Goal: Task Accomplishment & Management: Use online tool/utility

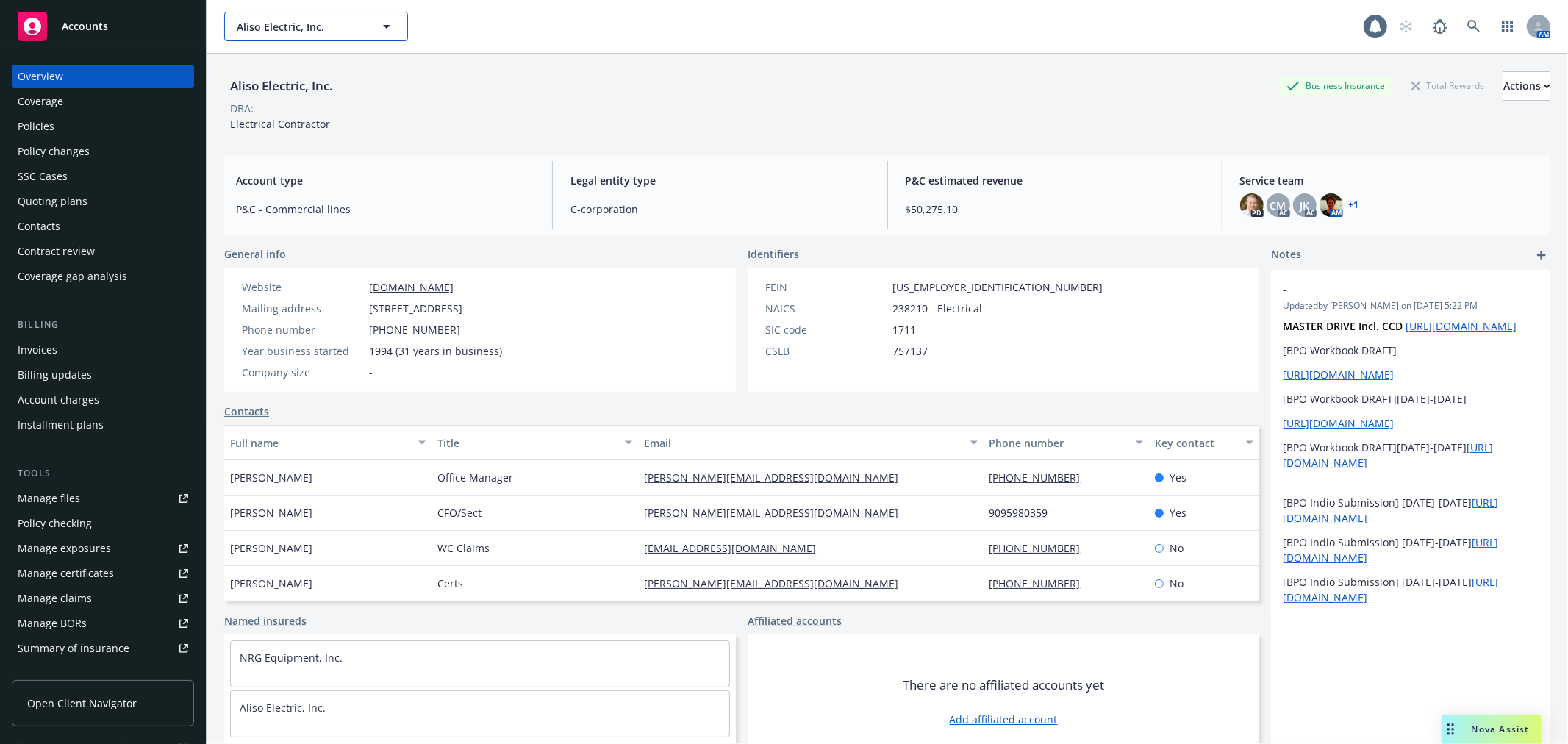
drag, startPoint x: 261, startPoint y: 18, endPoint x: 285, endPoint y: 33, distance: 28.3
click at [261, 19] on span "Aliso Electric, Inc." at bounding box center [300, 27] width 127 height 16
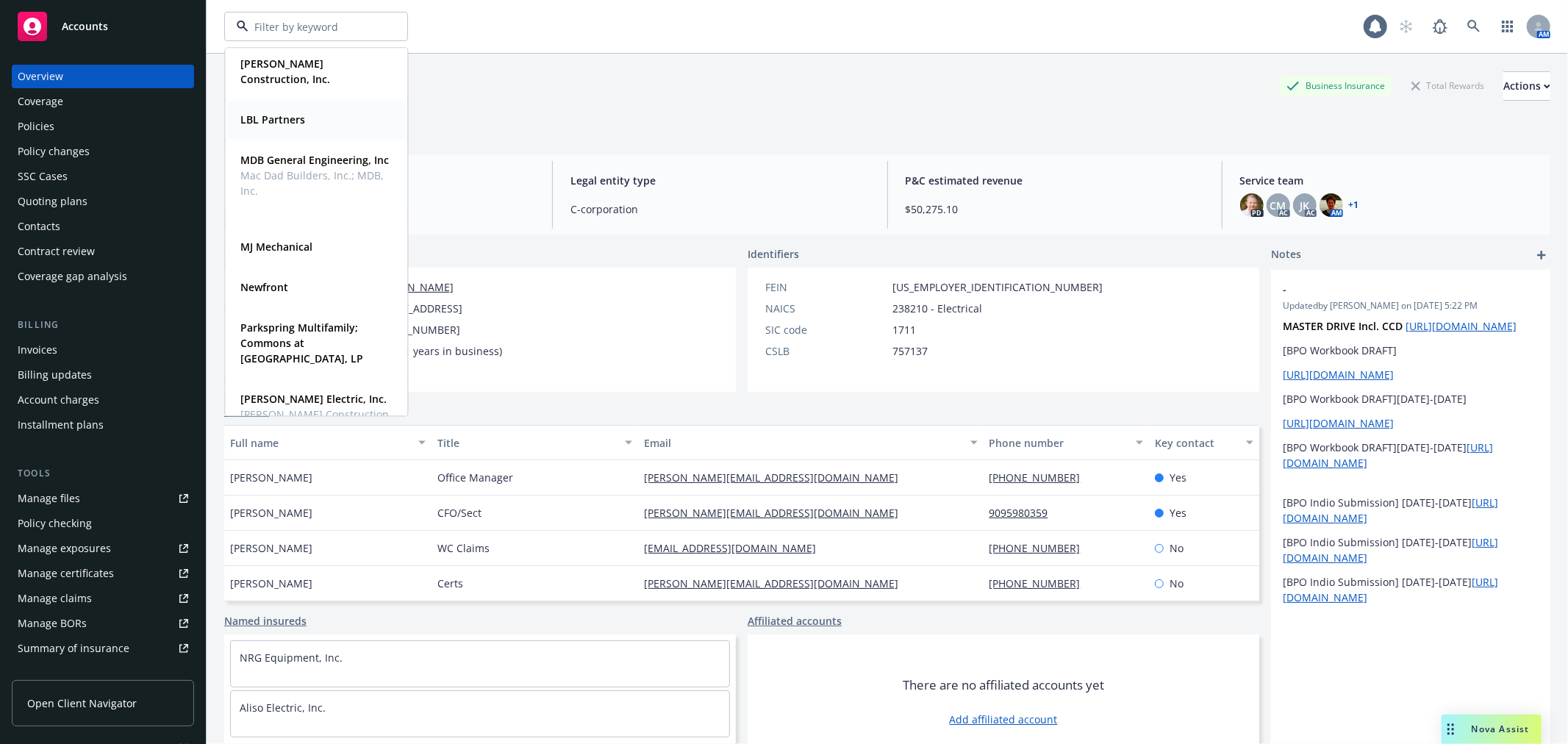
scroll to position [981, 0]
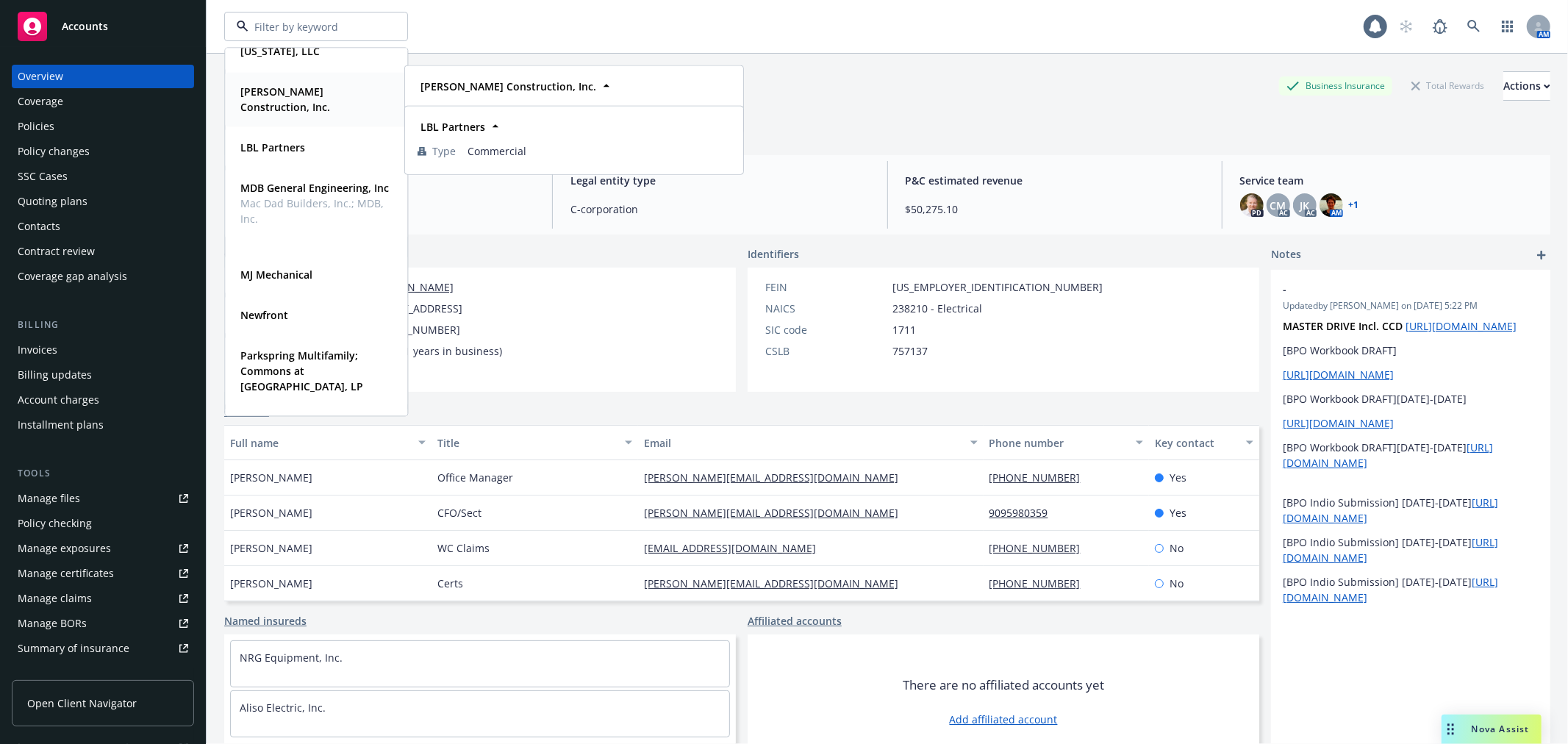
click at [347, 114] on span "[PERSON_NAME] Construction, Inc." at bounding box center [314, 98] width 148 height 30
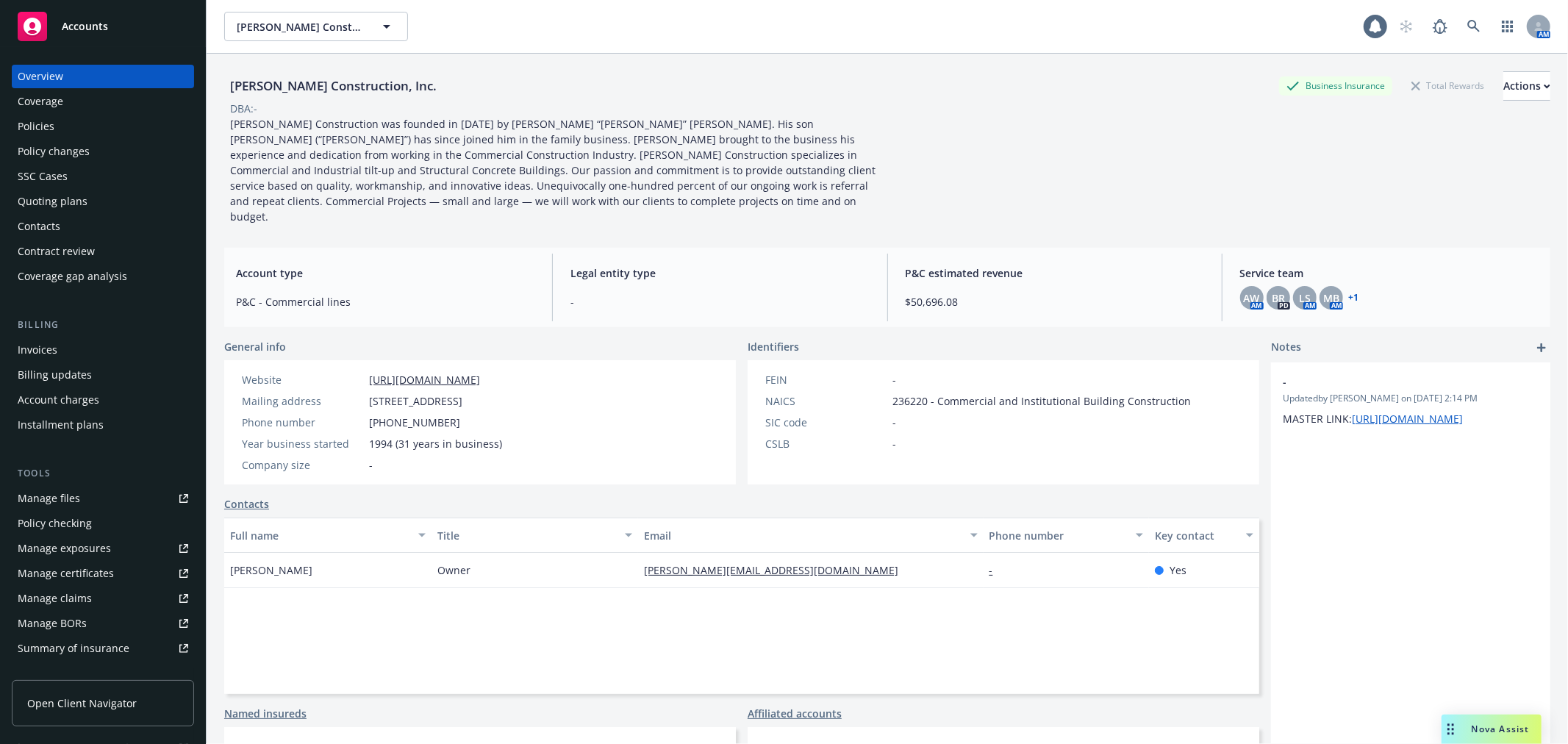
drag, startPoint x: 135, startPoint y: 107, endPoint x: 127, endPoint y: 121, distance: 16.1
click at [135, 107] on div "Coverage" at bounding box center [103, 101] width 171 height 24
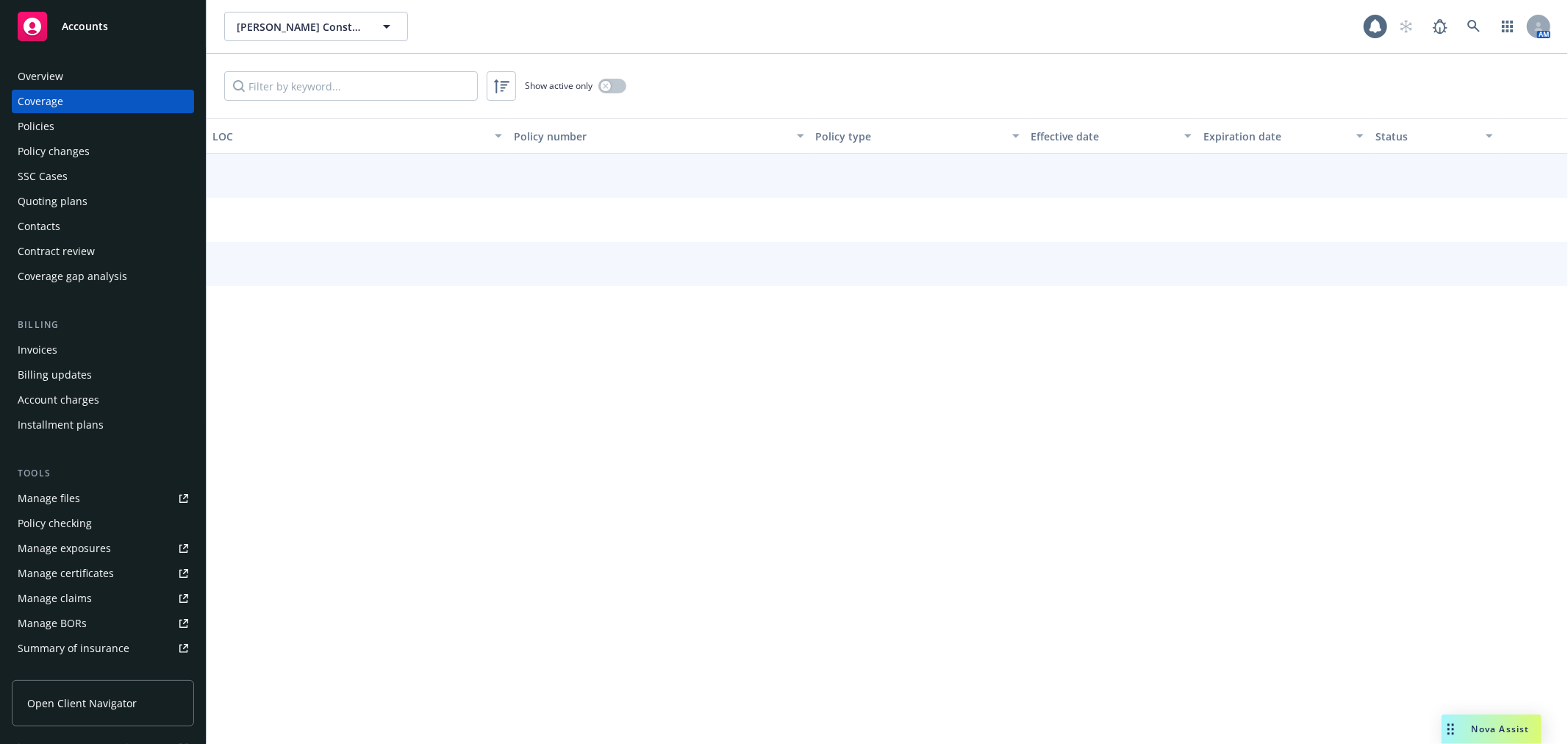
click at [127, 121] on div "Policies" at bounding box center [103, 127] width 171 height 24
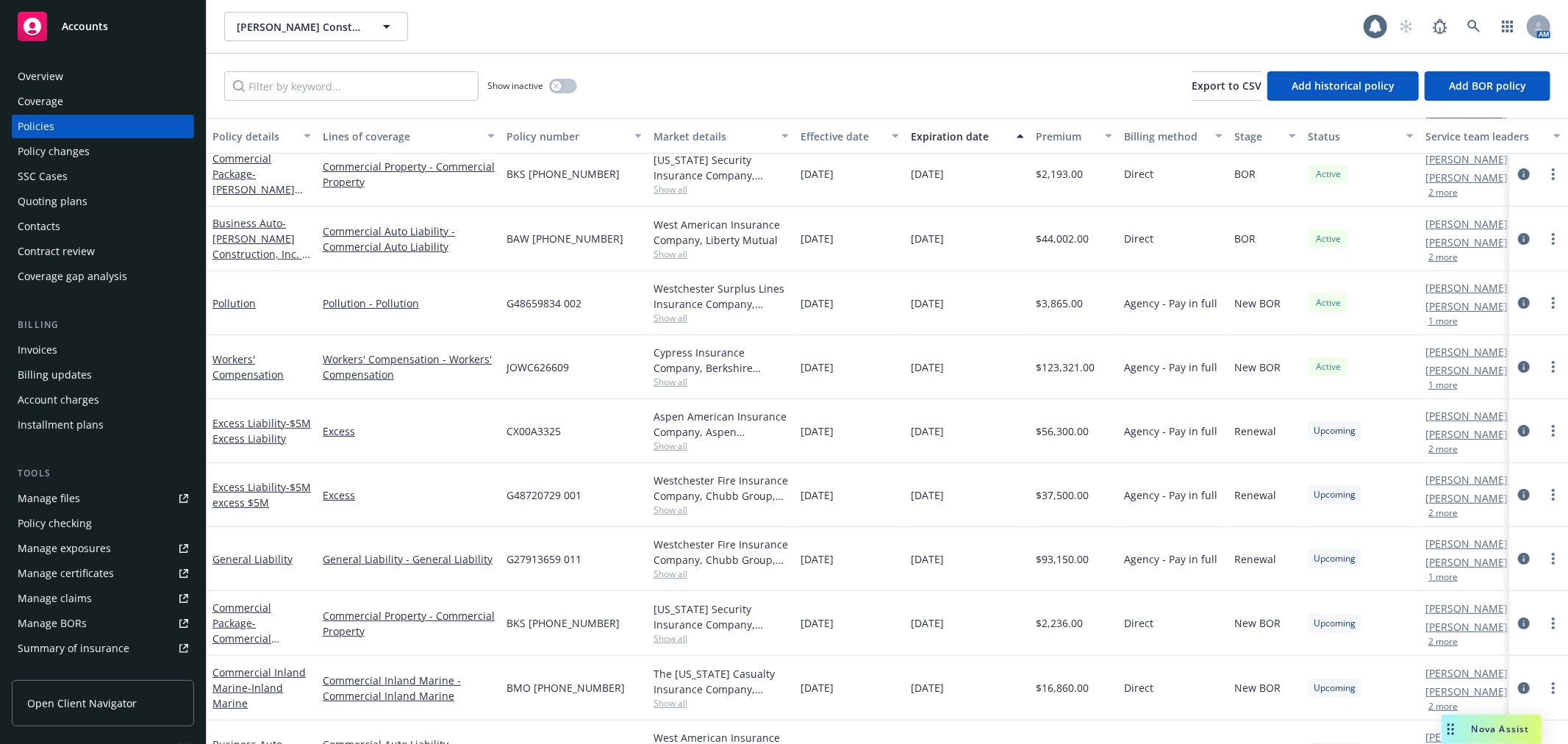
scroll to position [241, 0]
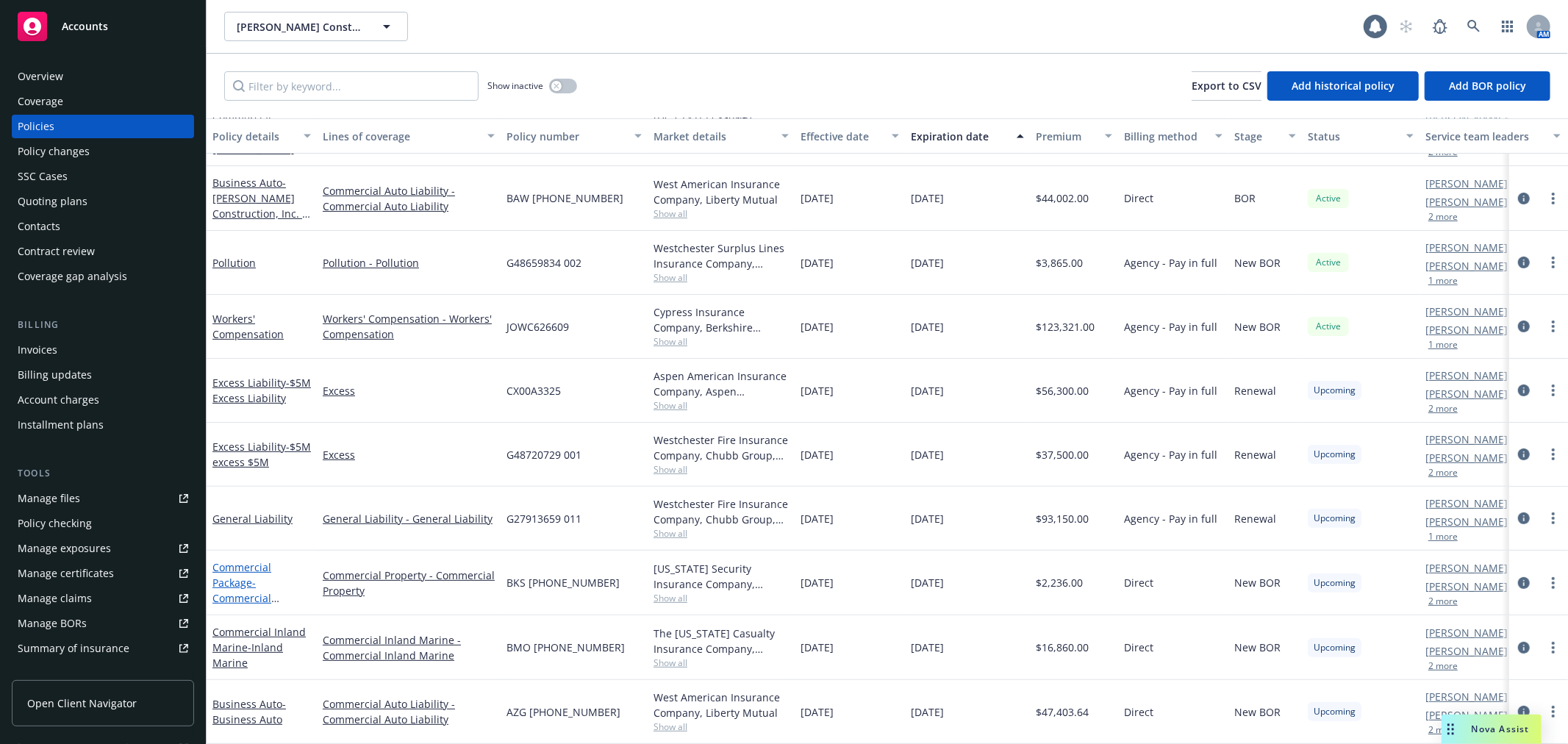
click at [226, 560] on link "Commercial Package - Commercial Property" at bounding box center [242, 590] width 59 height 60
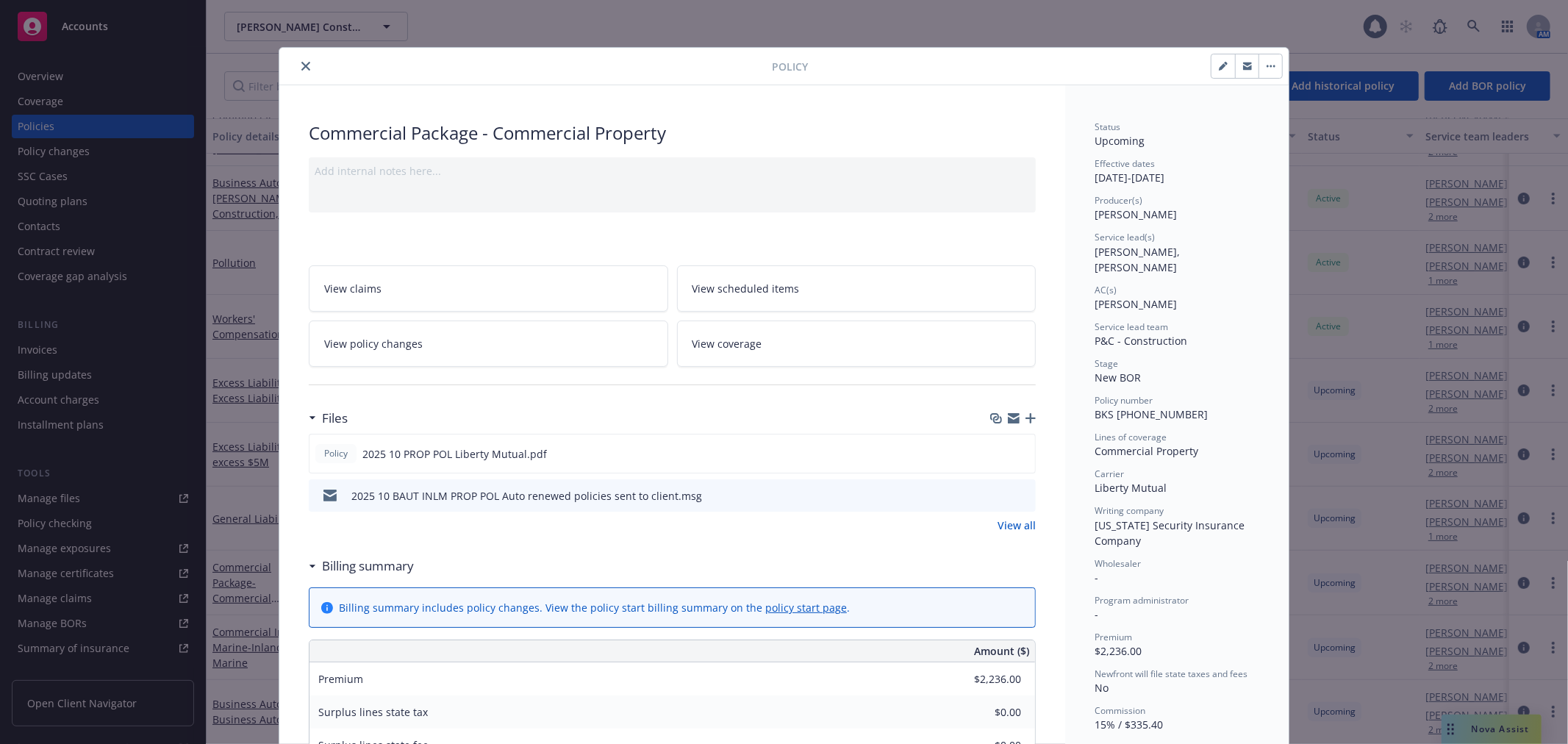
drag, startPoint x: 1086, startPoint y: 399, endPoint x: 1220, endPoint y: 400, distance: 134.0
click at [1220, 400] on div "Status Upcoming Effective dates [DATE] - [DATE] Producer(s) [PERSON_NAME] Servi…" at bounding box center [1177, 742] width 224 height 1313
copy span "BKS [PHONE_NUMBER]"
click at [766, 30] on div "Policy Commercial Package - Commercial Property Add internal notes here... View…" at bounding box center [784, 372] width 1568 height 744
click at [302, 62] on icon "close" at bounding box center [306, 66] width 9 height 9
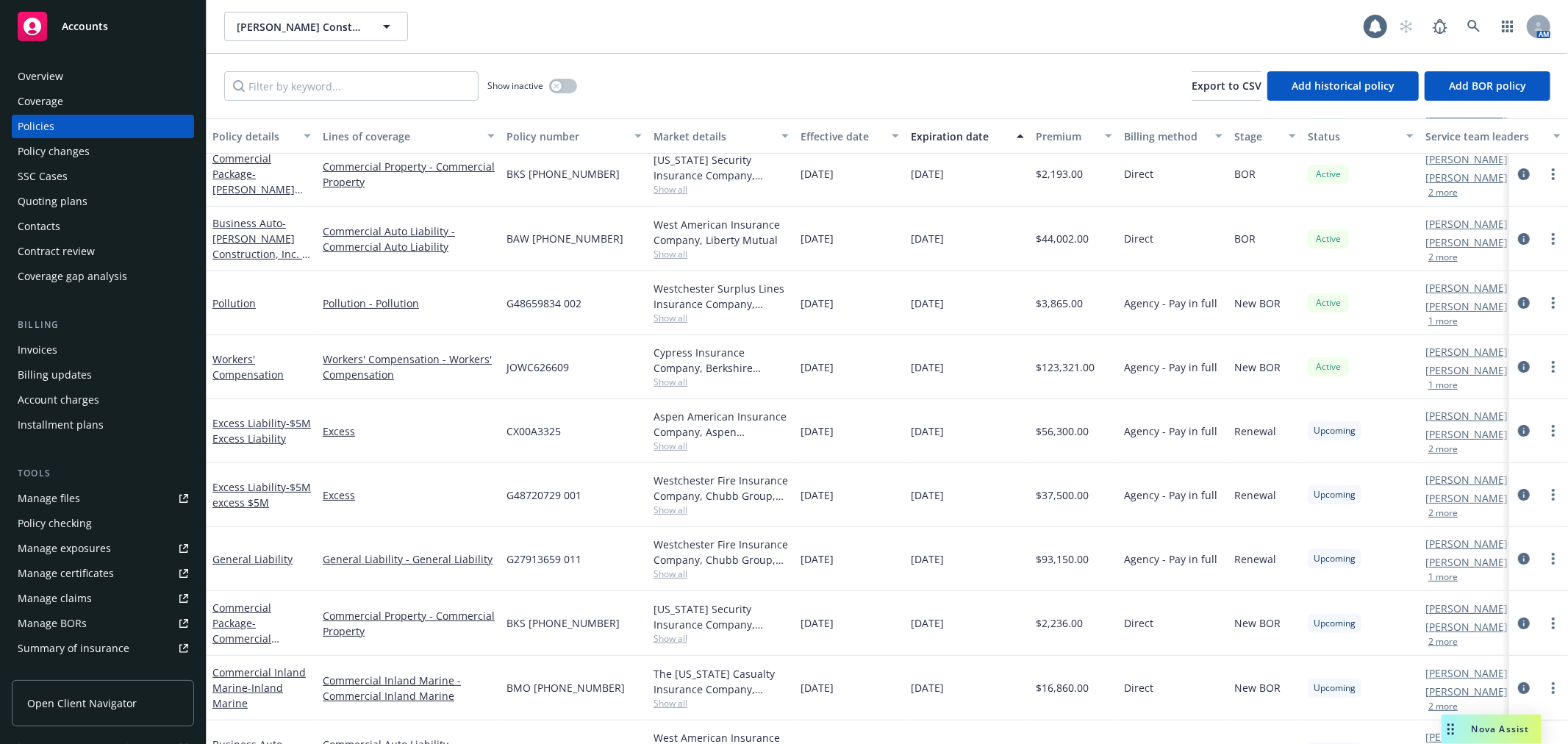
scroll to position [241, 0]
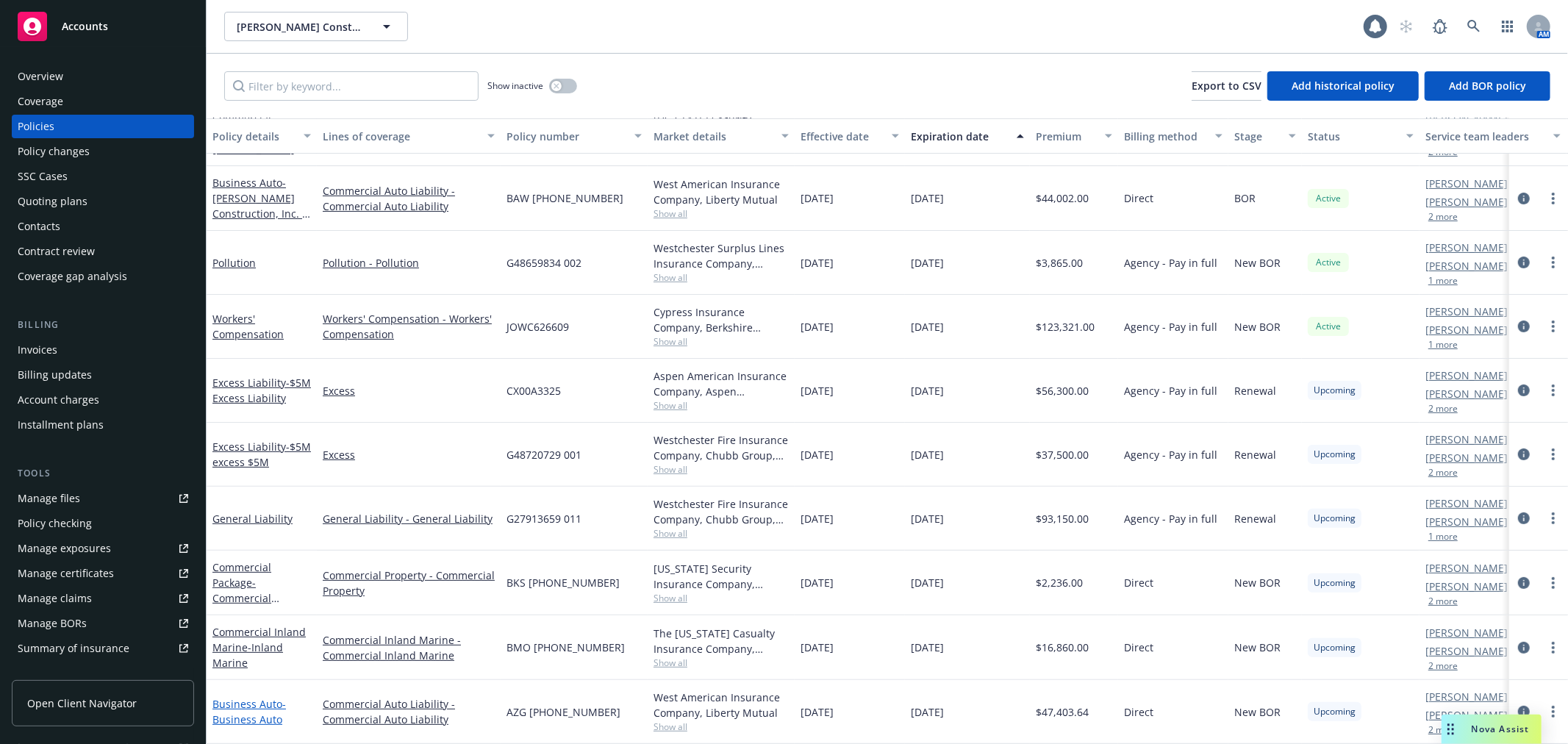
click at [247, 697] on link "Business Auto - Business Auto" at bounding box center [249, 712] width 74 height 29
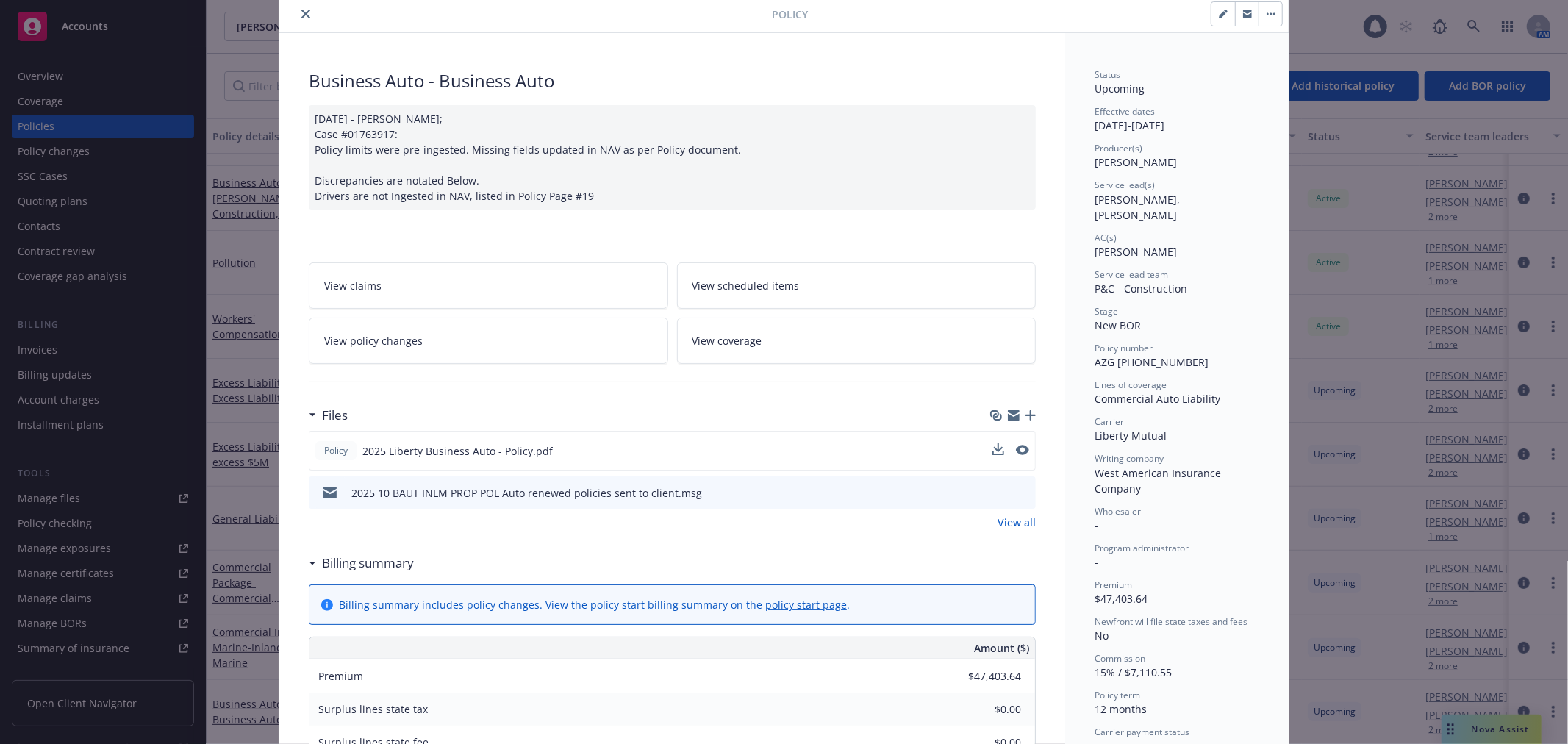
scroll to position [82, 0]
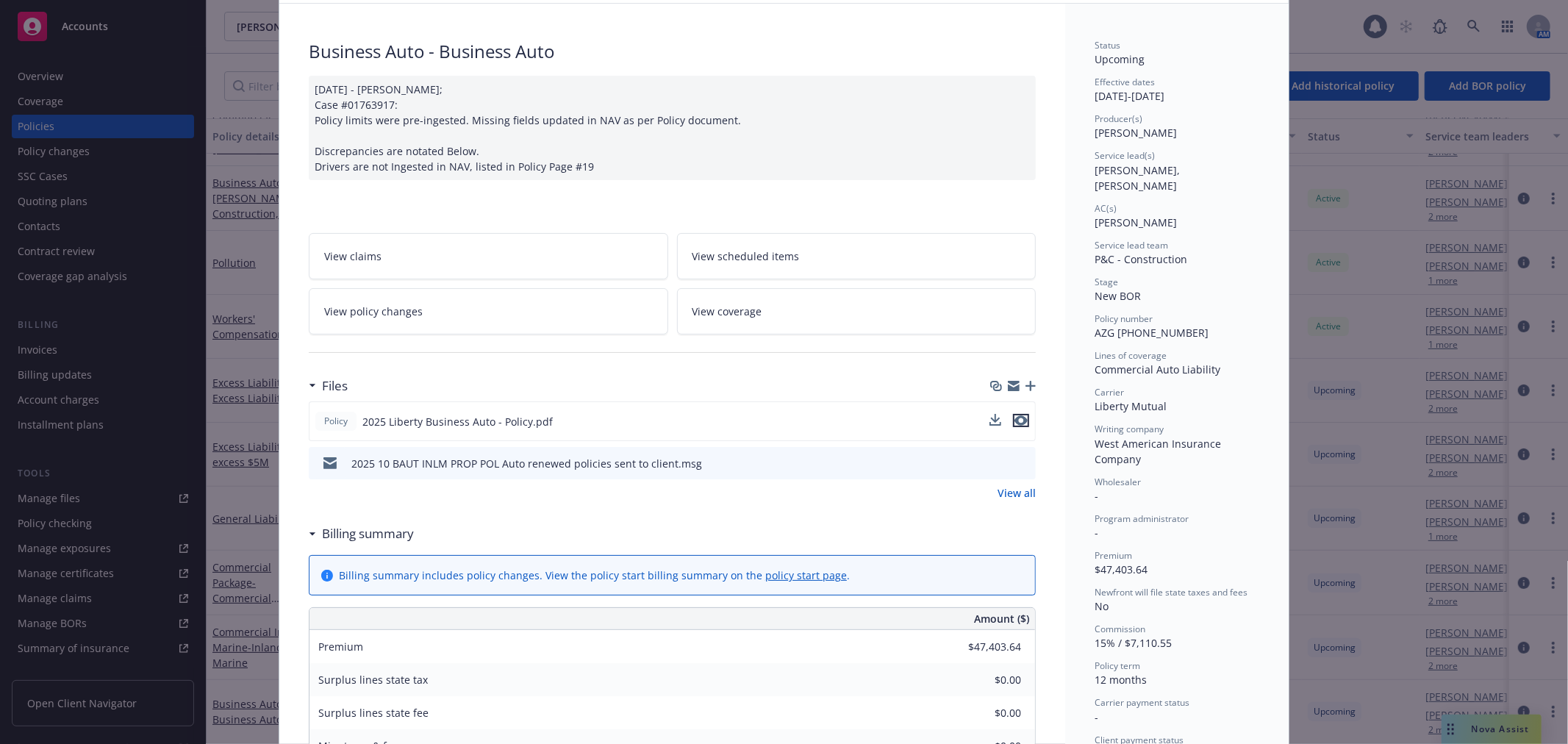
click at [1017, 420] on icon "preview file" at bounding box center [1021, 421] width 13 height 10
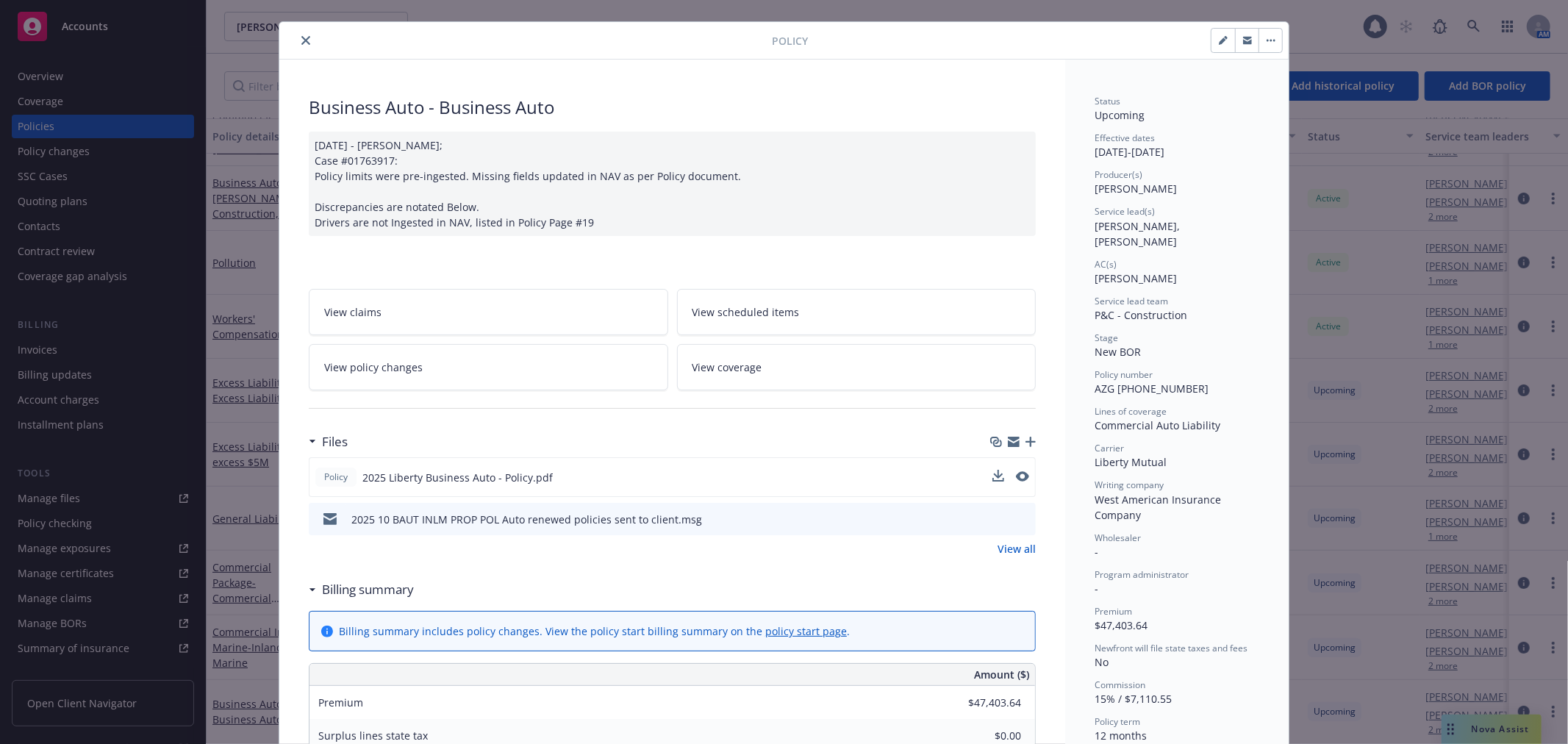
scroll to position [0, 0]
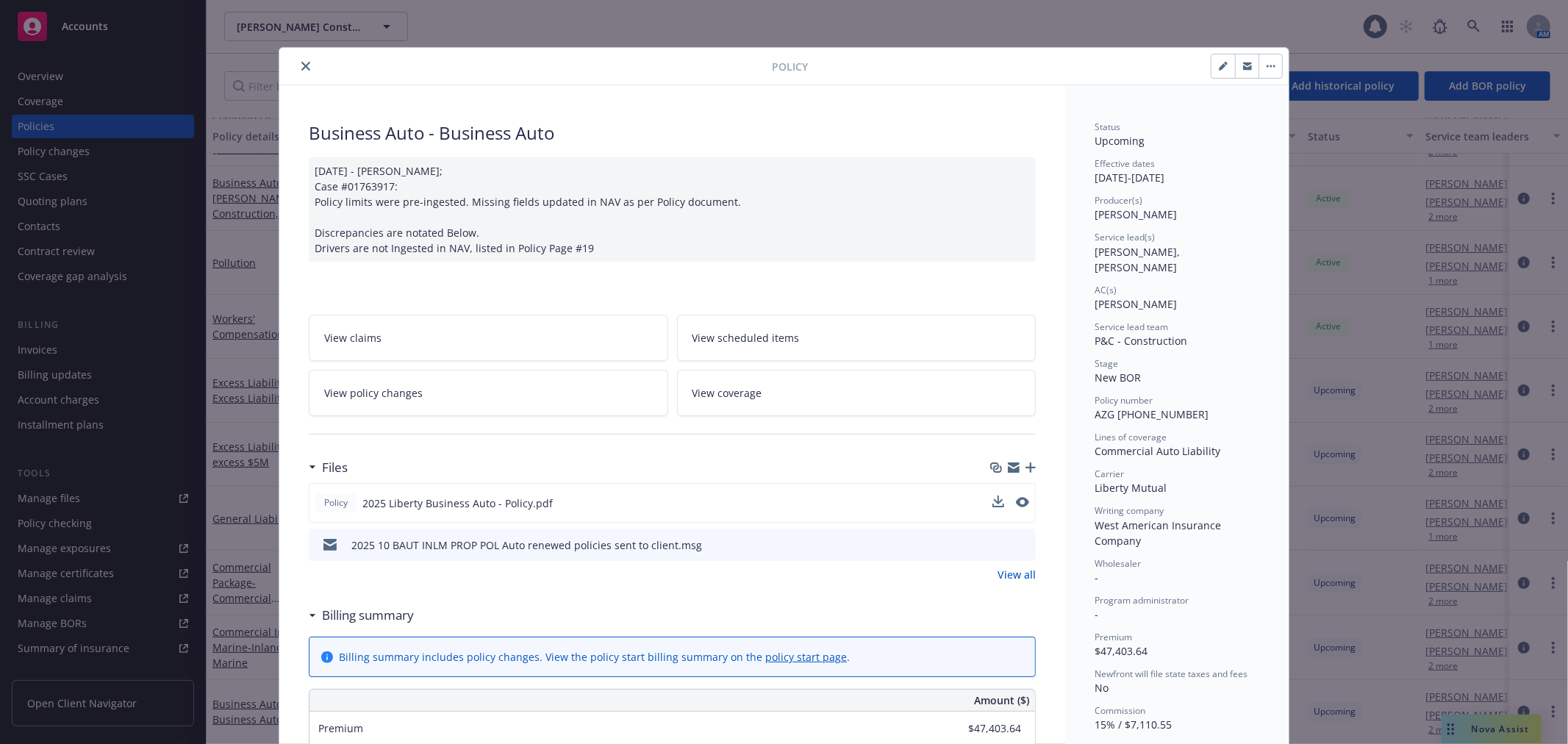
click at [304, 64] on icon "close" at bounding box center [306, 66] width 9 height 9
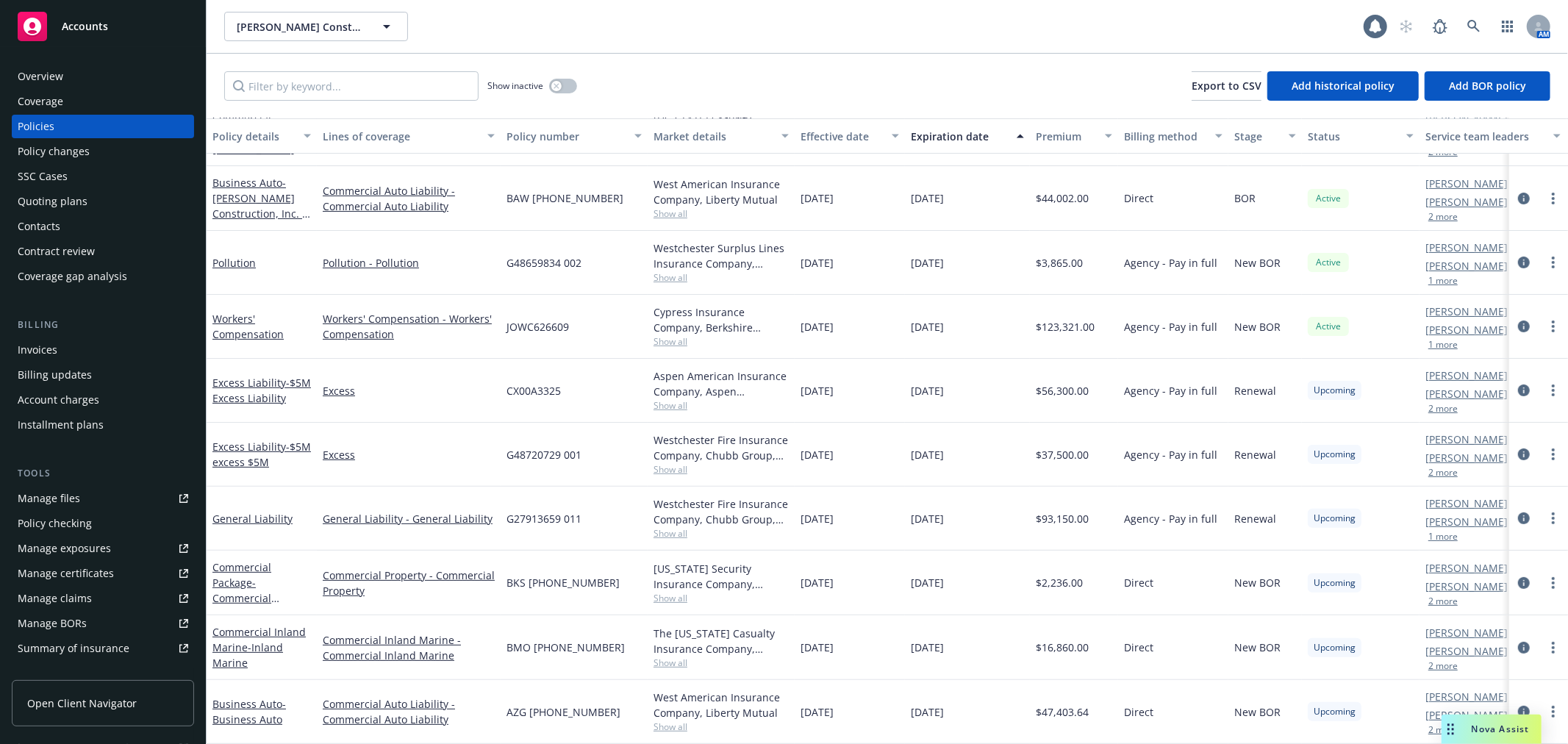
click at [84, 568] on div "Manage certificates" at bounding box center [66, 574] width 96 height 24
click at [67, 21] on span "Accounts" at bounding box center [84, 27] width 46 height 12
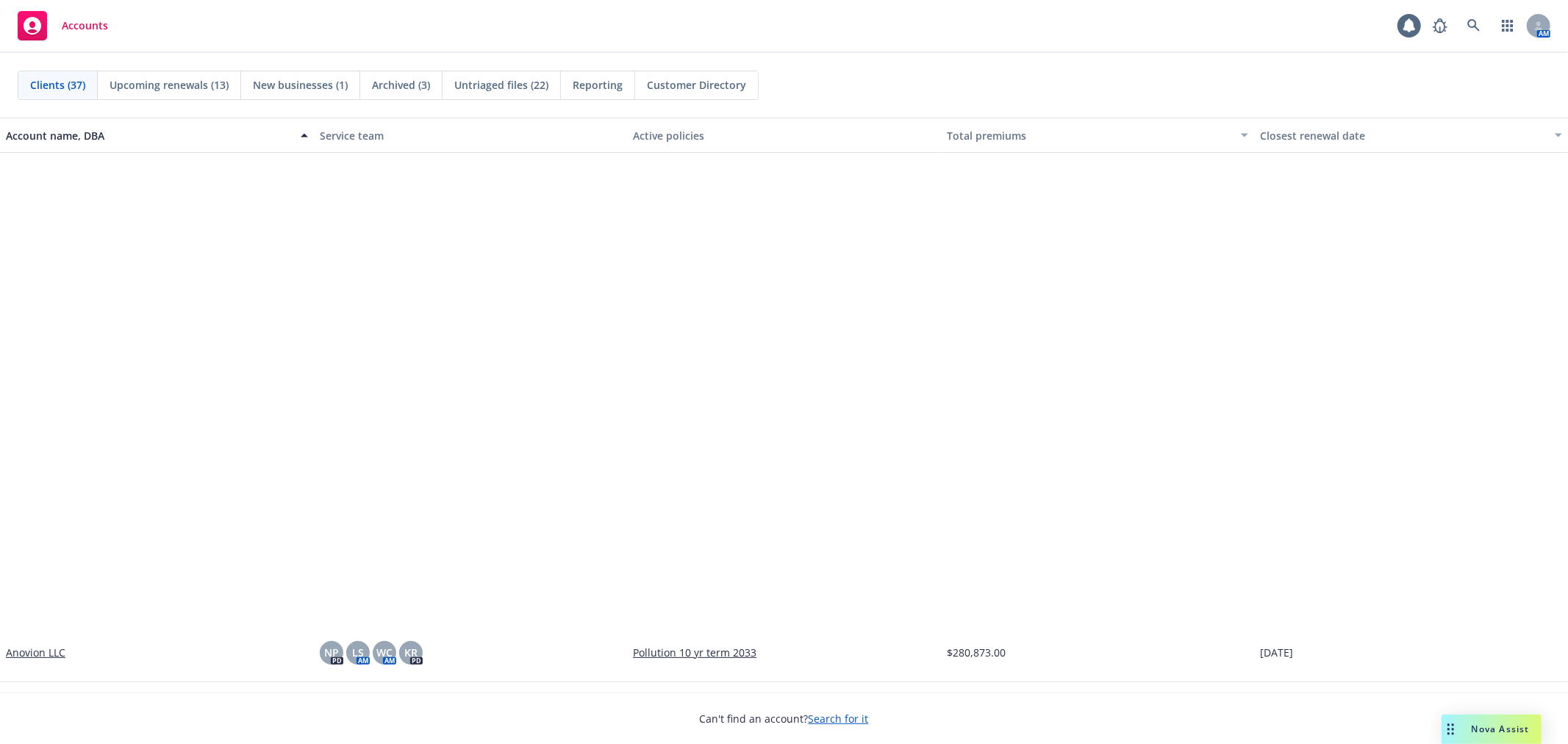
scroll to position [572, 0]
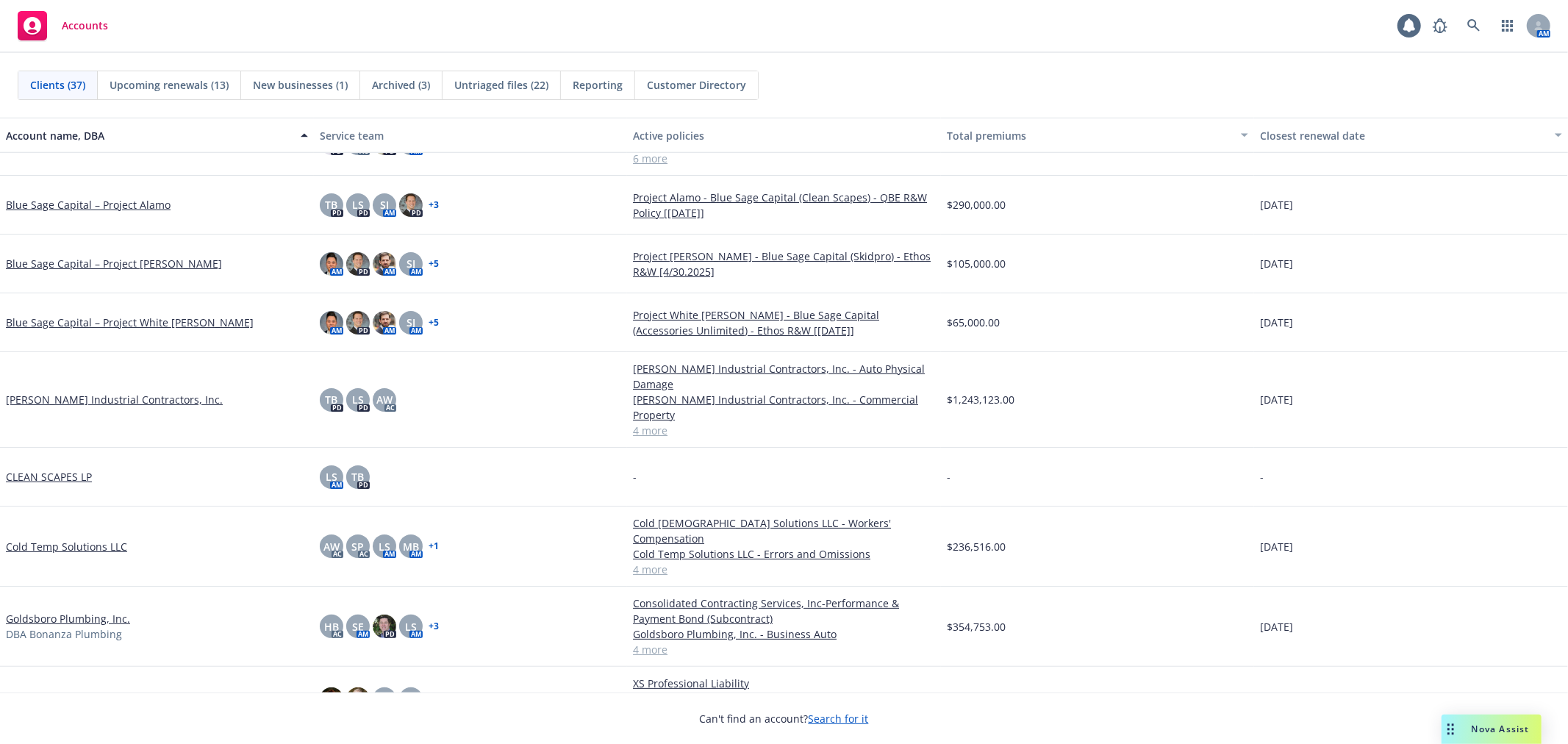
drag, startPoint x: 189, startPoint y: 337, endPoint x: 141, endPoint y: 489, distance: 159.4
click at [141, 507] on div "Cold Temp Solutions LLC" at bounding box center [157, 547] width 314 height 81
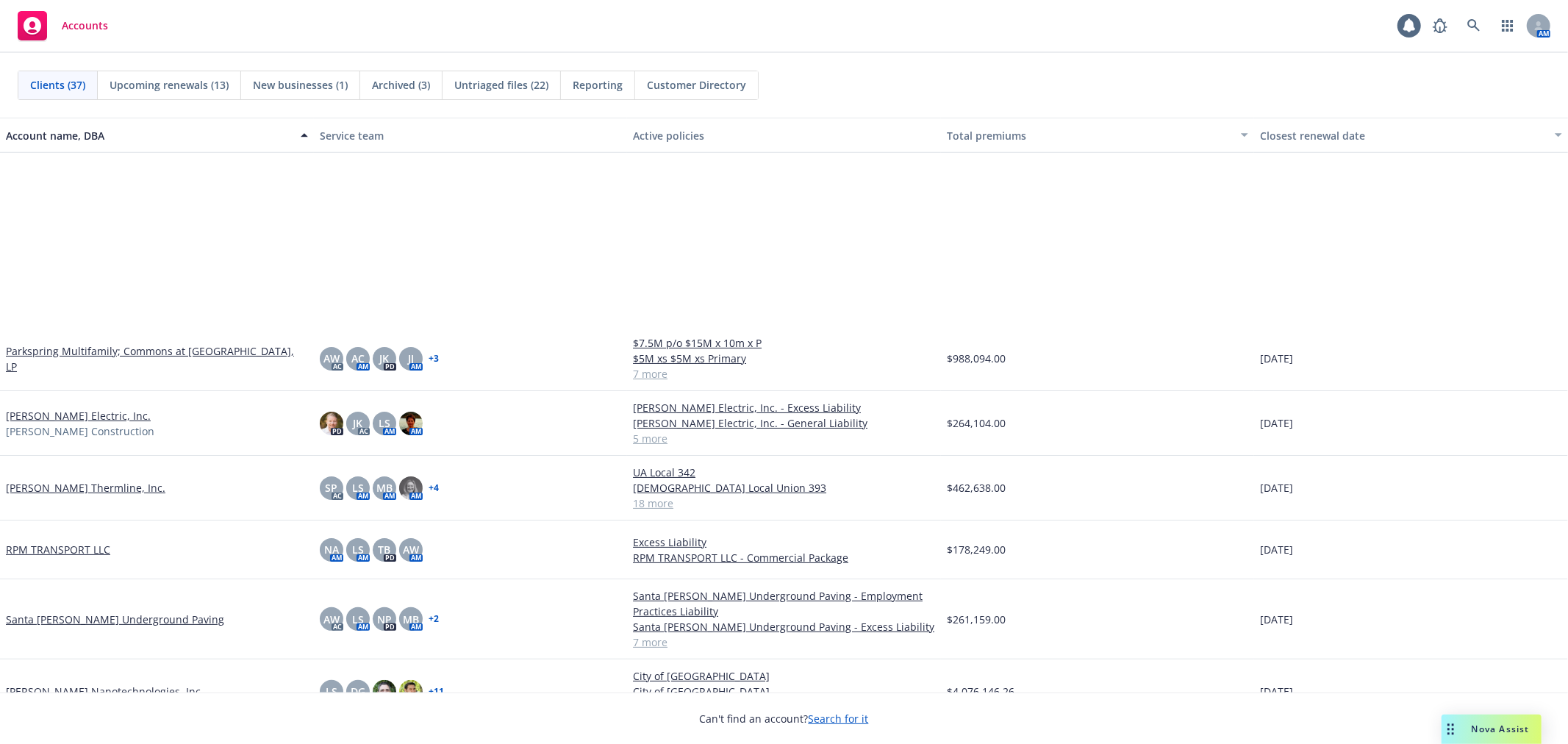
scroll to position [1307, 0]
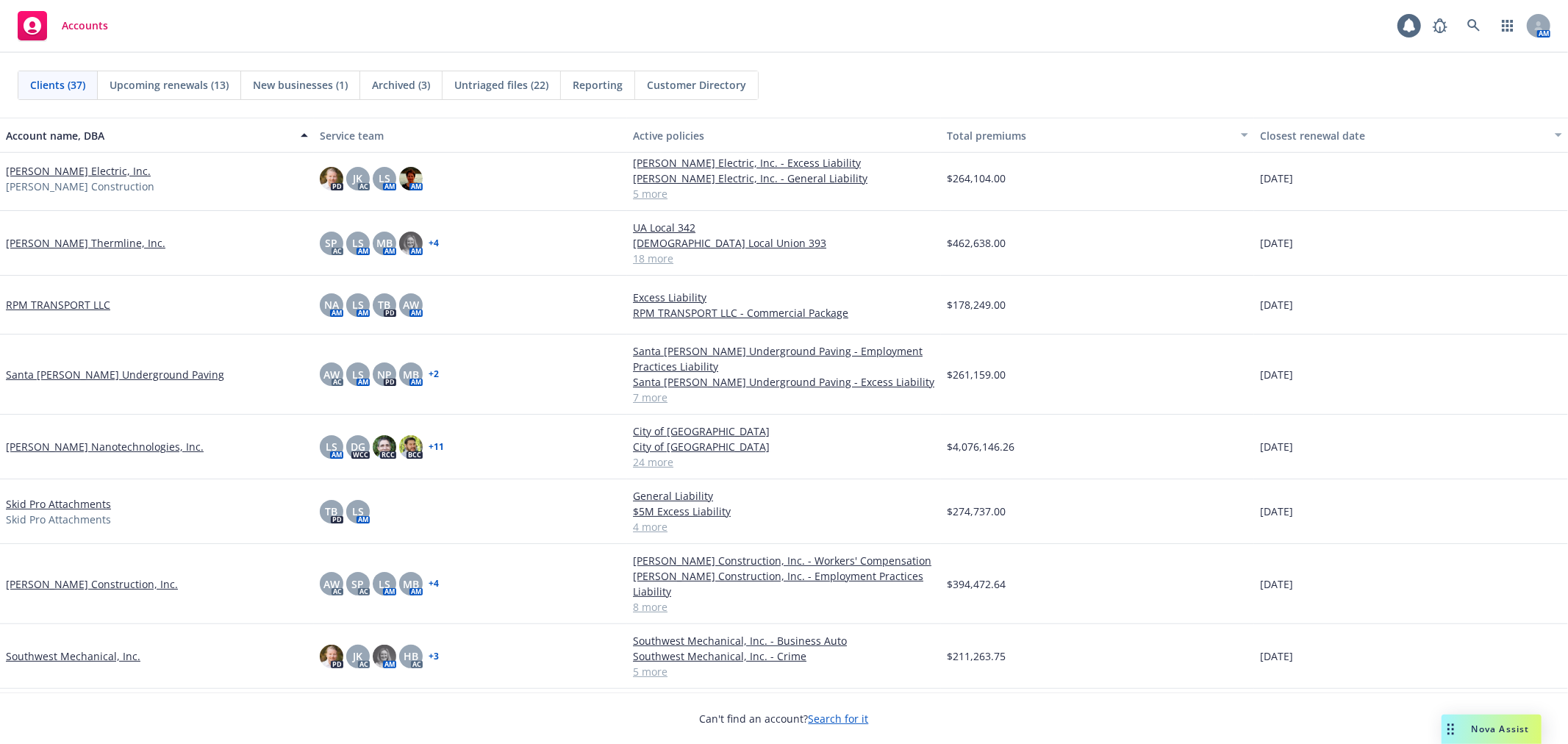
click at [63, 238] on link "[PERSON_NAME] Thermline, Inc." at bounding box center [85, 243] width 159 height 16
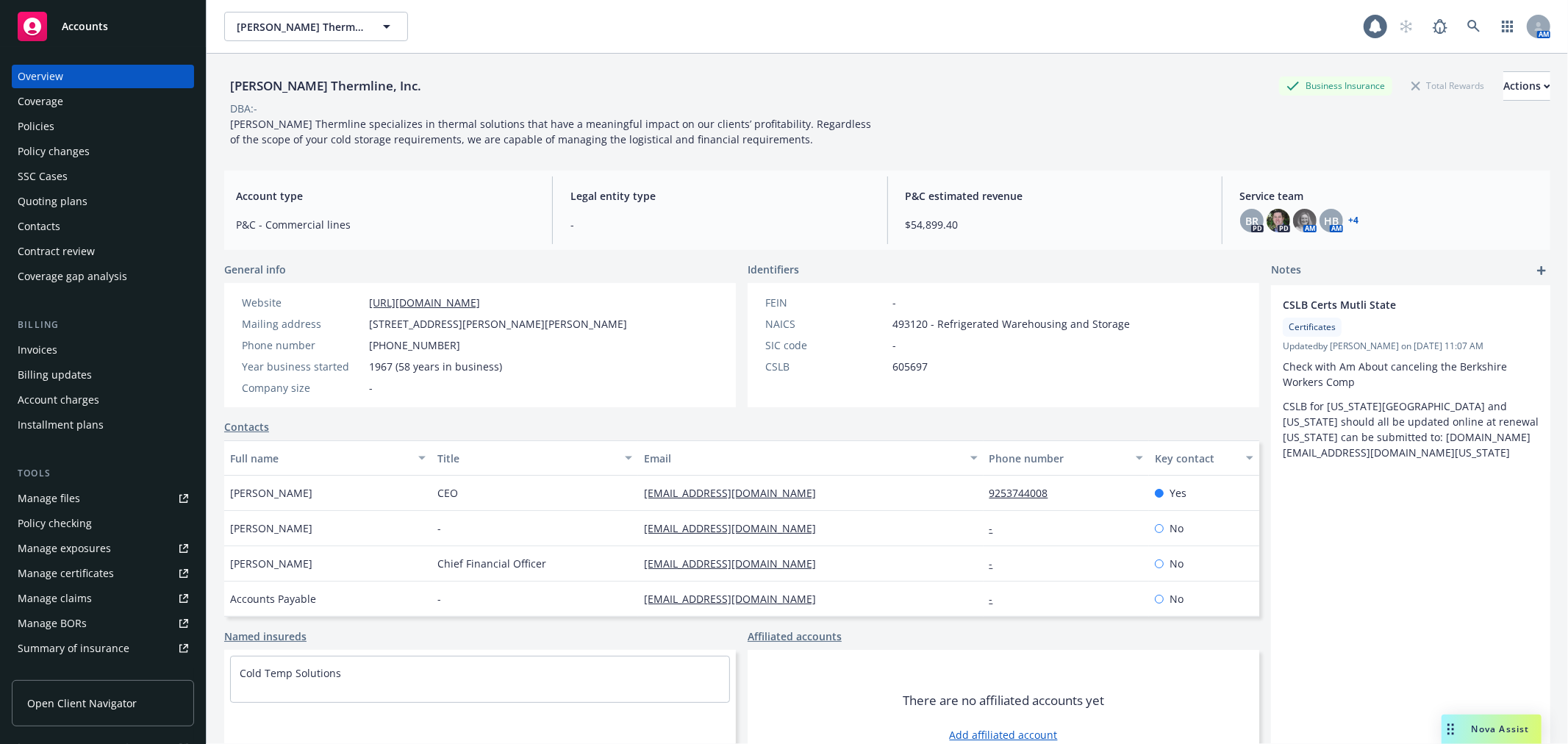
click at [105, 115] on div "Policies" at bounding box center [103, 127] width 171 height 24
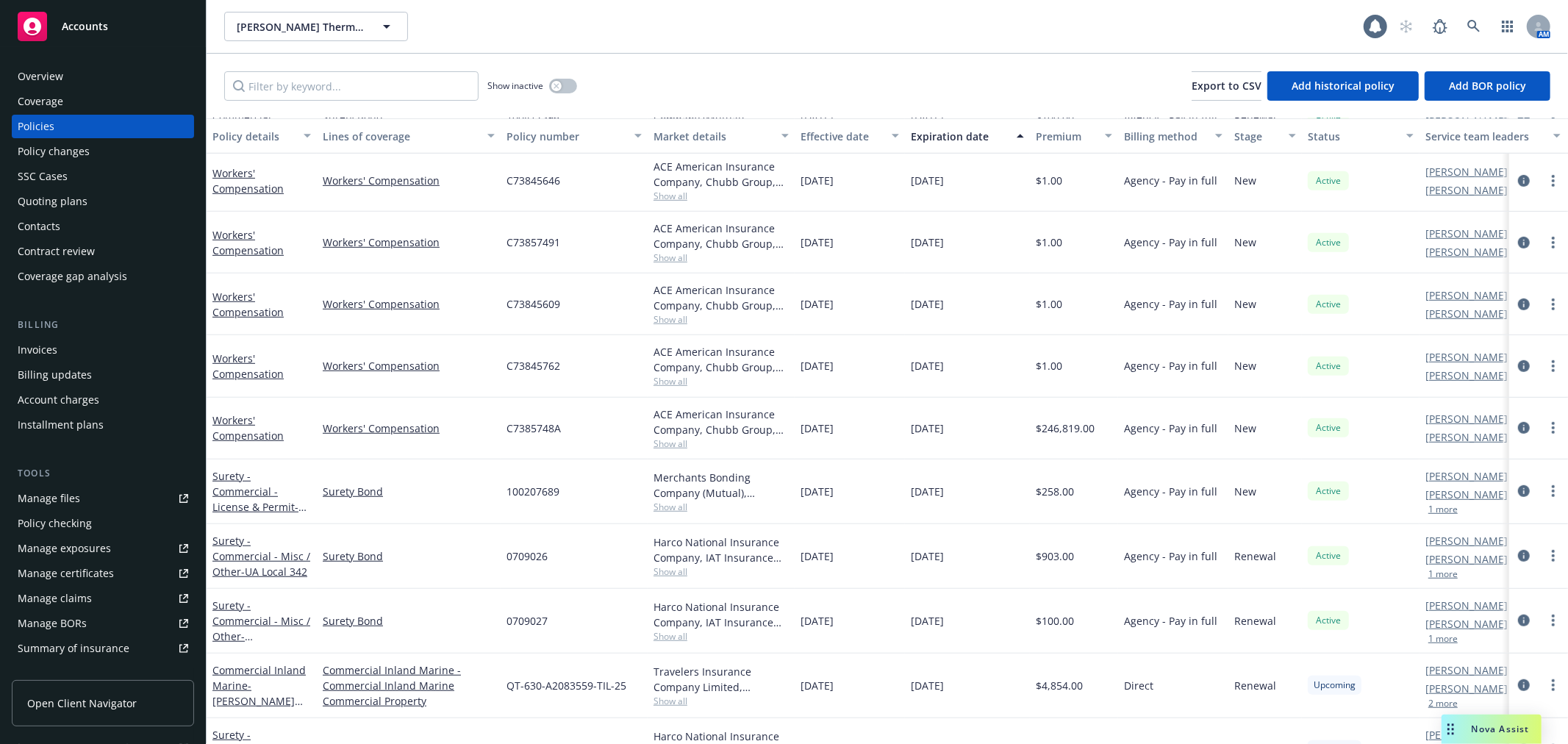
scroll to position [634, 0]
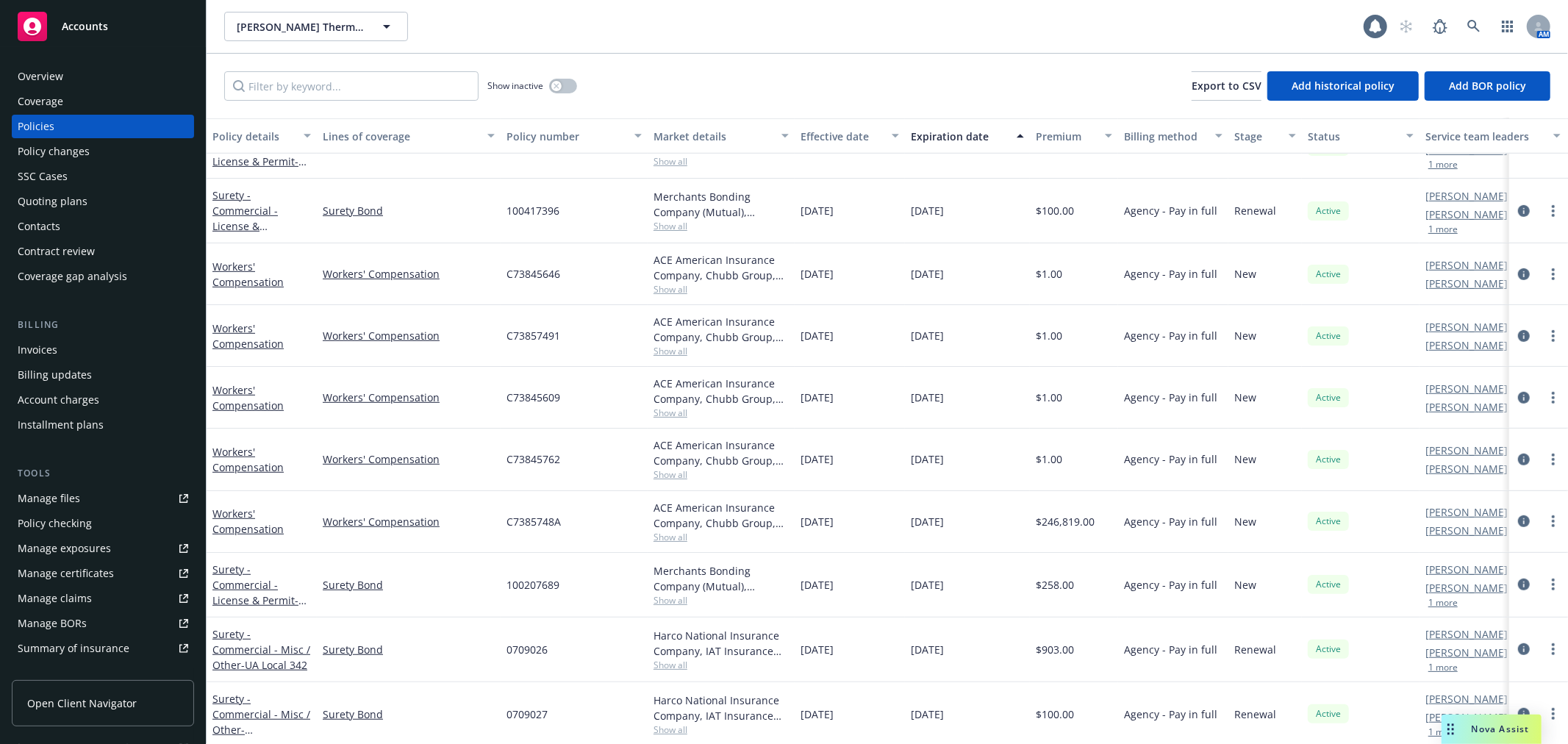
click at [95, 347] on div "Invoices" at bounding box center [103, 350] width 171 height 24
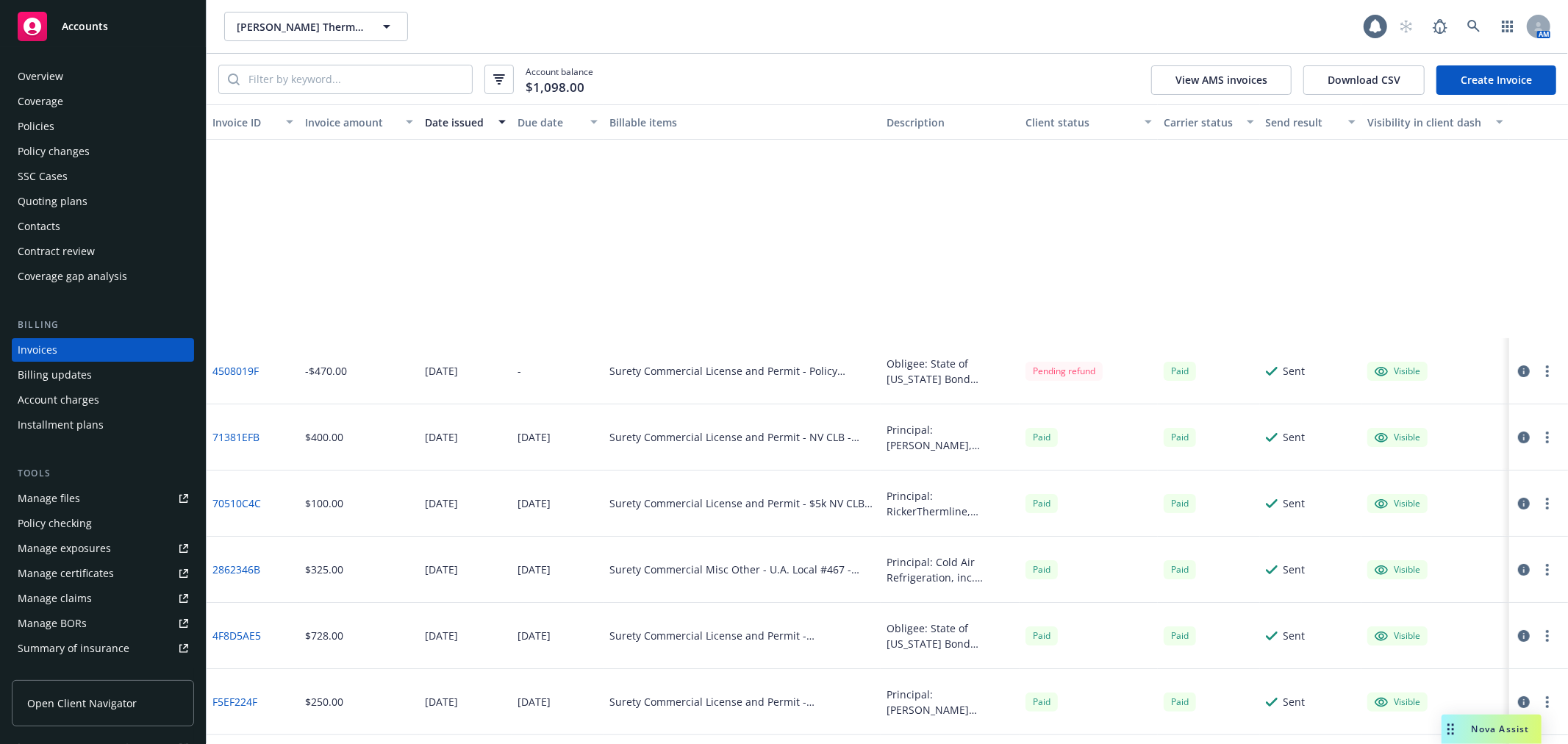
scroll to position [321, 0]
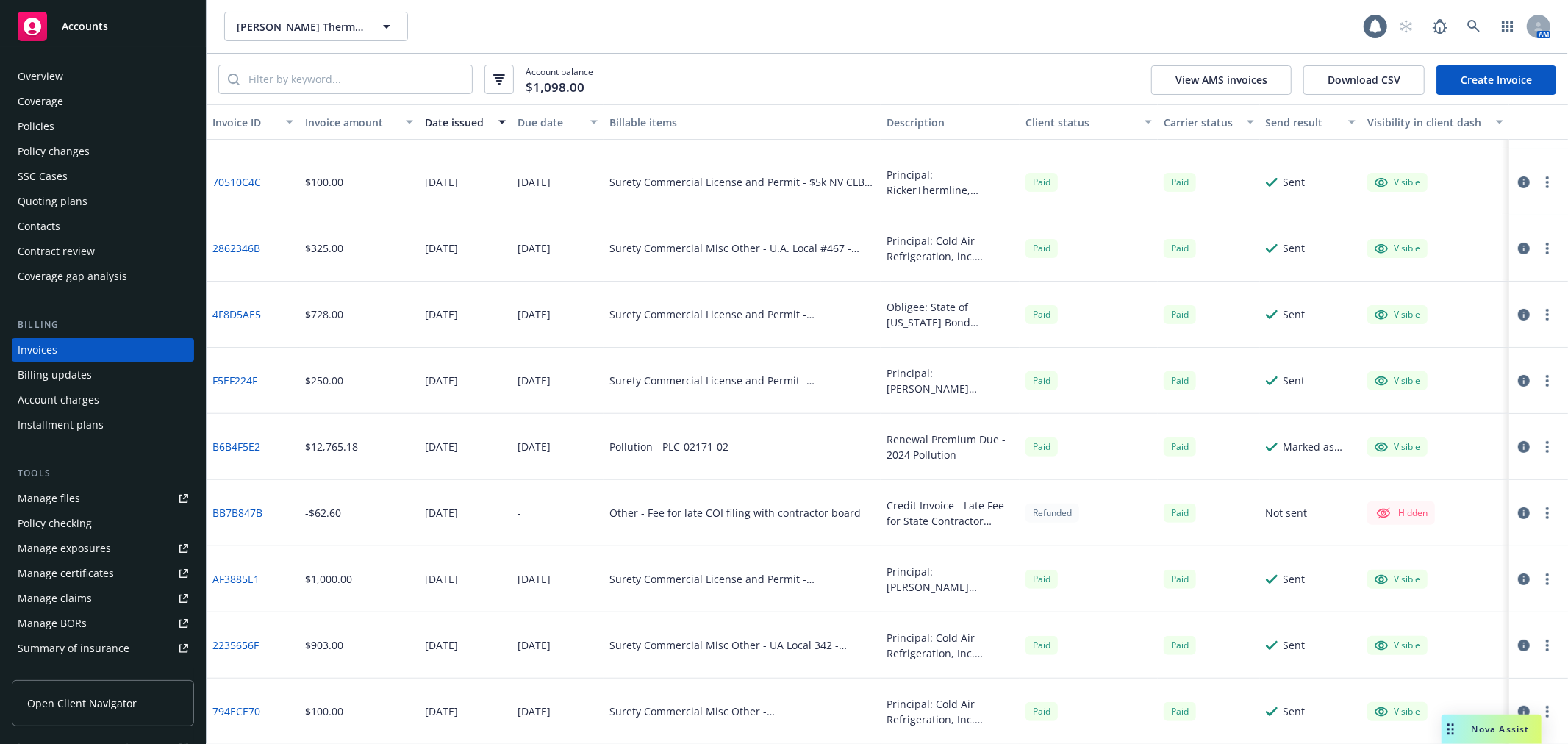
click at [123, 129] on div "Policies" at bounding box center [103, 127] width 171 height 24
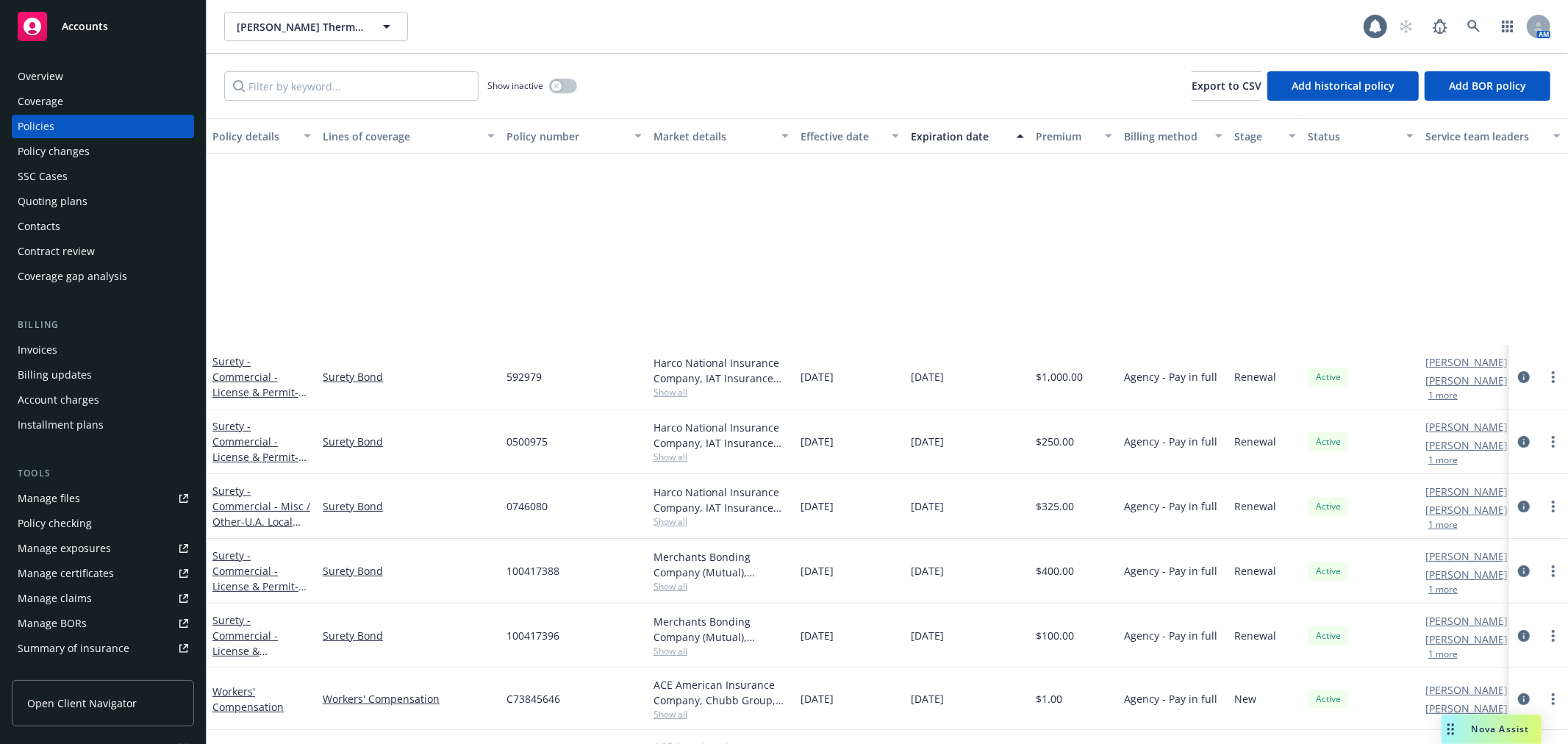
scroll to position [489, 0]
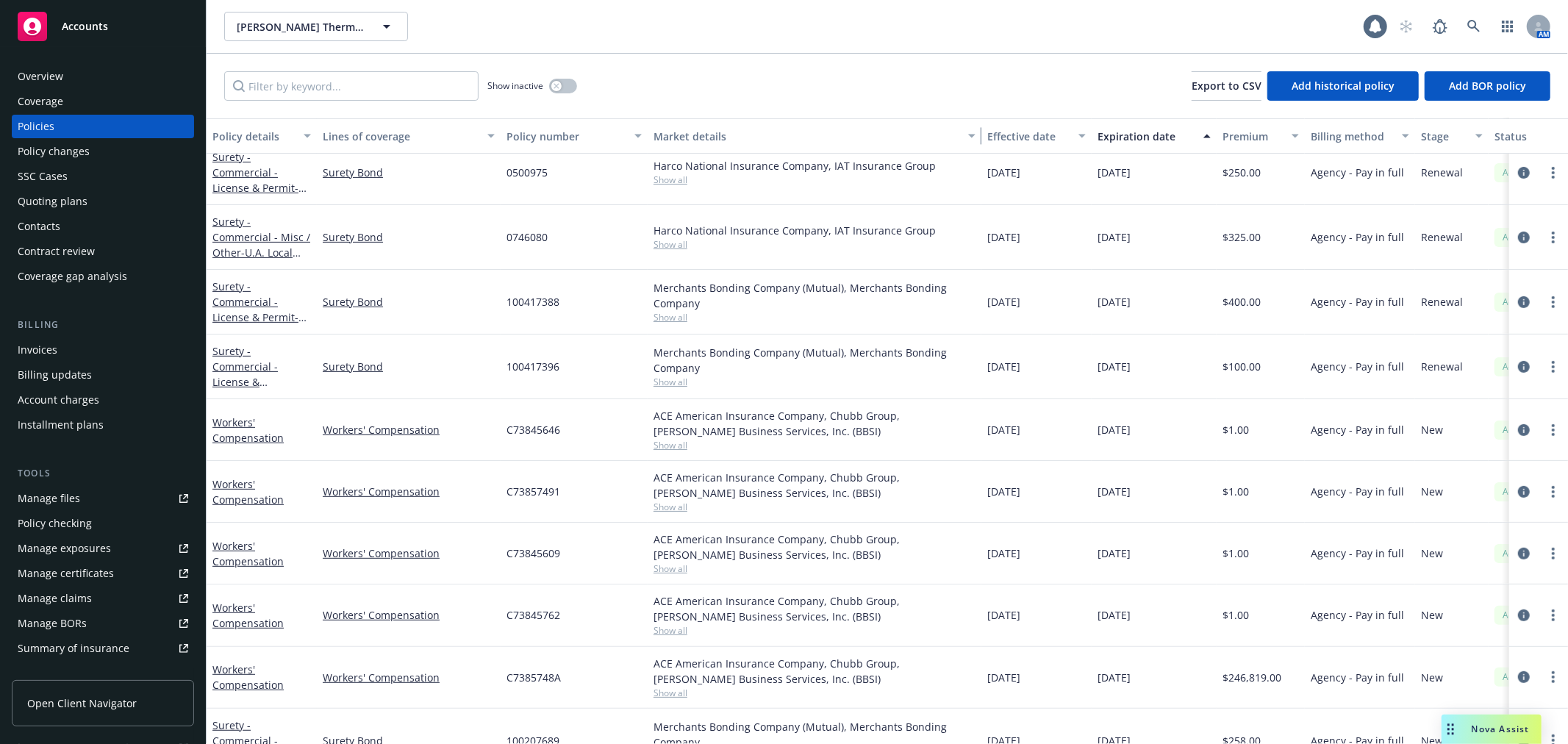
drag, startPoint x: 793, startPoint y: 138, endPoint x: 980, endPoint y: 136, distance: 187.0
click at [978, 136] on div "button" at bounding box center [974, 136] width 7 height 33
click at [335, 28] on span "[PERSON_NAME] Thermline, Inc." at bounding box center [300, 27] width 127 height 16
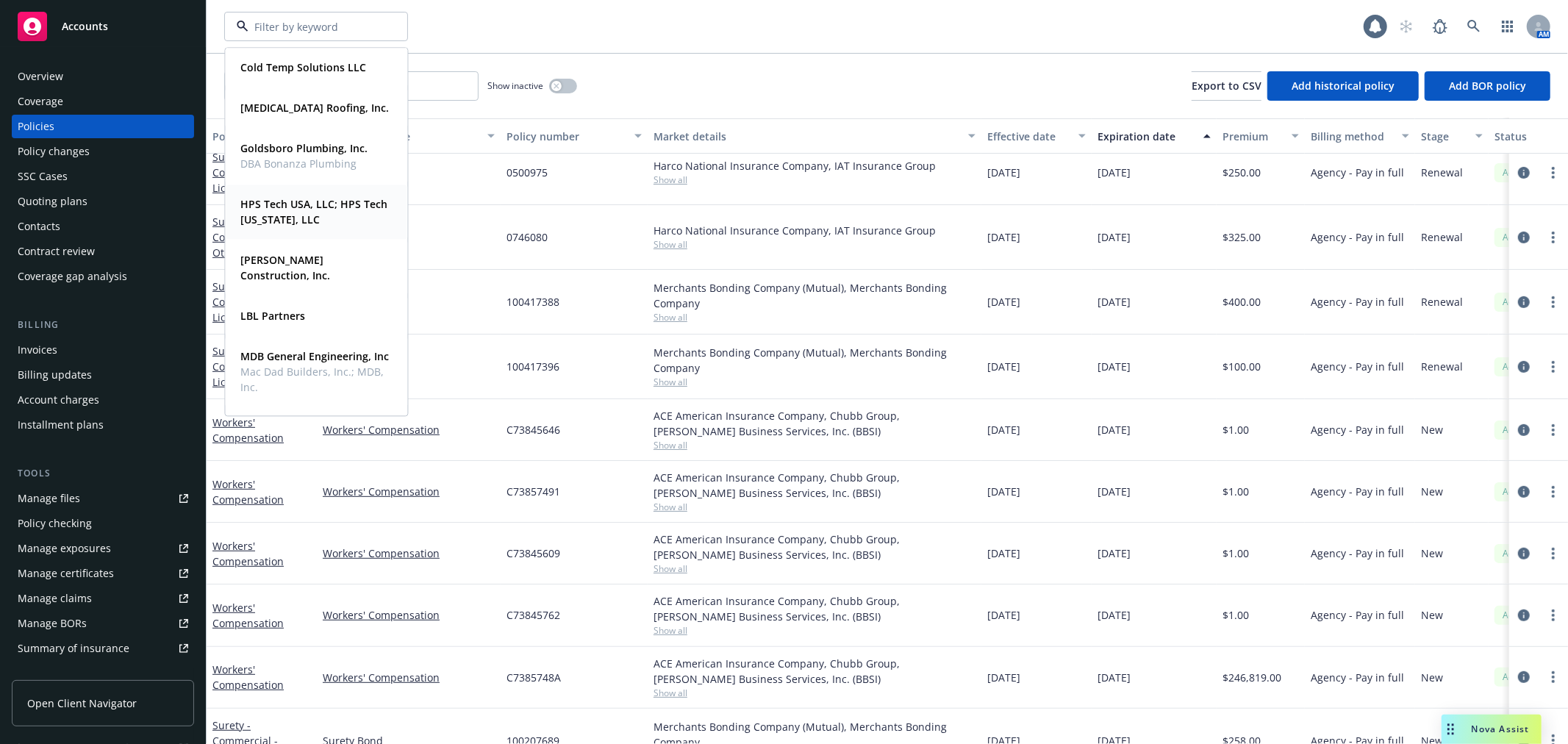
scroll to position [817, 0]
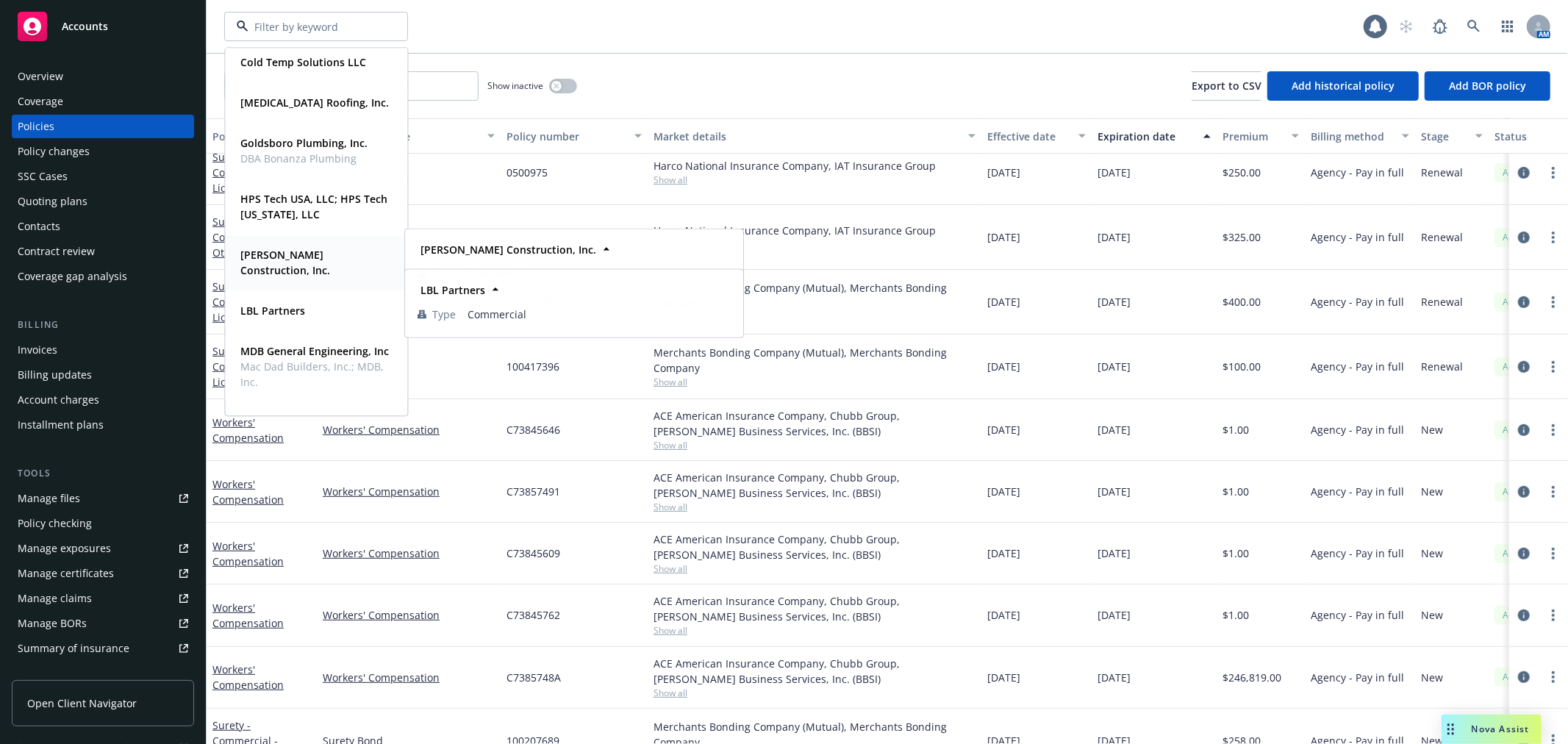
click at [305, 256] on strong "[PERSON_NAME] Construction, Inc." at bounding box center [285, 262] width 89 height 29
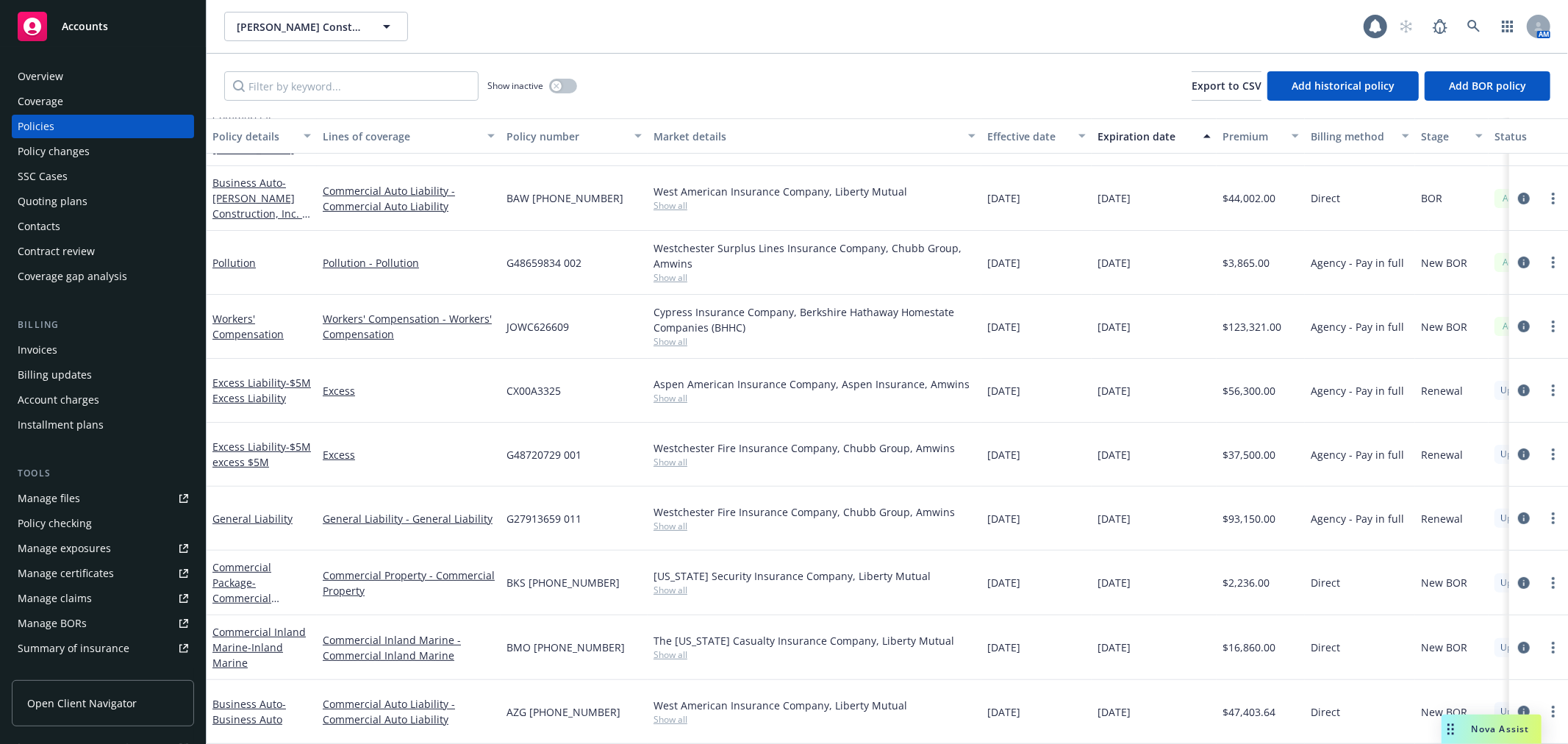
scroll to position [218, 0]
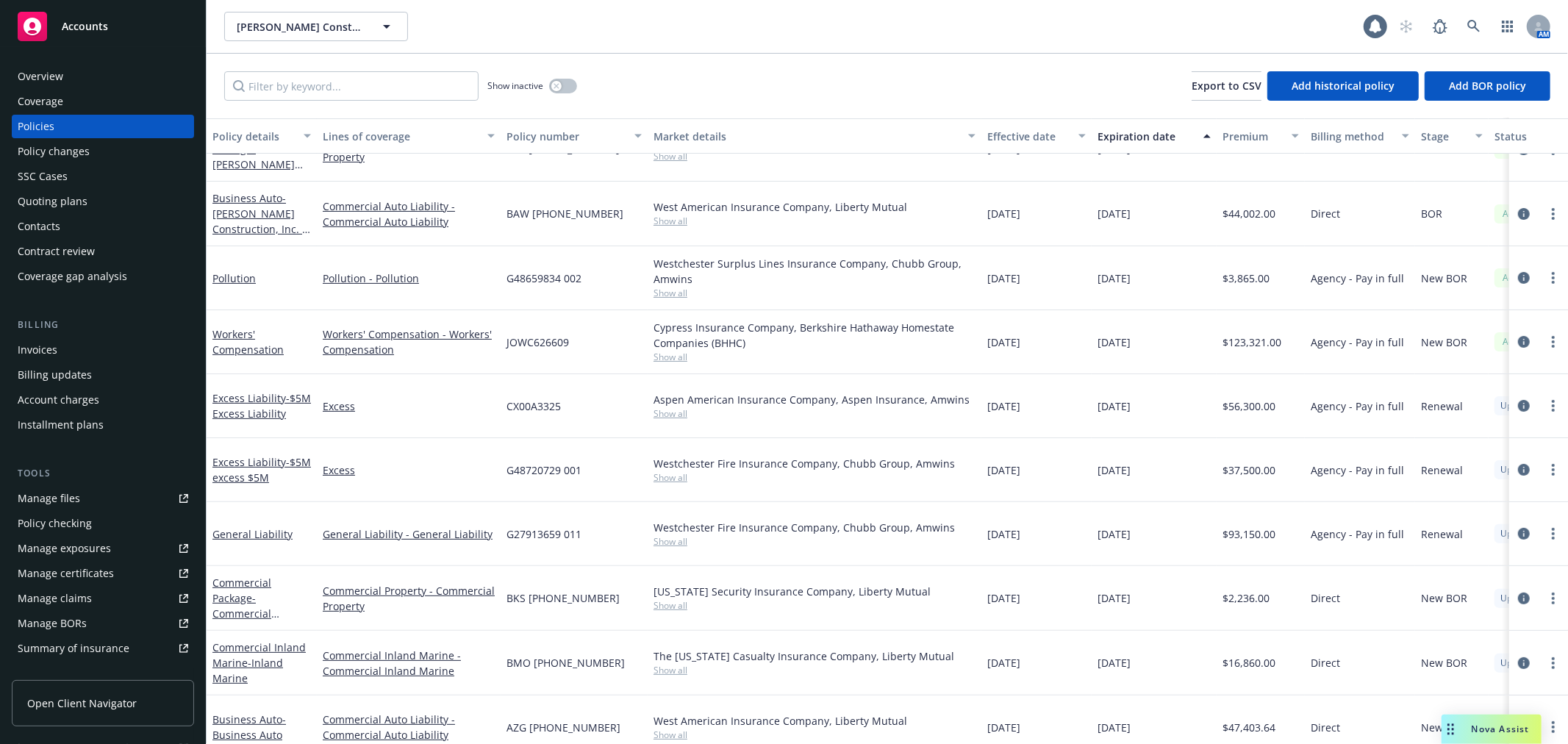
click at [79, 80] on div "Overview" at bounding box center [103, 77] width 171 height 24
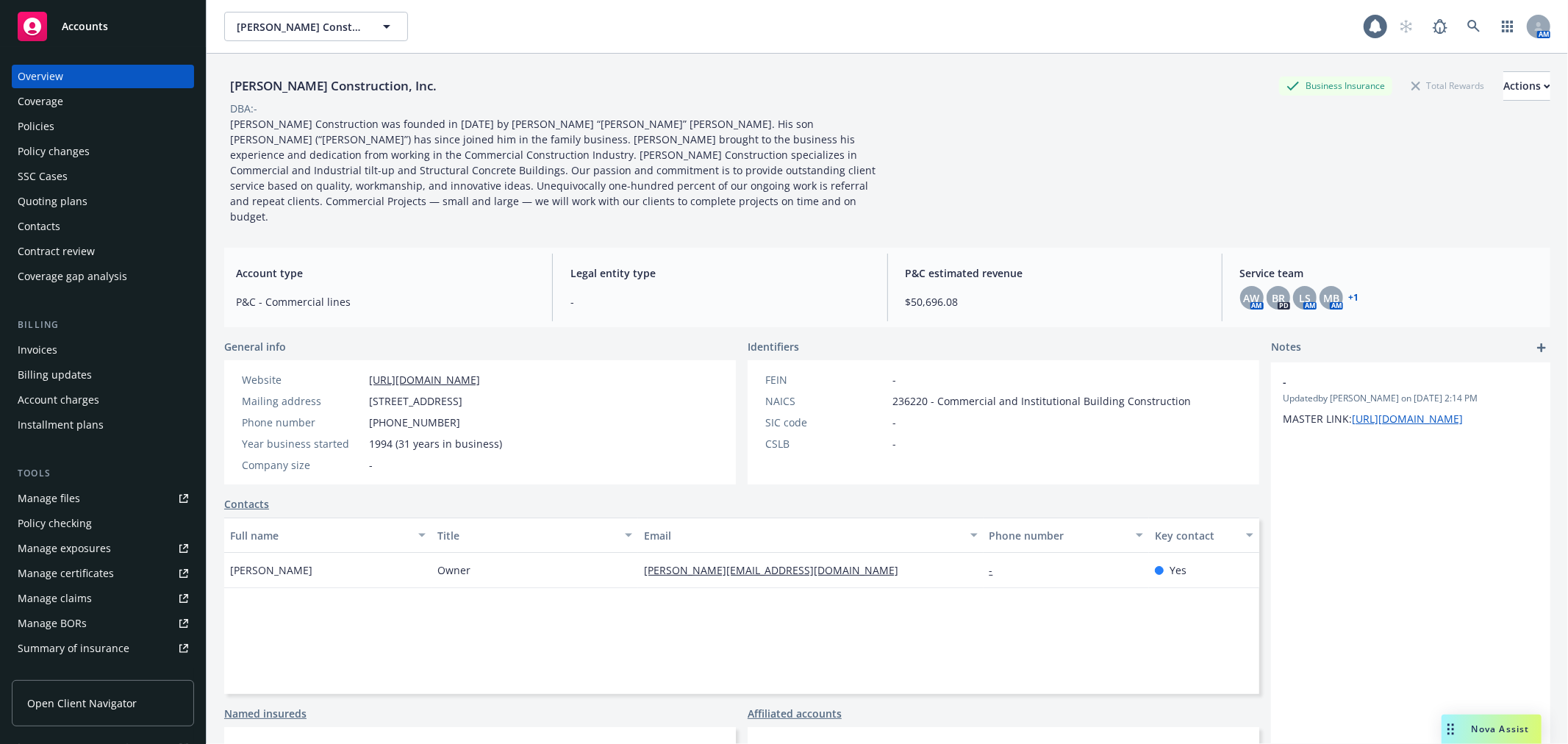
click at [120, 566] on link "Manage certificates" at bounding box center [103, 574] width 183 height 24
click at [148, 131] on div "Policies" at bounding box center [103, 127] width 171 height 24
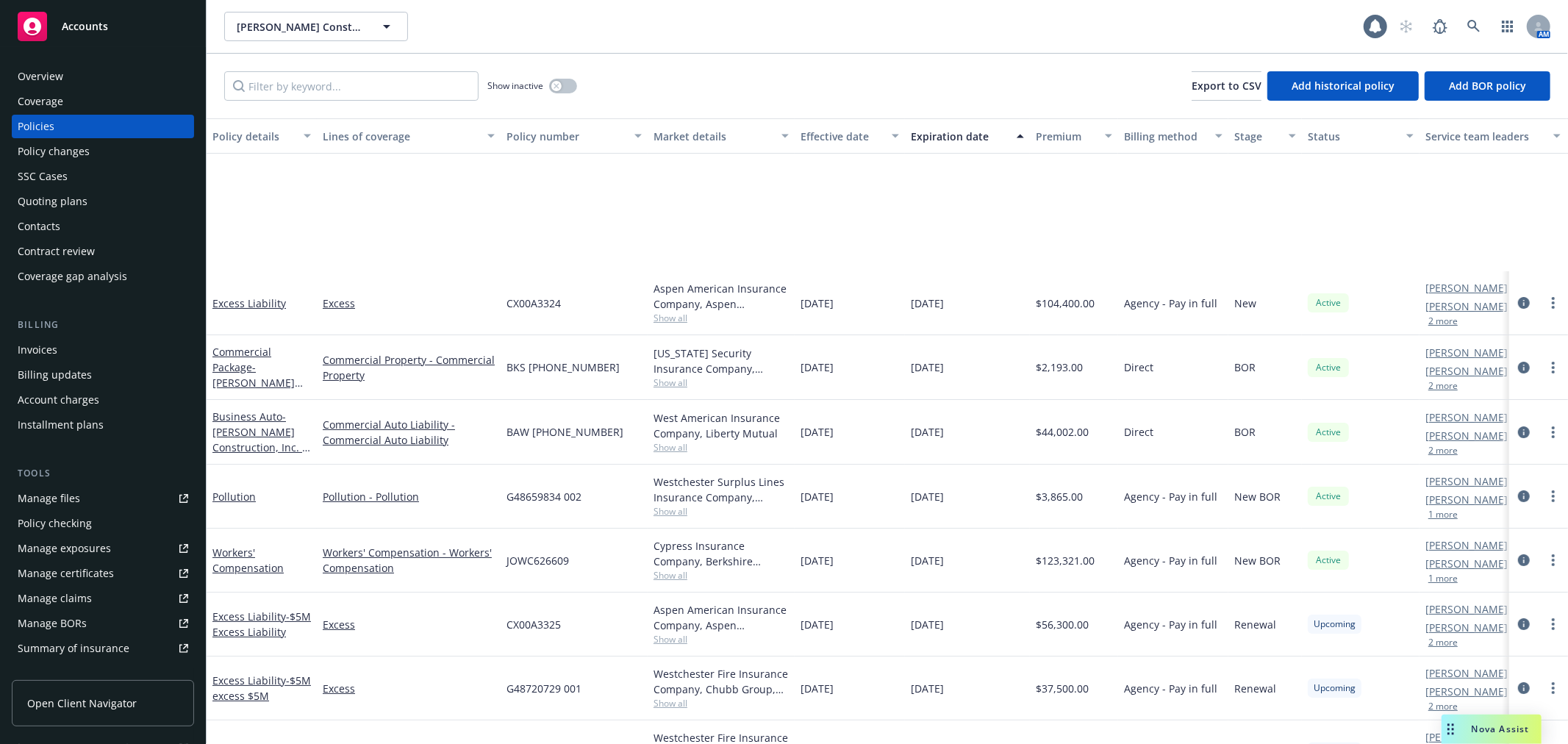
scroll to position [194, 0]
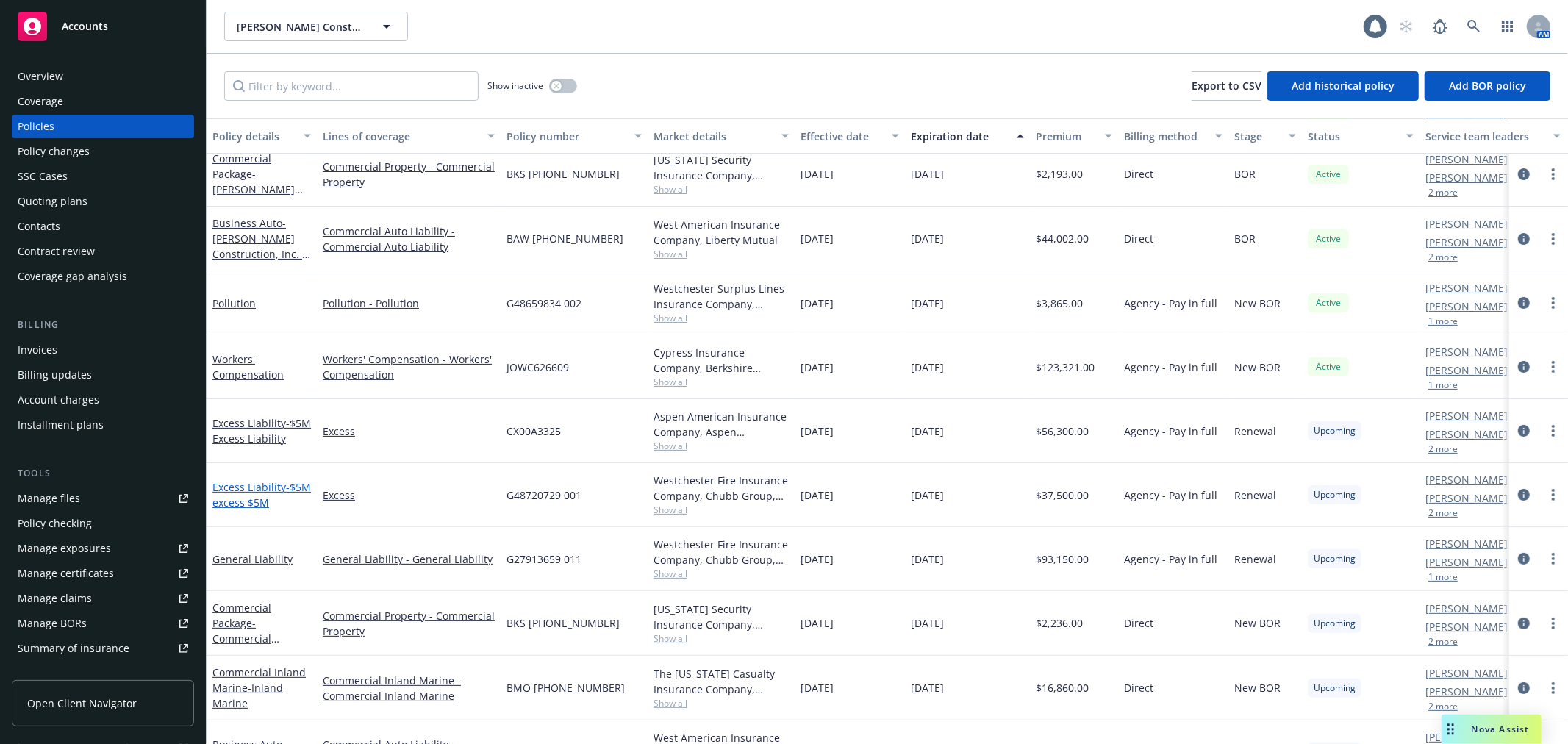
click at [232, 489] on link "Excess Liability - $5M excess $5M" at bounding box center [261, 495] width 98 height 29
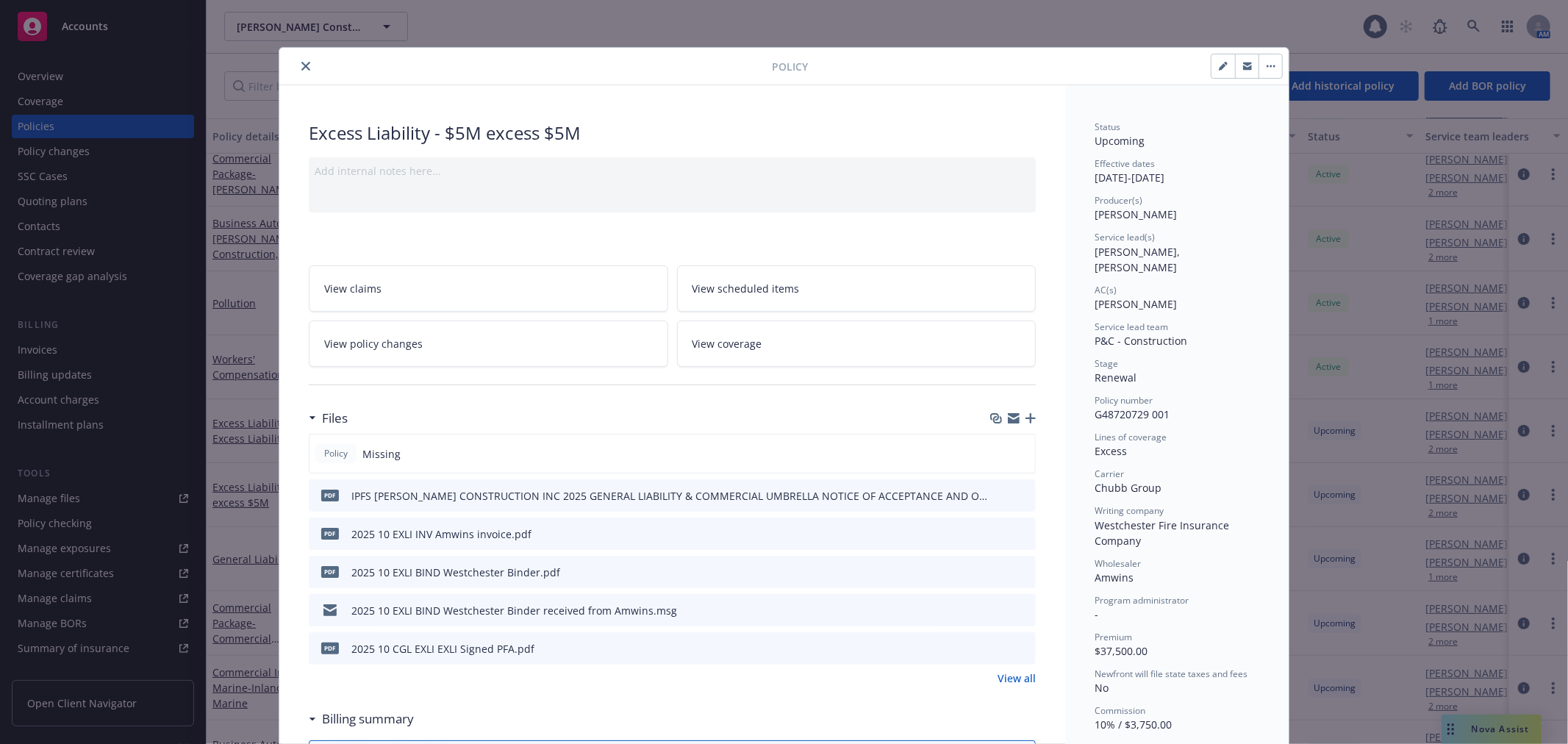
click at [302, 66] on icon "close" at bounding box center [306, 66] width 9 height 9
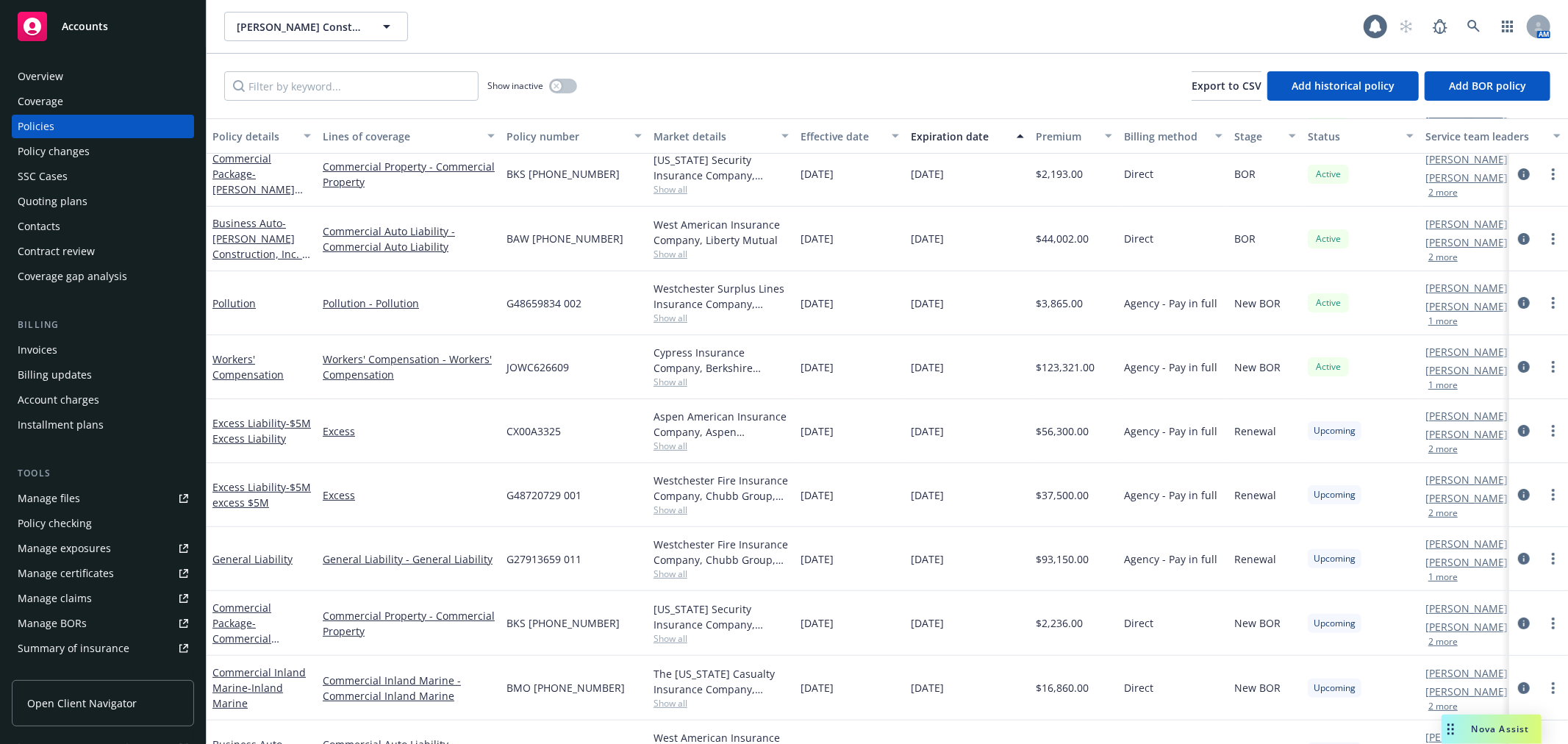
click at [110, 562] on div "Manage certificates" at bounding box center [66, 574] width 96 height 24
click at [78, 16] on div "Accounts" at bounding box center [103, 27] width 171 height 29
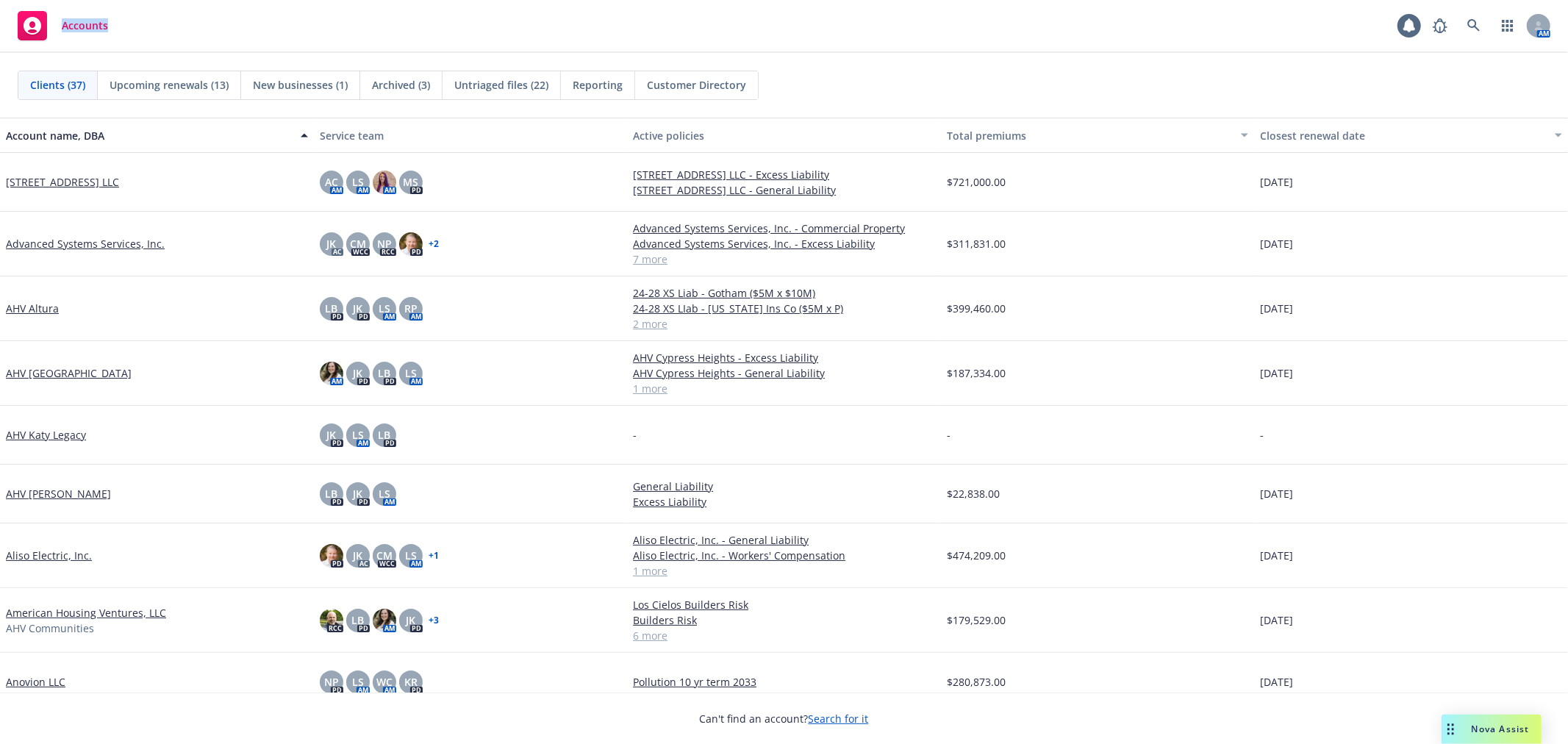
drag, startPoint x: 135, startPoint y: 35, endPoint x: 26, endPoint y: 6, distance: 112.8
click at [26, 6] on div "Accounts 1 AM" at bounding box center [784, 27] width 1568 height 53
click at [603, 24] on div "Accounts 1 AM" at bounding box center [784, 27] width 1568 height 53
click at [935, 63] on div "Clients (37) Upcoming renewals (13) New businesses (1) Archived (3) Untriaged f…" at bounding box center [784, 86] width 1568 height 65
click at [937, 54] on div "Clients (37) Upcoming renewals (13) New businesses (1) Archived (3) Untriaged f…" at bounding box center [784, 86] width 1568 height 65
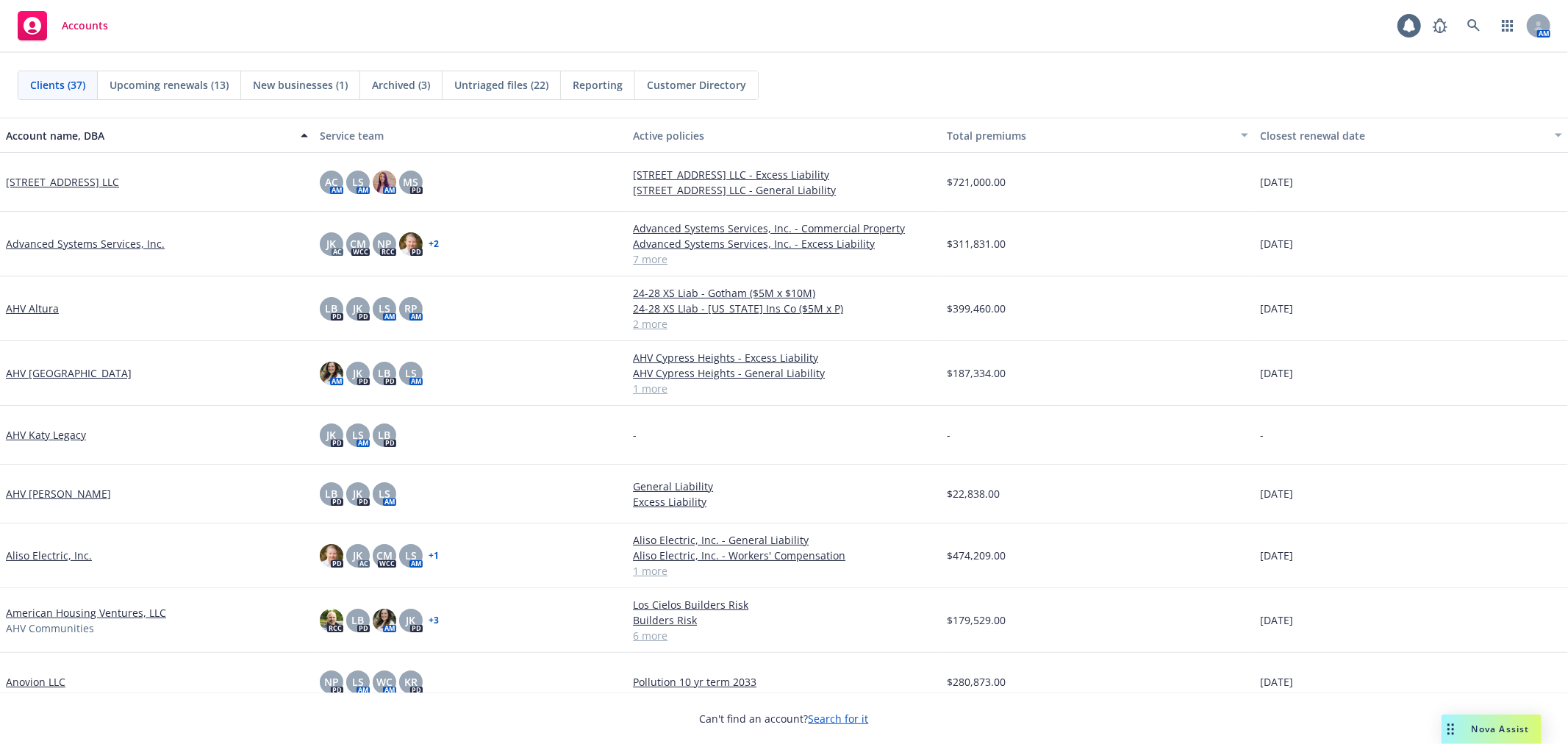
click at [1229, 88] on div "Clients (37) Upcoming renewals (13) New businesses (1) Archived (3) Untriaged f…" at bounding box center [784, 86] width 1533 height 29
click at [1328, 45] on div "Accounts 1 AM" at bounding box center [784, 27] width 1568 height 53
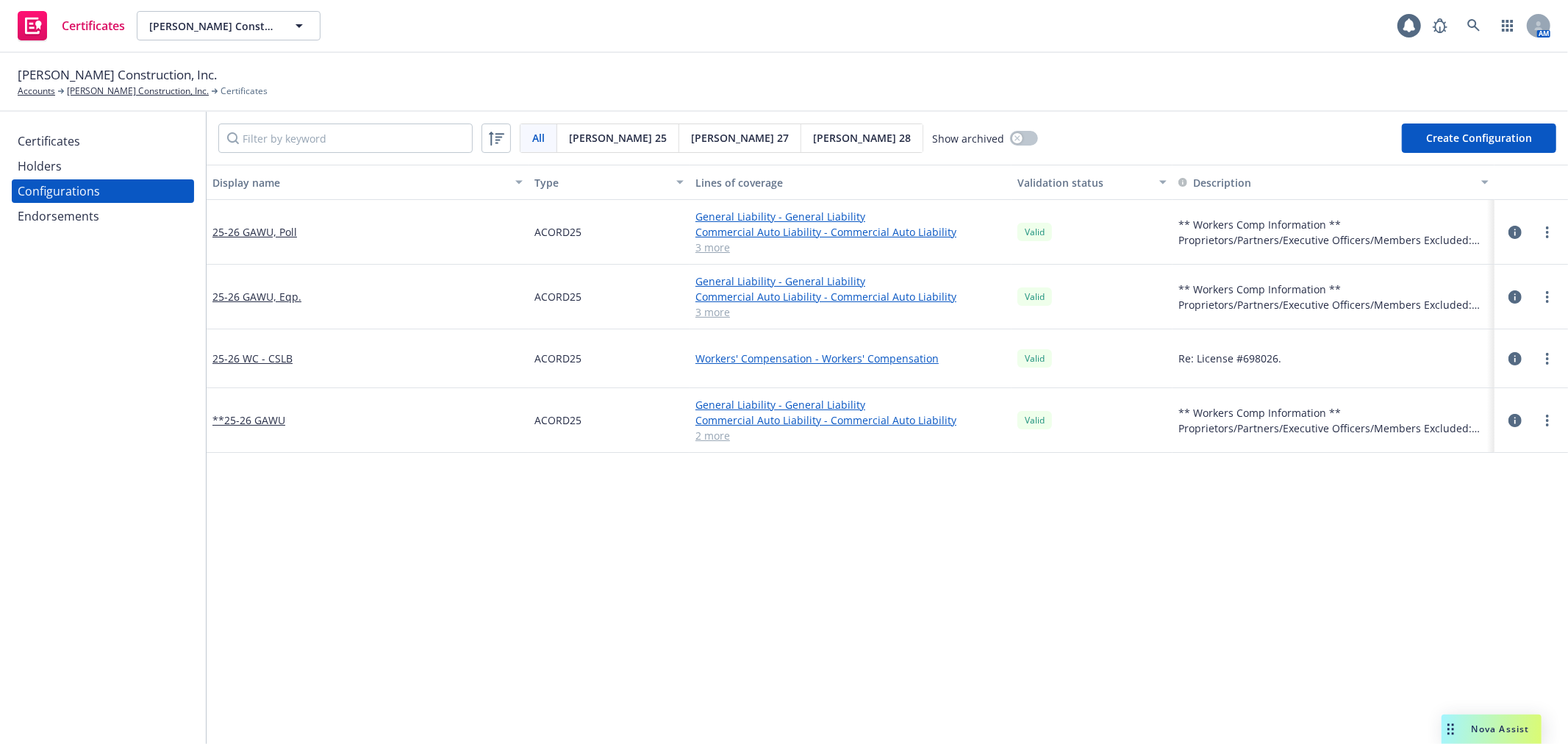
click at [700, 250] on link "3 more" at bounding box center [851, 248] width 310 height 16
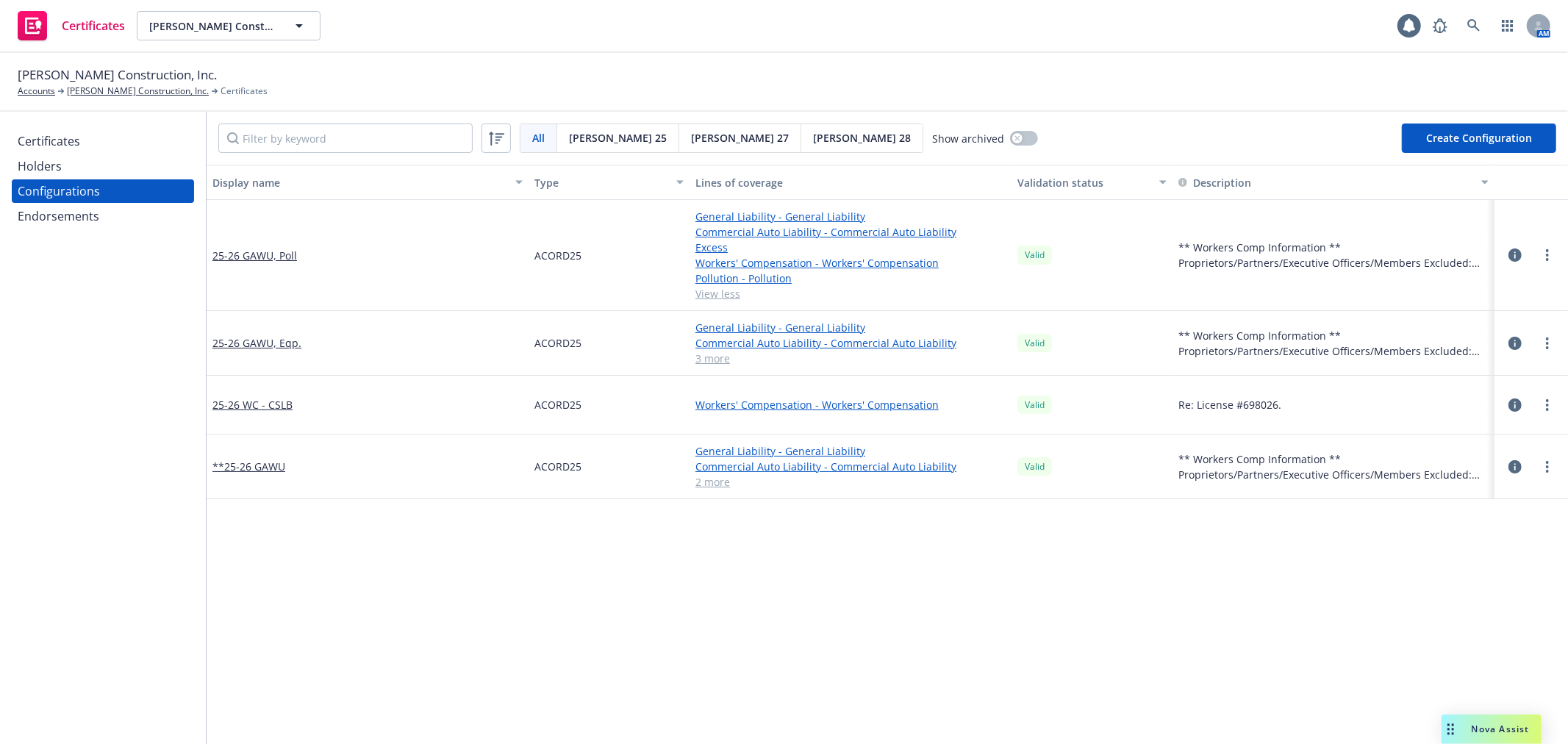
click at [701, 361] on link "3 more" at bounding box center [851, 359] width 310 height 16
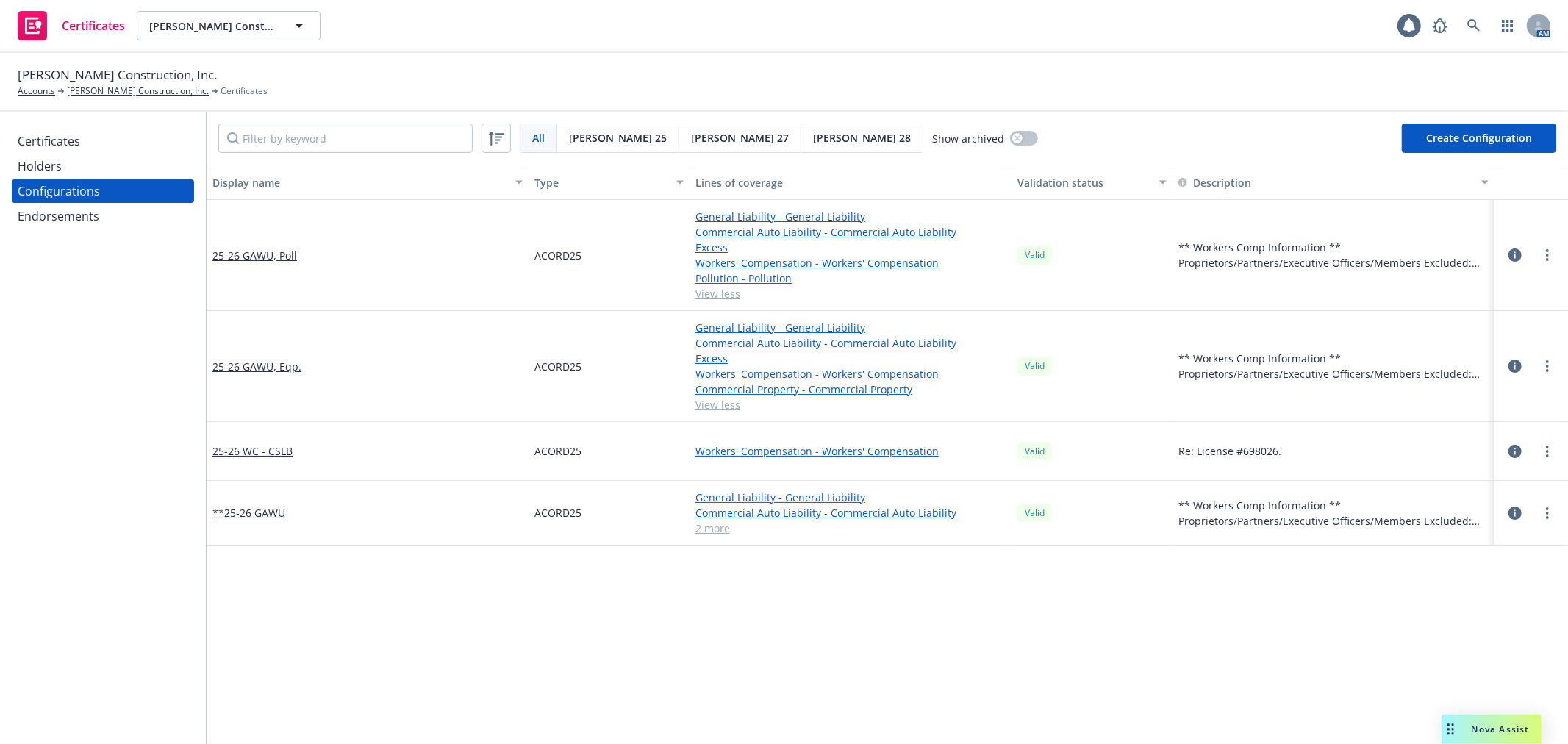
click at [708, 528] on link "2 more" at bounding box center [851, 529] width 310 height 16
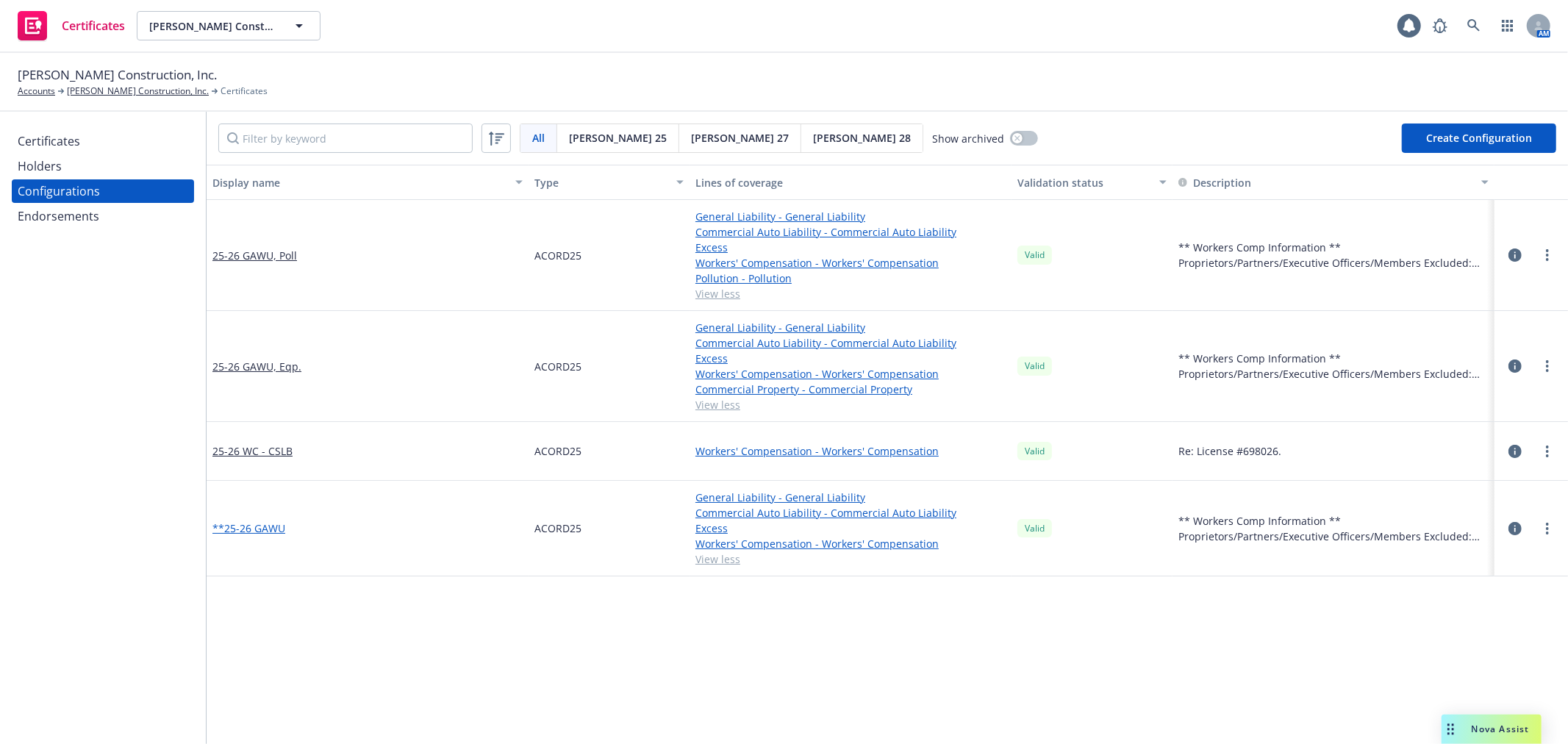
click at [241, 531] on link "**25-26 GAWU" at bounding box center [249, 529] width 73 height 16
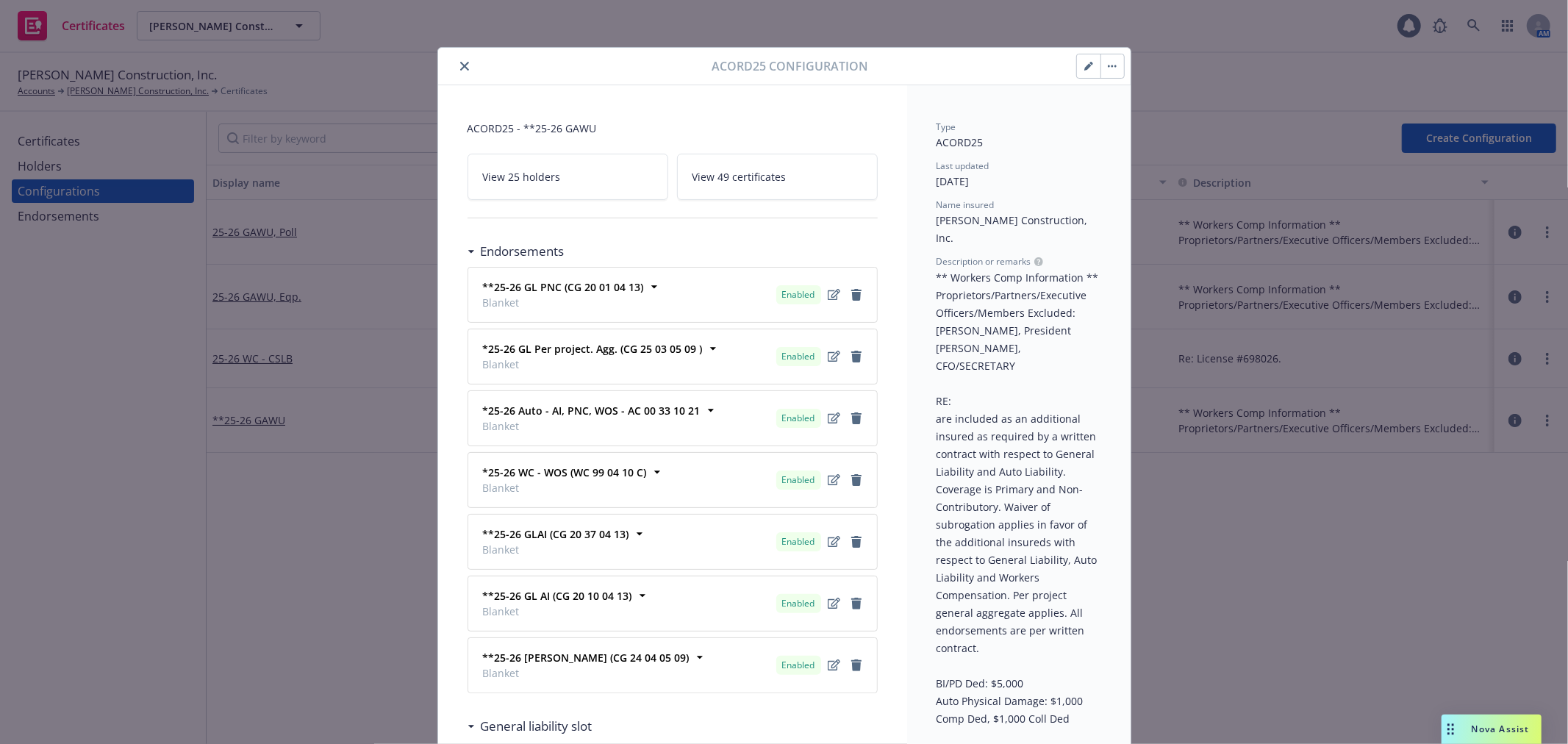
click at [1087, 64] on button "button" at bounding box center [1089, 66] width 24 height 24
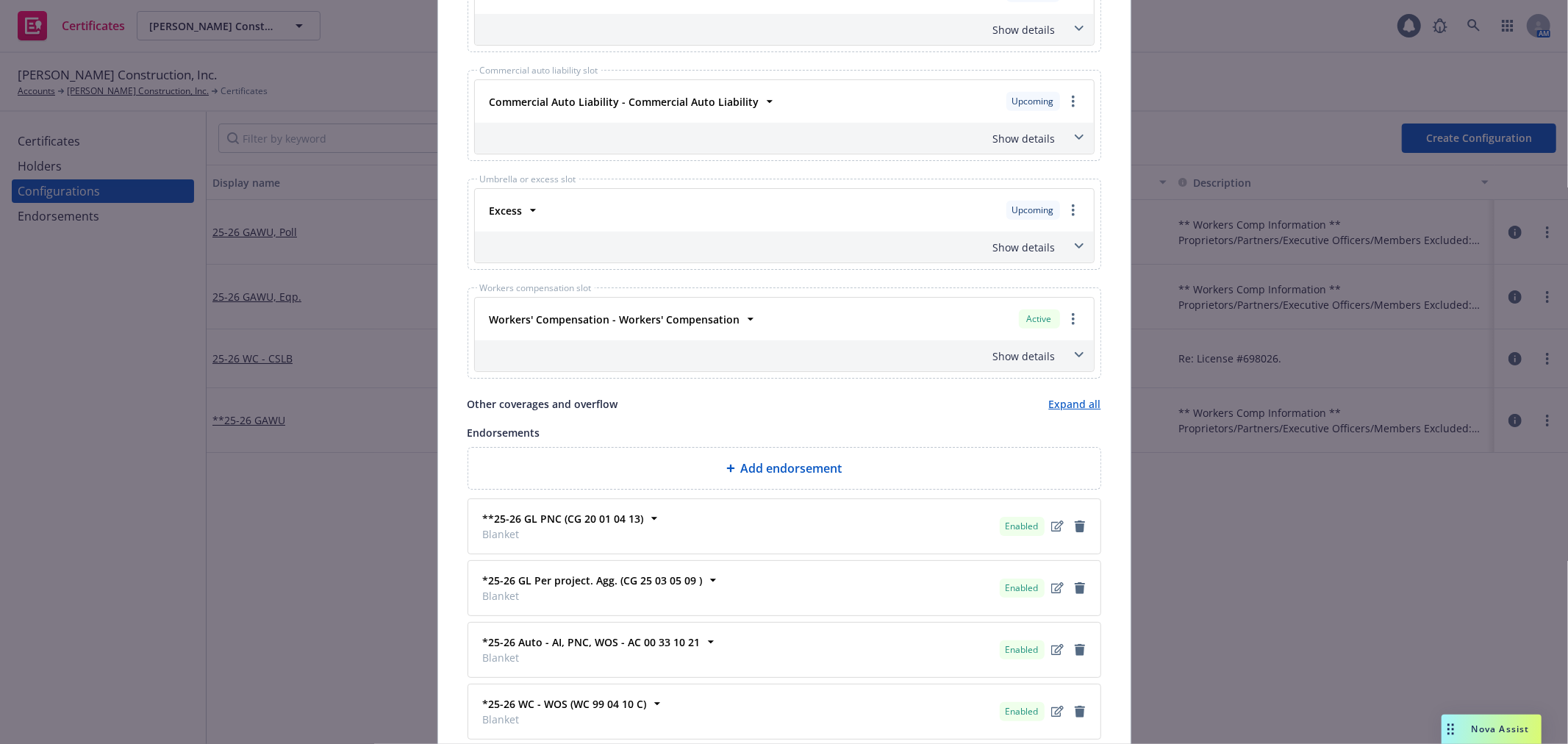
scroll to position [82, 0]
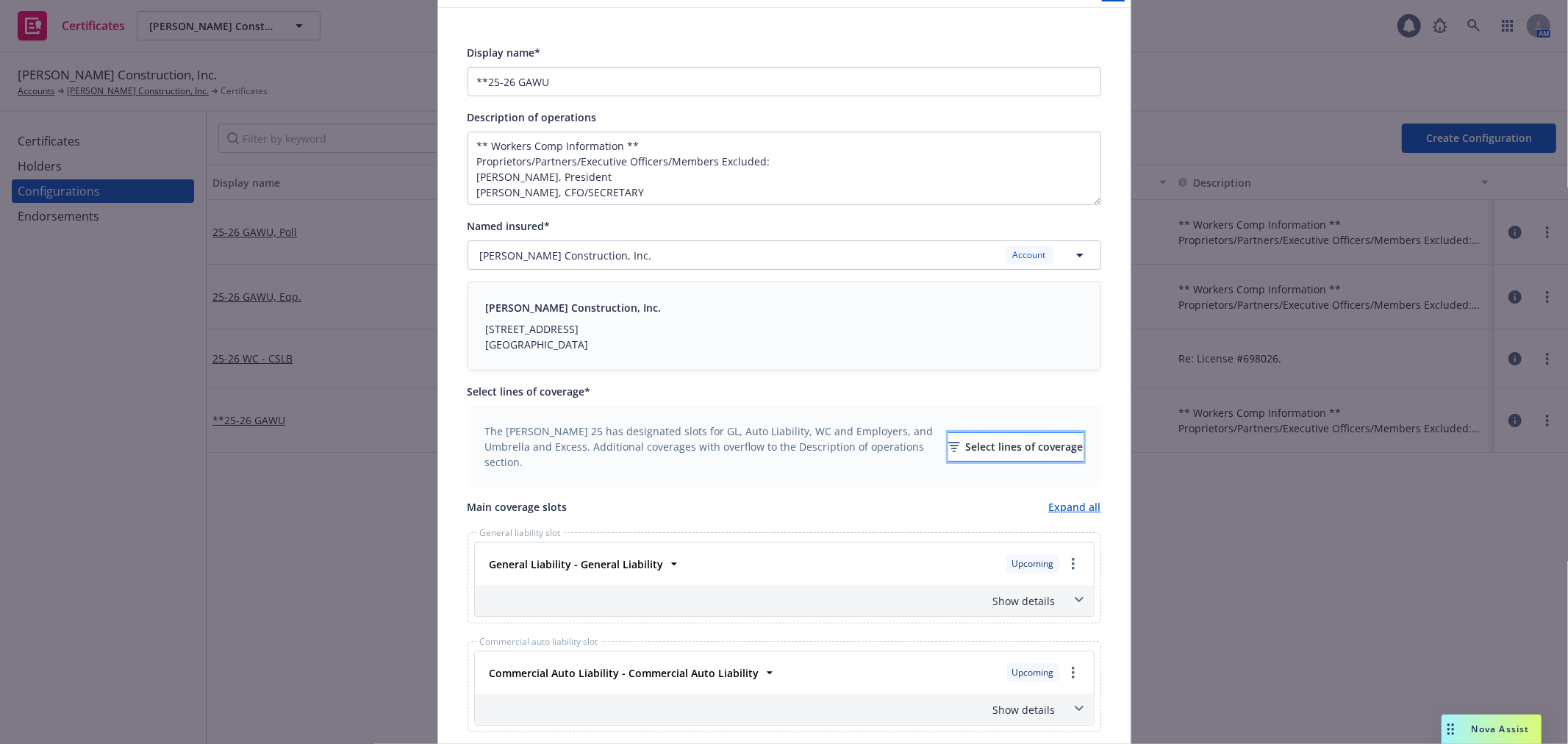
click at [989, 450] on div "Select lines of coverage" at bounding box center [1016, 447] width 136 height 28
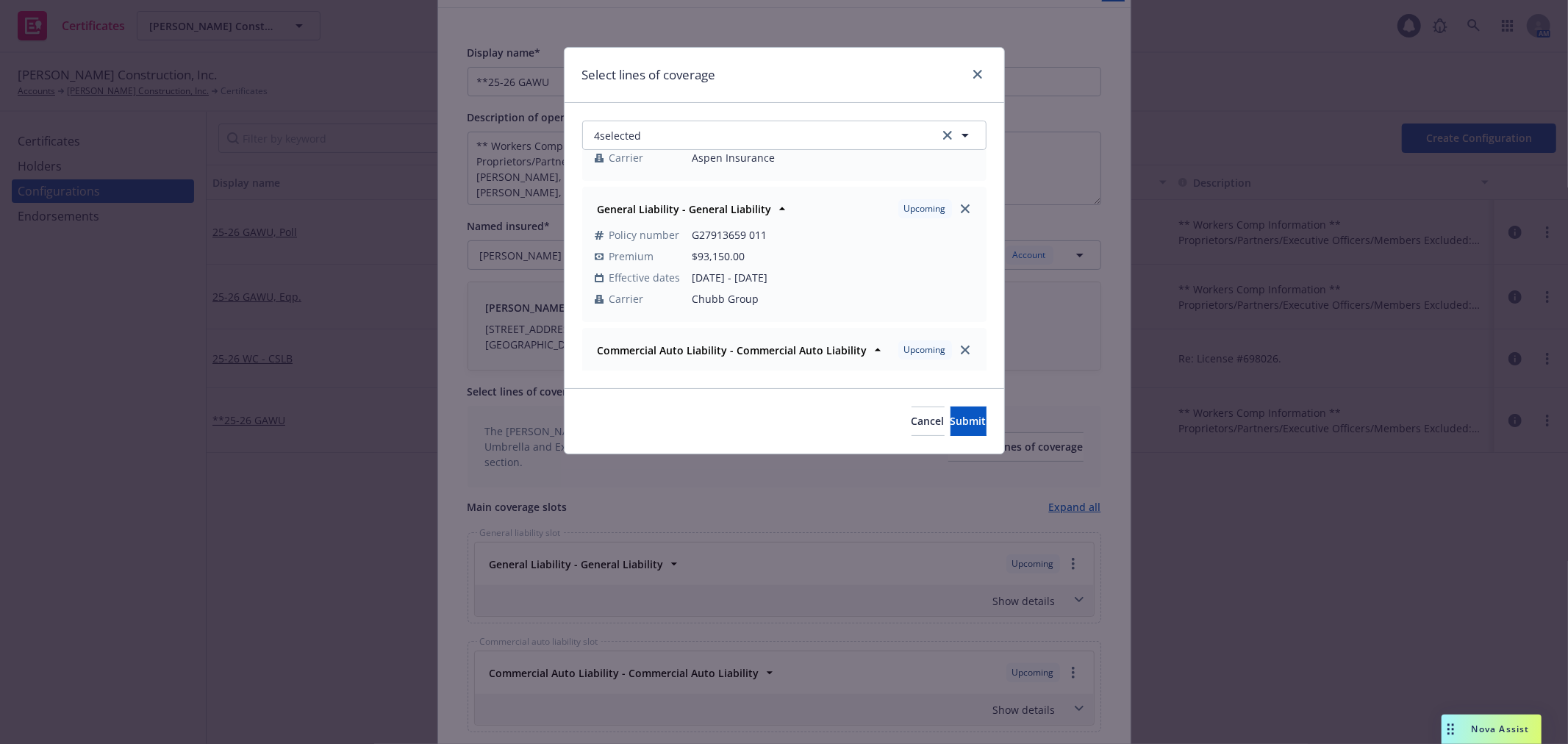
scroll to position [0, 0]
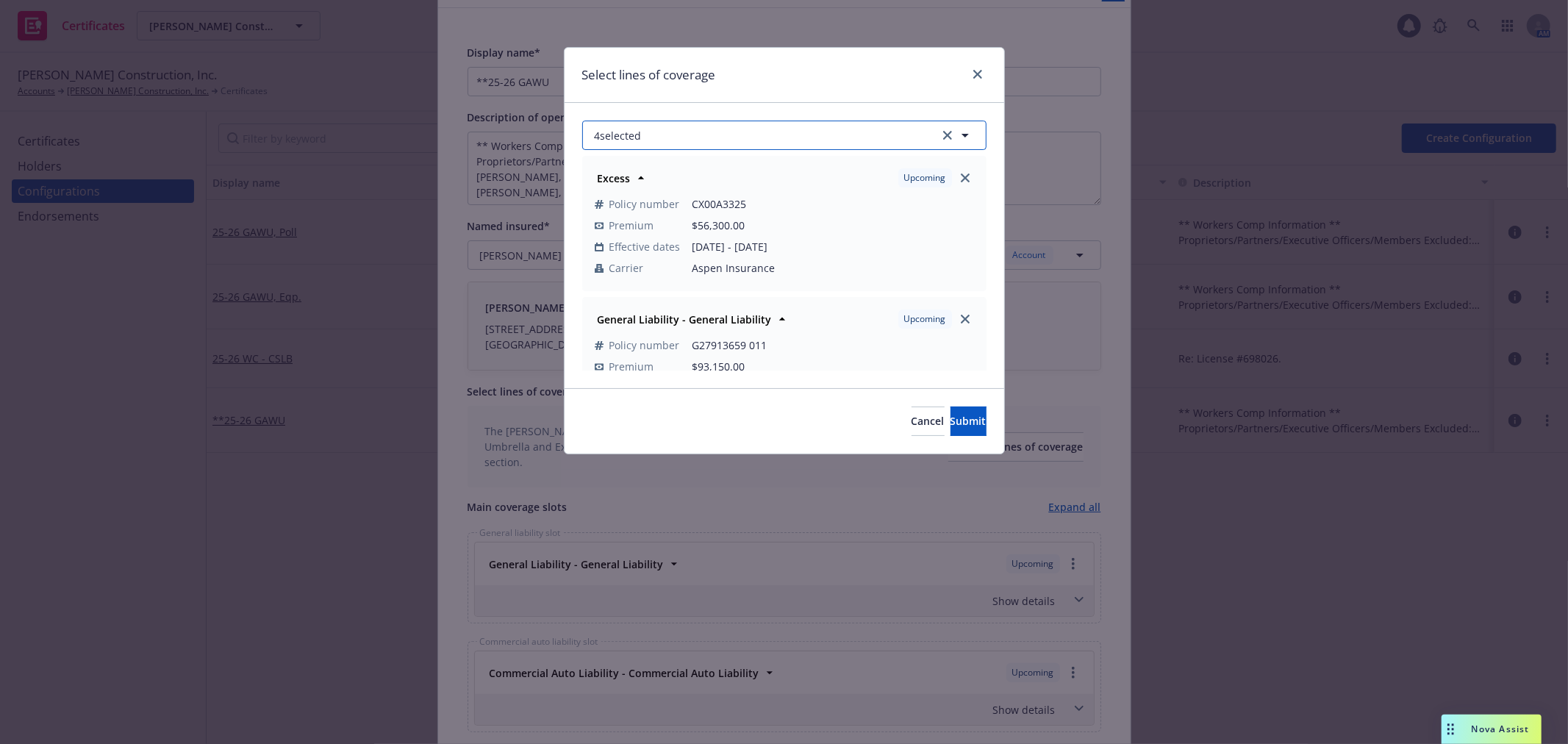
click at [711, 138] on button "4 selected" at bounding box center [785, 136] width 405 height 29
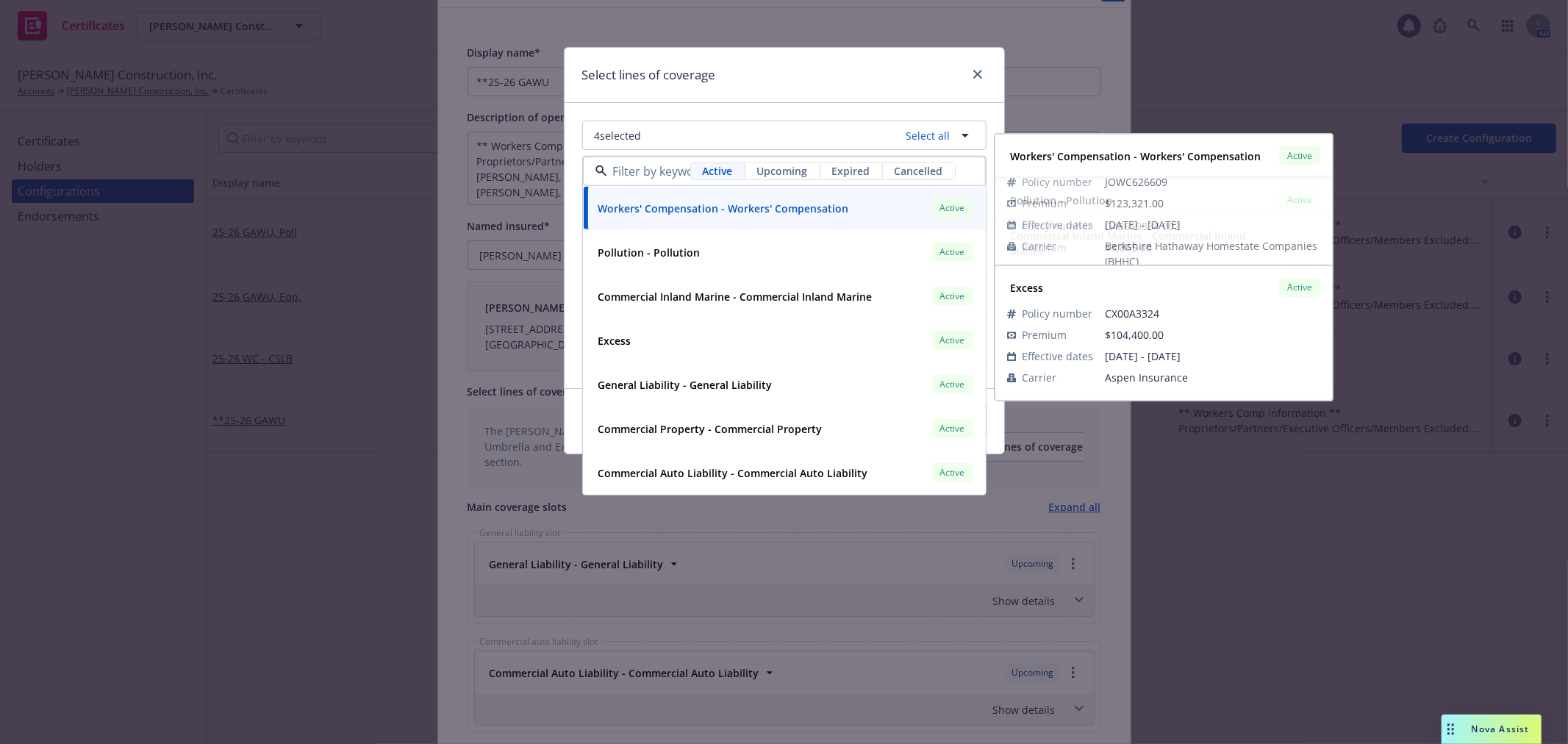
click at [777, 169] on span "Upcoming" at bounding box center [783, 171] width 51 height 16
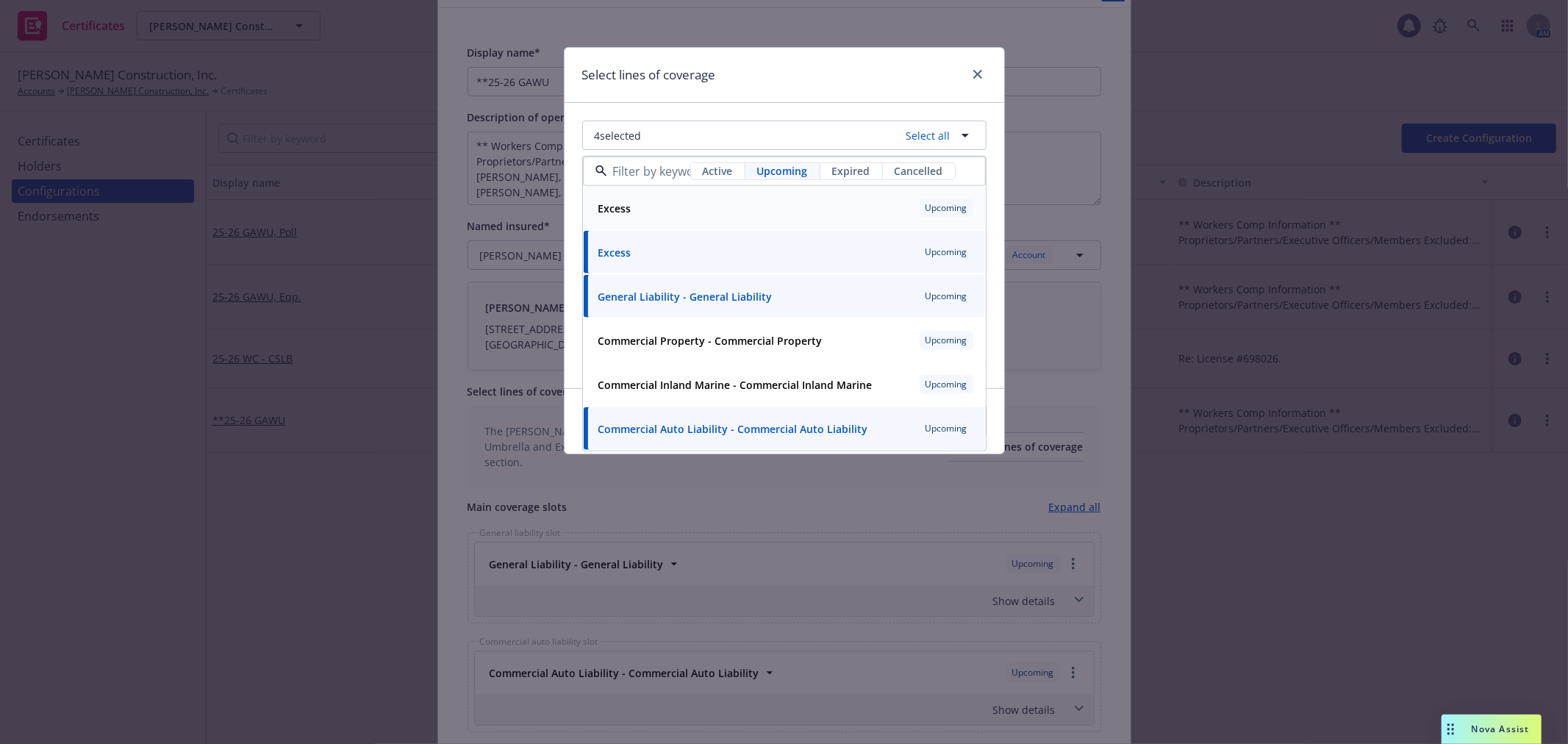
click at [747, 207] on div "Excess Upcoming" at bounding box center [784, 207] width 384 height 25
click at [972, 78] on link "close" at bounding box center [978, 75] width 18 height 18
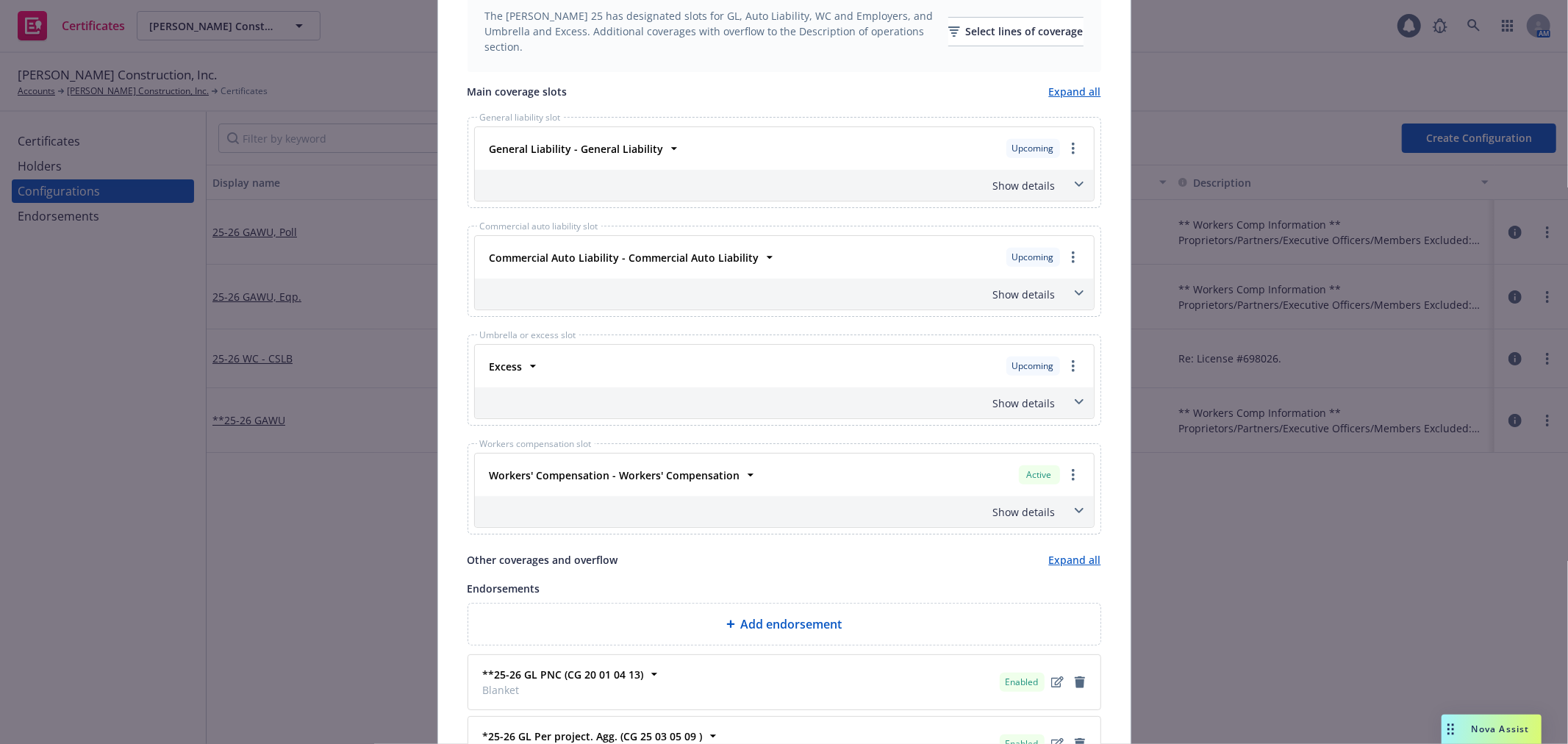
scroll to position [472, 0]
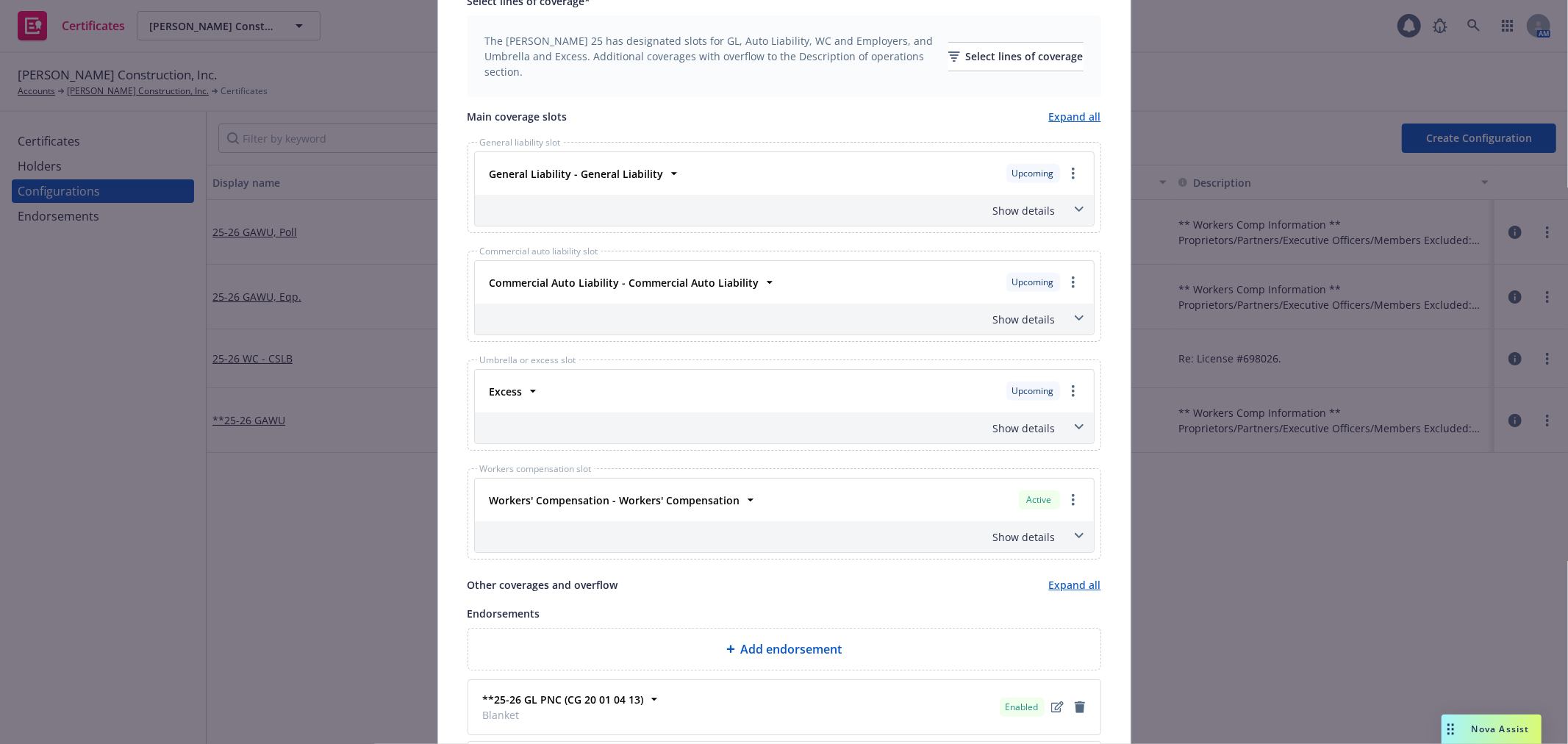
click at [1069, 586] on link "Expand all" at bounding box center [1075, 586] width 52 height 16
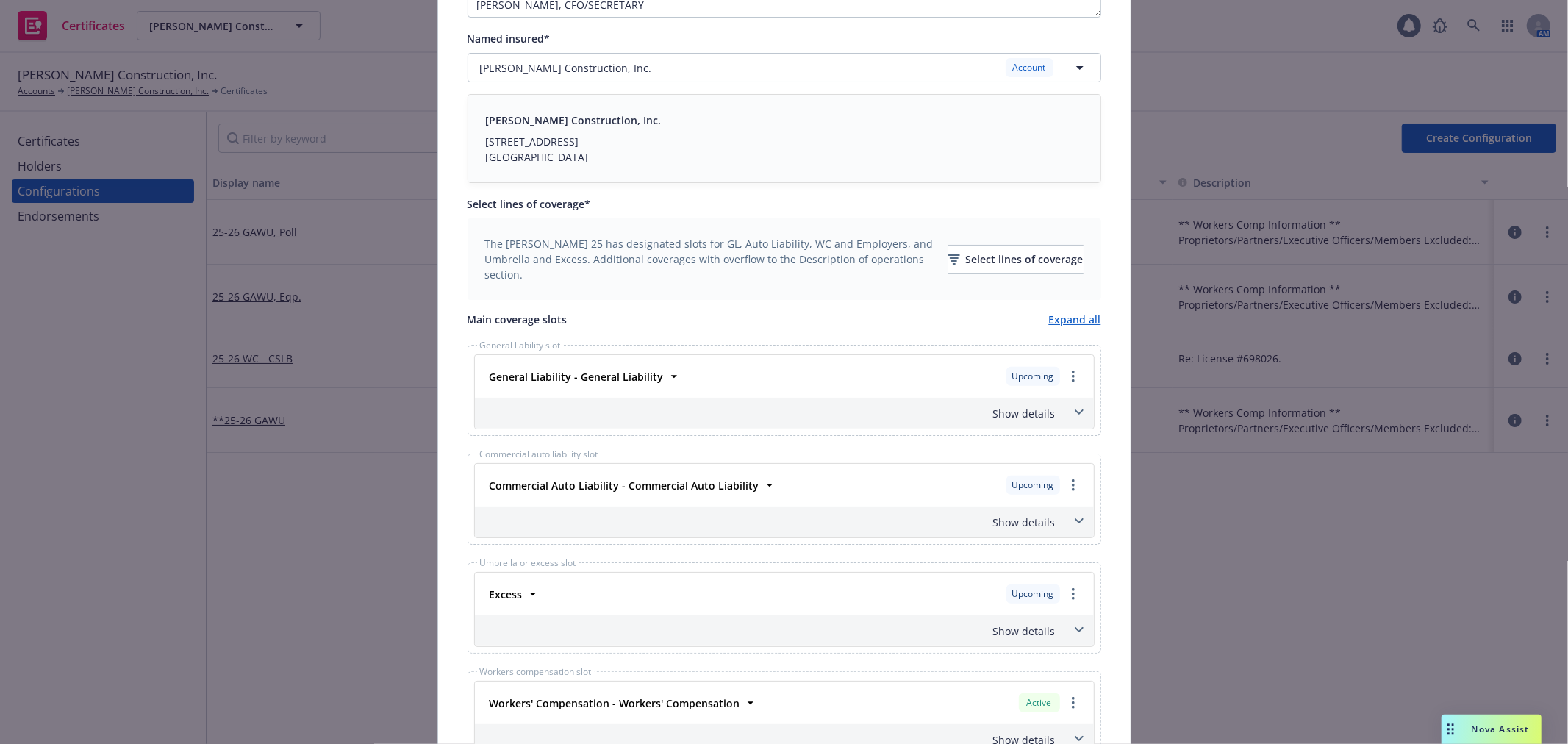
scroll to position [227, 0]
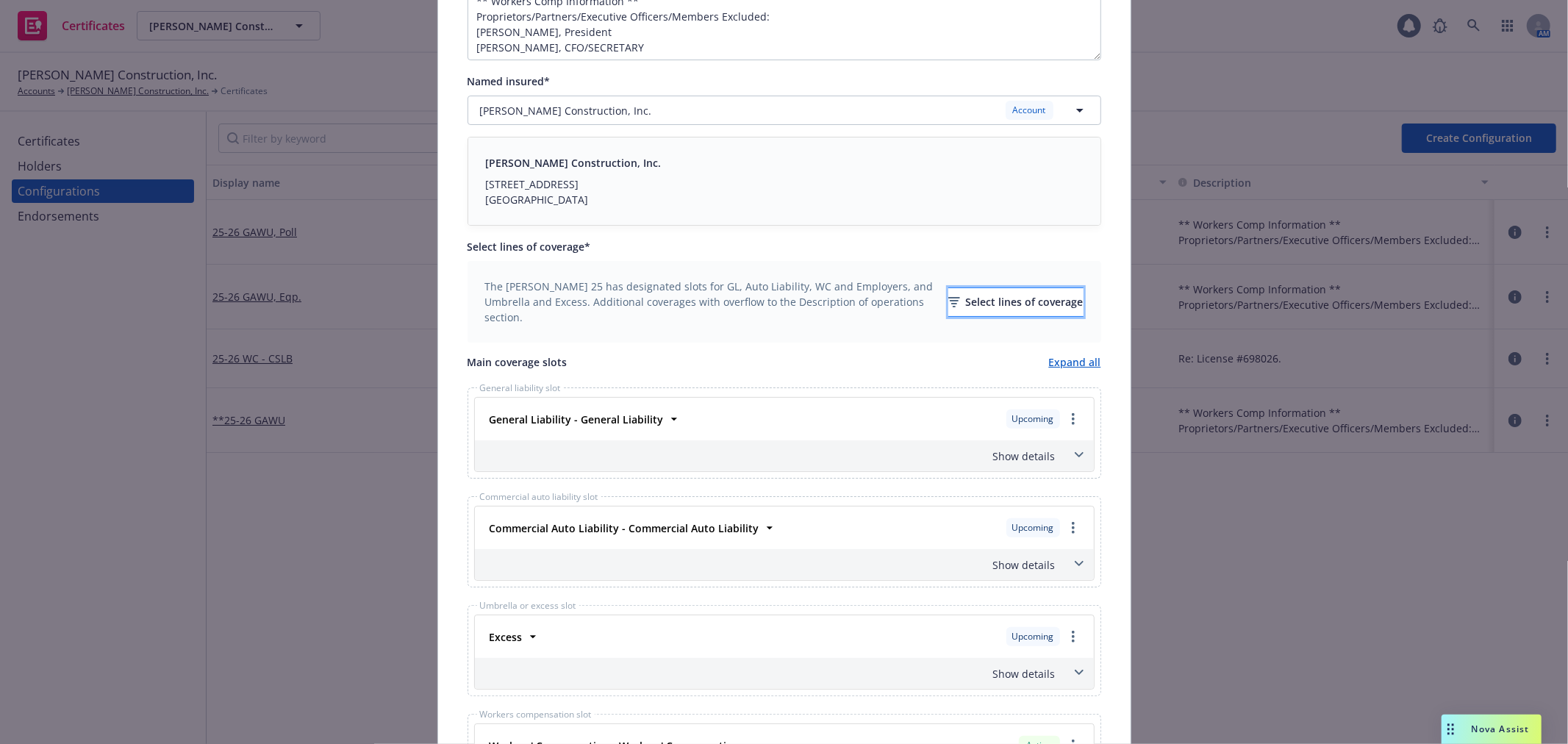
click at [1001, 296] on div "Select lines of coverage" at bounding box center [1016, 302] width 136 height 28
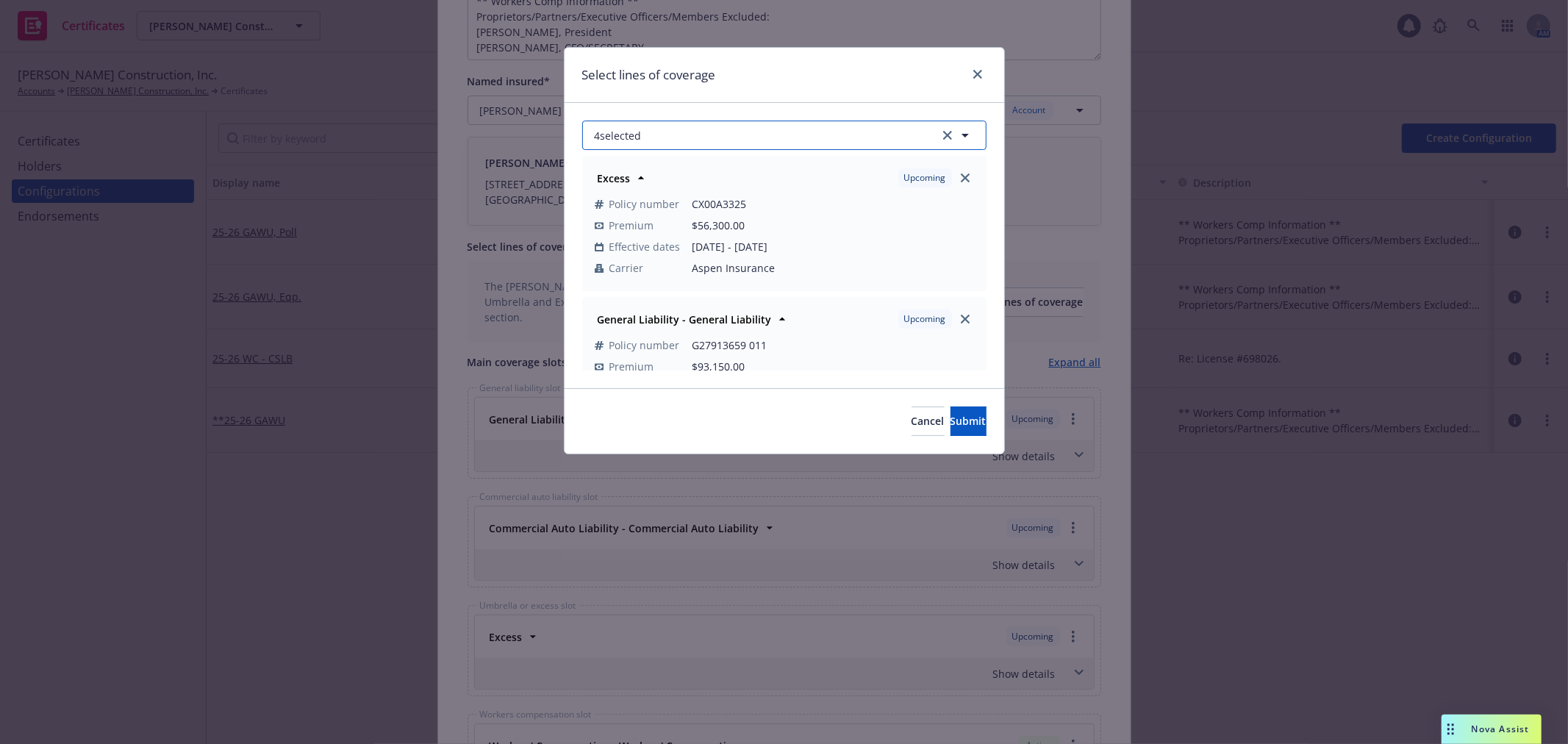
click at [797, 130] on button "4 selected" at bounding box center [785, 136] width 405 height 29
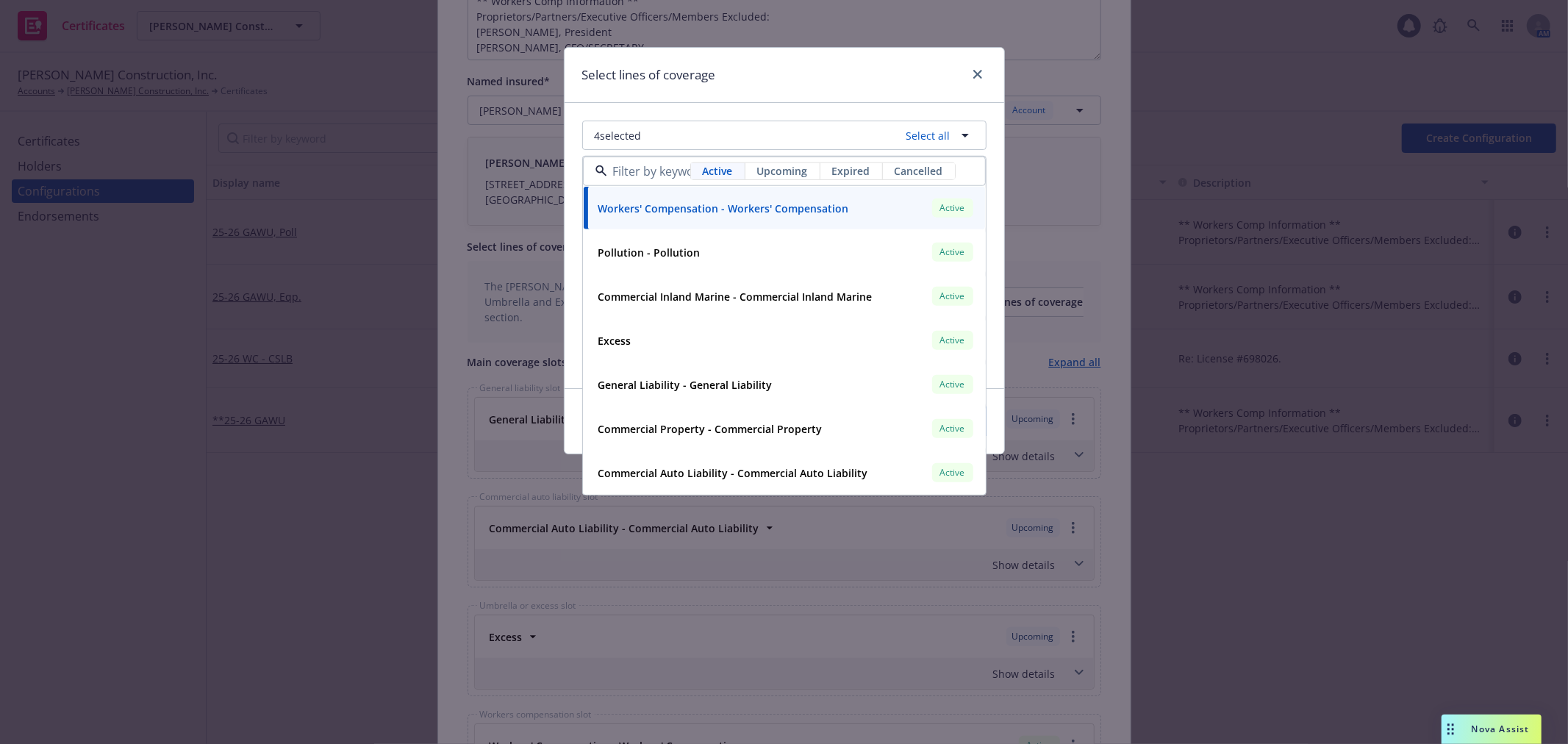
click at [794, 173] on span "Upcoming" at bounding box center [783, 171] width 51 height 16
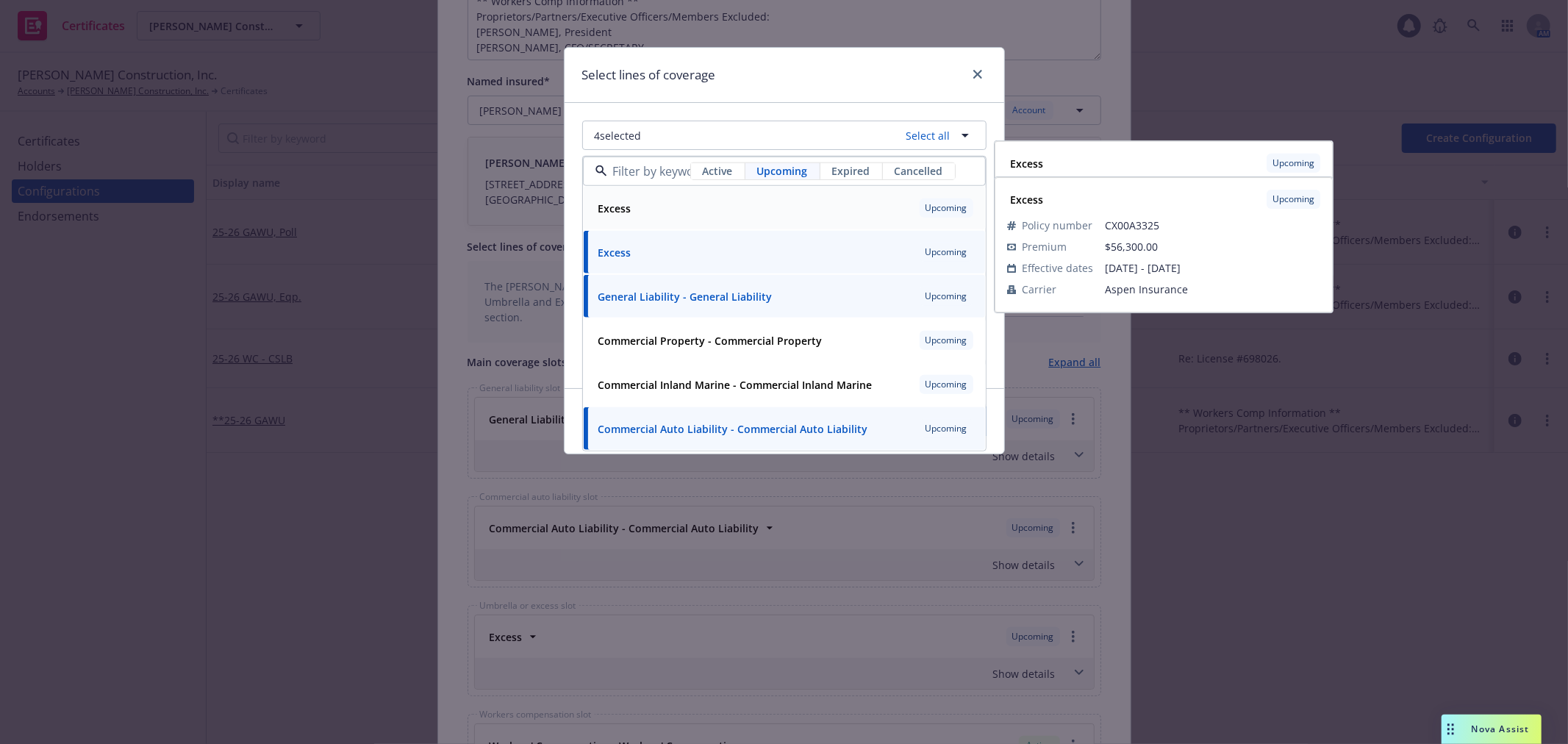
click at [734, 215] on div "Excess Upcoming" at bounding box center [784, 207] width 384 height 25
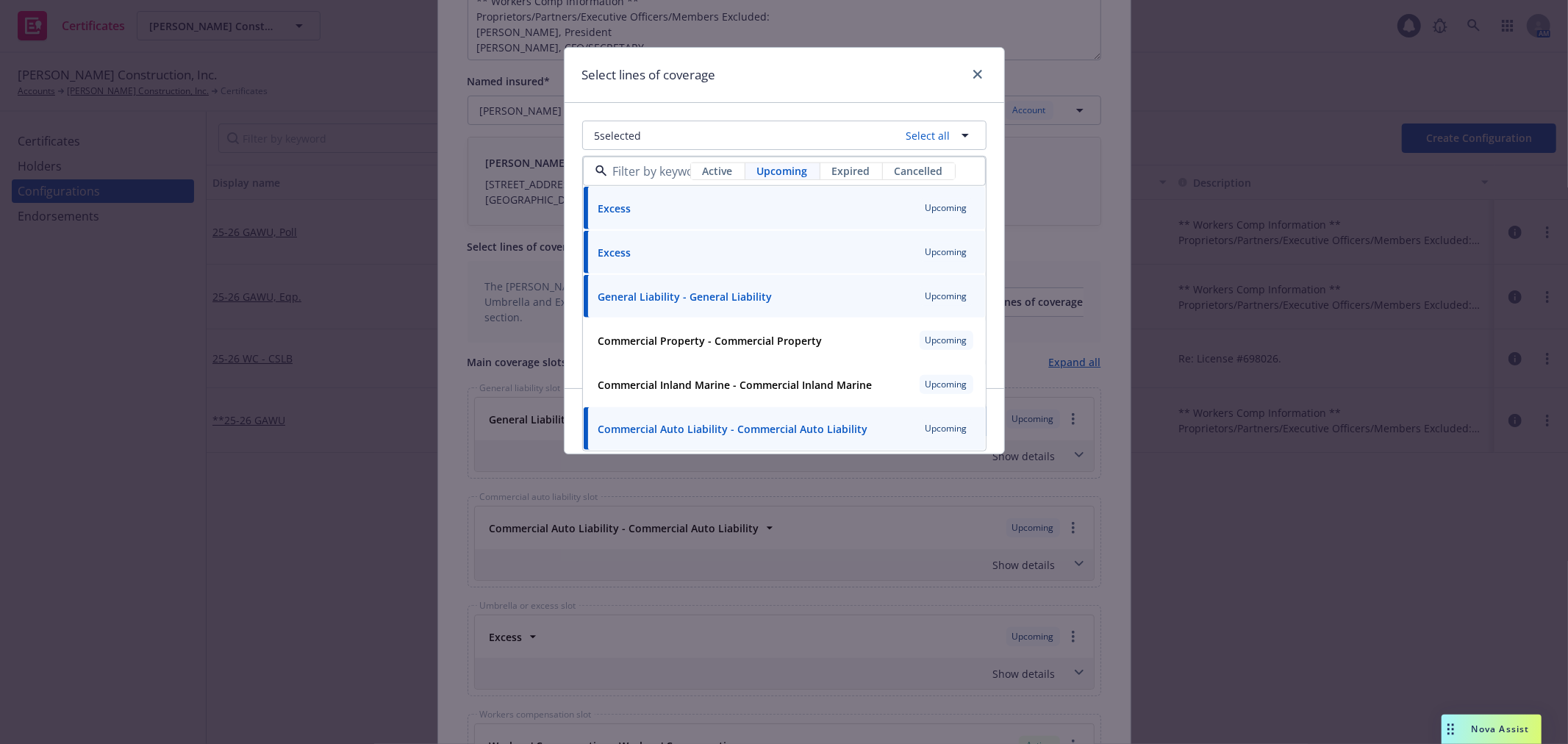
click at [851, 92] on div "Select lines of coverage" at bounding box center [785, 76] width 440 height 55
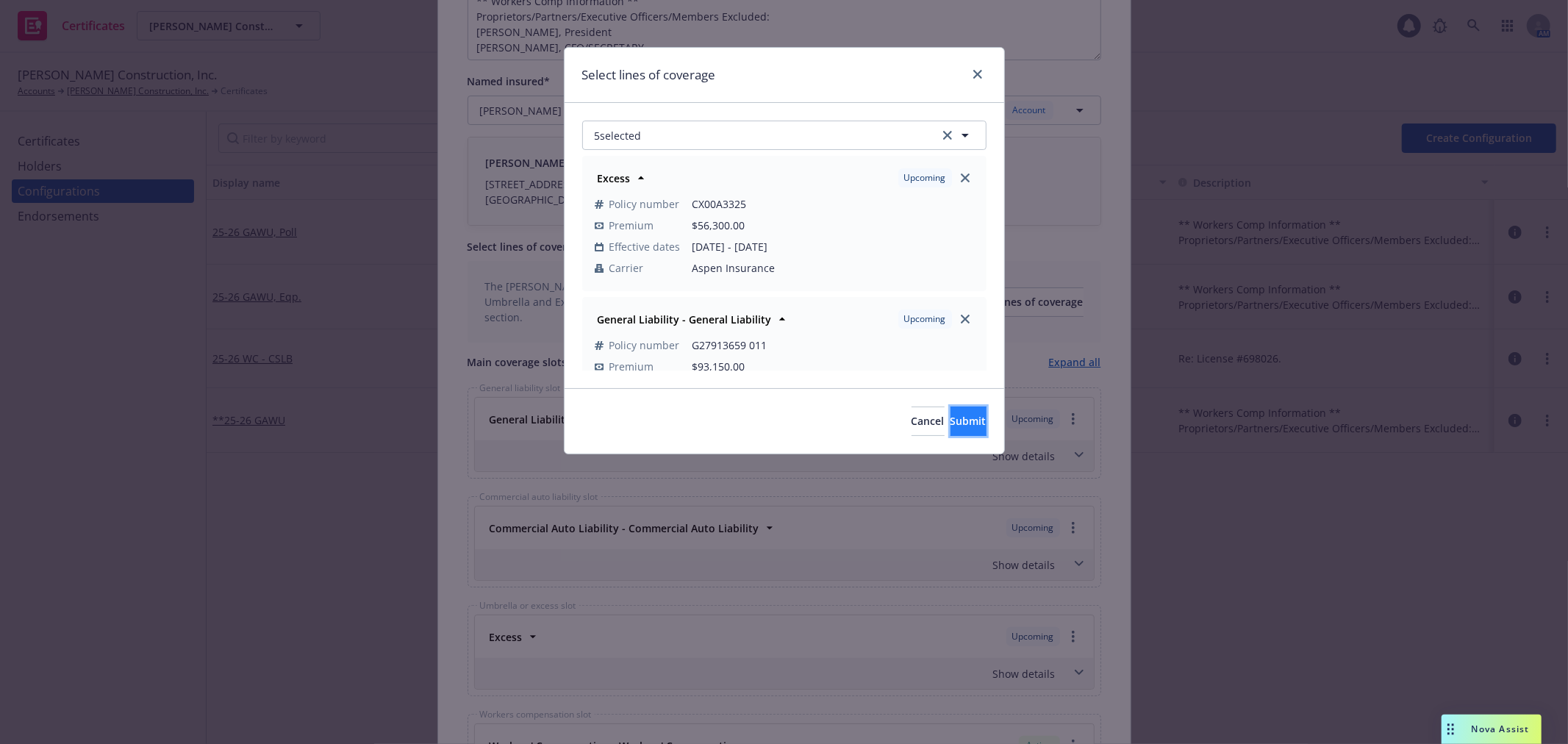
click at [951, 420] on span "Submit" at bounding box center [969, 421] width 36 height 14
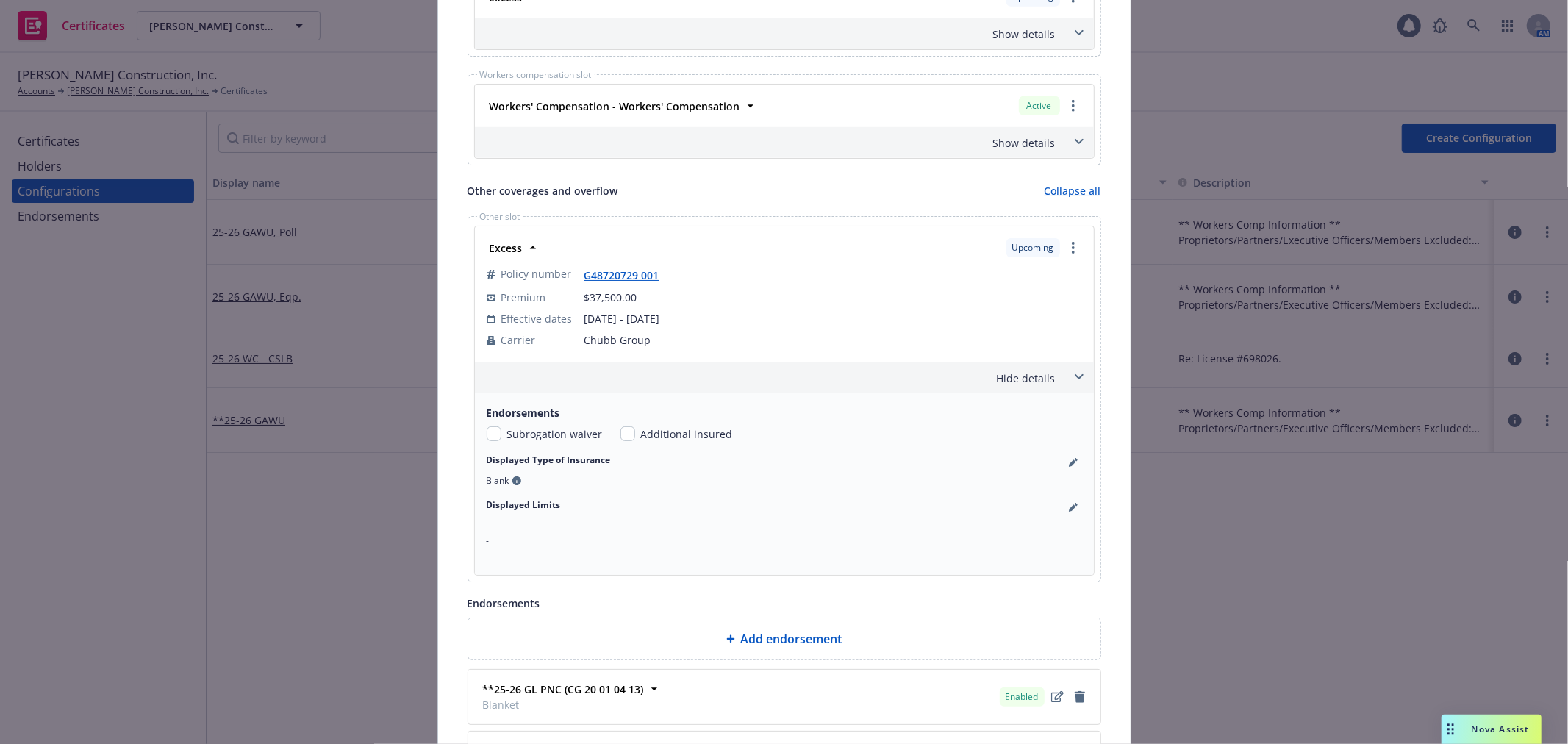
scroll to position [881, 0]
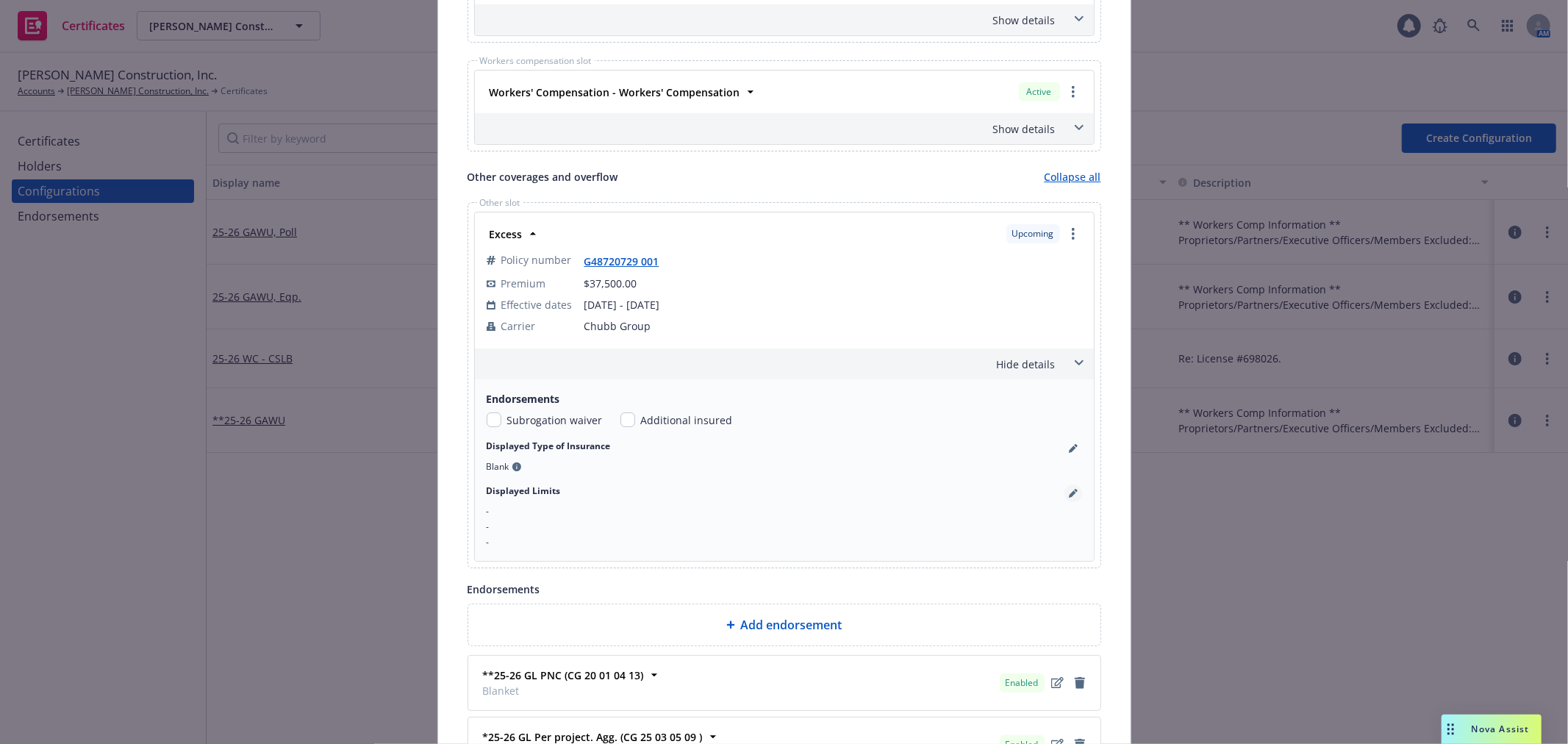
click at [1071, 495] on link "pencil" at bounding box center [1074, 493] width 18 height 18
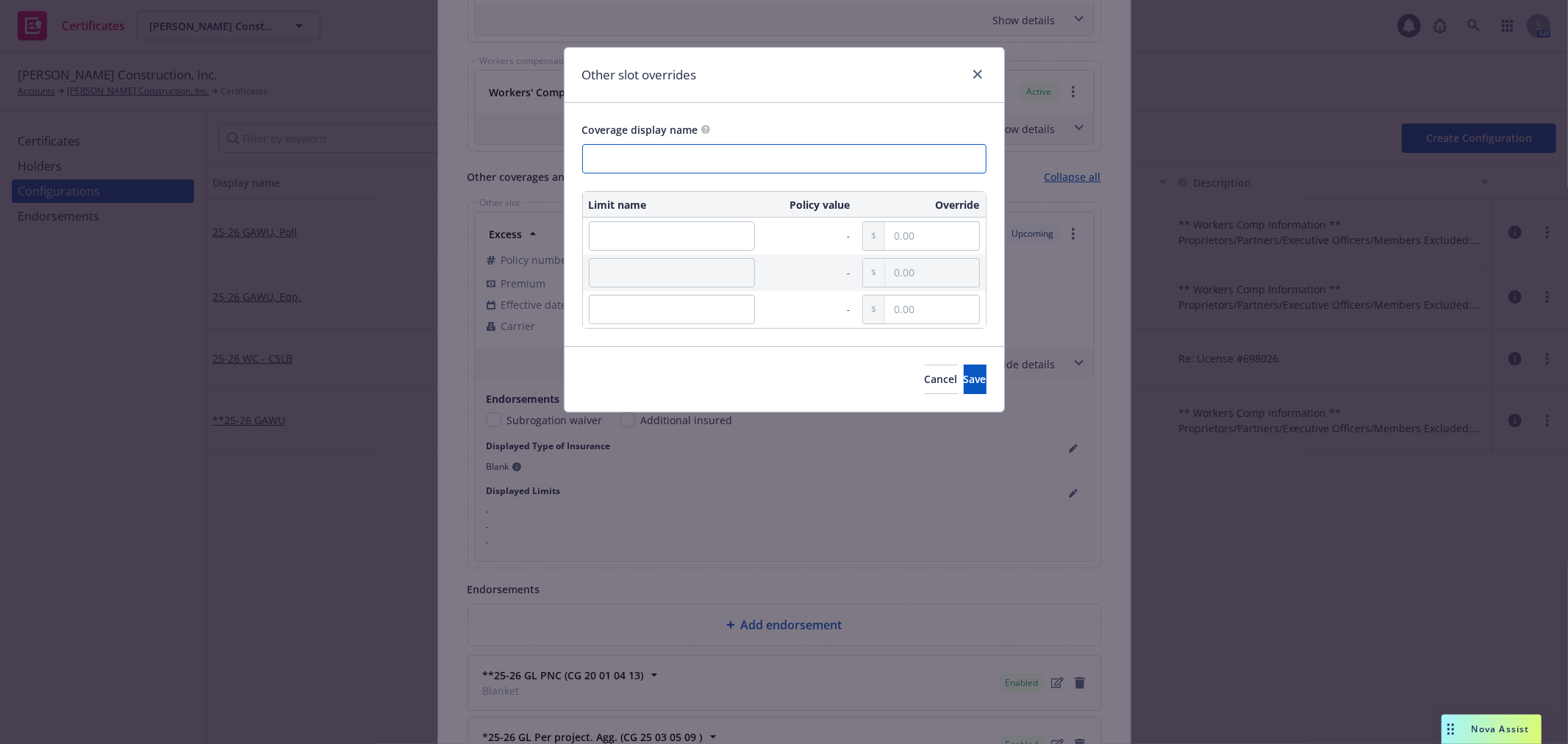
click at [674, 156] on input "text" at bounding box center [785, 159] width 405 height 29
type input "Excess Liability"
click at [667, 237] on input "text" at bounding box center [671, 236] width 166 height 29
type input "Each Occurrence"
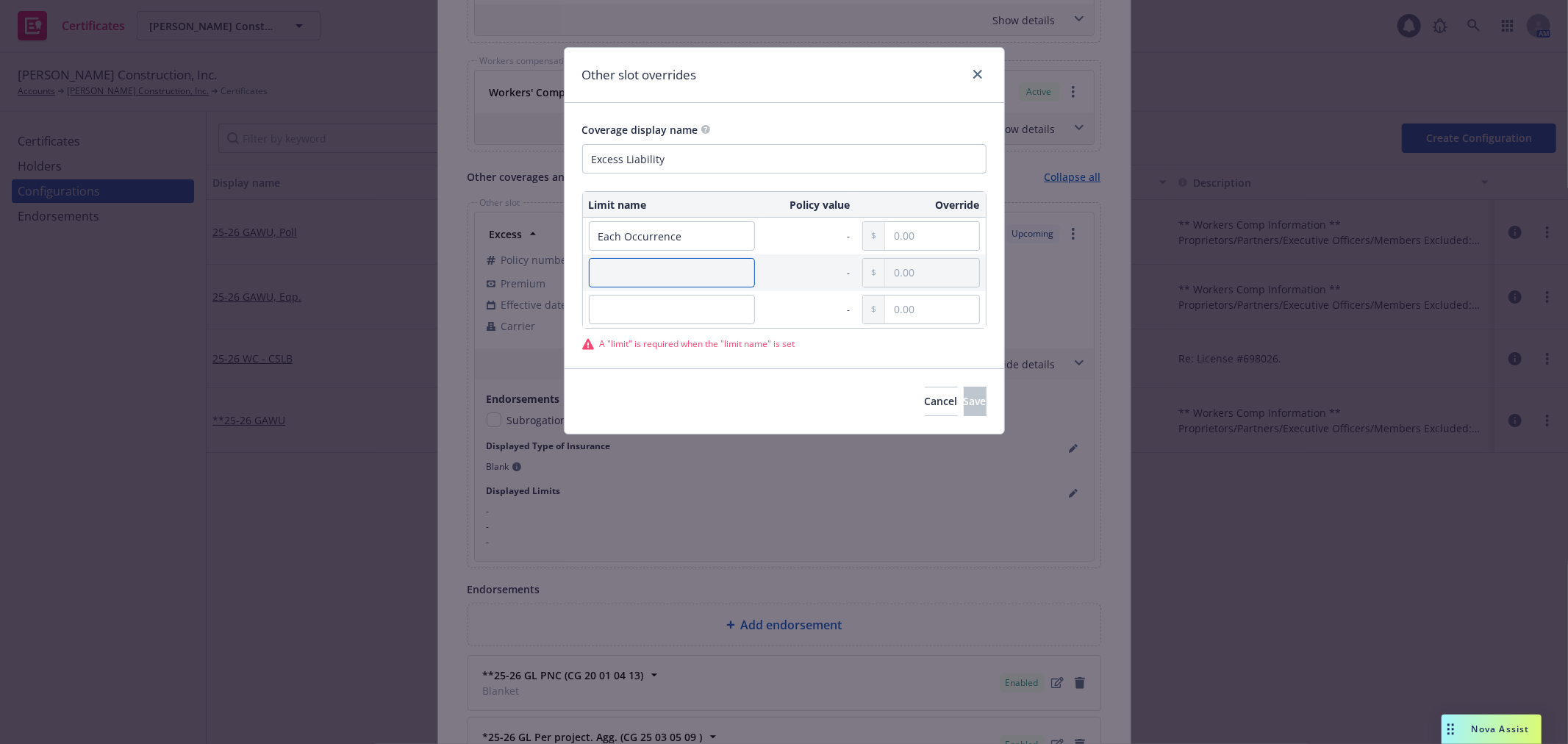
click at [607, 276] on input "text" at bounding box center [671, 273] width 166 height 29
type input "General Aggregate"
click at [911, 233] on input "text" at bounding box center [931, 236] width 93 height 28
type input "5,000,000.00"
click at [914, 284] on input "text" at bounding box center [931, 272] width 93 height 28
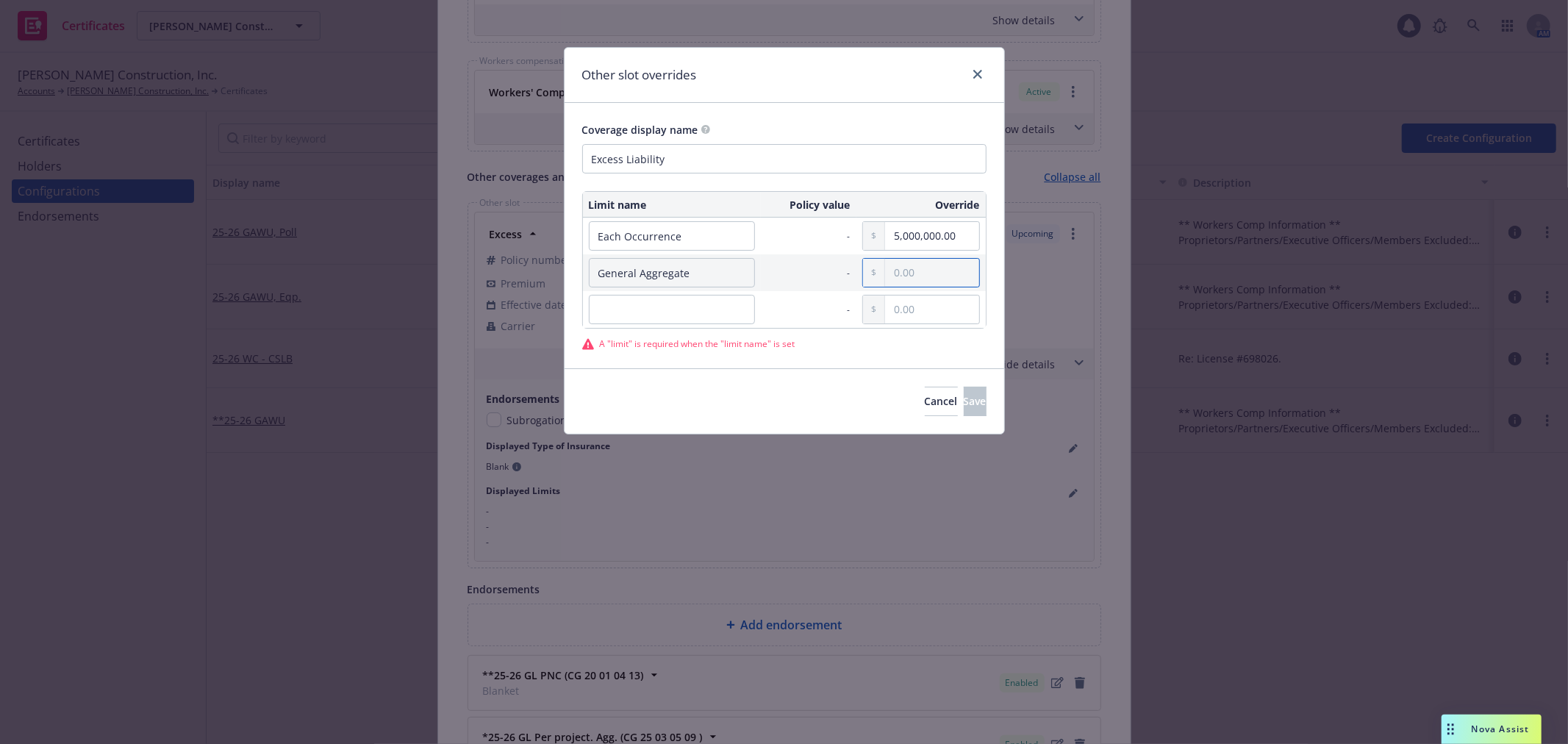
click at [914, 276] on input "text" at bounding box center [931, 272] width 93 height 28
type input "5,000,000.00"
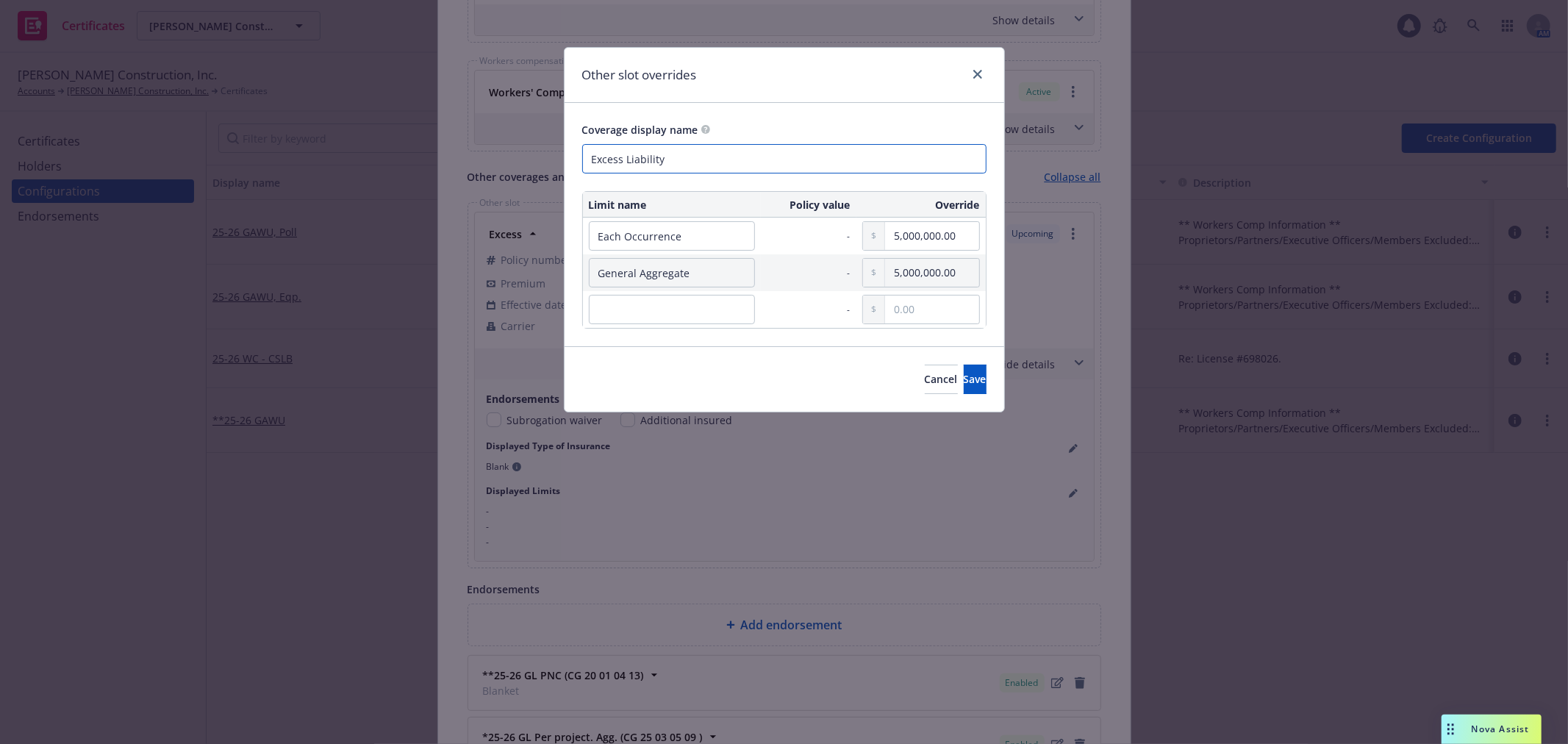
click at [706, 159] on input "Excess Liability" at bounding box center [785, 159] width 405 height 29
click at [728, 156] on input "Excess Liability" at bounding box center [785, 159] width 405 height 29
type input "Excess Liability- Excess of $5M"
click at [975, 387] on button "Save" at bounding box center [975, 379] width 23 height 29
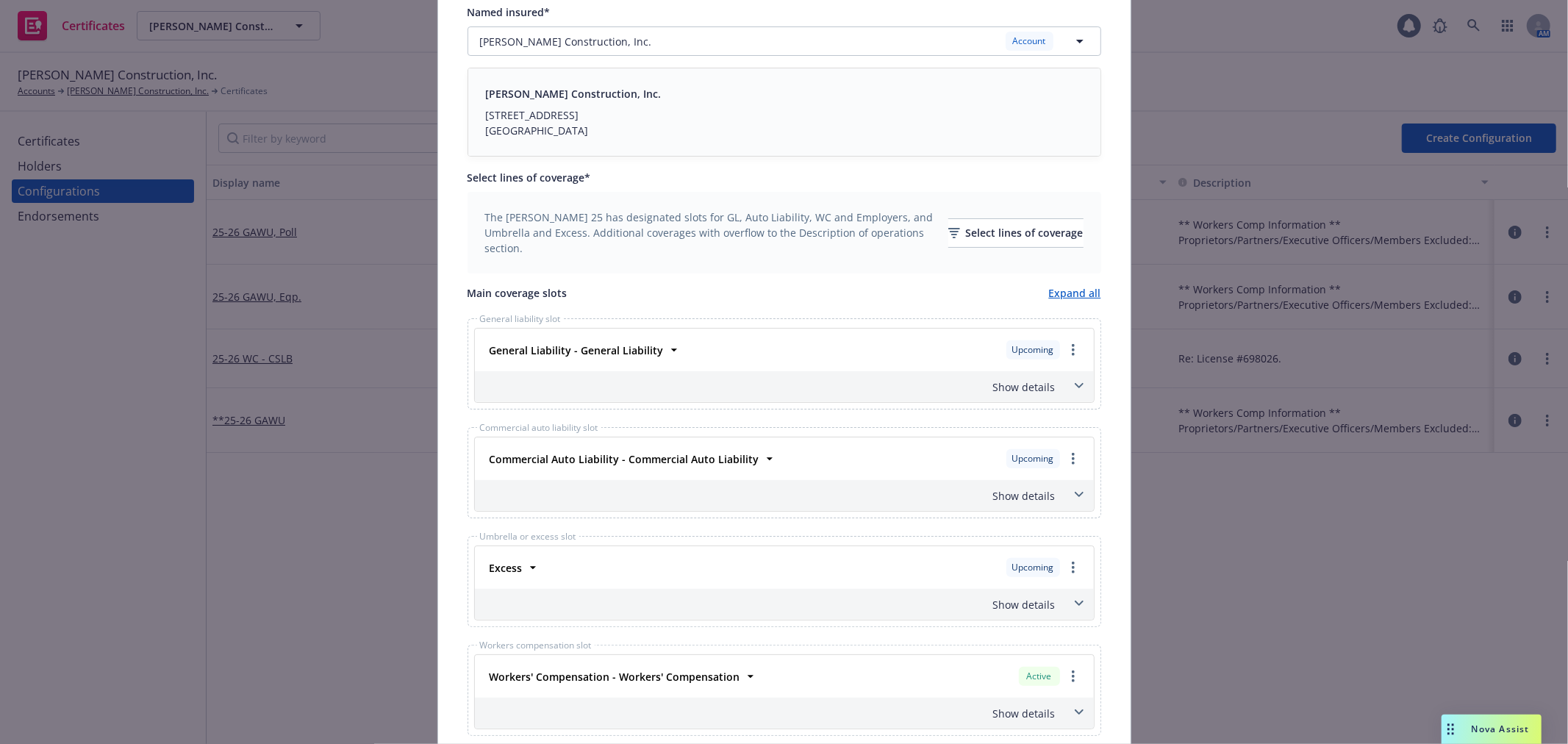
scroll to position [0, 0]
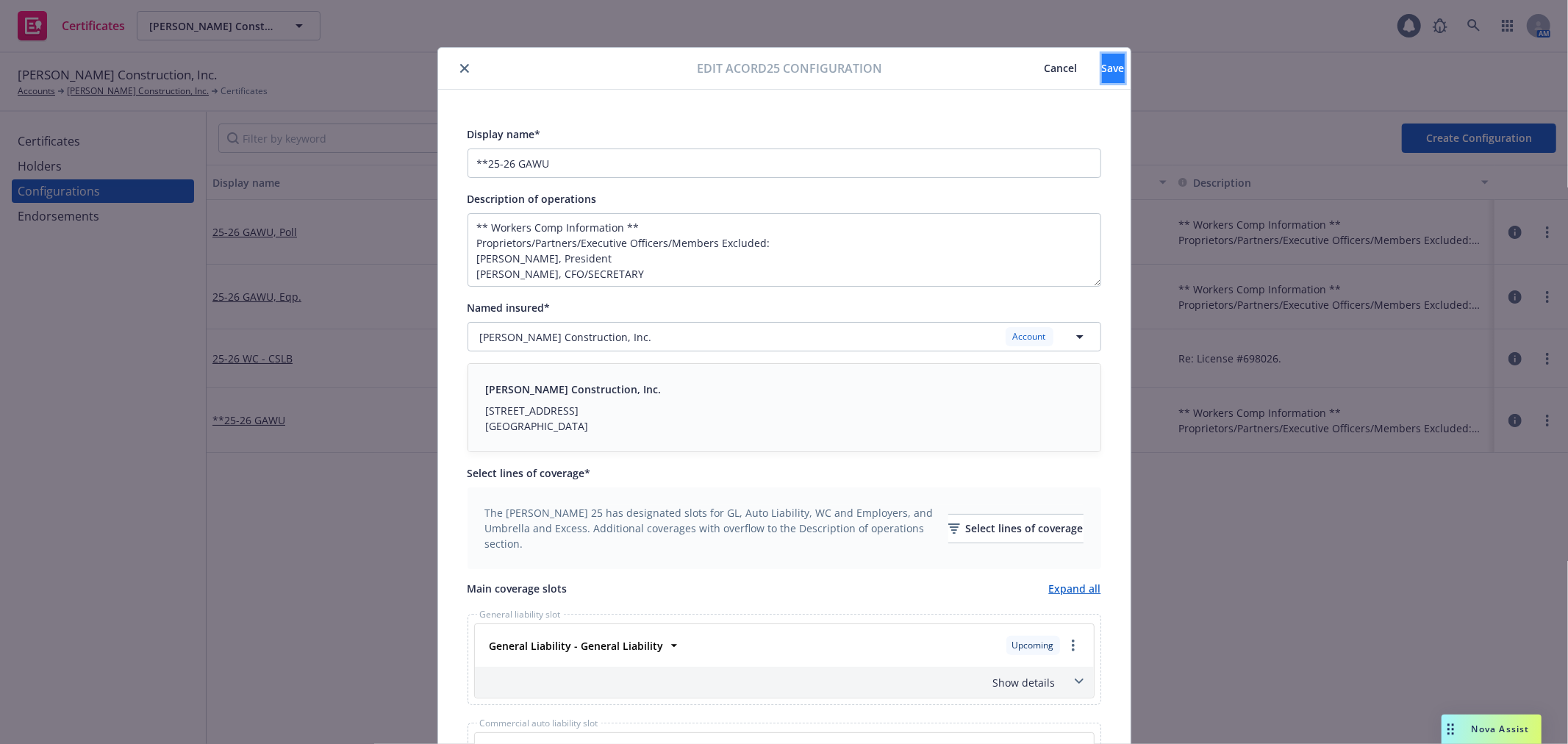
click at [1102, 65] on span "Save" at bounding box center [1113, 68] width 23 height 14
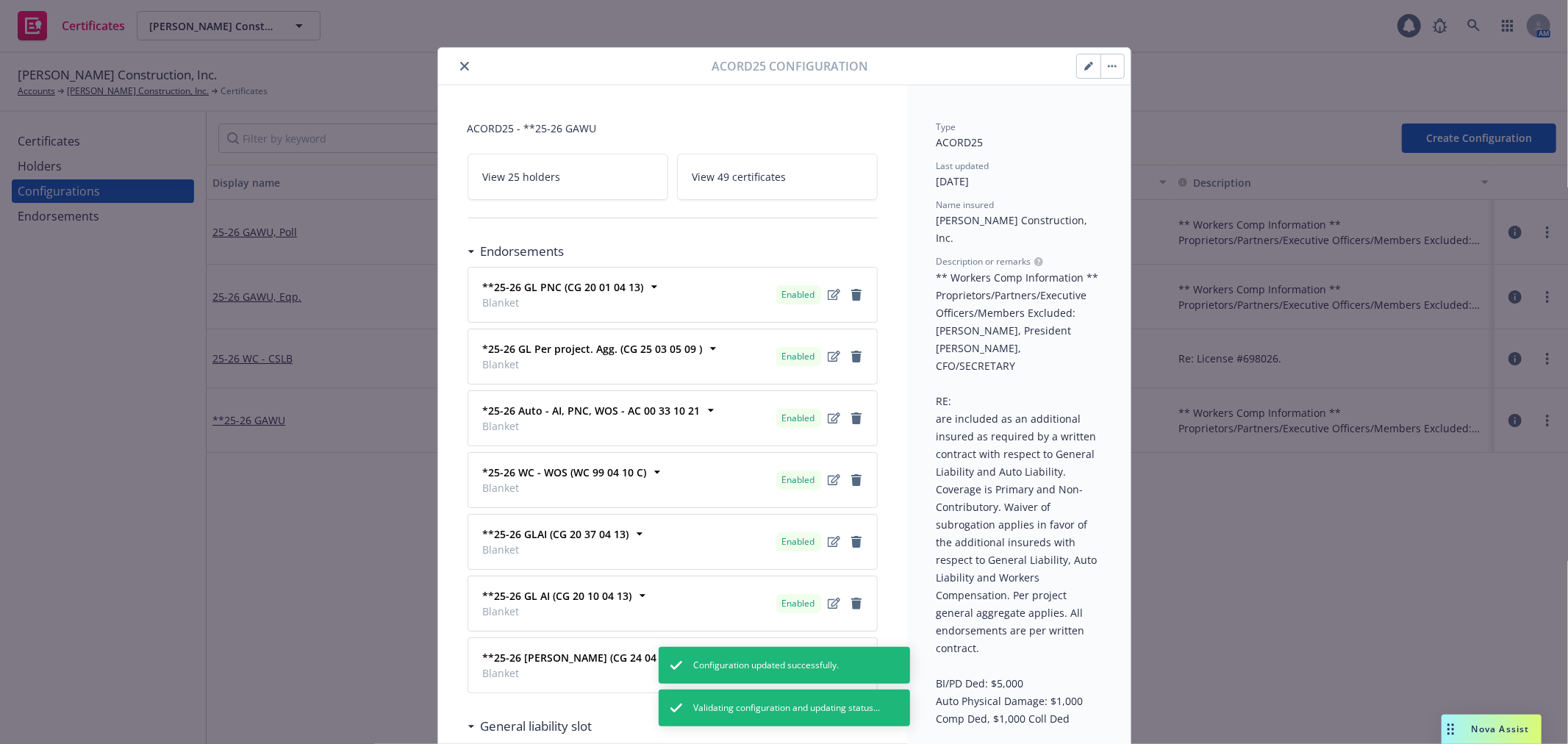
click at [461, 65] on icon "close" at bounding box center [465, 66] width 9 height 9
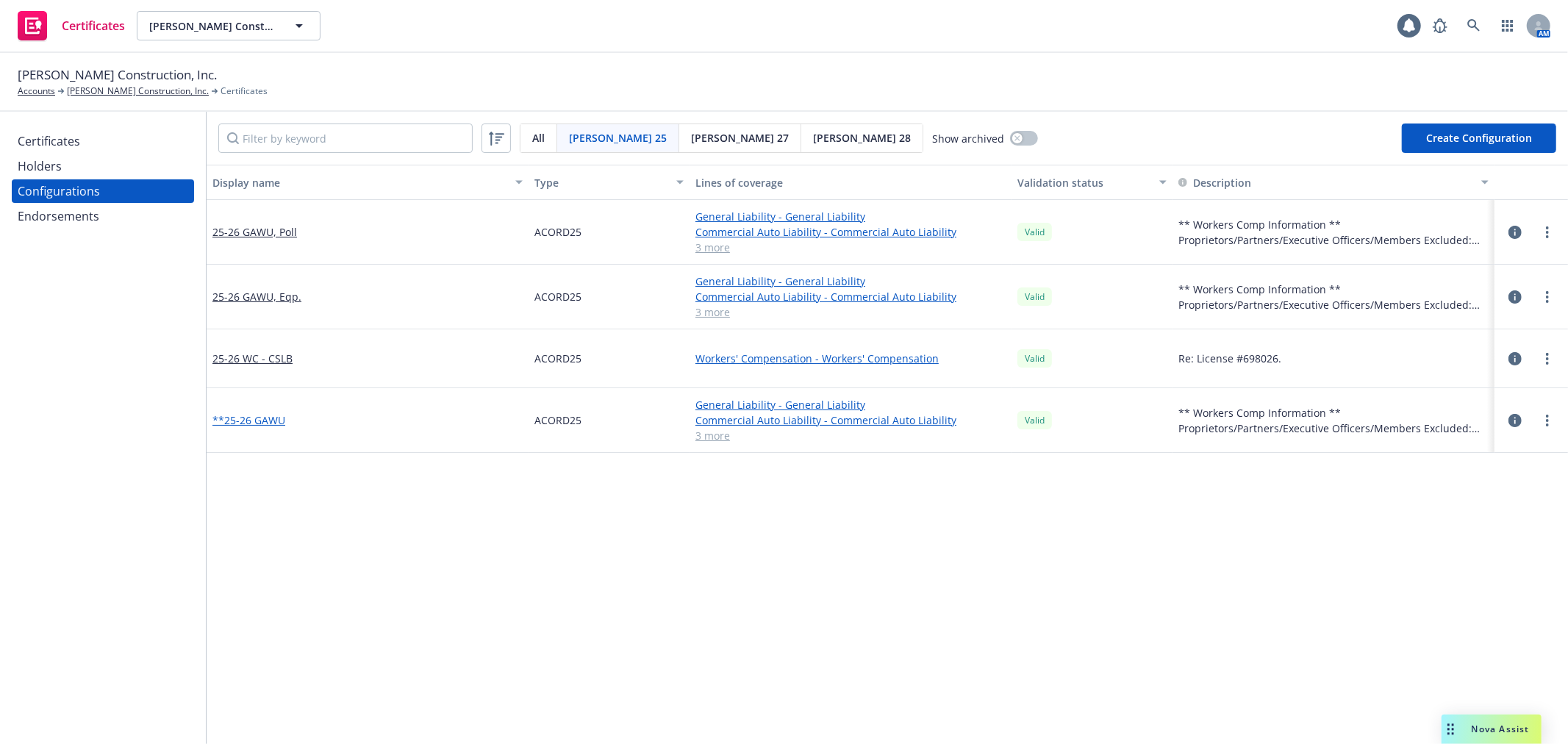
click at [266, 423] on link "**25-26 GAWU" at bounding box center [249, 421] width 73 height 16
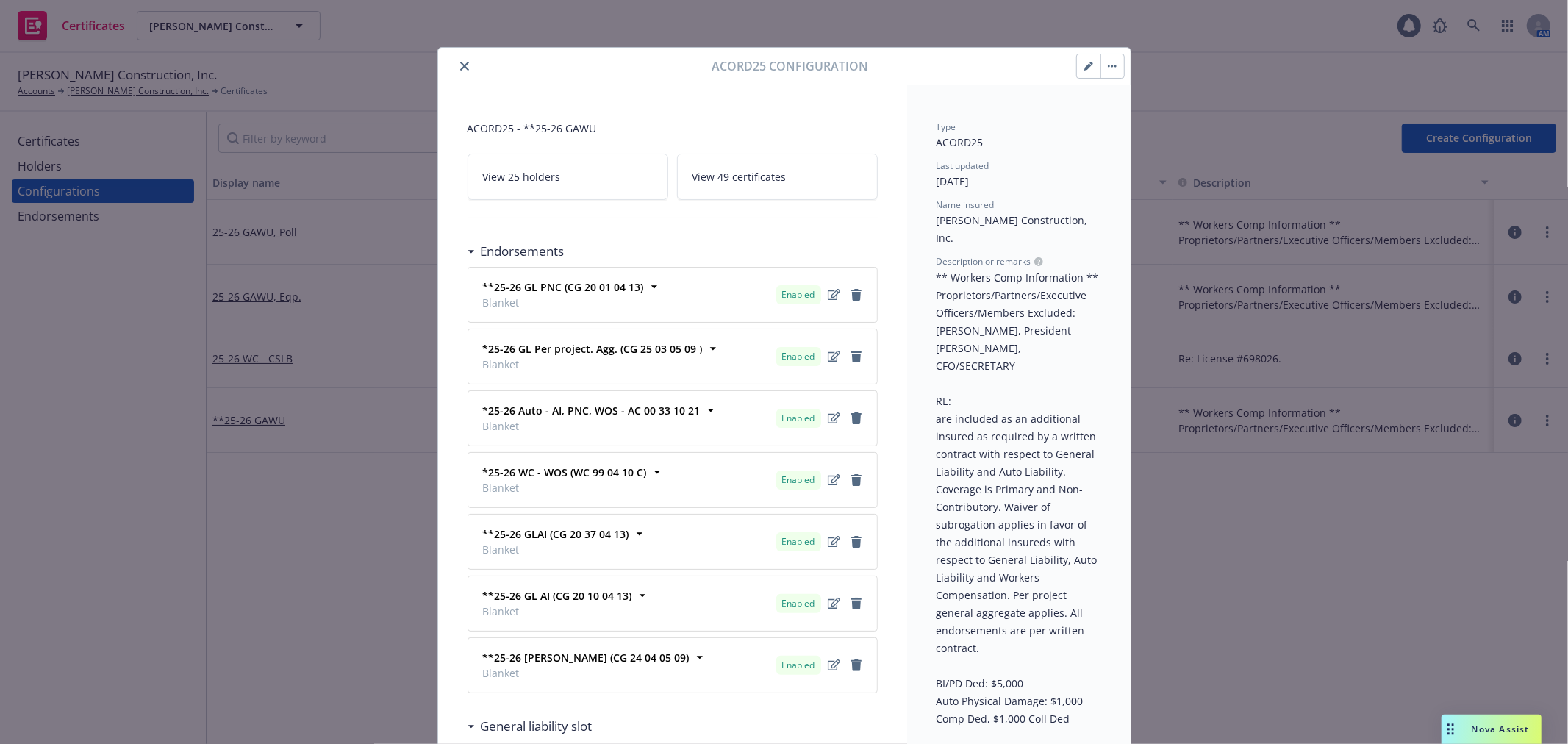
click at [464, 63] on button "close" at bounding box center [465, 66] width 18 height 18
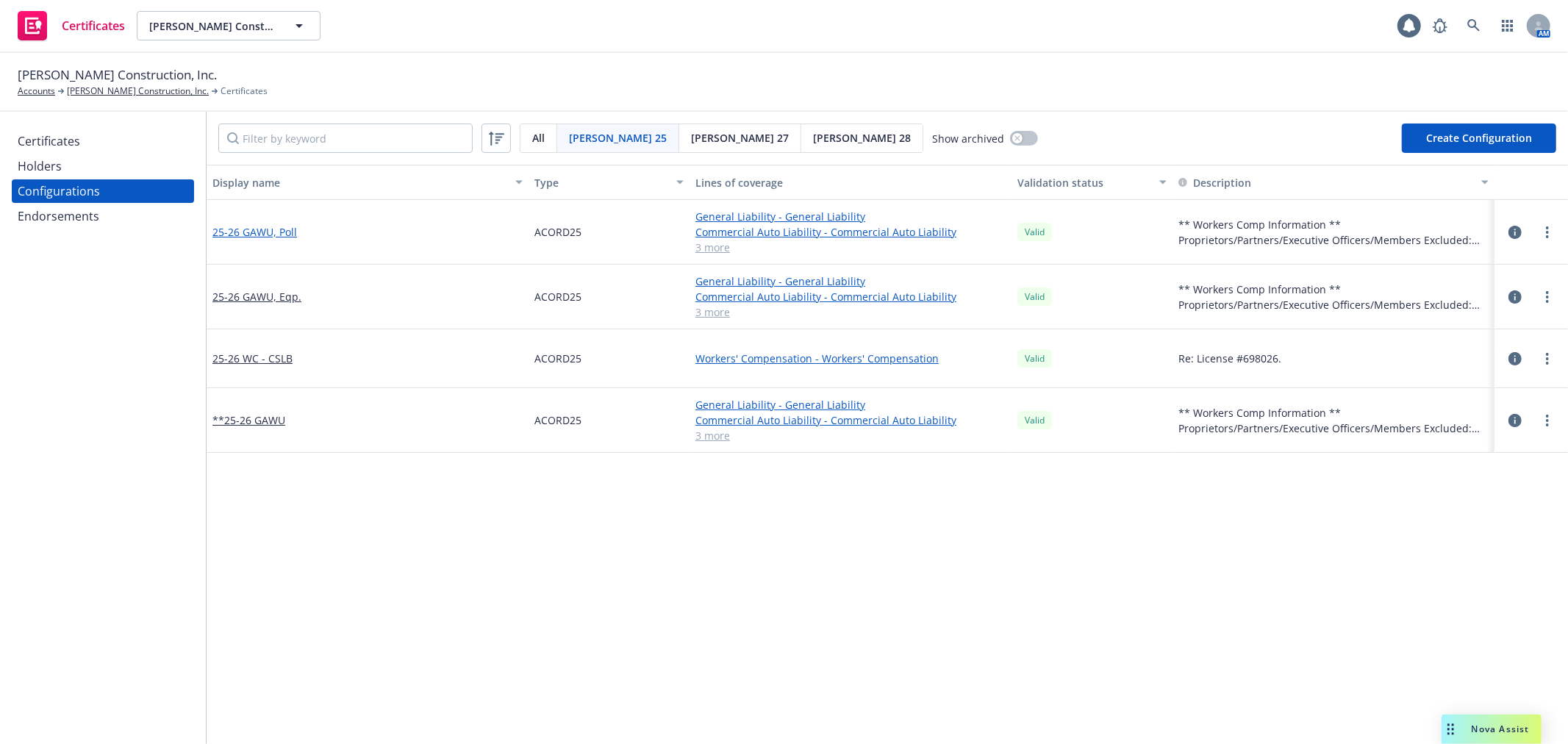
click at [282, 230] on link "25-26 GAWU, Poll" at bounding box center [254, 232] width 84 height 16
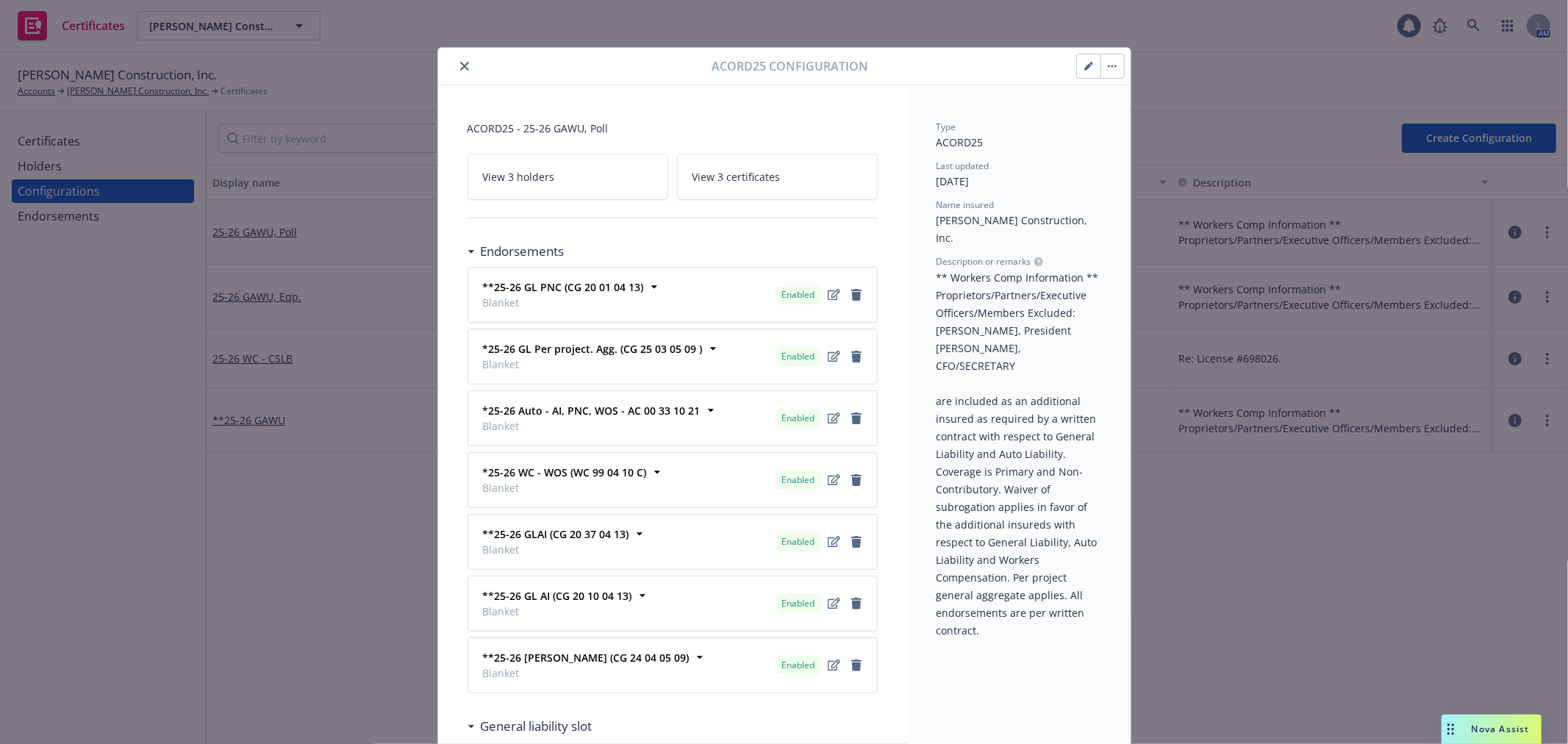
click at [1090, 63] on icon "button" at bounding box center [1092, 64] width 4 height 4
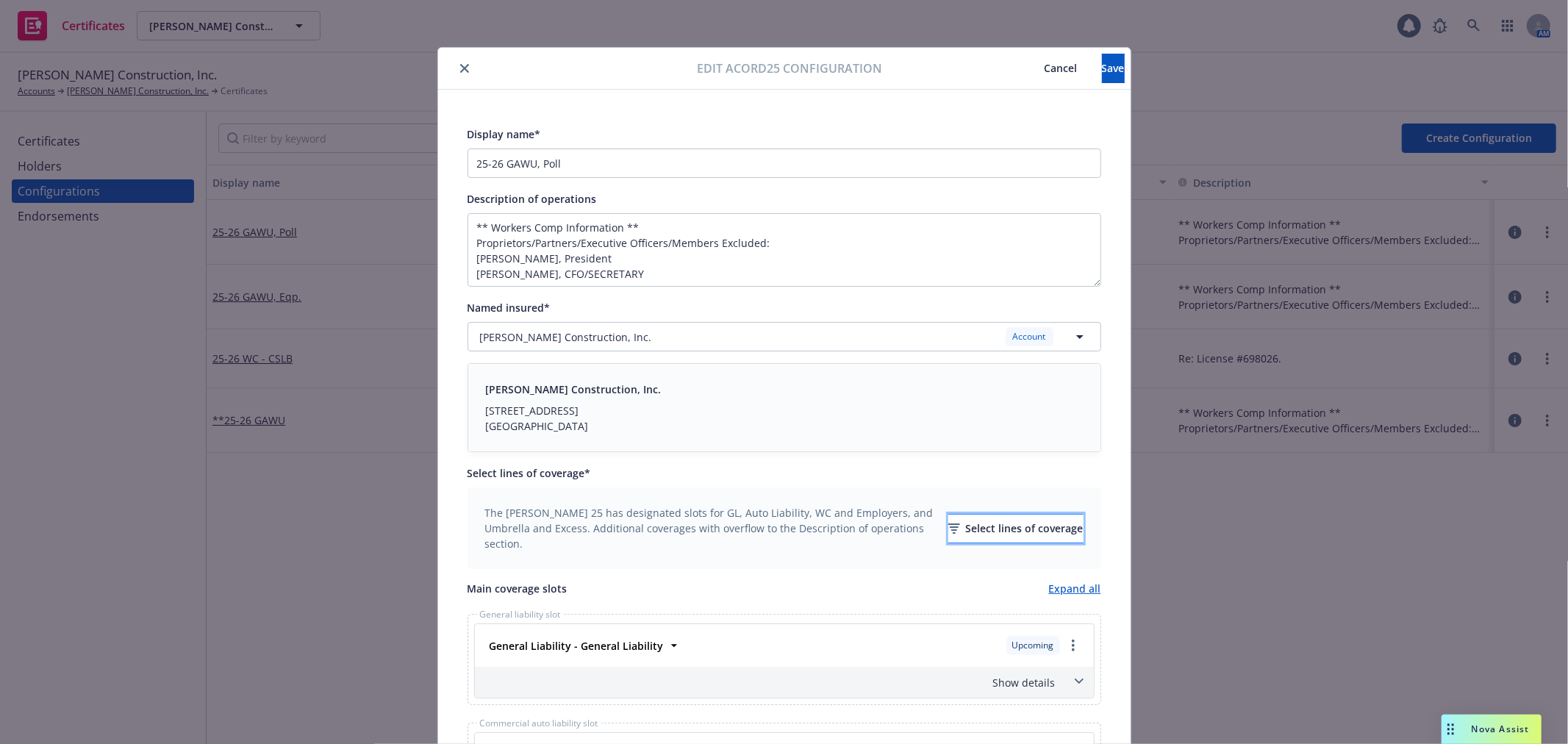
click at [959, 535] on div "Select lines of coverage" at bounding box center [1016, 529] width 136 height 28
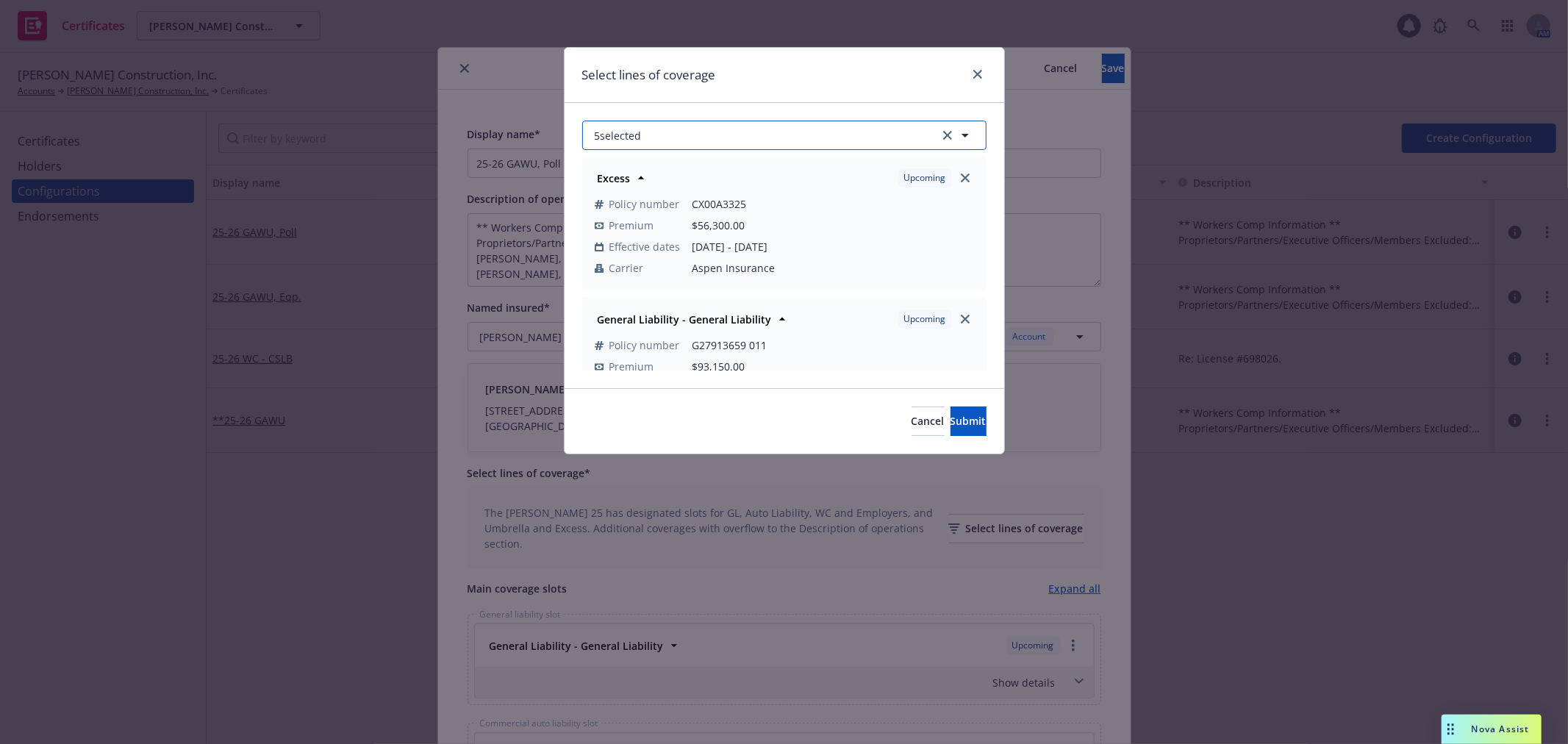
click at [675, 150] on button "5 selected" at bounding box center [785, 136] width 405 height 29
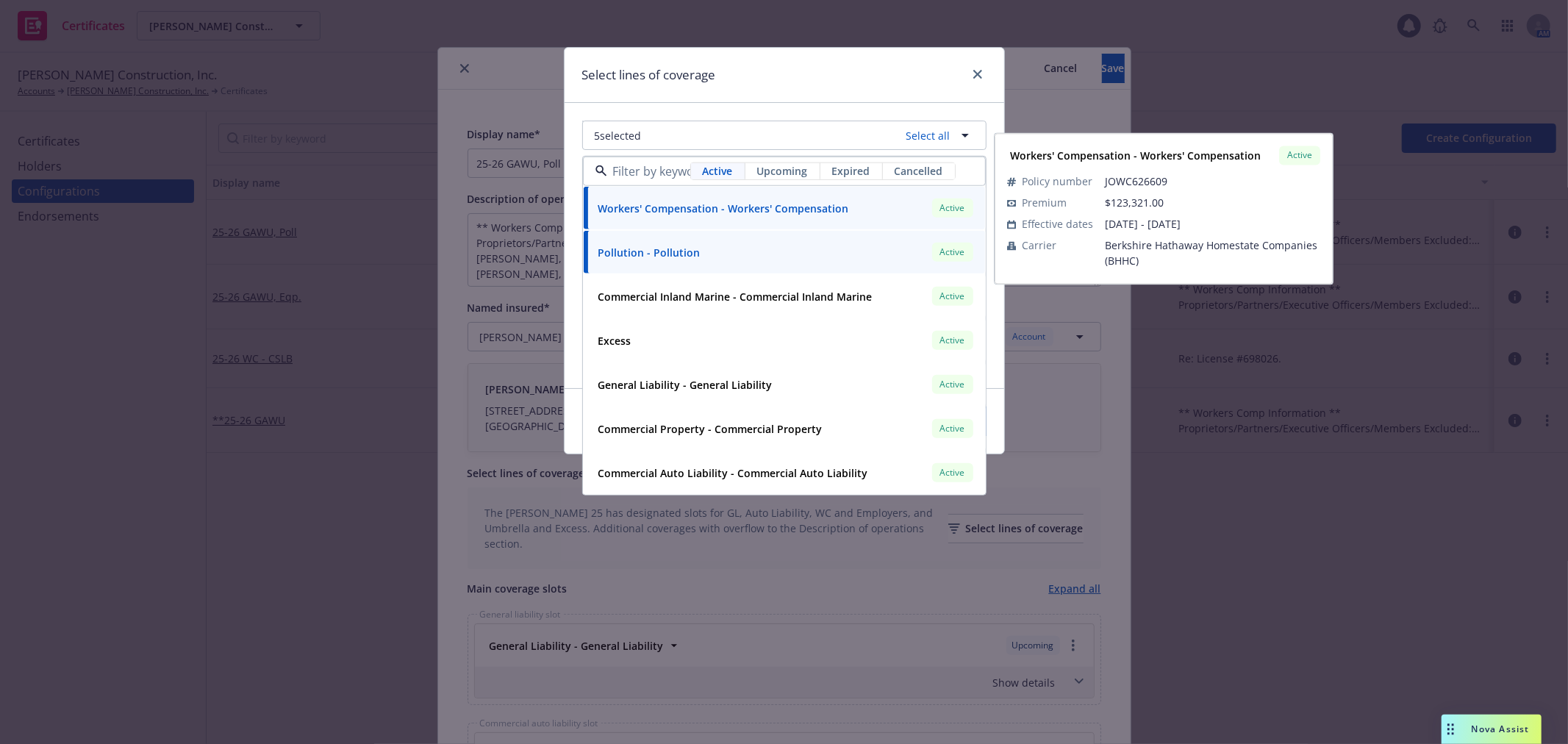
click at [795, 165] on span "Upcoming" at bounding box center [783, 171] width 51 height 16
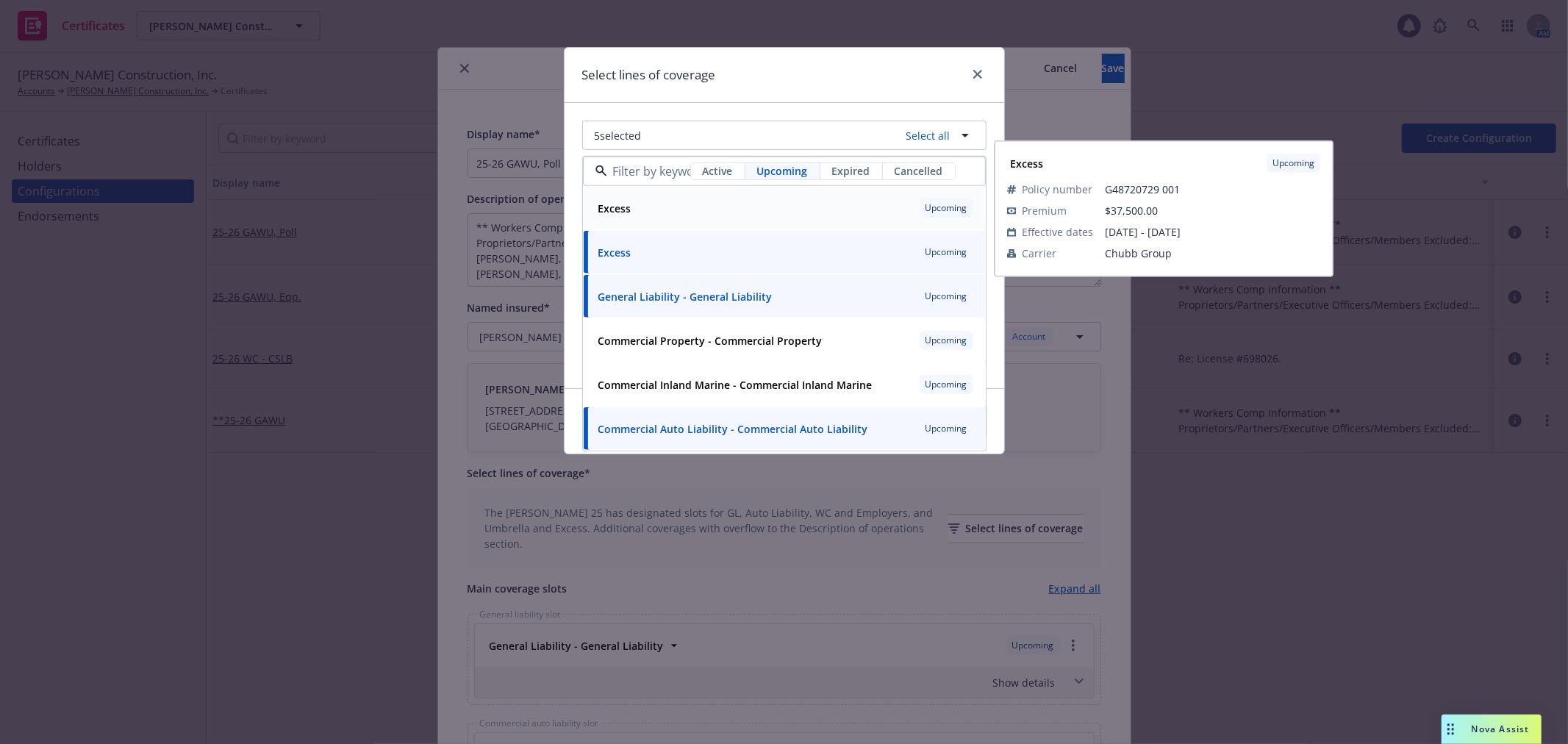
click at [796, 212] on div "Excess Upcoming" at bounding box center [784, 207] width 384 height 25
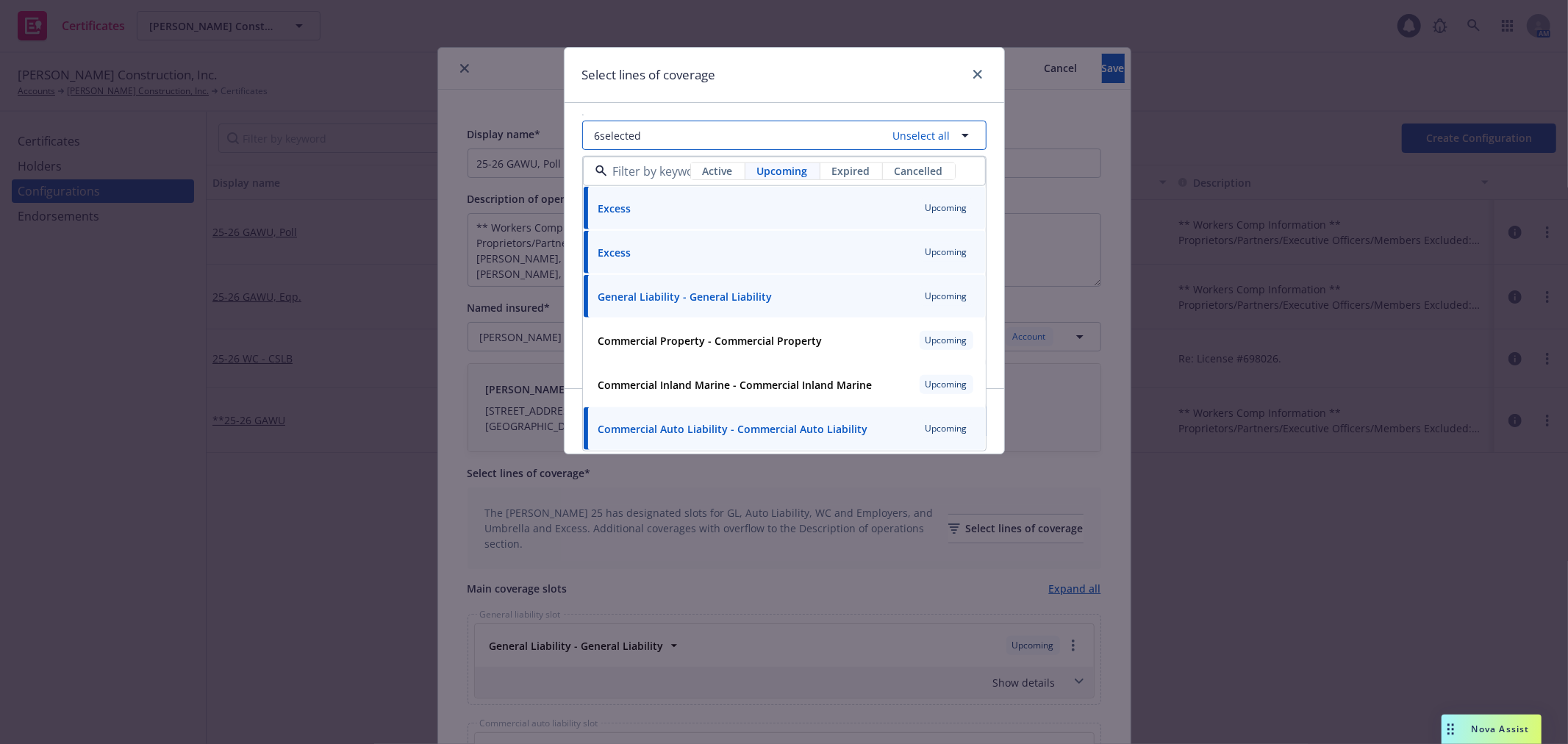
click at [957, 133] on icon "button" at bounding box center [966, 136] width 18 height 18
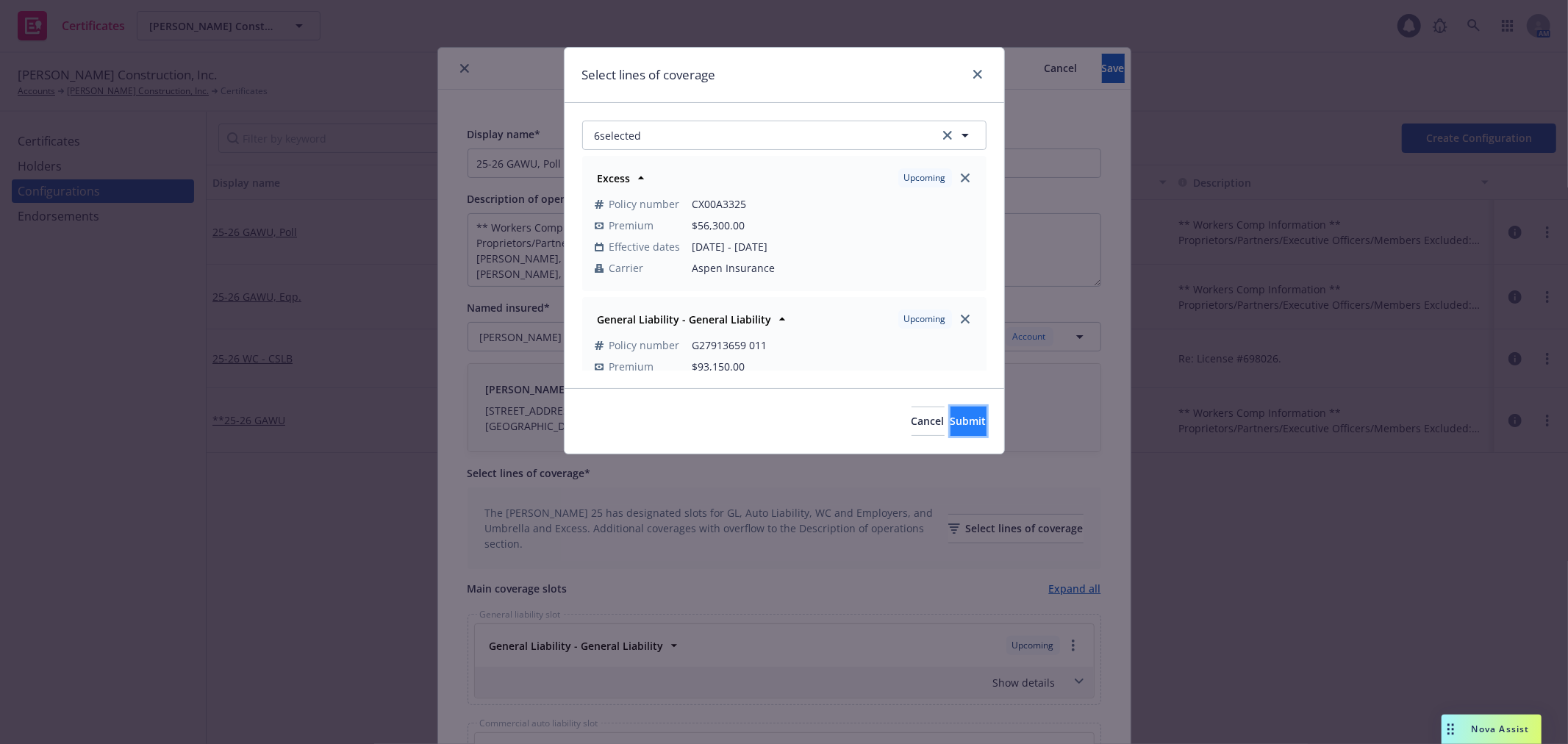
click at [964, 416] on button "Submit" at bounding box center [969, 422] width 36 height 29
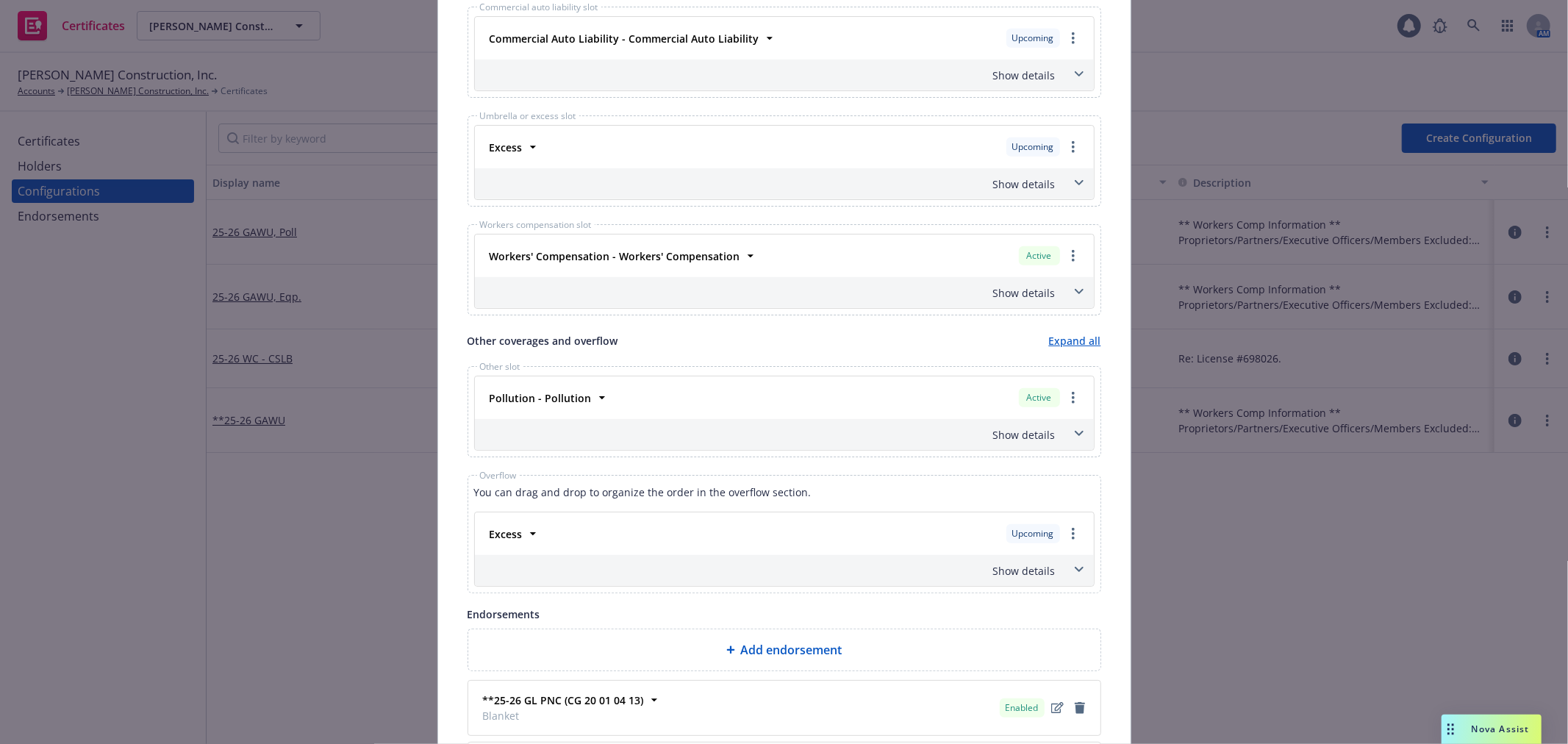
scroll to position [899, 0]
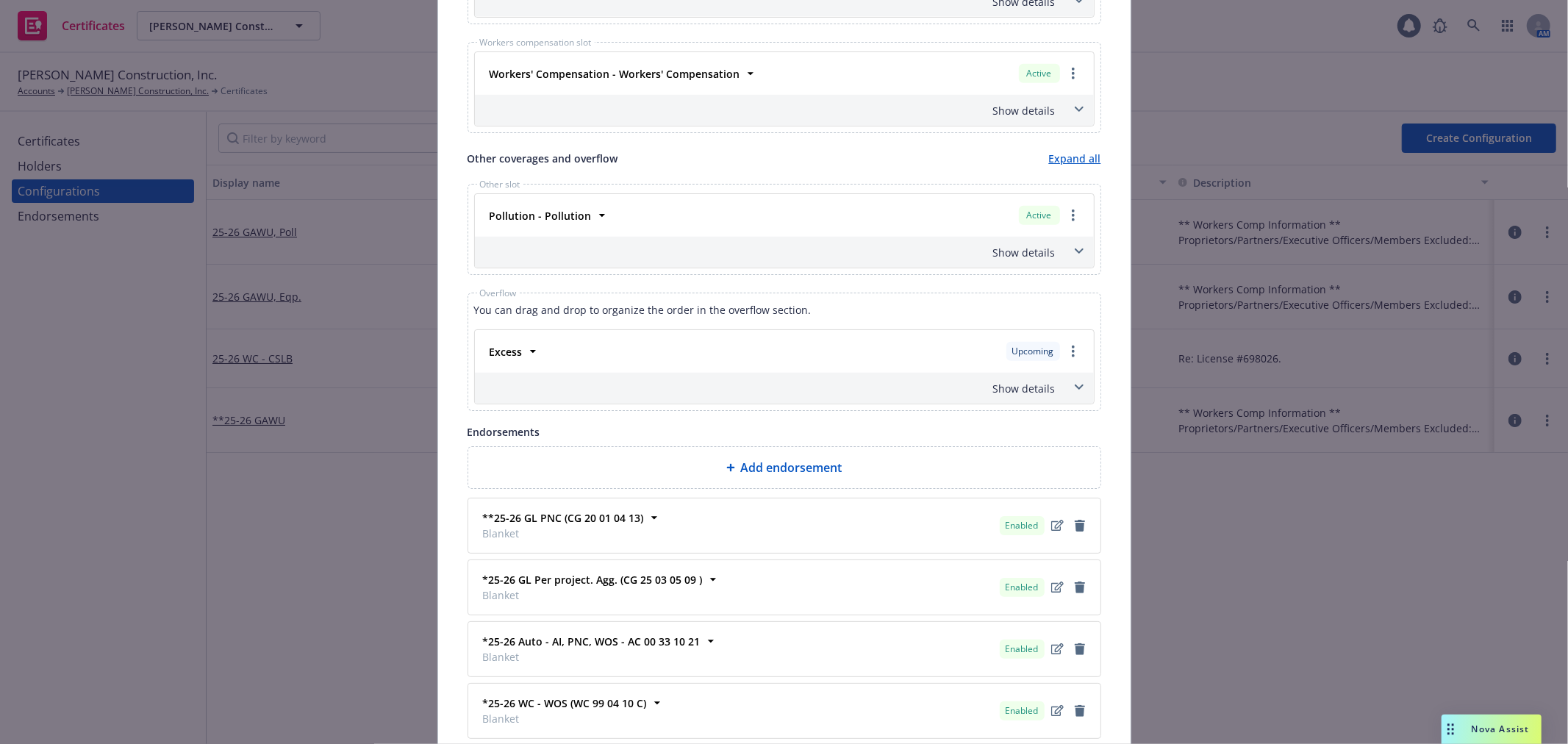
click at [1050, 393] on div "Show details" at bounding box center [784, 387] width 619 height 30
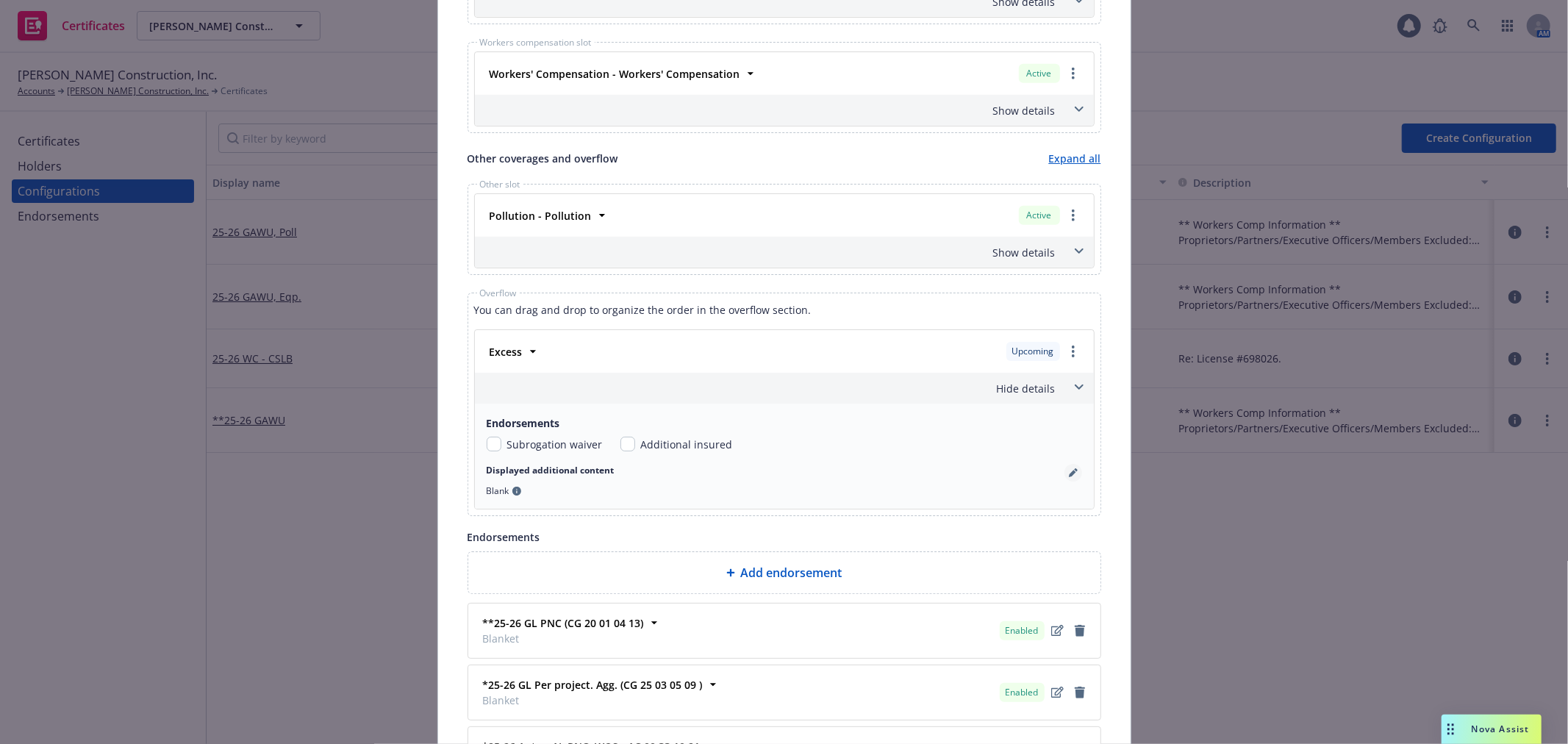
click at [1069, 478] on icon "pencil" at bounding box center [1073, 473] width 9 height 9
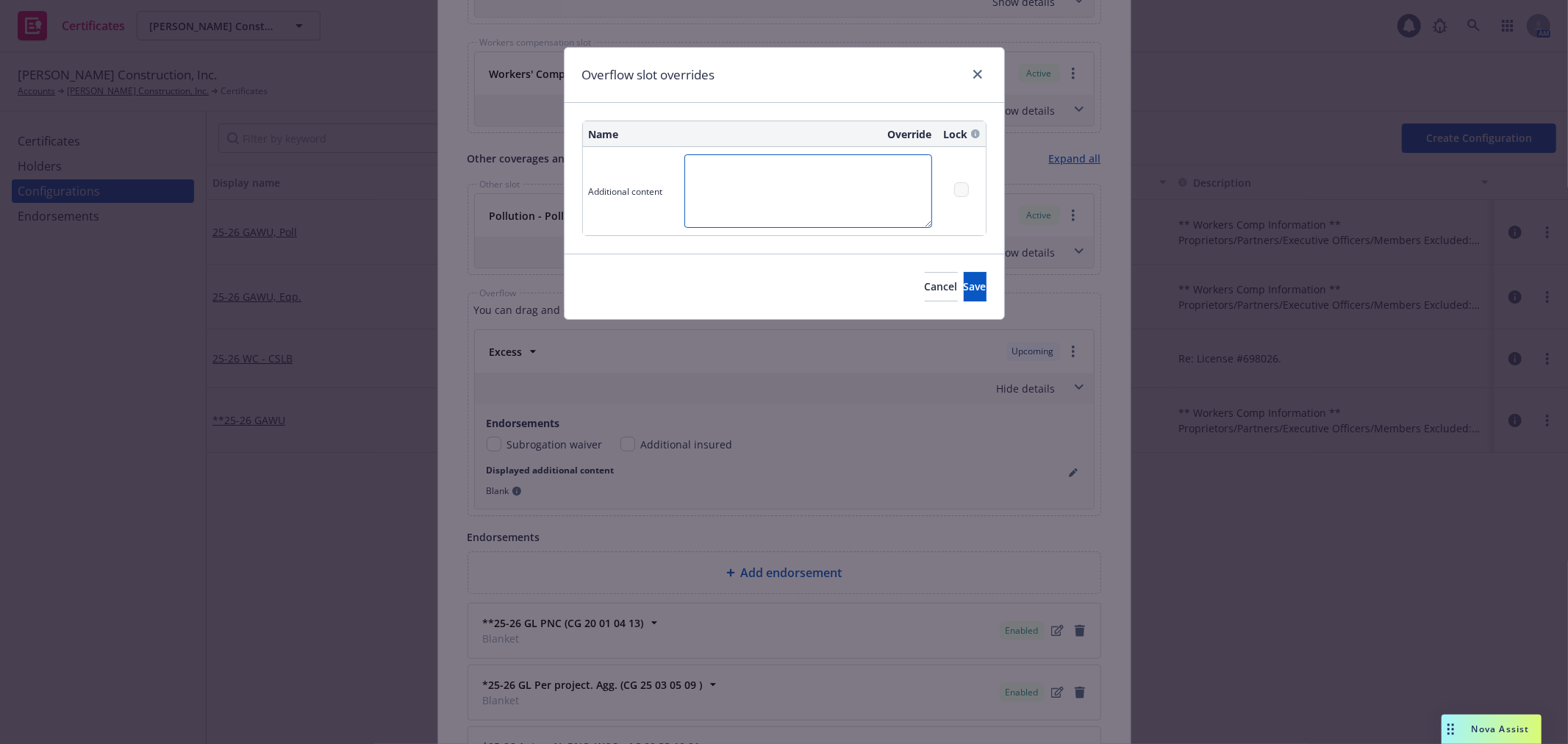
click at [723, 206] on textarea at bounding box center [809, 191] width 248 height 74
drag, startPoint x: 861, startPoint y: 297, endPoint x: 991, endPoint y: 390, distance: 159.8
click at [925, 297] on button "Cancel" at bounding box center [942, 287] width 33 height 29
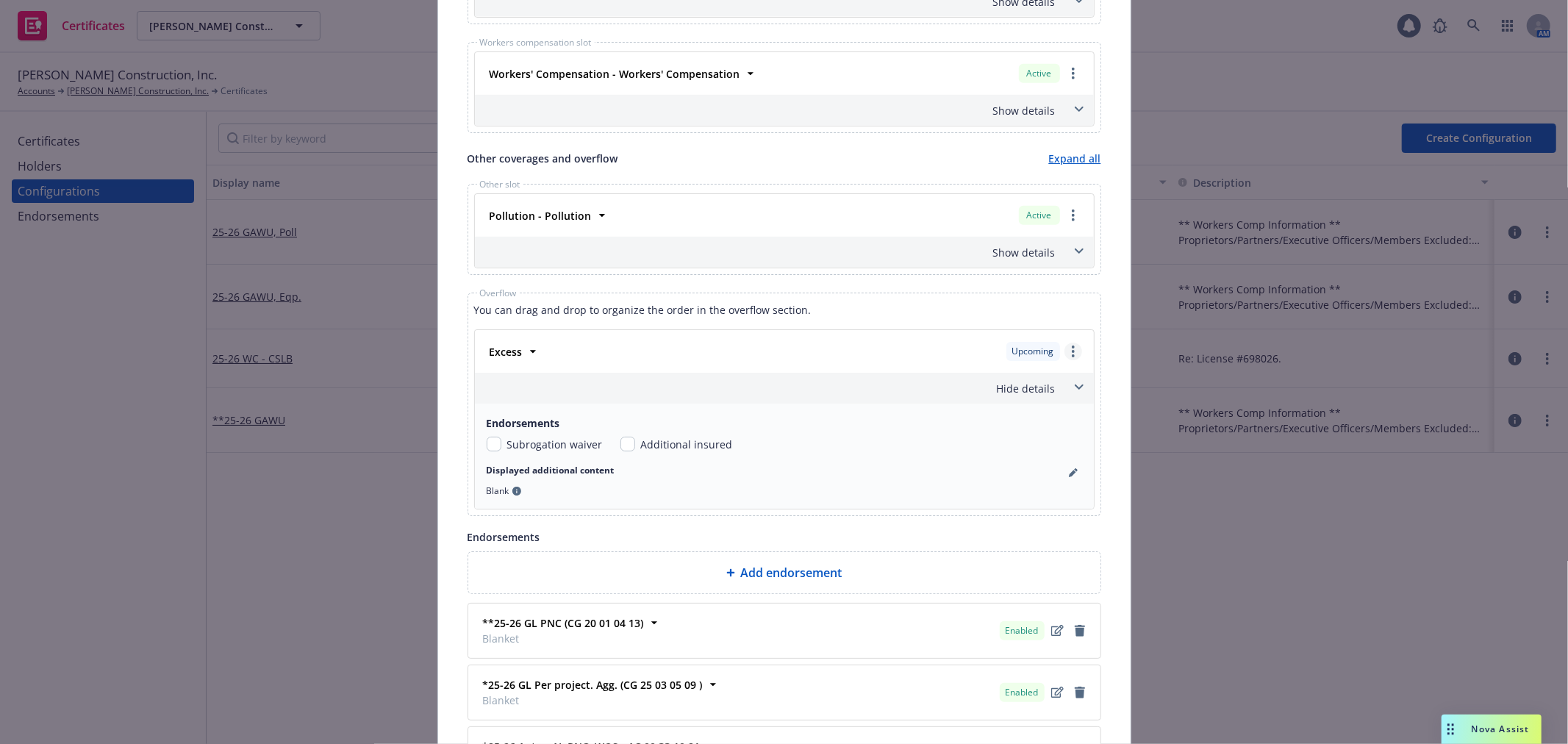
click at [1071, 347] on link "more" at bounding box center [1074, 352] width 18 height 18
click at [758, 358] on div "Excess Upcoming Remove this LOC Policy renew / replace Move to other slot Move …" at bounding box center [784, 351] width 601 height 25
click at [1074, 383] on span at bounding box center [1080, 387] width 24 height 24
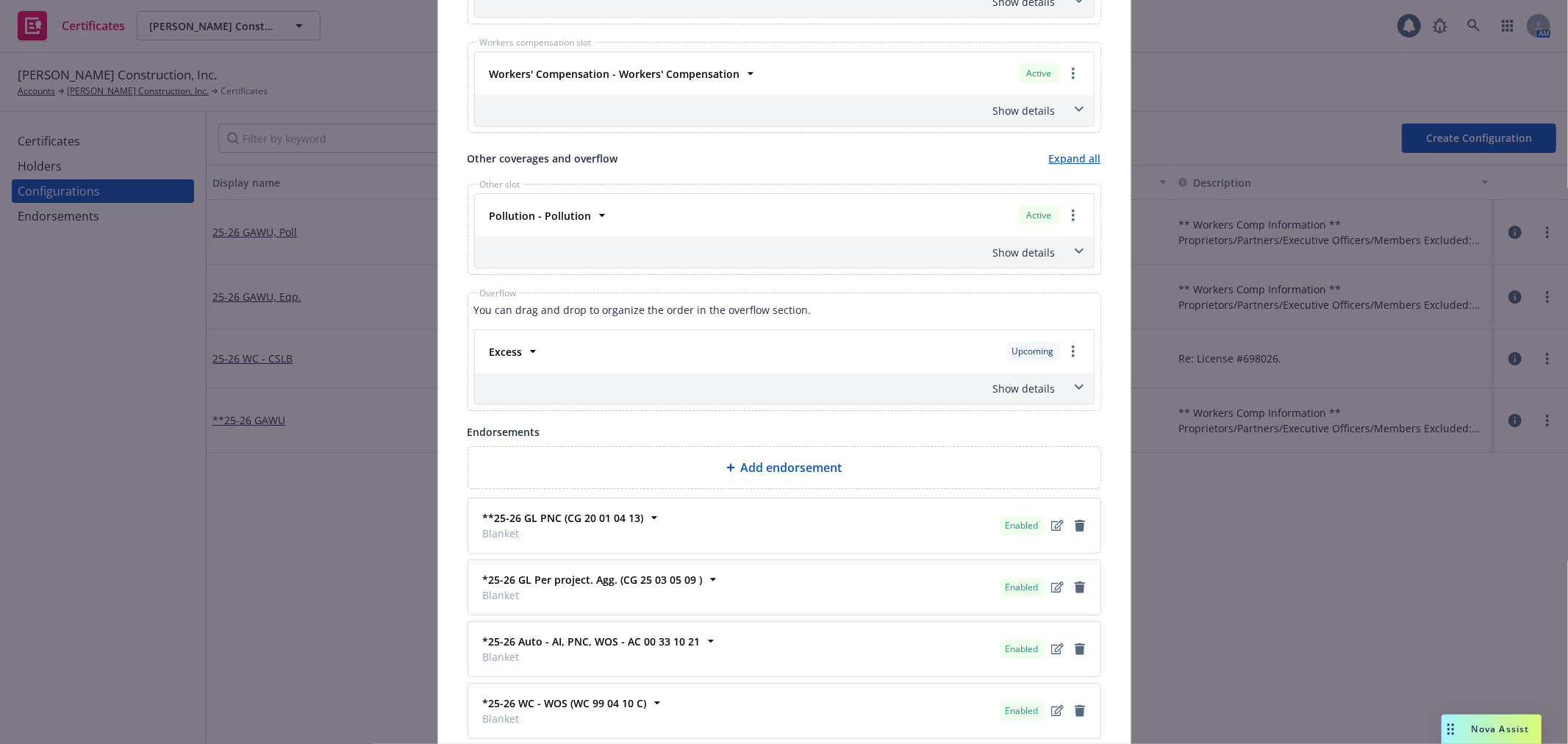
click at [1074, 383] on span at bounding box center [1080, 387] width 24 height 24
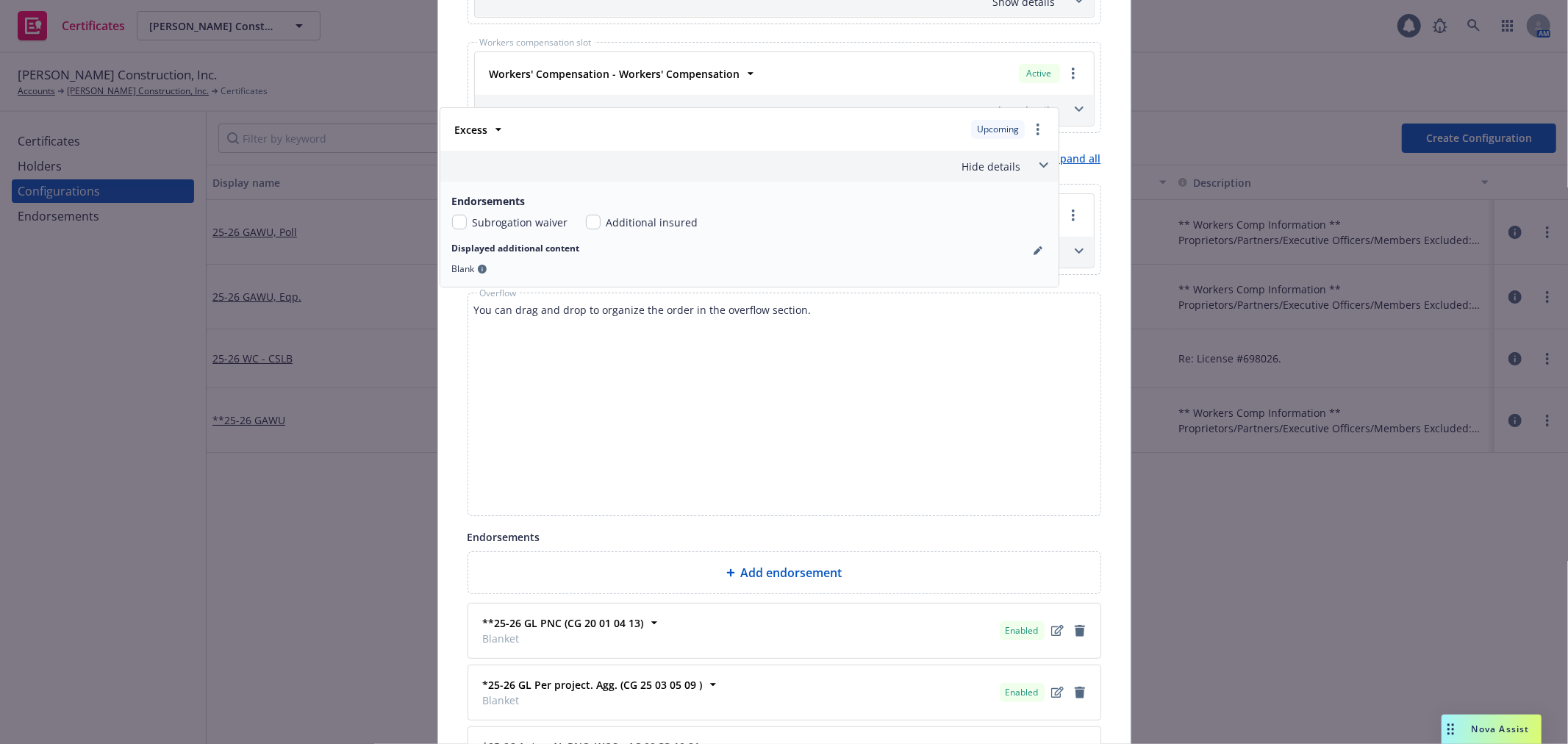
drag, startPoint x: 502, startPoint y: 335, endPoint x: 476, endPoint y: 107, distance: 229.5
click at [476, 107] on div "Main coverage slots Expand all General liability slot General Liability - Gener…" at bounding box center [784, 99] width 634 height 834
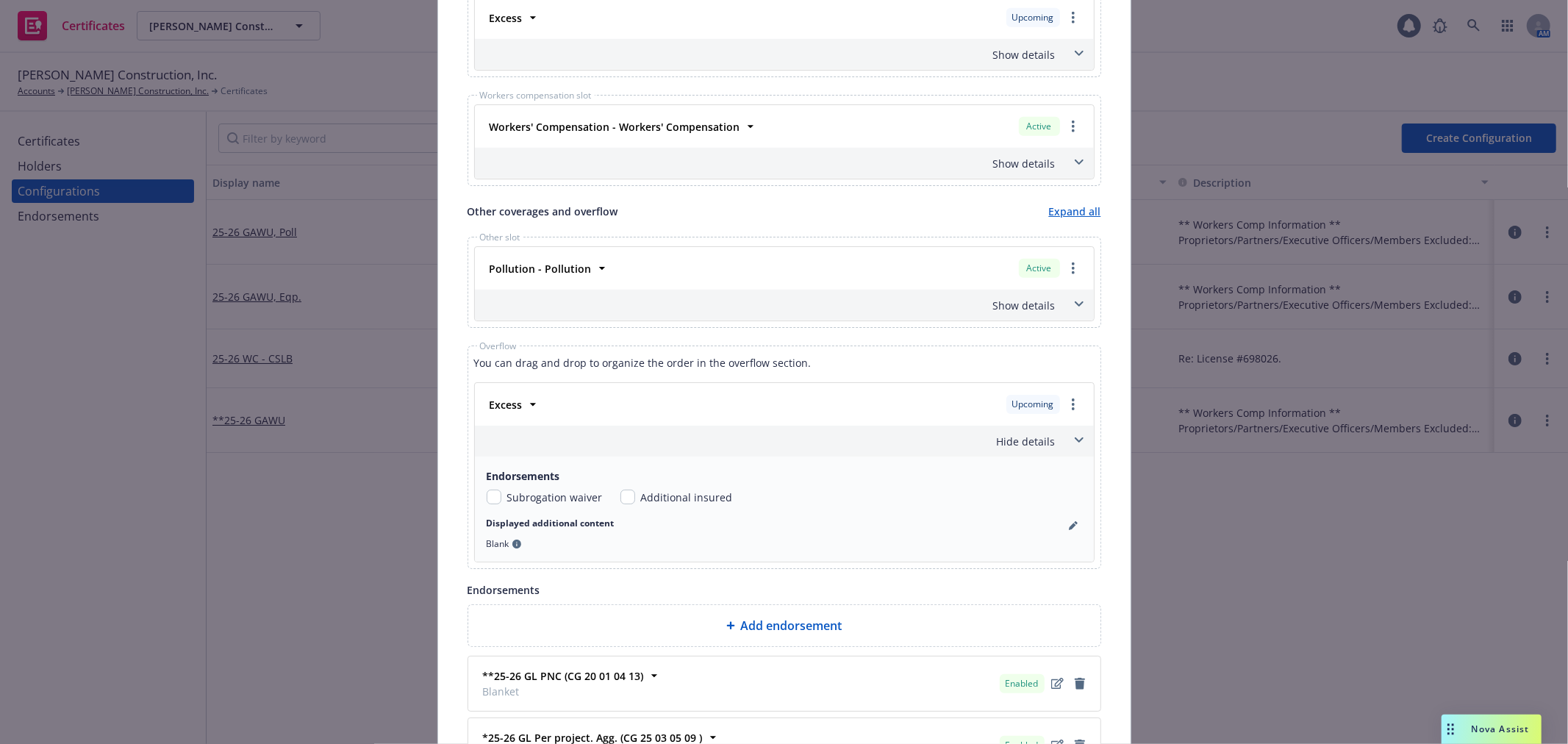
scroll to position [817, 0]
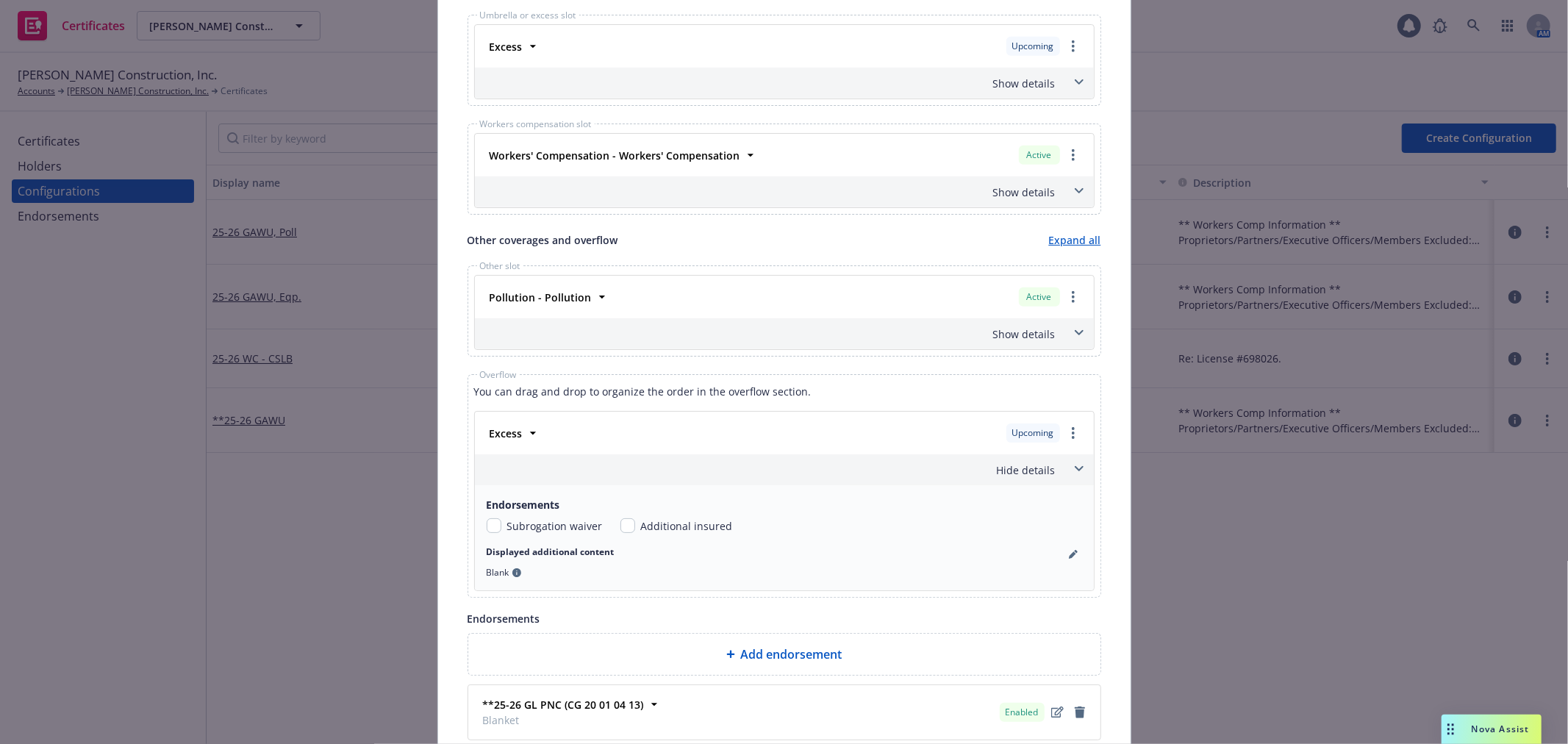
click at [1079, 559] on div "Endorsements Subrogation waiver Additional insured Displayed additional content…" at bounding box center [784, 538] width 619 height 105
click at [1069, 555] on icon "pencil" at bounding box center [1072, 554] width 7 height 7
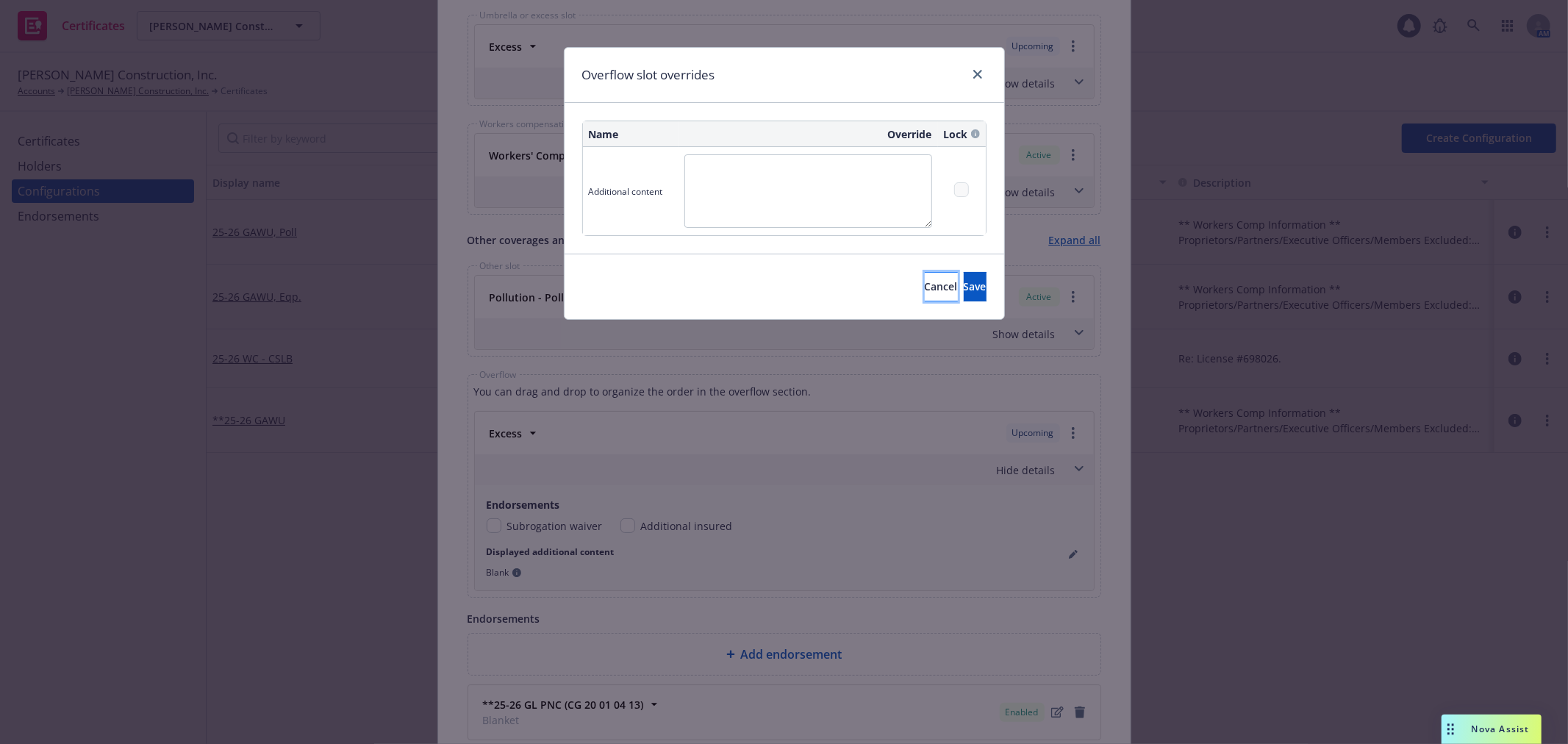
click at [925, 282] on span "Cancel" at bounding box center [942, 286] width 33 height 14
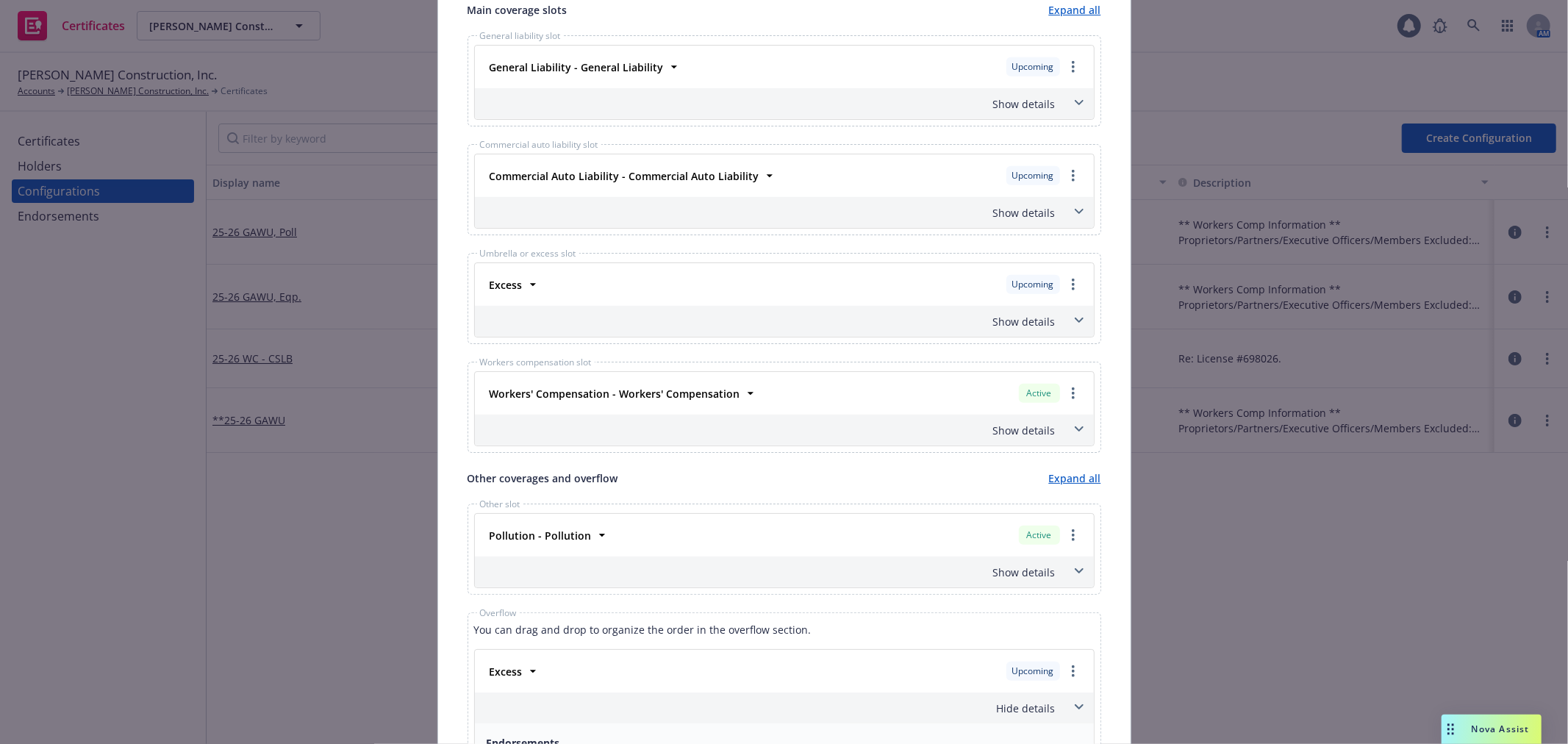
scroll to position [572, 0]
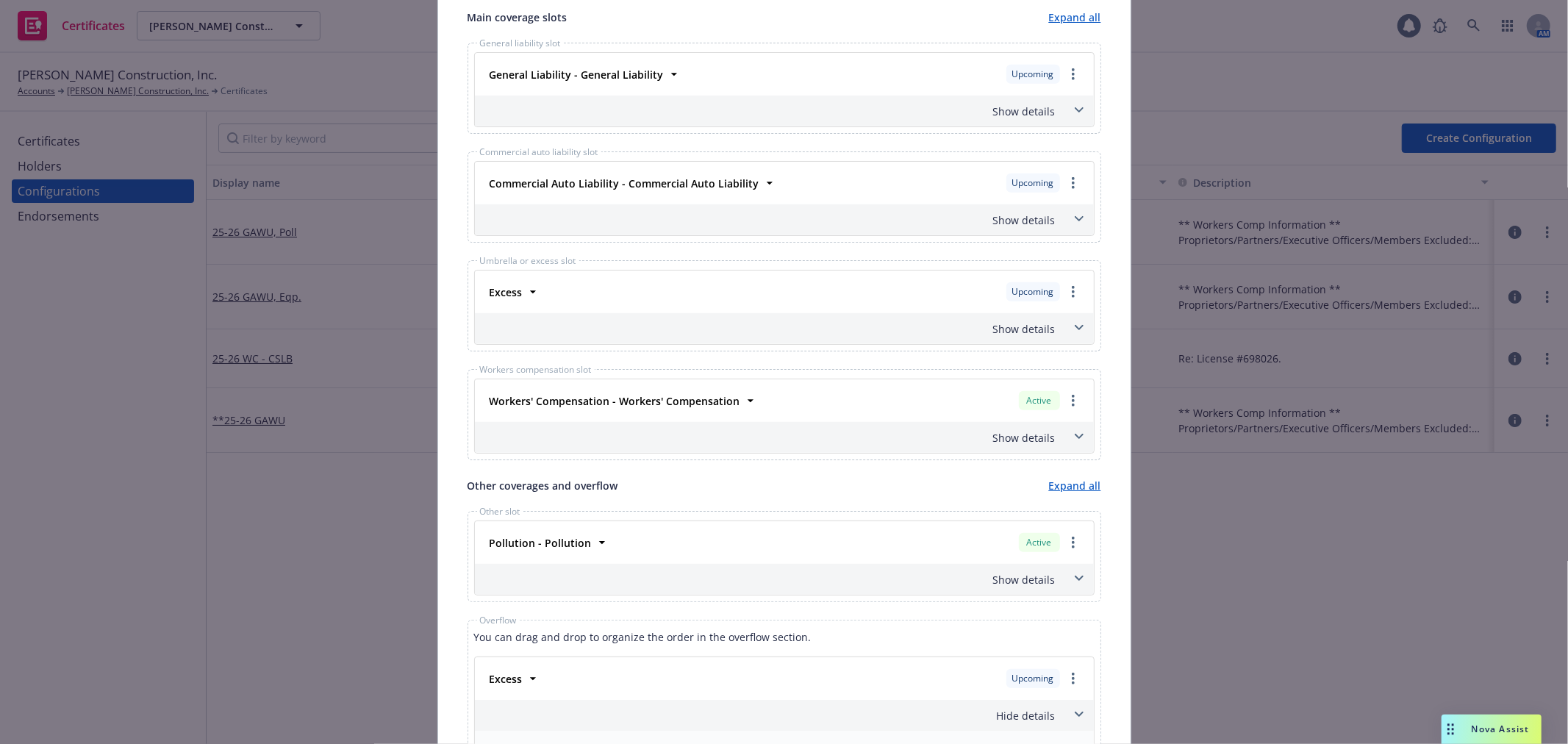
click at [1077, 578] on span at bounding box center [1080, 579] width 24 height 24
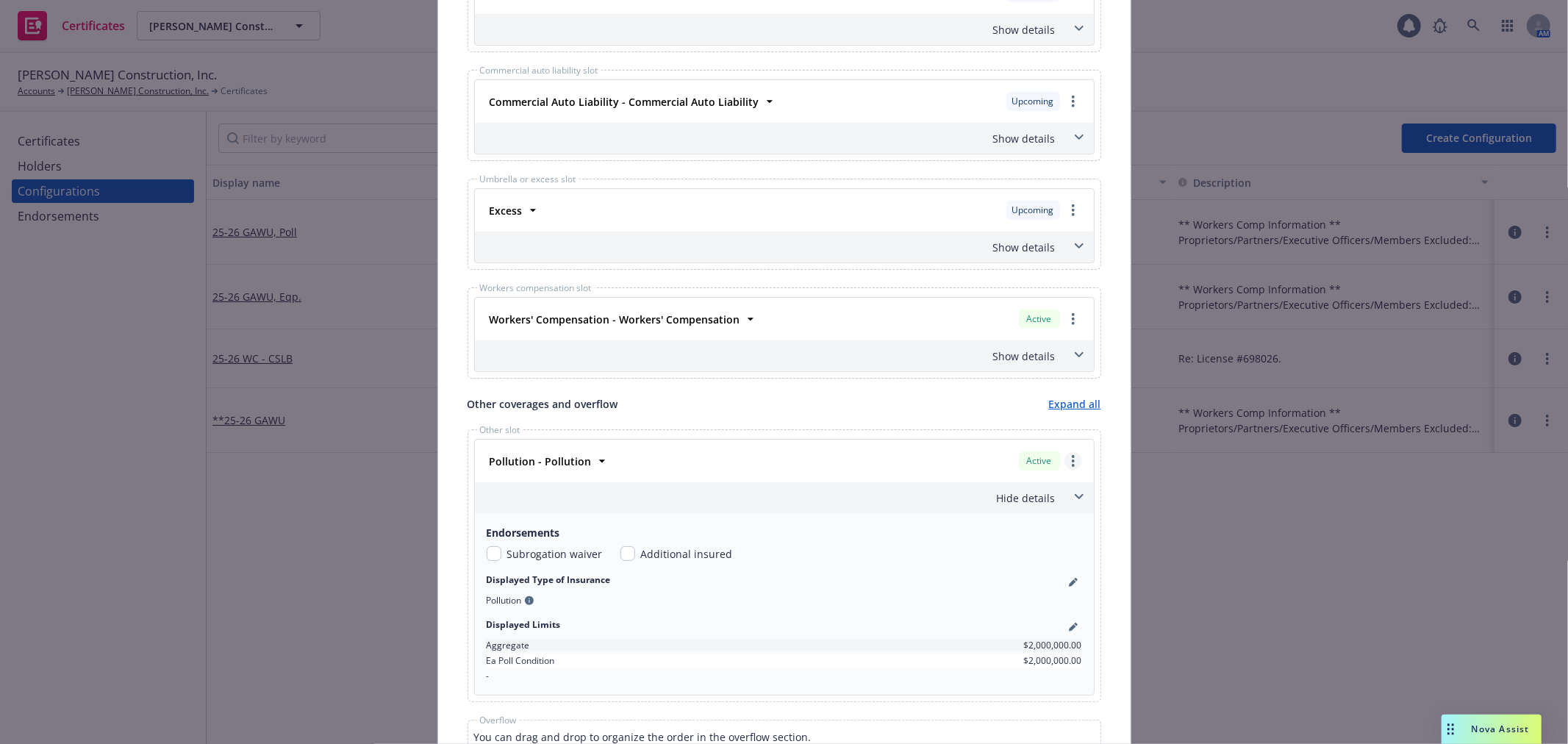
click at [1072, 465] on icon "more" at bounding box center [1073, 461] width 3 height 12
click at [995, 548] on link "Move to overflow" at bounding box center [1002, 550] width 159 height 29
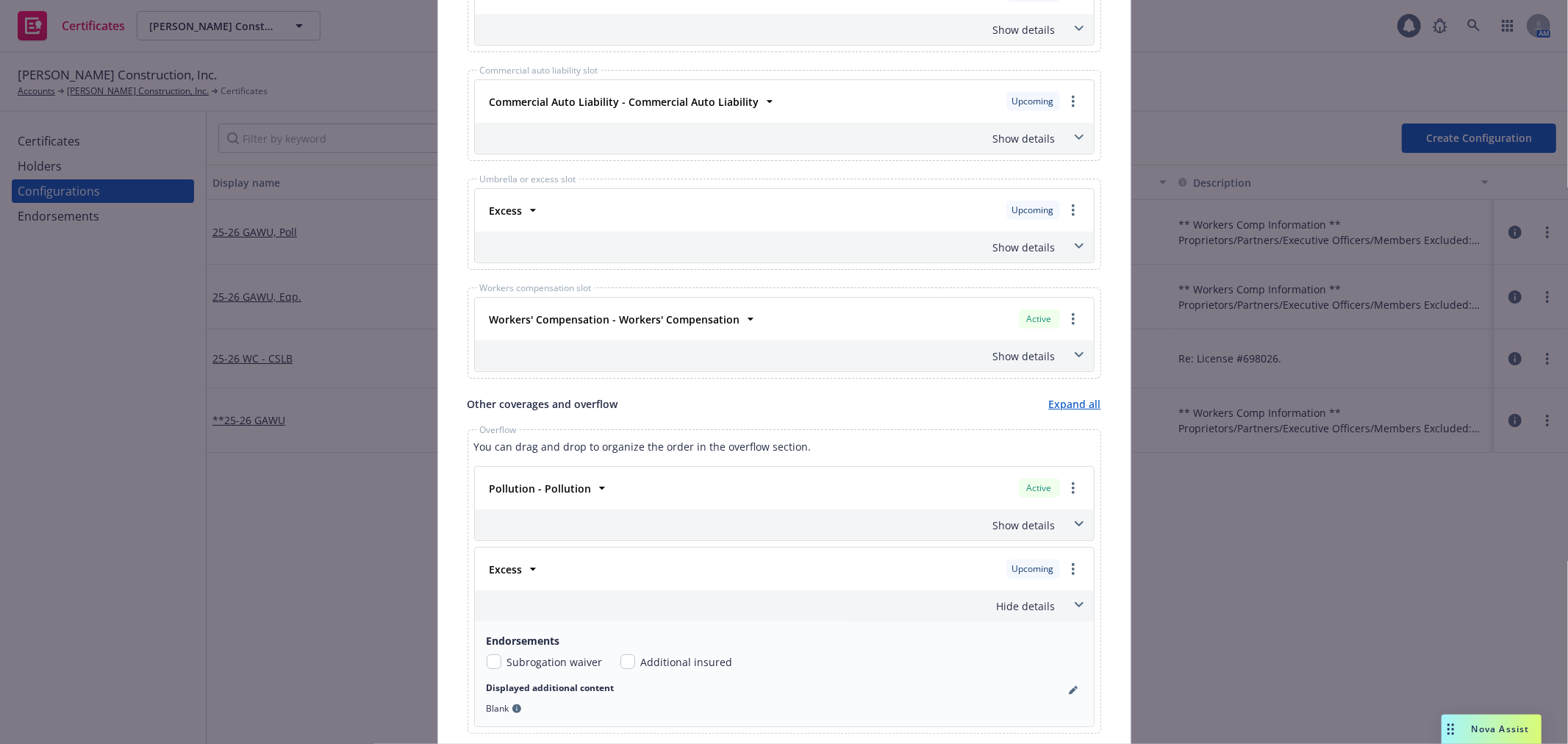
scroll to position [735, 0]
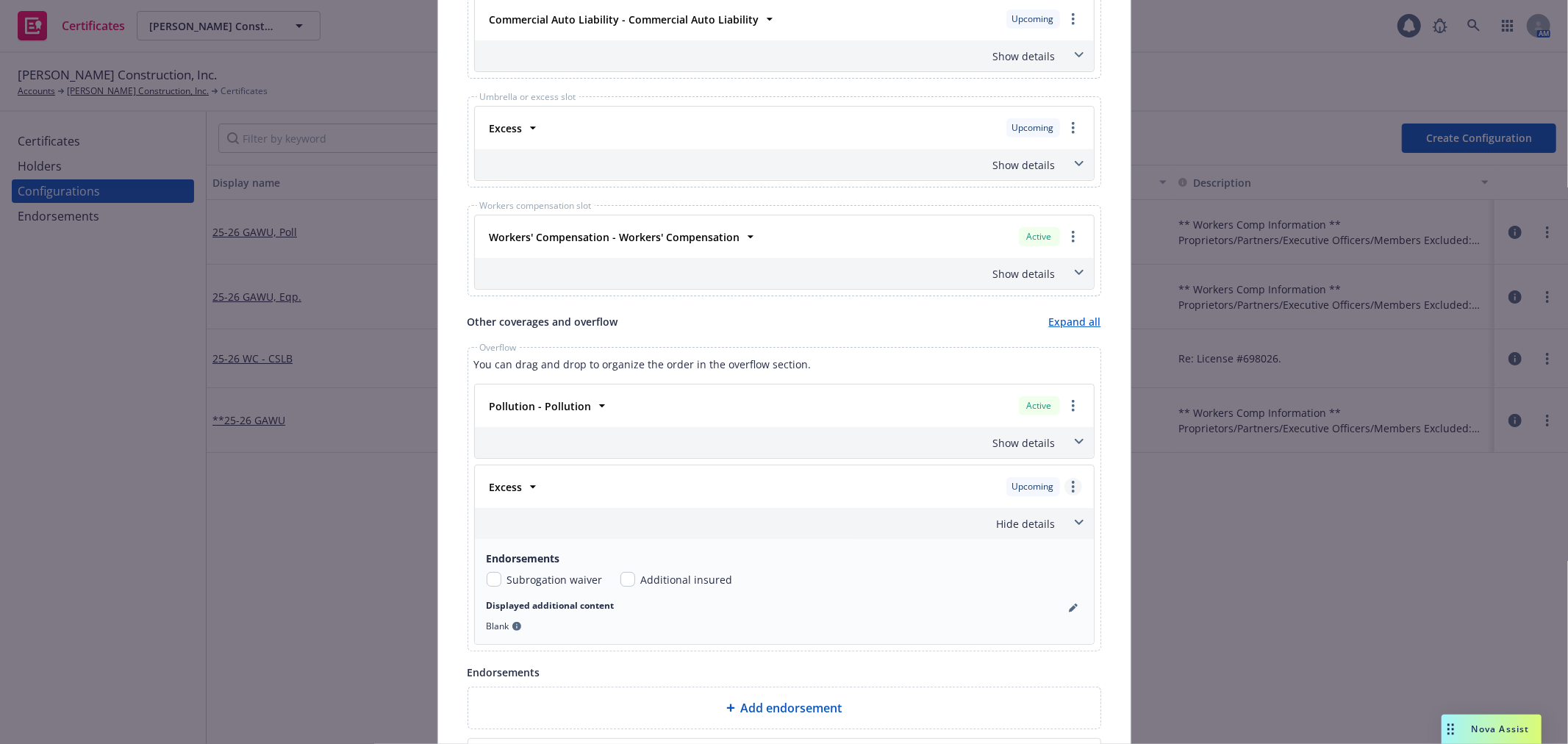
click at [1065, 492] on link "more" at bounding box center [1074, 486] width 18 height 18
click at [1039, 578] on link "Move to other slot" at bounding box center [1002, 576] width 159 height 29
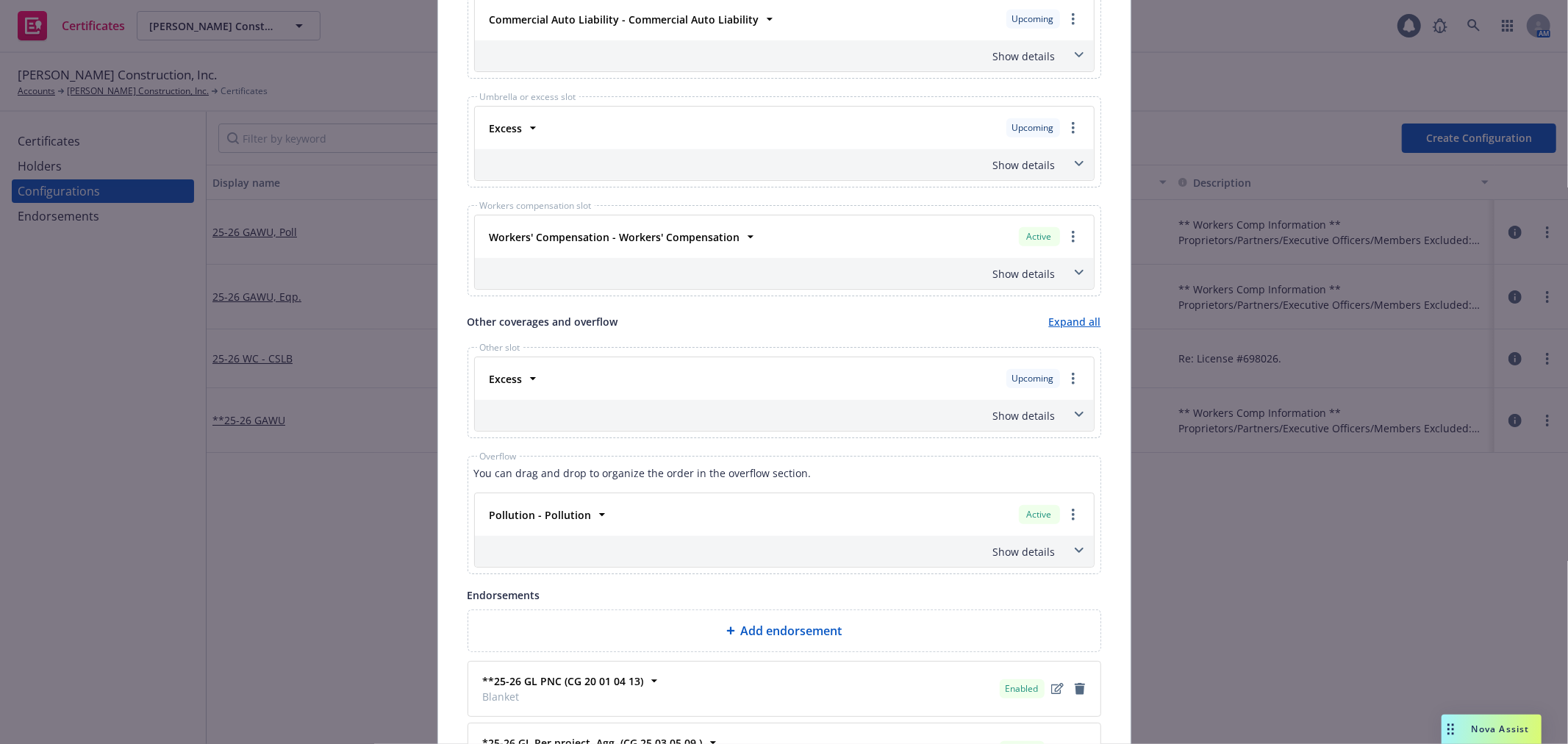
click at [1075, 414] on icon at bounding box center [1079, 415] width 9 height 6
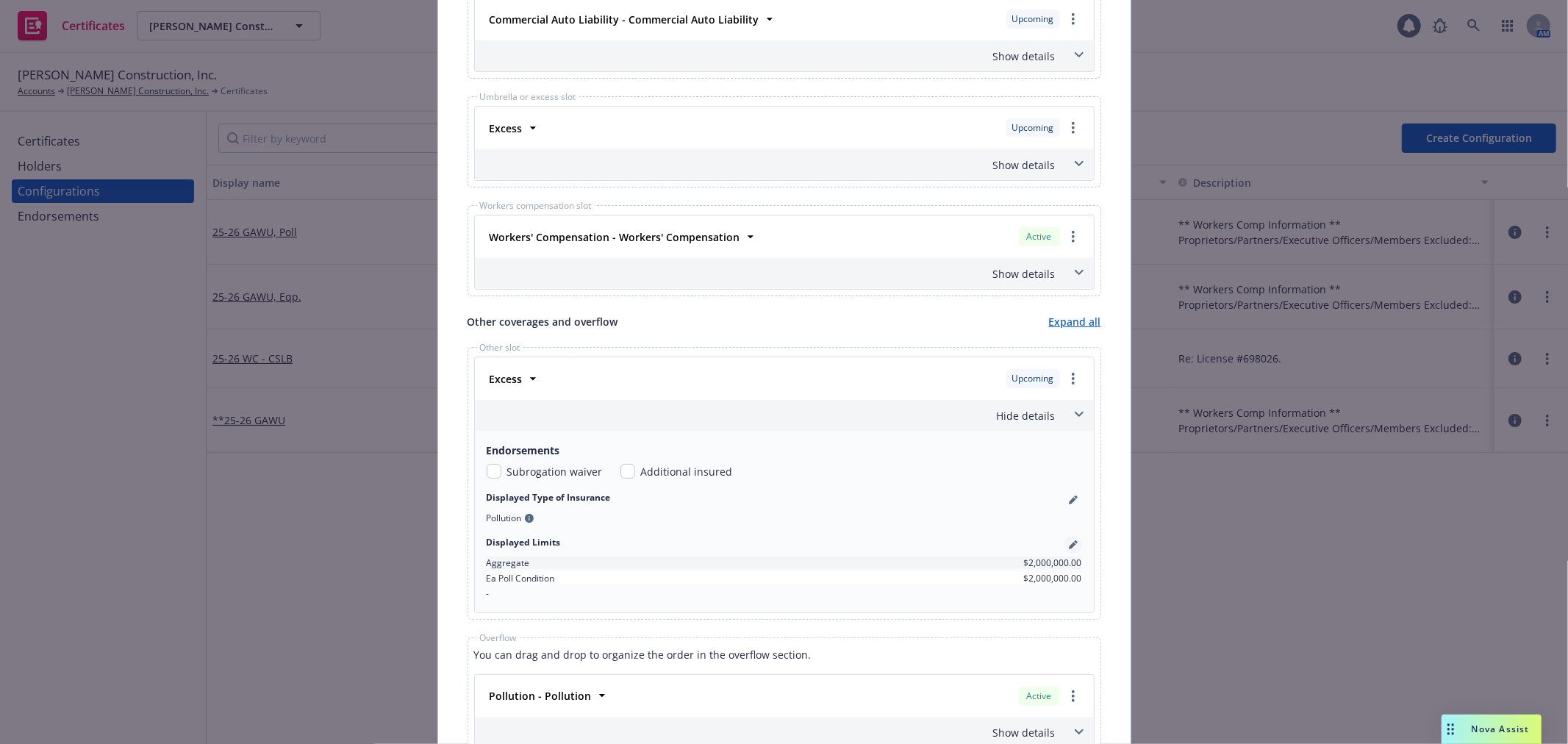
click at [1069, 547] on icon "pencil" at bounding box center [1072, 545] width 7 height 7
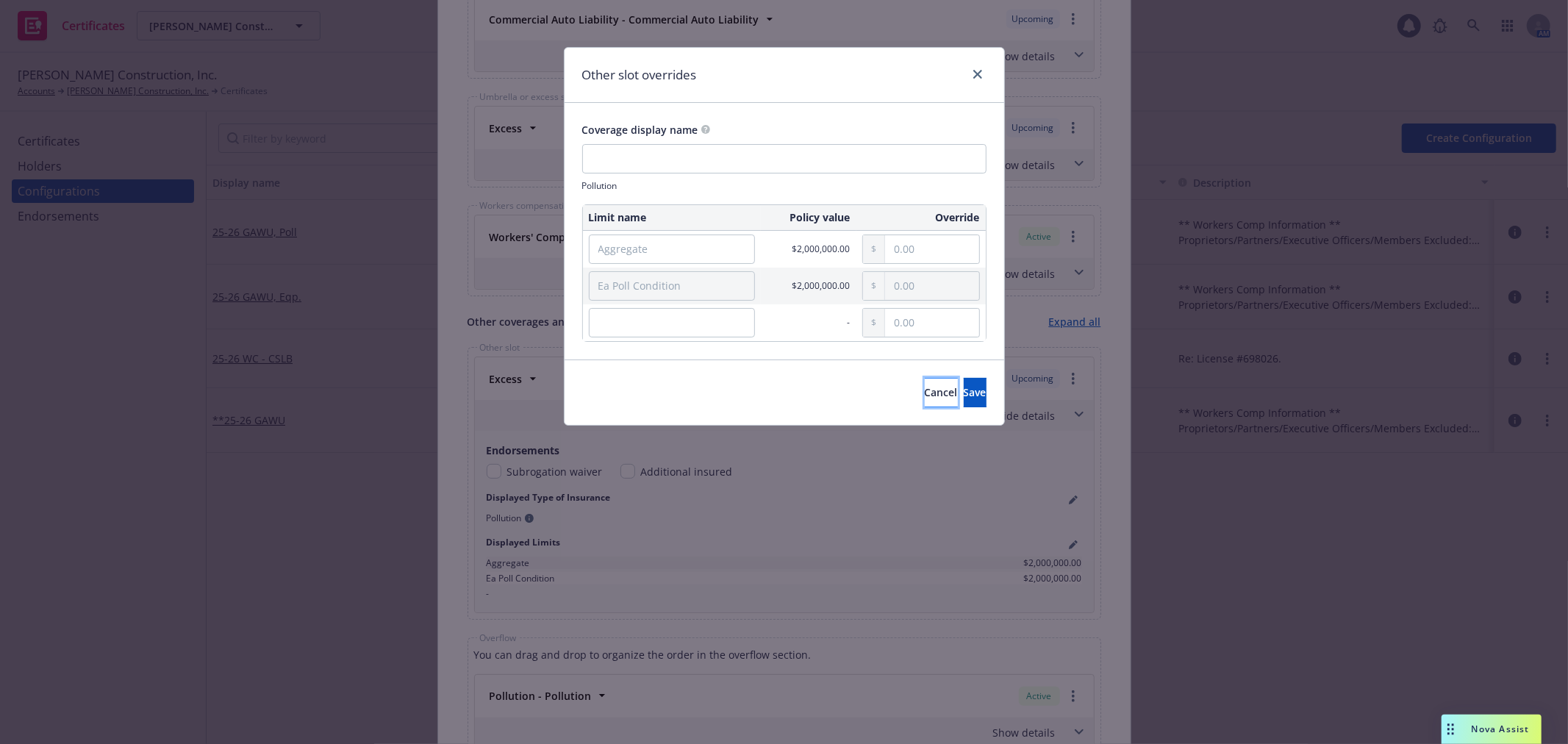
click at [925, 387] on span "Cancel" at bounding box center [942, 392] width 33 height 14
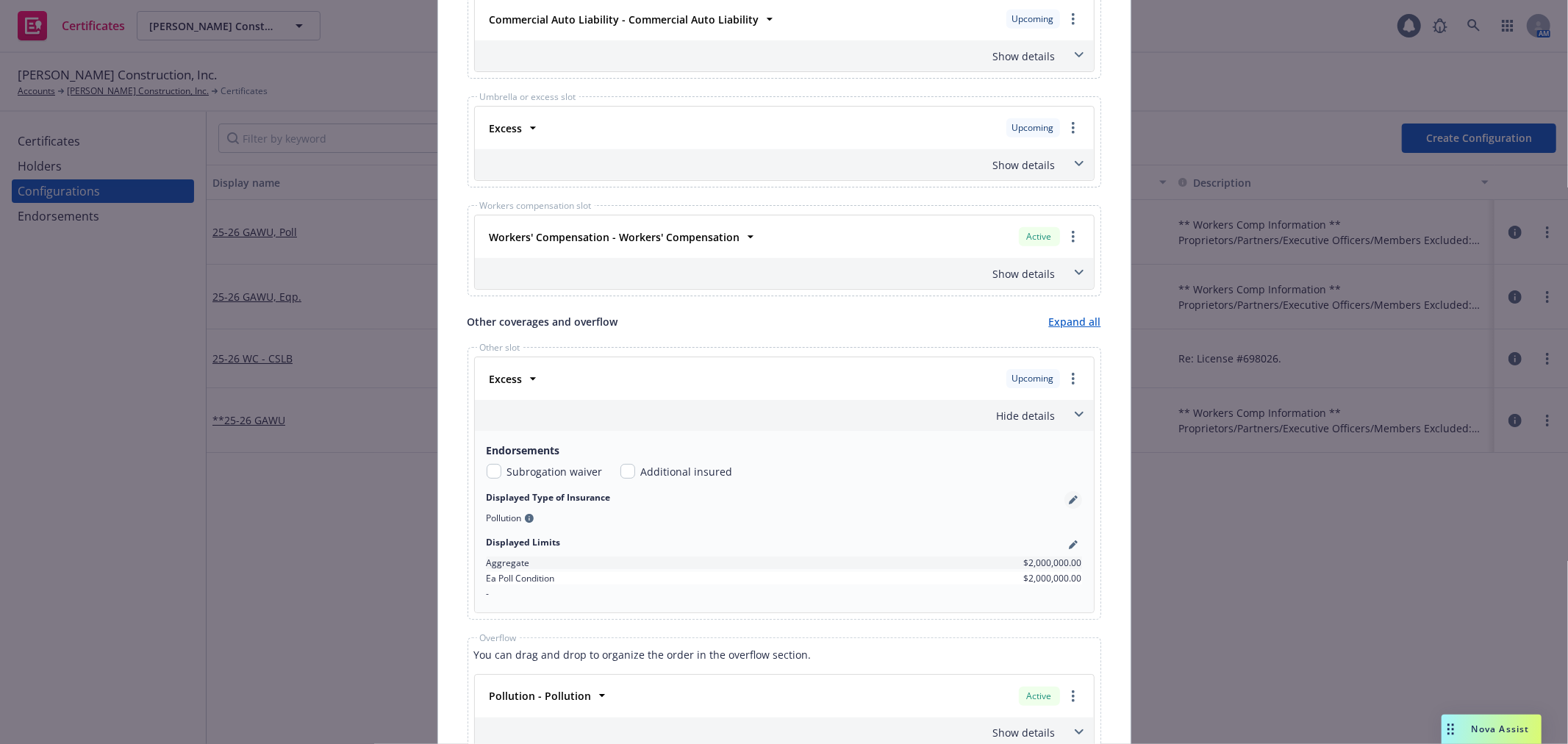
click at [1069, 498] on icon "pencil" at bounding box center [1073, 499] width 9 height 9
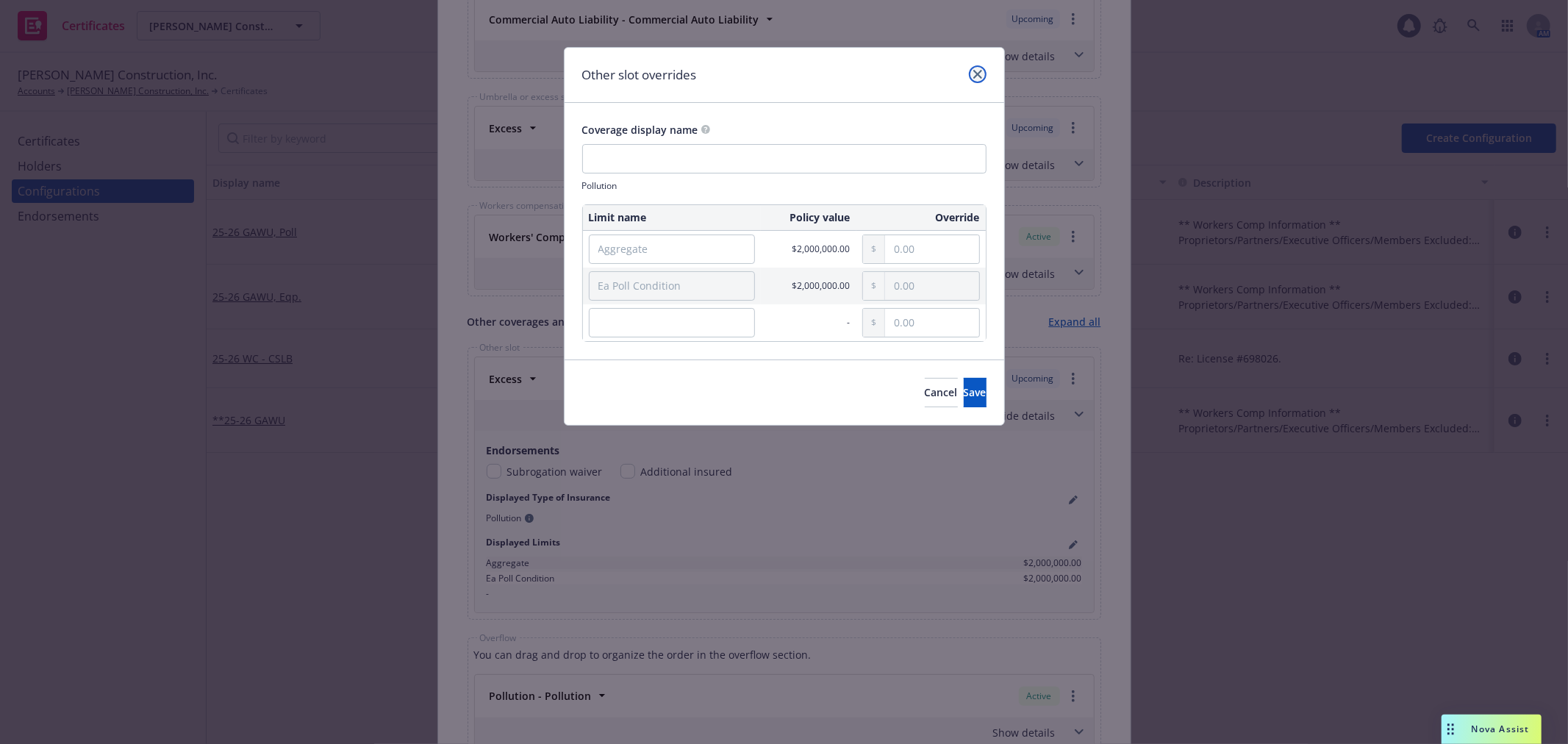
click at [974, 72] on icon "close" at bounding box center [978, 74] width 9 height 9
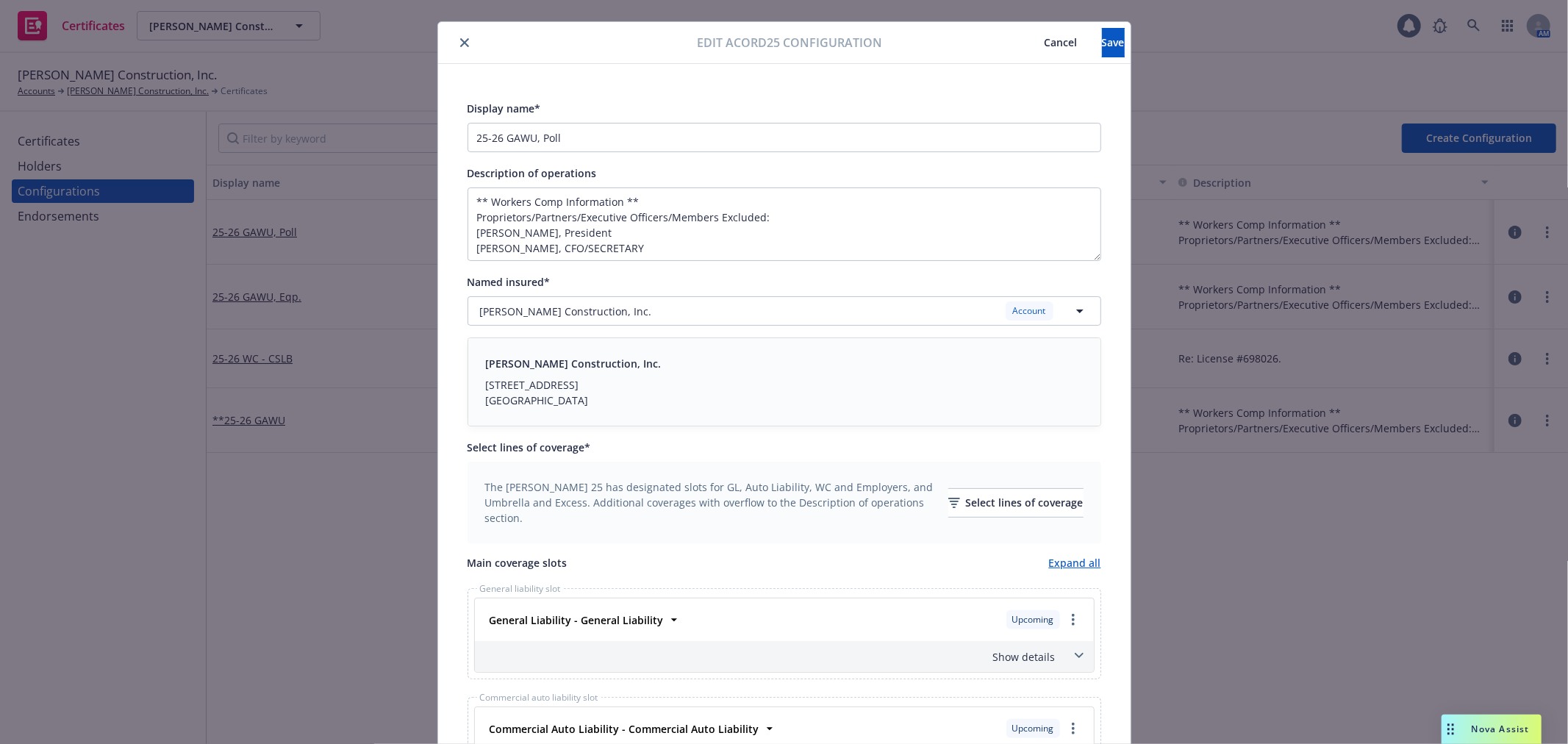
scroll to position [0, 0]
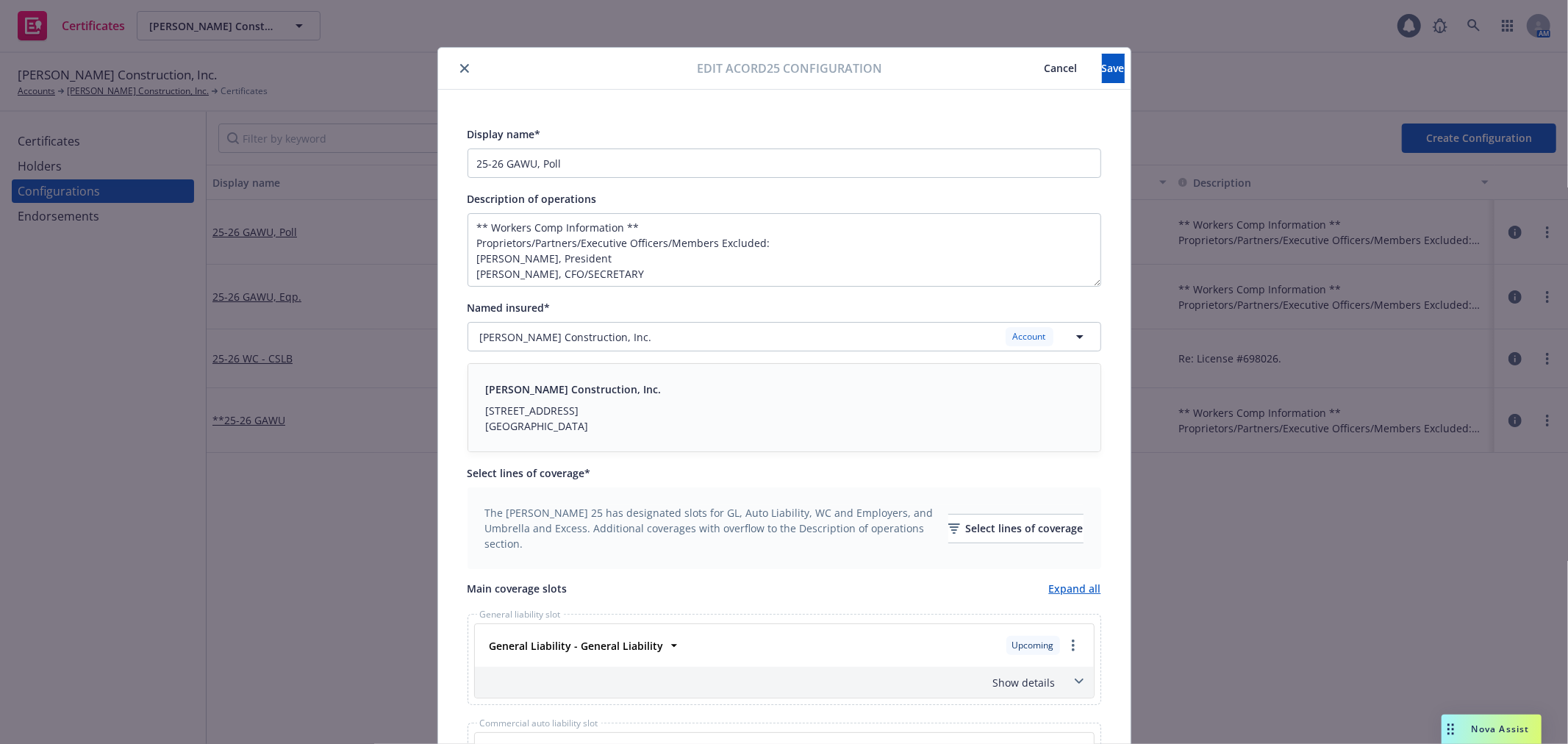
click at [1021, 77] on button "Cancel" at bounding box center [1061, 69] width 82 height 29
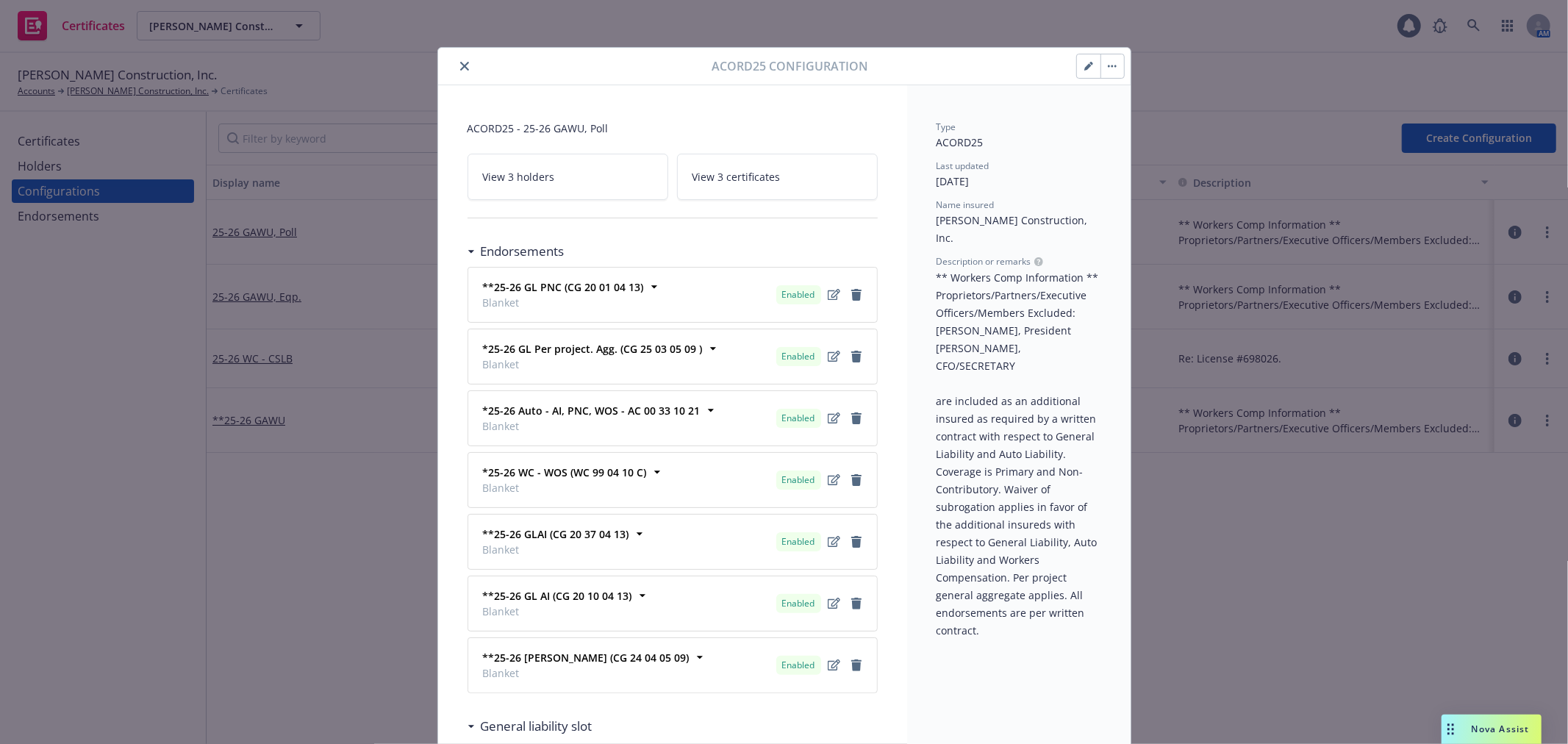
click at [1086, 69] on icon "button" at bounding box center [1089, 66] width 9 height 9
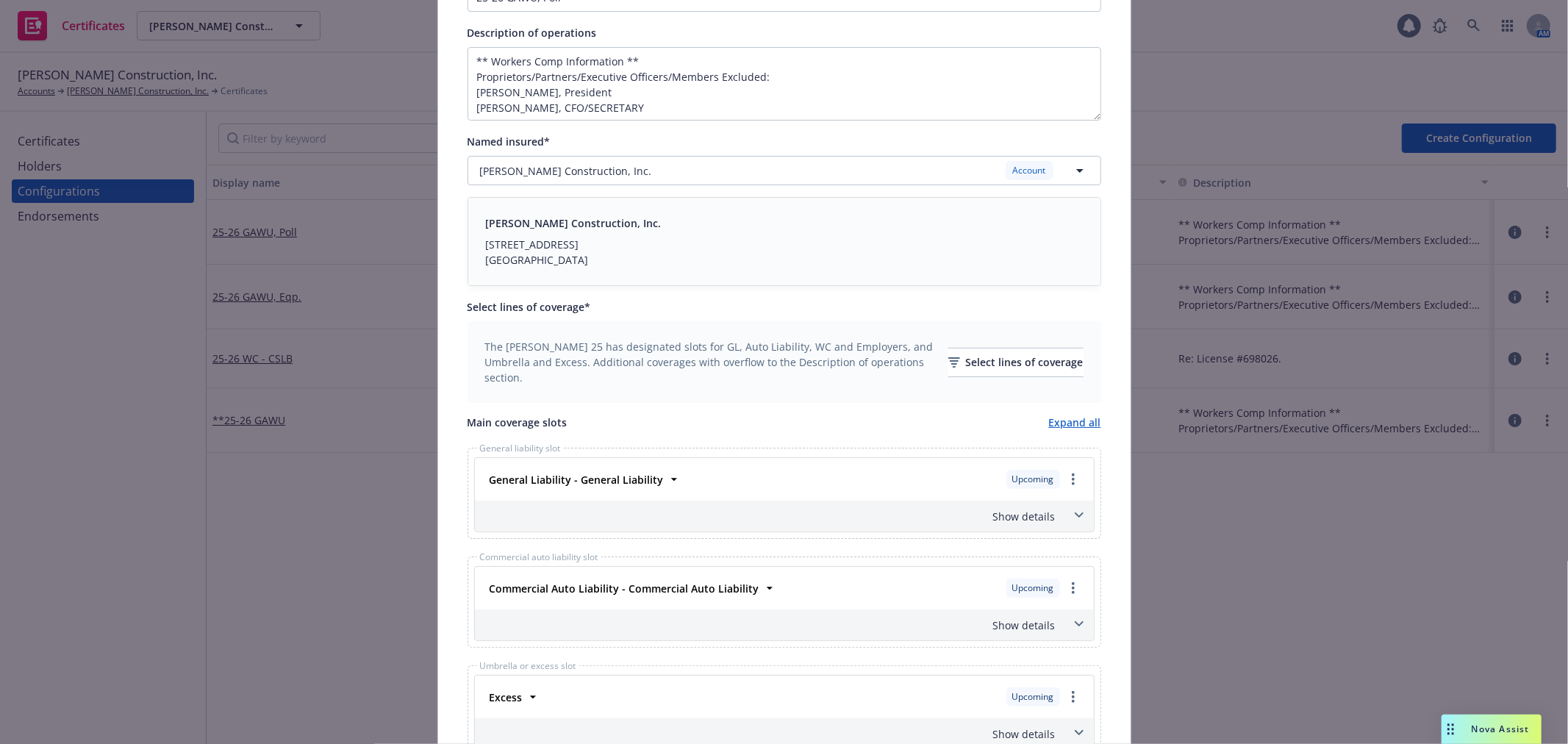
scroll to position [163, 0]
click at [1004, 367] on div "Select lines of coverage" at bounding box center [1016, 366] width 136 height 28
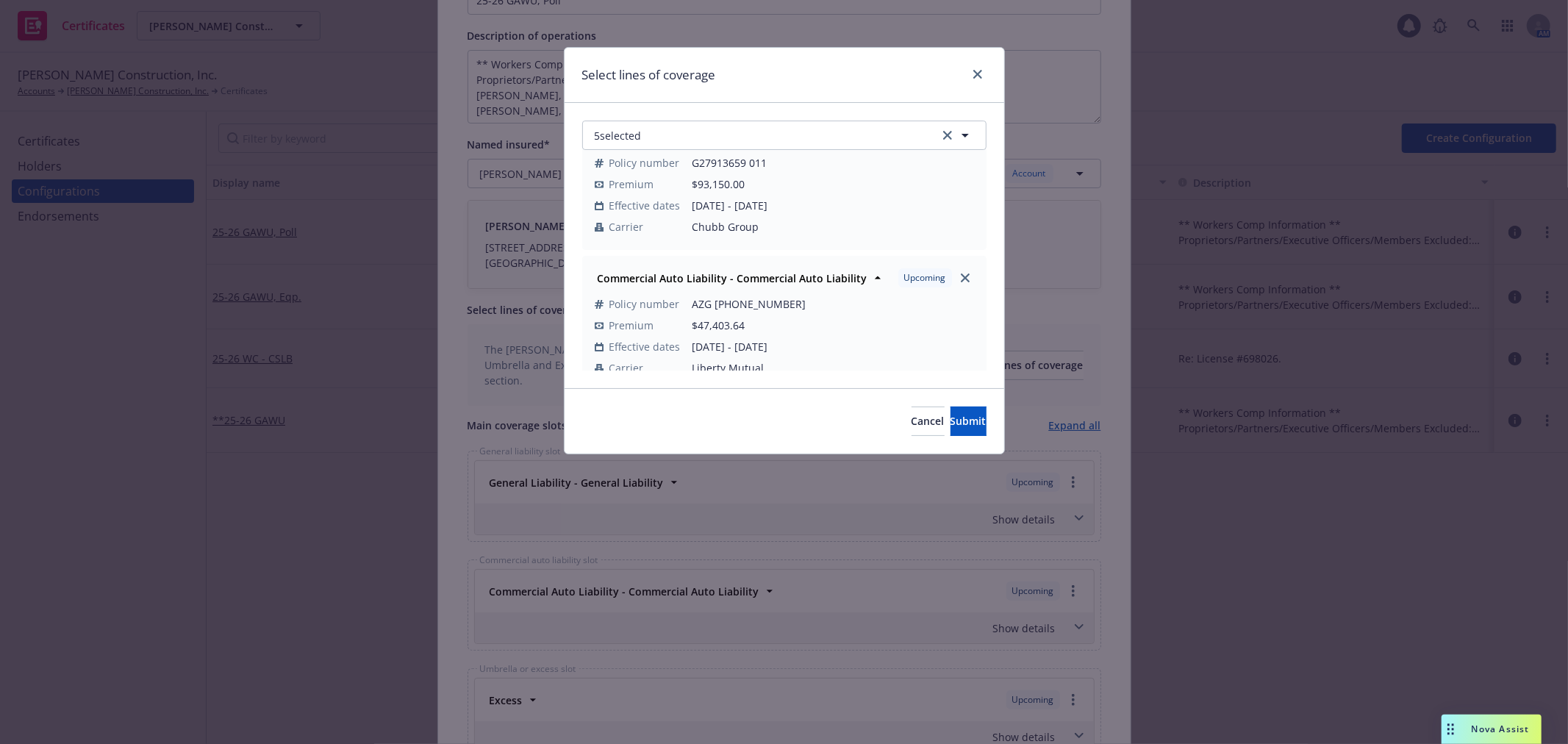
scroll to position [486, 0]
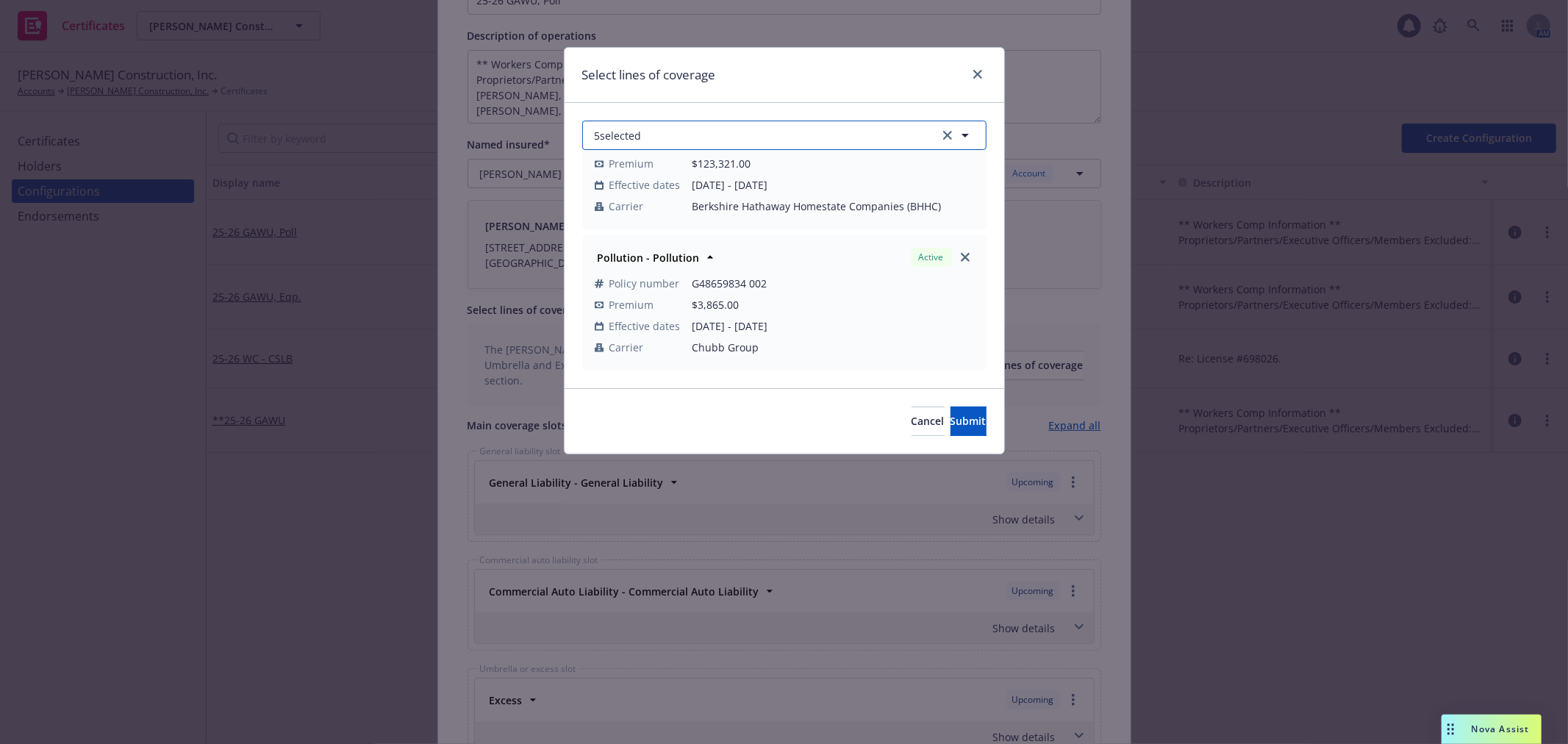
click at [736, 139] on button "5 selected" at bounding box center [785, 136] width 405 height 29
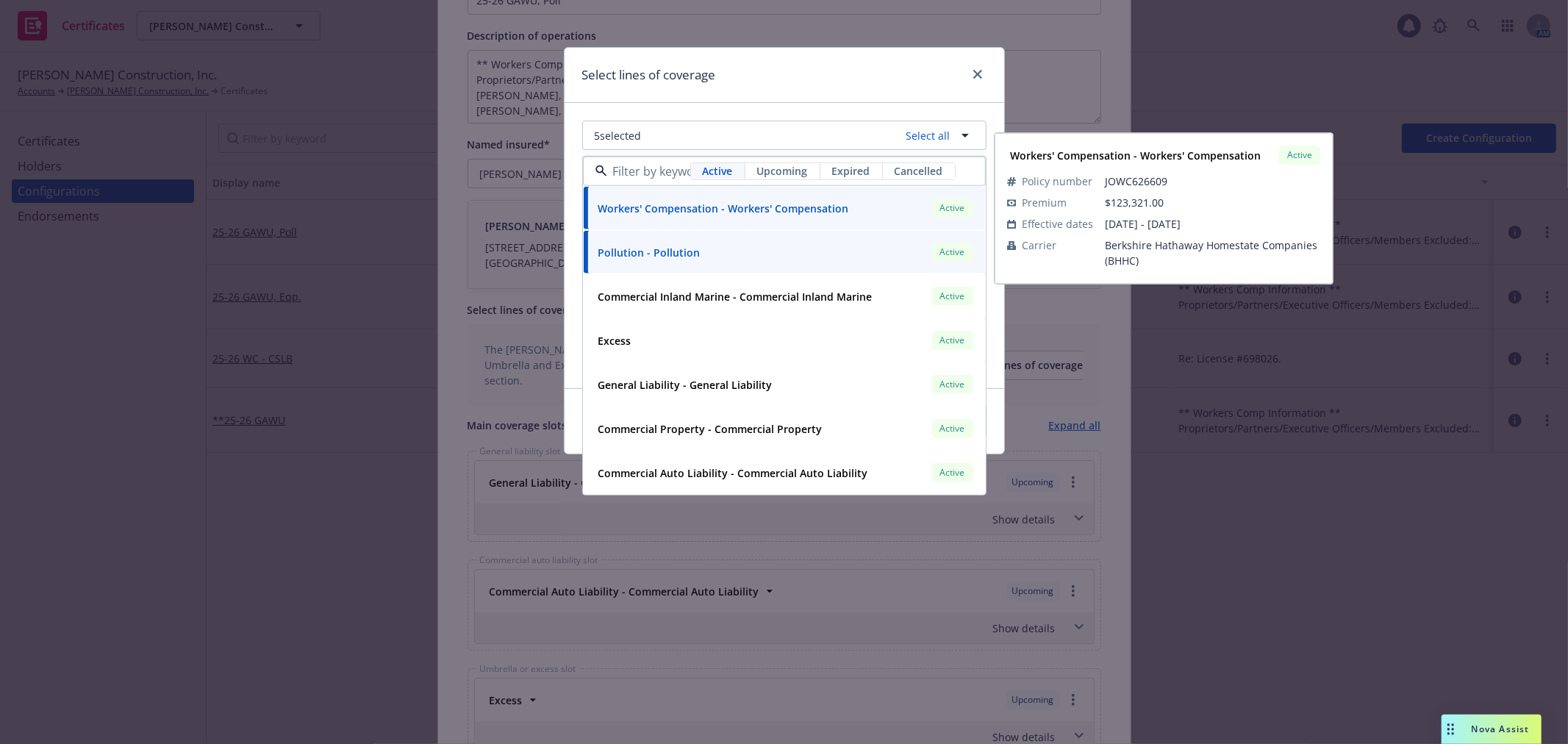
click at [803, 167] on span "Upcoming" at bounding box center [783, 171] width 51 height 16
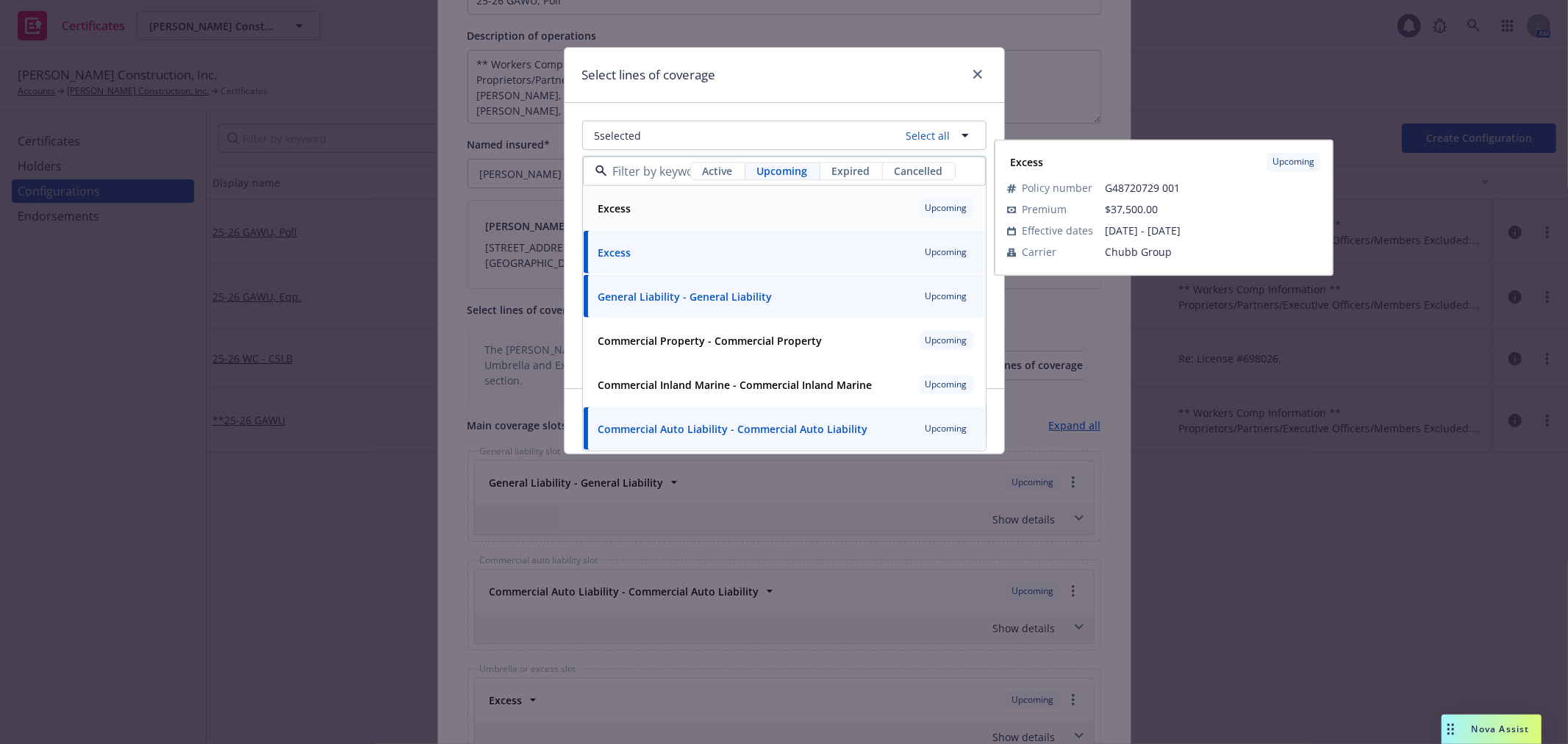
click at [681, 206] on div "Excess Upcoming" at bounding box center [784, 207] width 384 height 25
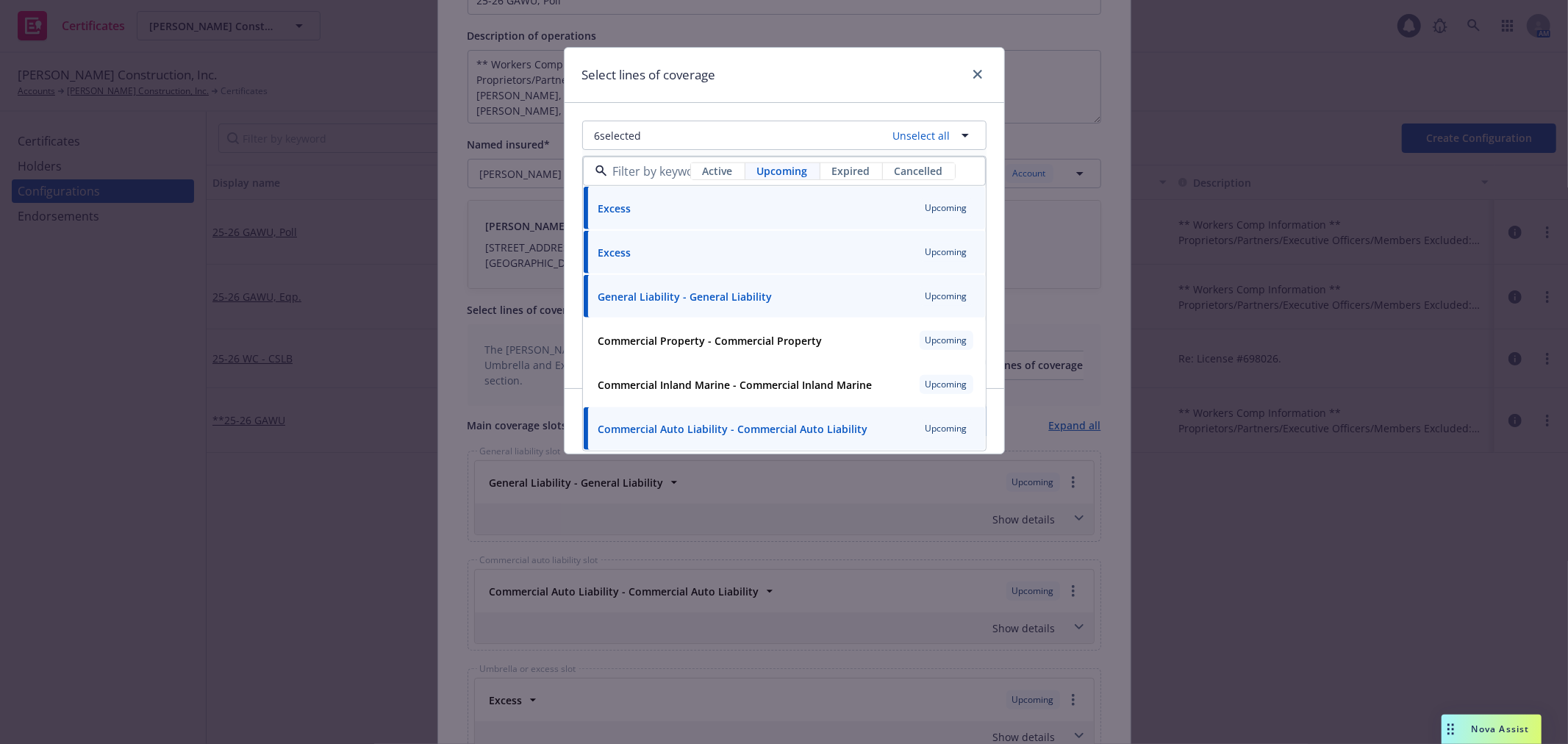
click at [819, 92] on div "Select lines of coverage" at bounding box center [785, 76] width 440 height 55
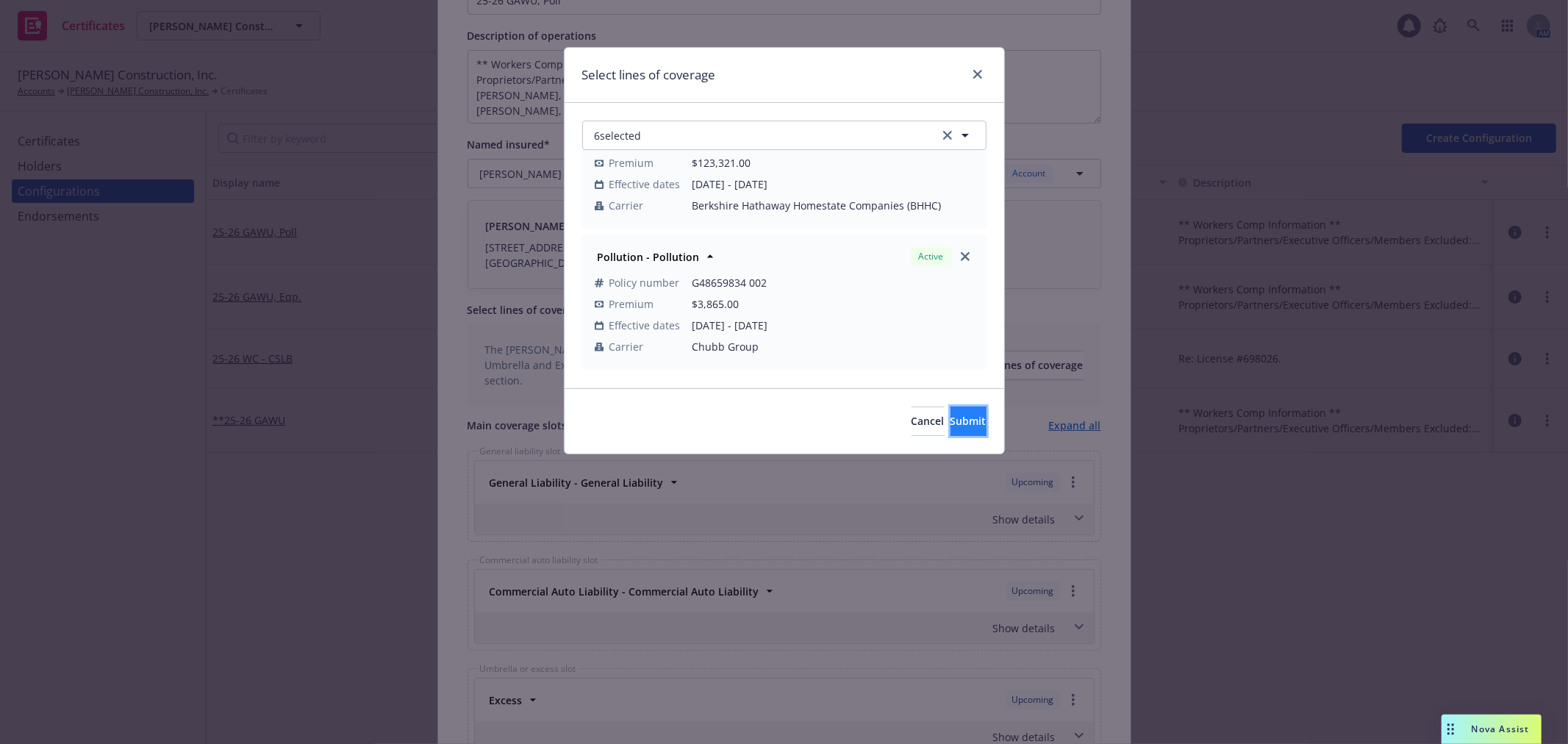
click at [951, 409] on button "Submit" at bounding box center [969, 422] width 36 height 29
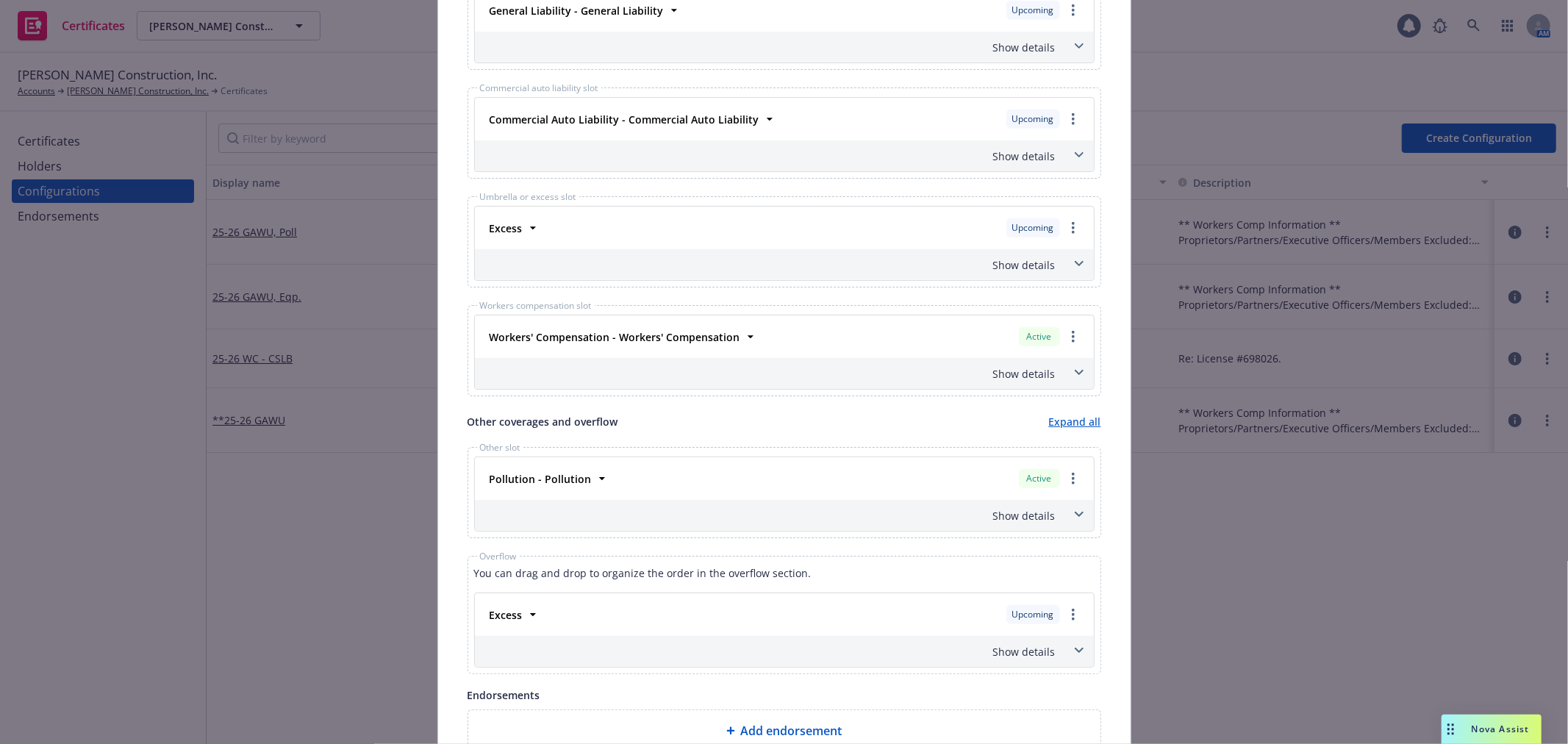
scroll to position [817, 0]
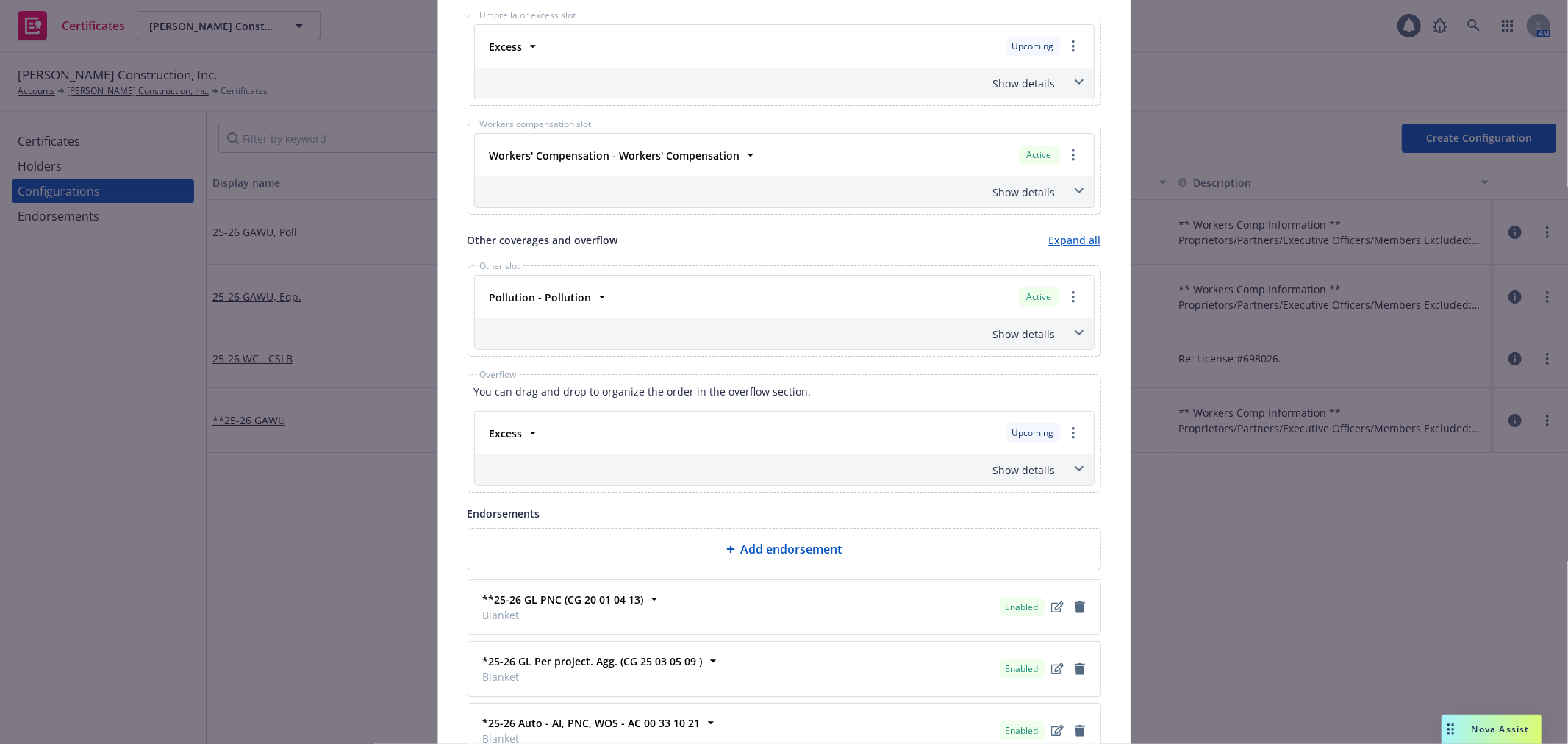
click at [1068, 469] on span at bounding box center [1080, 470] width 24 height 24
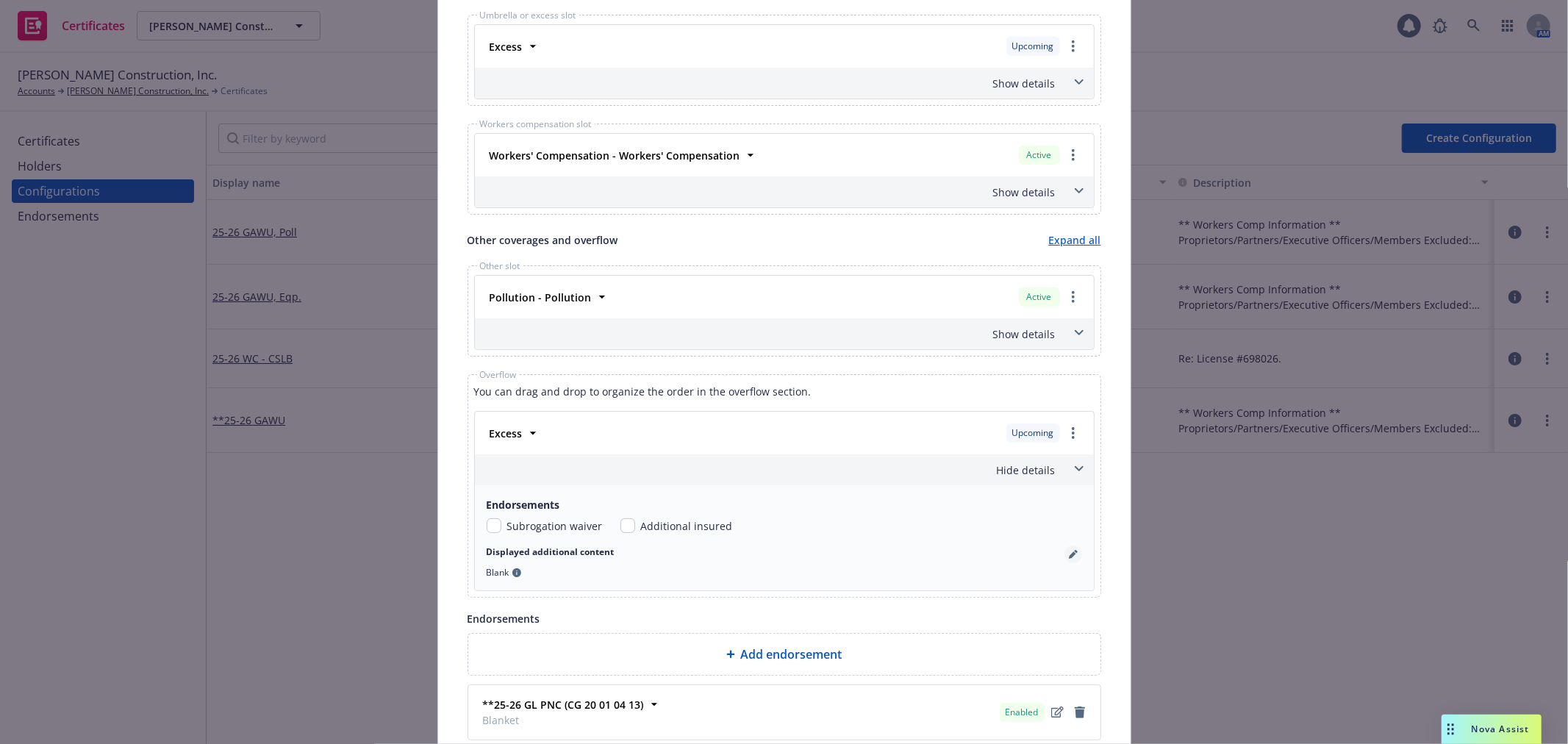
click at [1065, 554] on link "pencil" at bounding box center [1074, 554] width 18 height 18
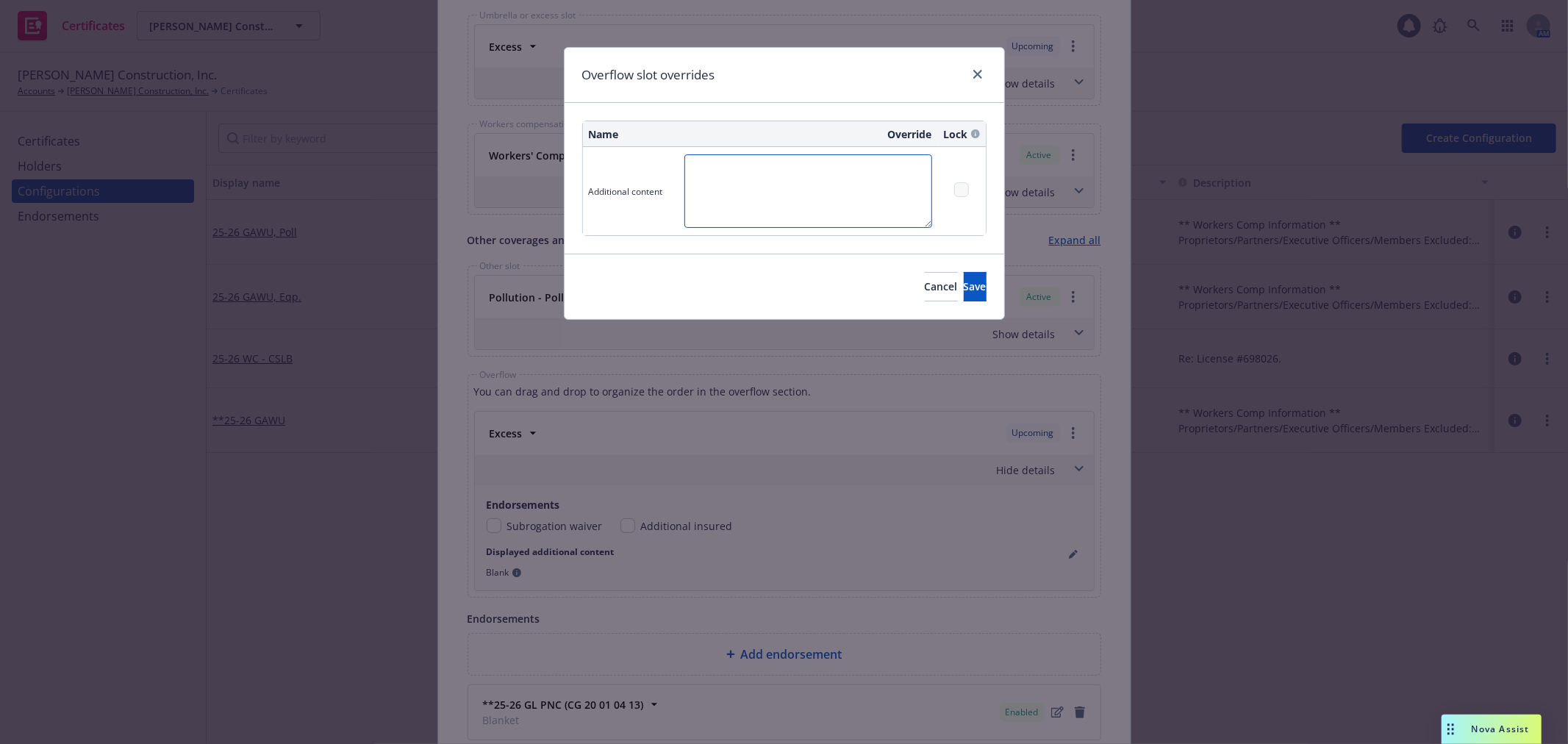
click at [761, 187] on textarea at bounding box center [809, 191] width 248 height 74
type textarea "$5M excess of $5M"
click at [964, 288] on button "Save" at bounding box center [975, 287] width 23 height 29
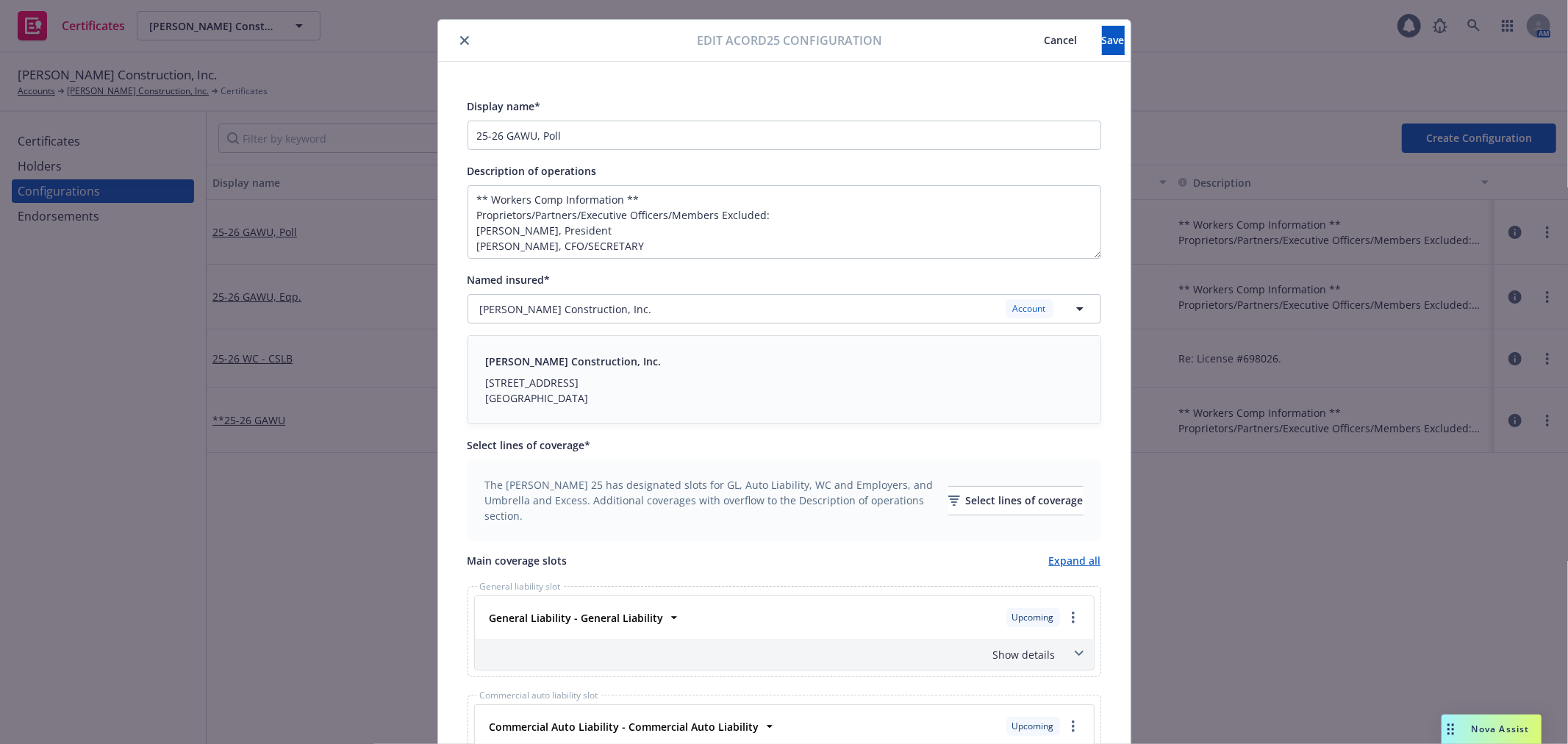
scroll to position [0, 0]
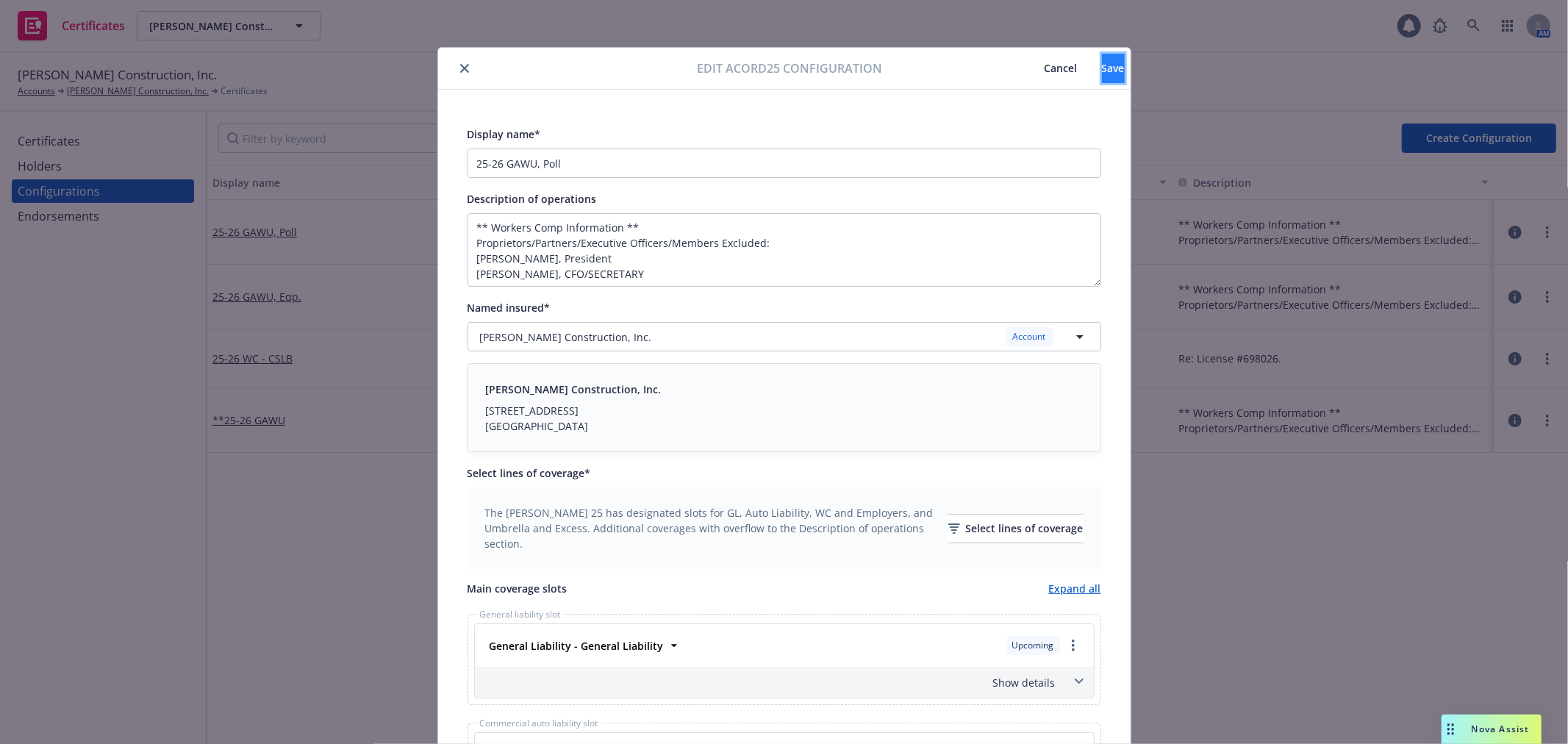
click at [1102, 64] on span "Save" at bounding box center [1113, 68] width 23 height 14
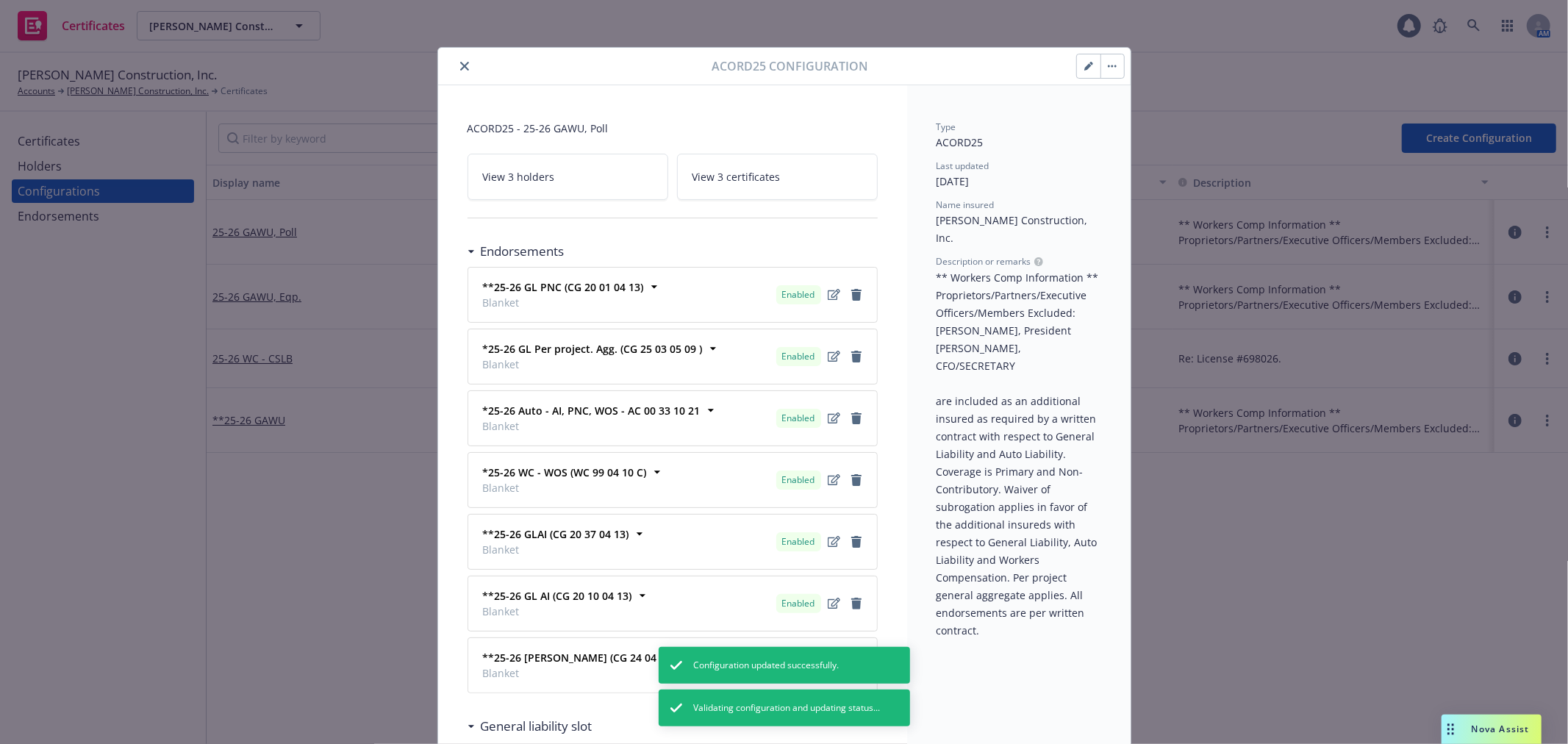
click at [461, 64] on icon "close" at bounding box center [465, 66] width 9 height 9
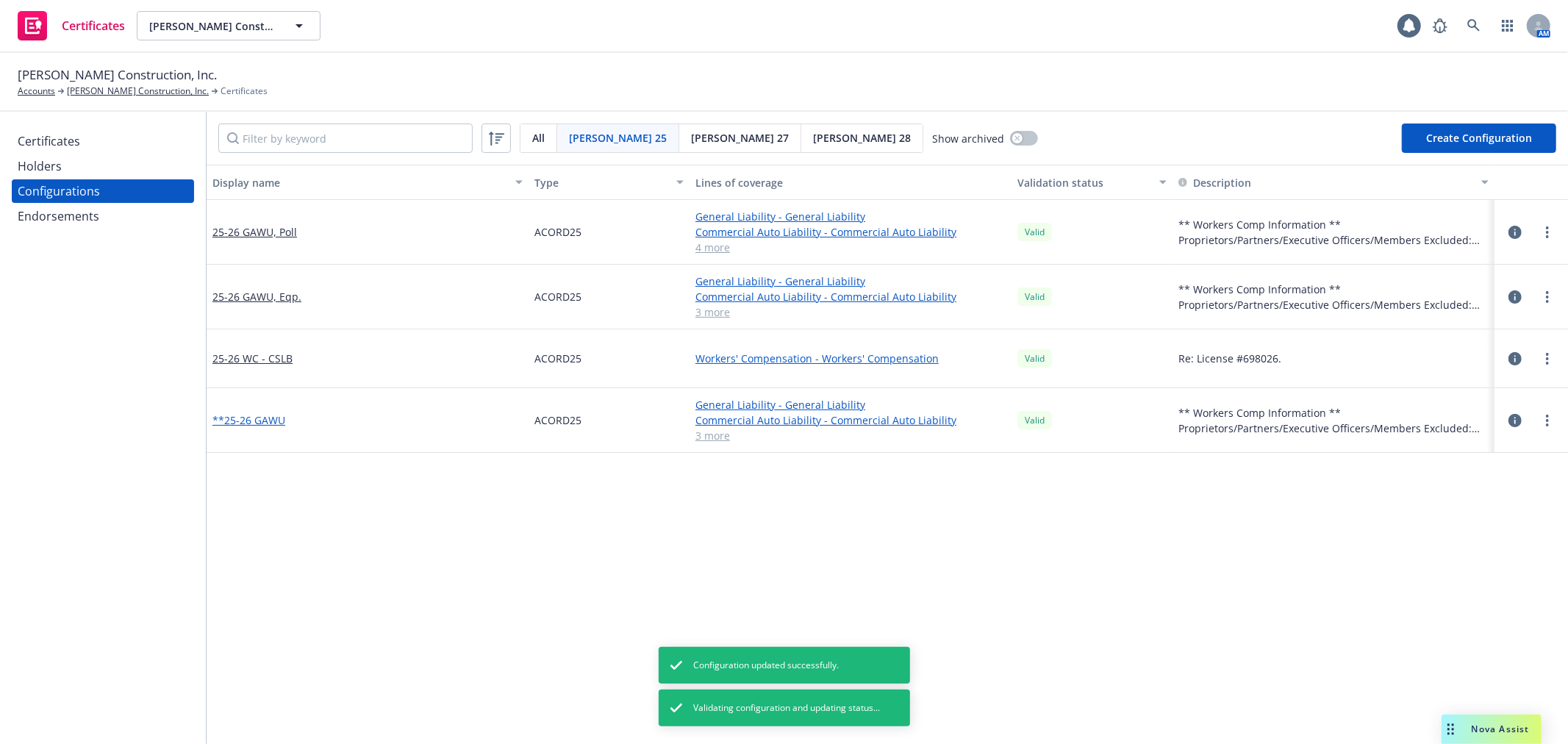
click at [257, 421] on link "**25-26 GAWU" at bounding box center [249, 421] width 73 height 16
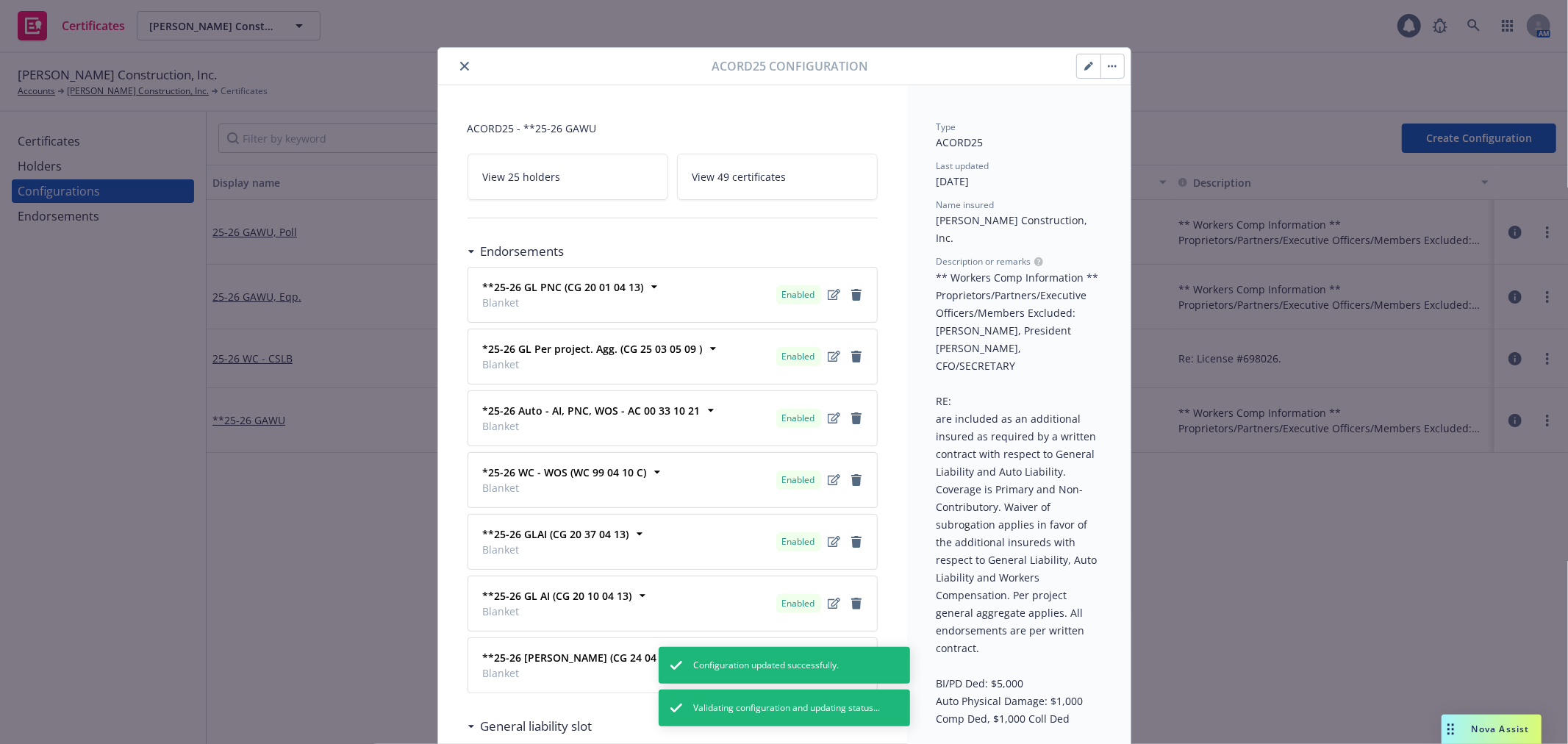
click at [1086, 65] on icon "button" at bounding box center [1089, 66] width 9 height 9
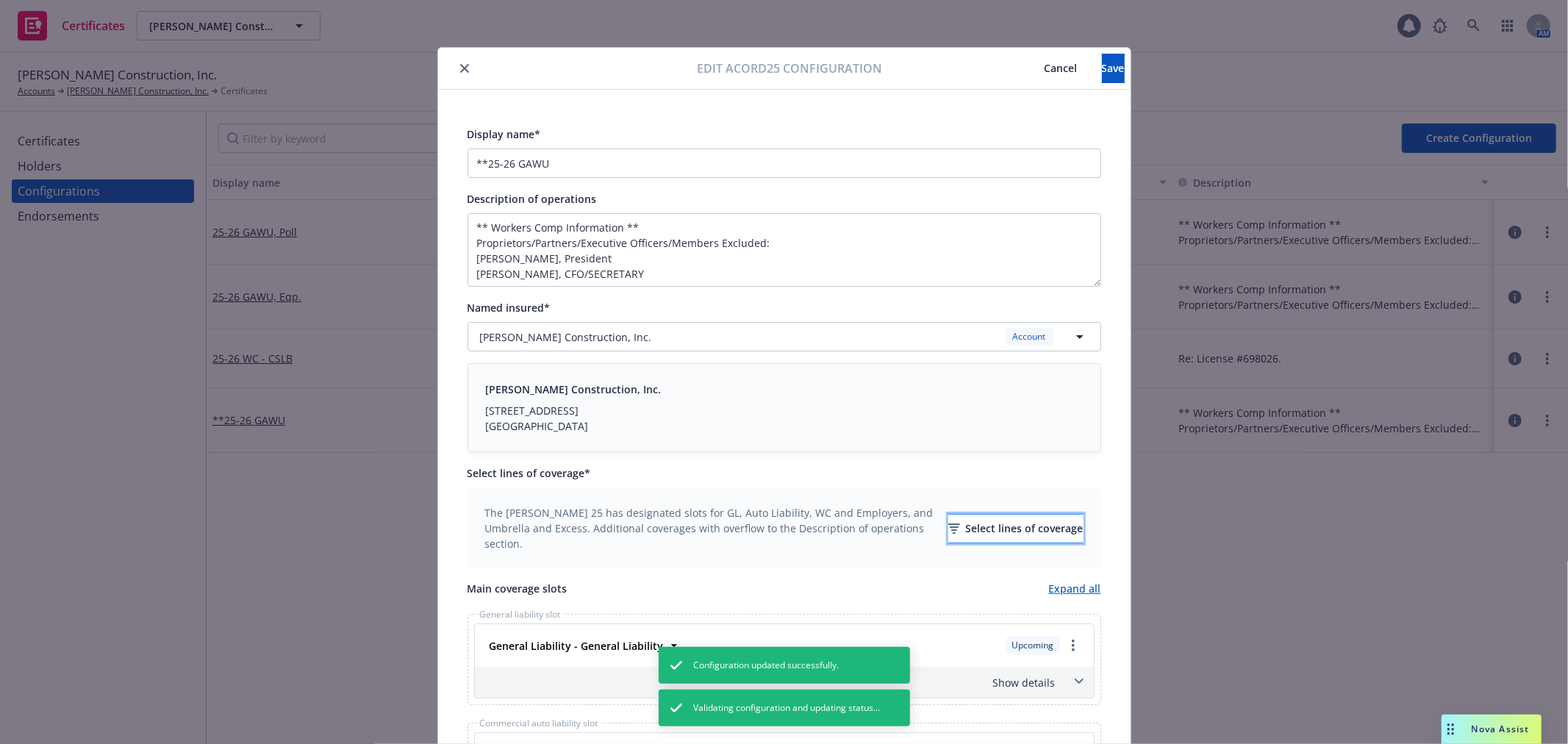
click at [966, 536] on div "Select lines of coverage" at bounding box center [1016, 529] width 136 height 28
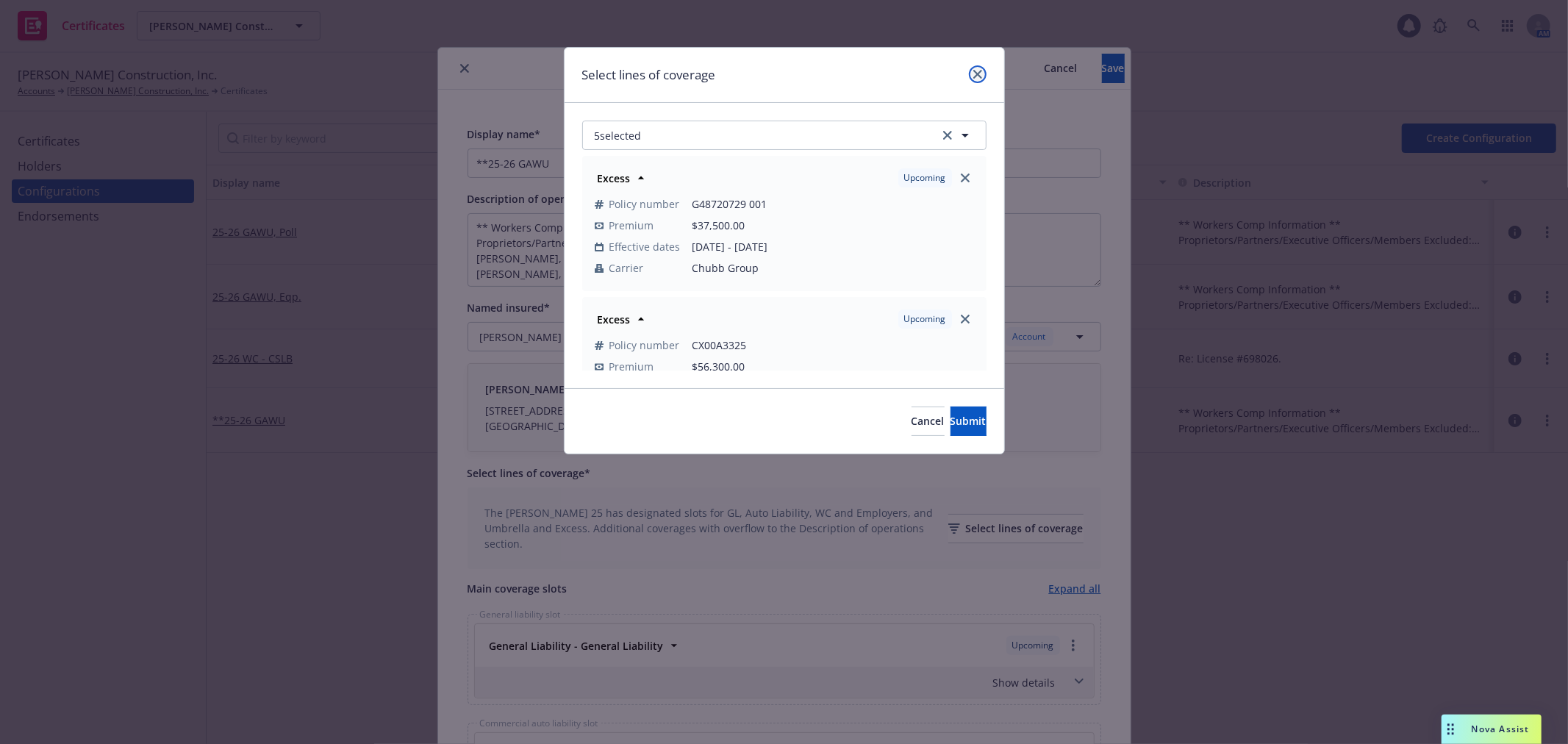
click at [978, 75] on icon "close" at bounding box center [978, 74] width 9 height 9
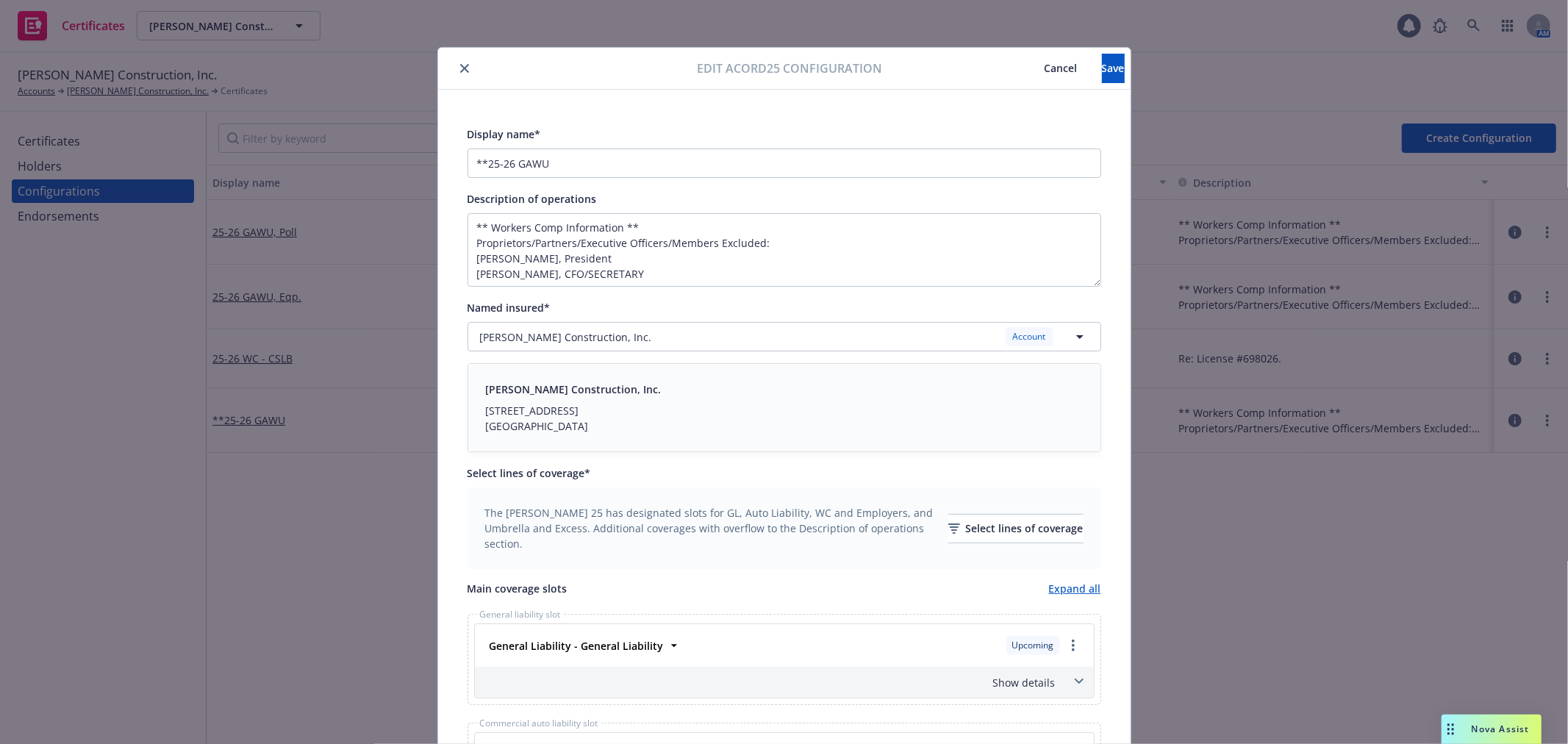
click at [461, 72] on icon "close" at bounding box center [465, 68] width 9 height 9
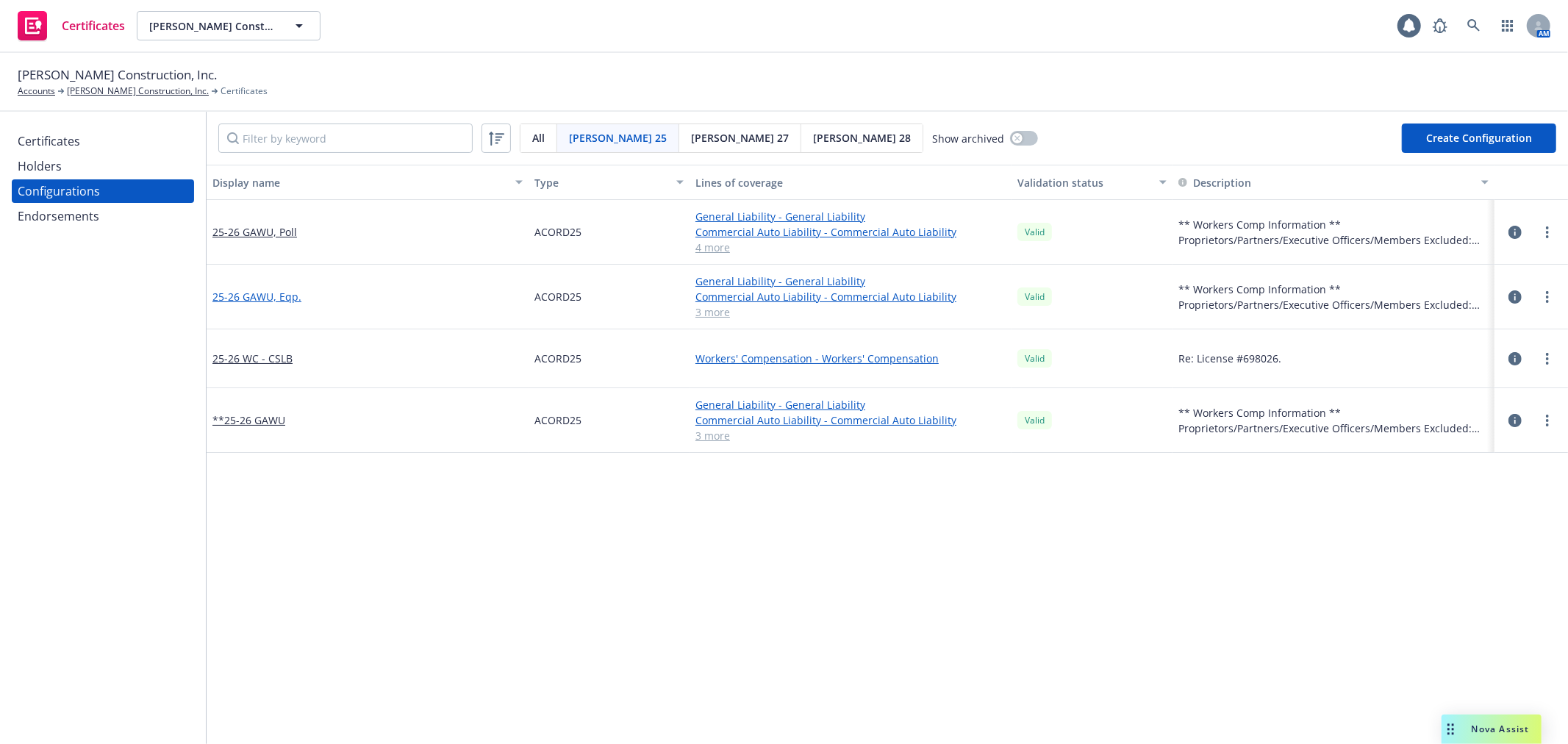
click at [246, 294] on link "25-26 GAWU, Eqp." at bounding box center [256, 297] width 89 height 16
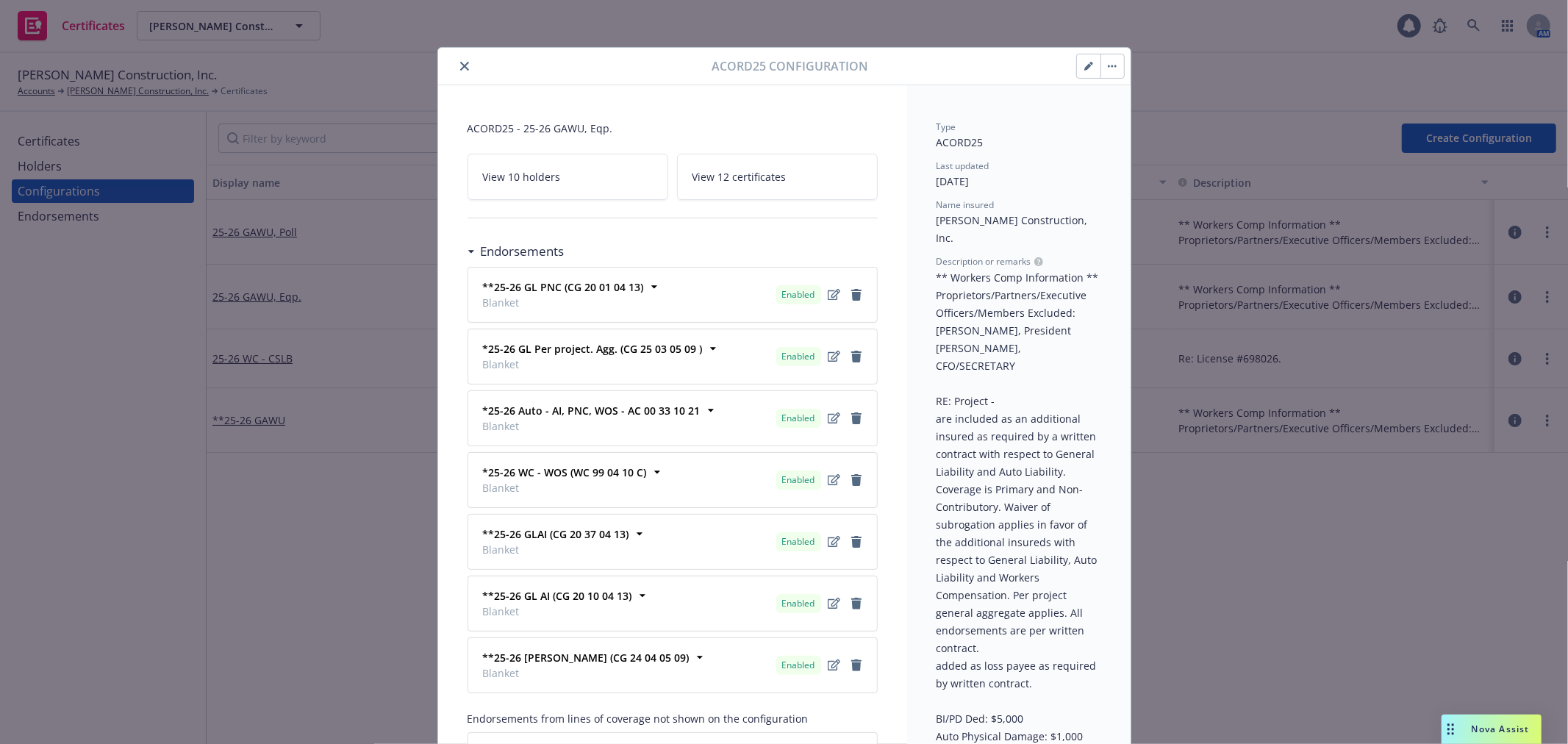
click at [1087, 65] on button "button" at bounding box center [1089, 66] width 24 height 24
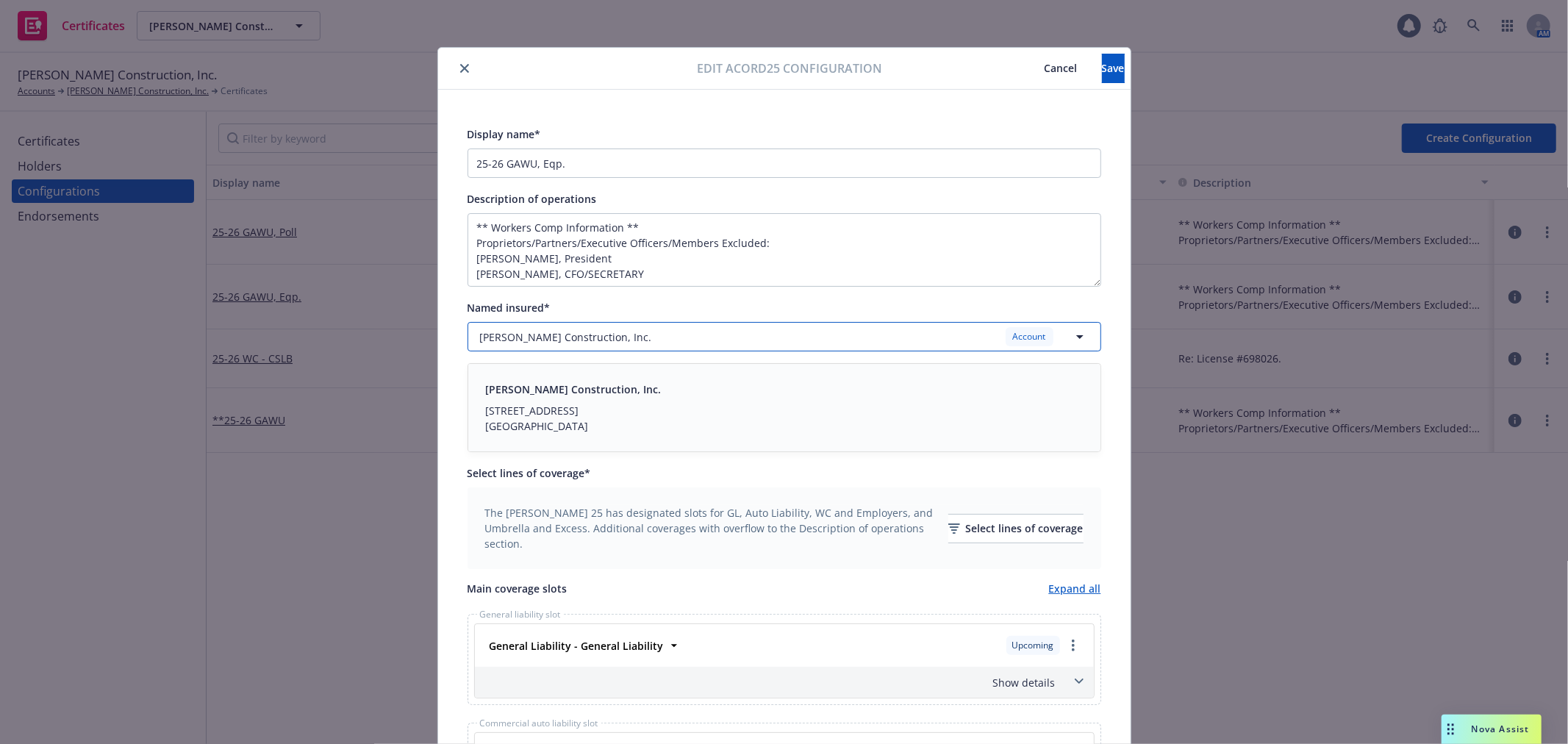
click at [890, 350] on button "Joseph L. Easley Construction, Inc. Account" at bounding box center [784, 337] width 634 height 29
click at [915, 317] on div "Named insured* Joseph L. Easley Construction, Inc. 5655-PMB Silver Creek Valley…" at bounding box center [784, 325] width 634 height 53
click at [971, 528] on div "Select lines of coverage" at bounding box center [1016, 529] width 136 height 28
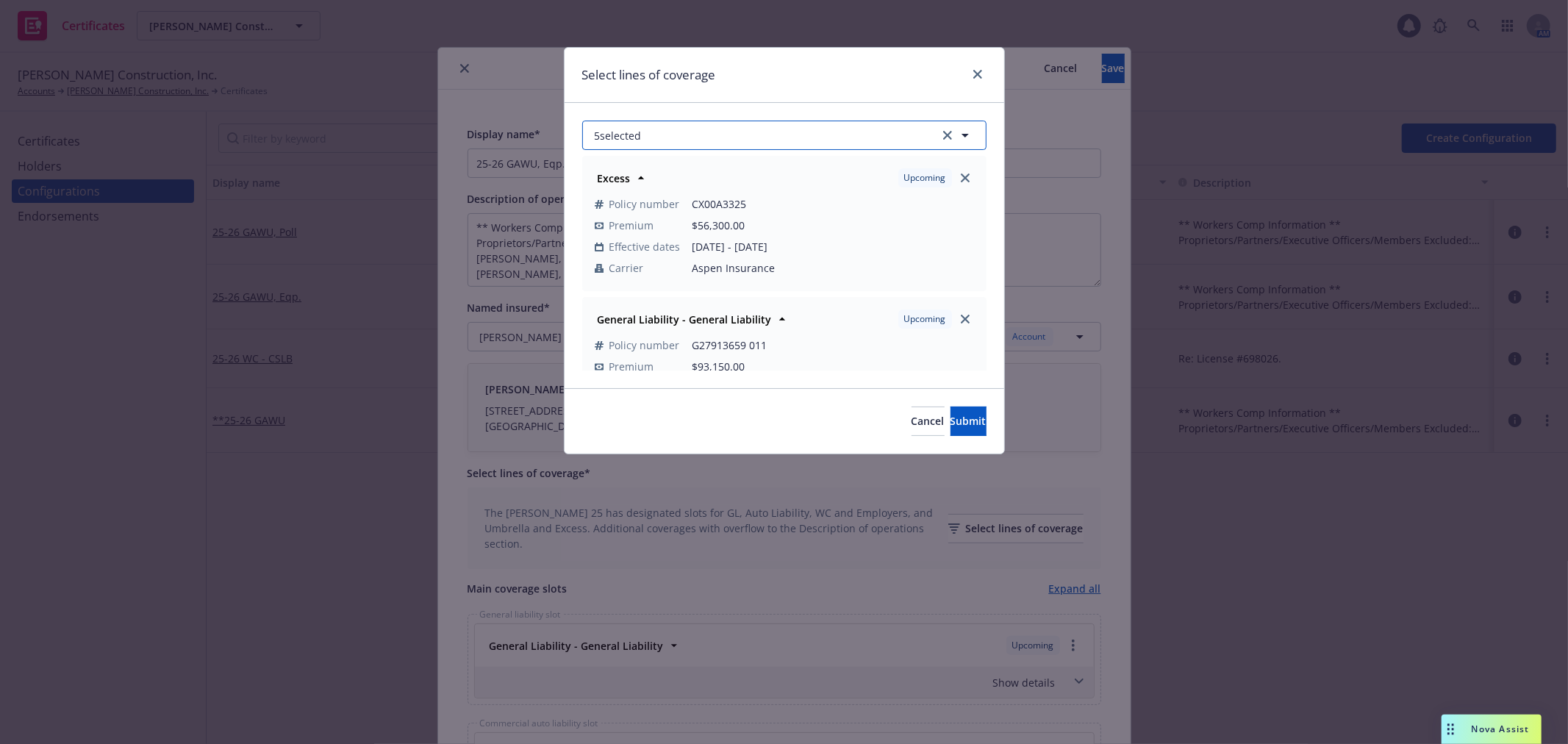
click at [729, 131] on button "5 selected" at bounding box center [785, 136] width 405 height 29
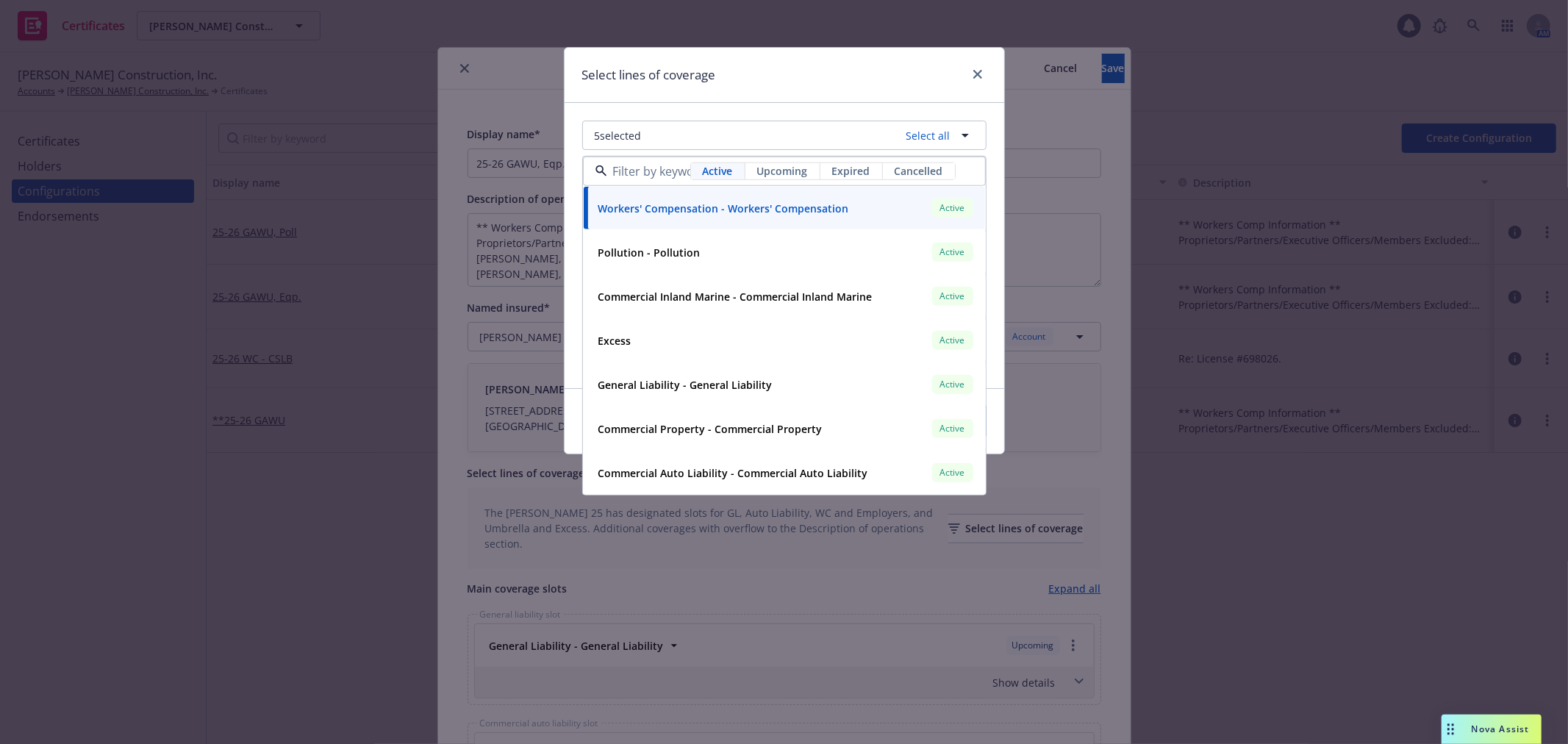
click at [774, 172] on span "Upcoming" at bounding box center [783, 171] width 51 height 16
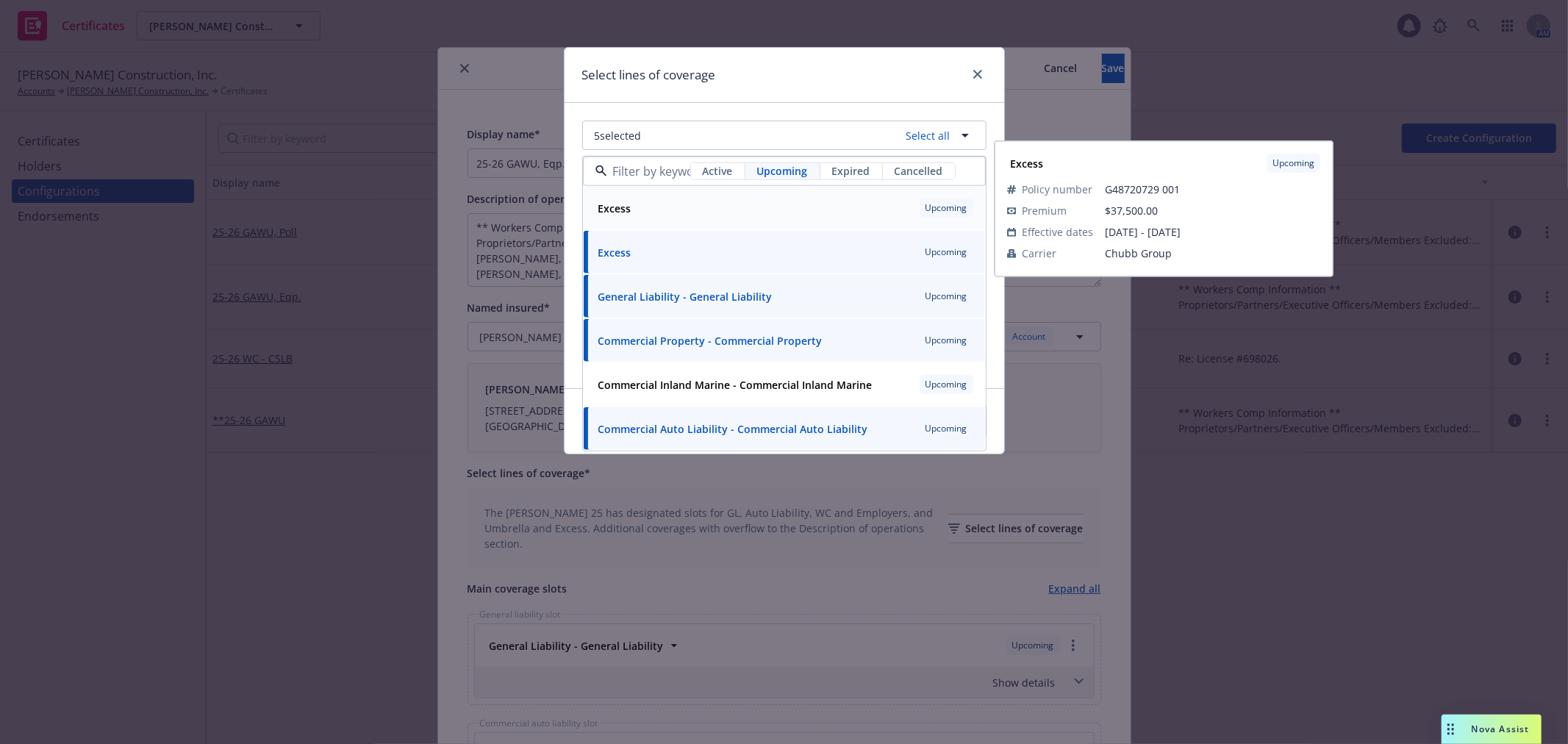
click at [758, 209] on div "Excess Upcoming" at bounding box center [784, 207] width 384 height 25
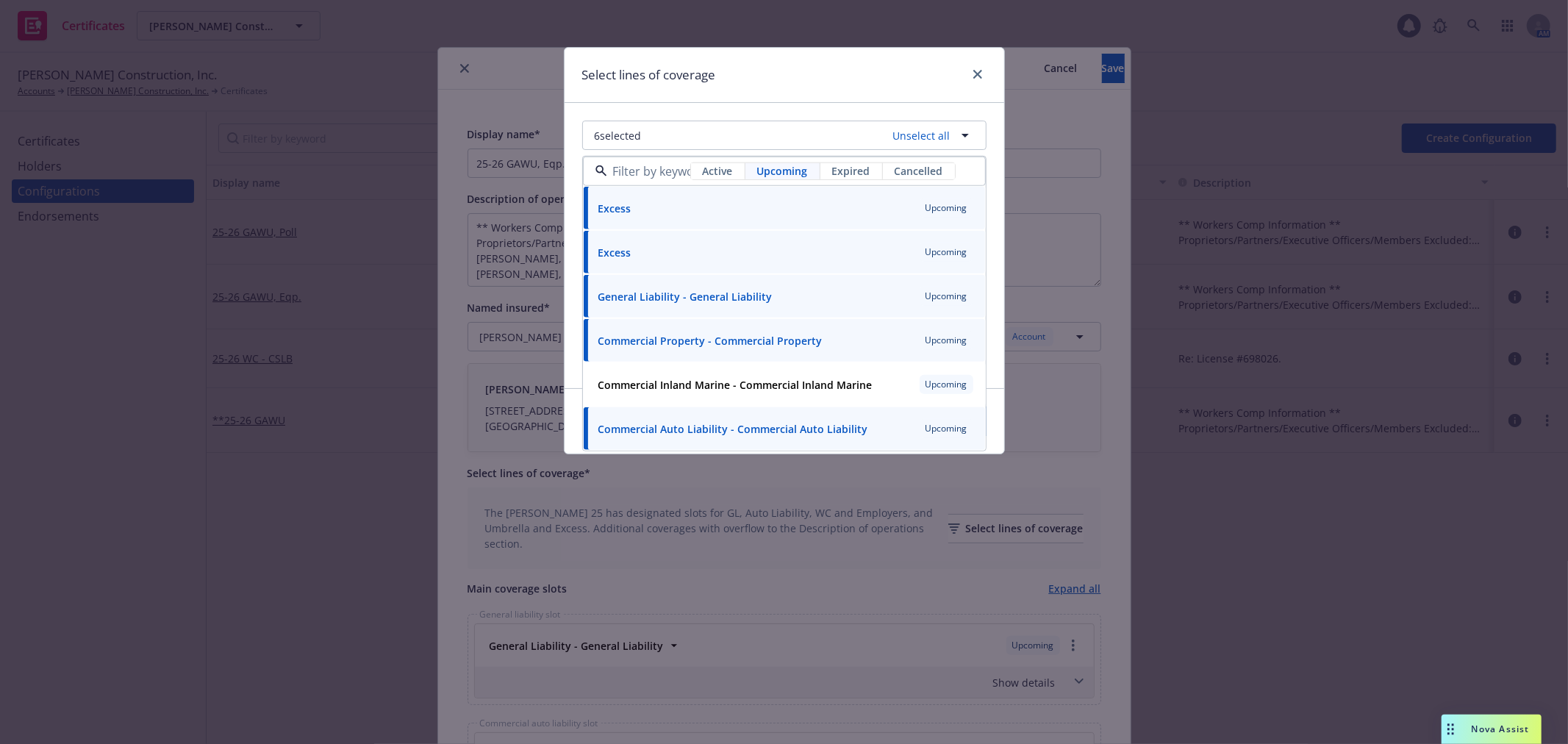
drag, startPoint x: 866, startPoint y: 70, endPoint x: 958, endPoint y: 118, distance: 103.8
click at [869, 70] on div "Select lines of coverage" at bounding box center [785, 76] width 440 height 55
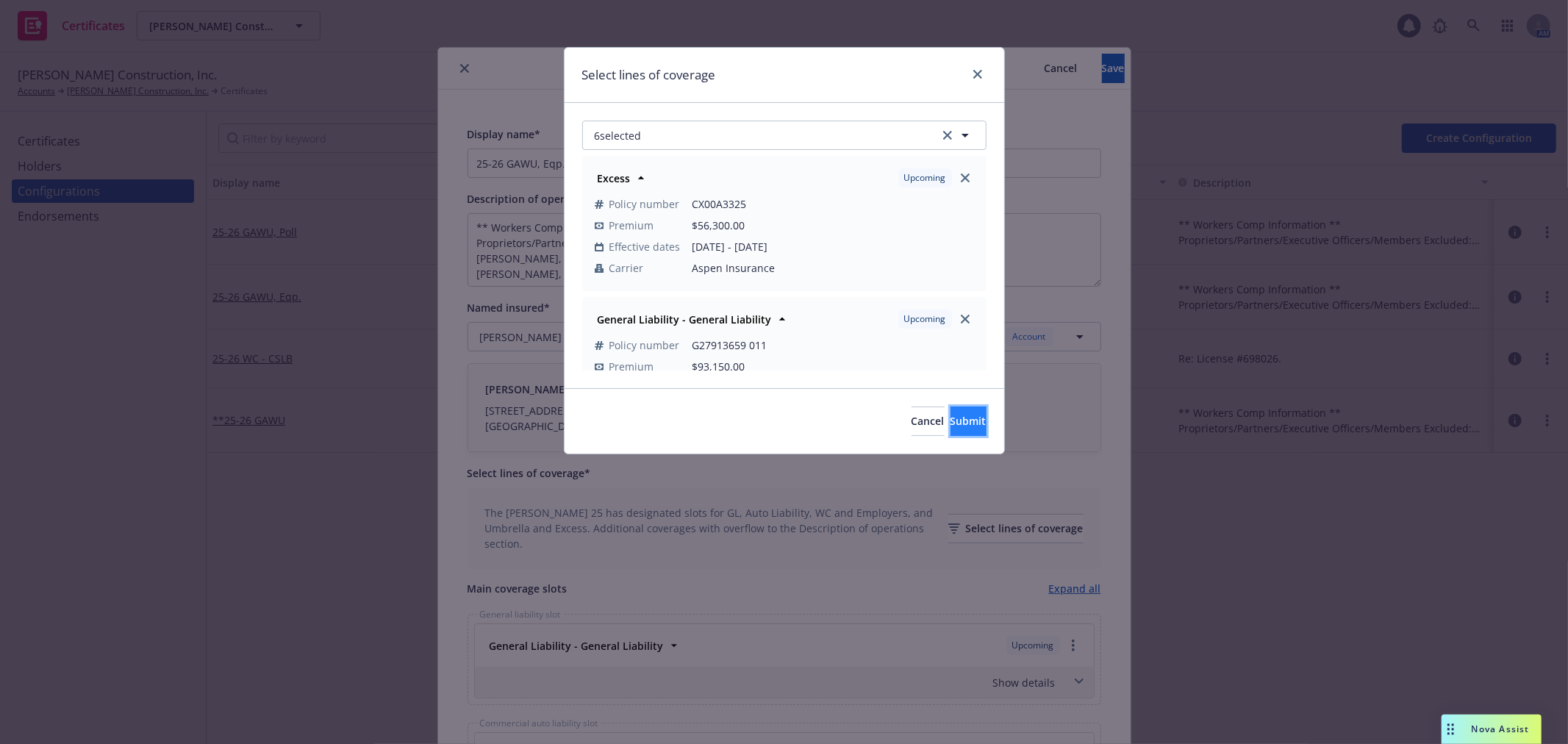
click at [951, 414] on span "Submit" at bounding box center [969, 421] width 36 height 14
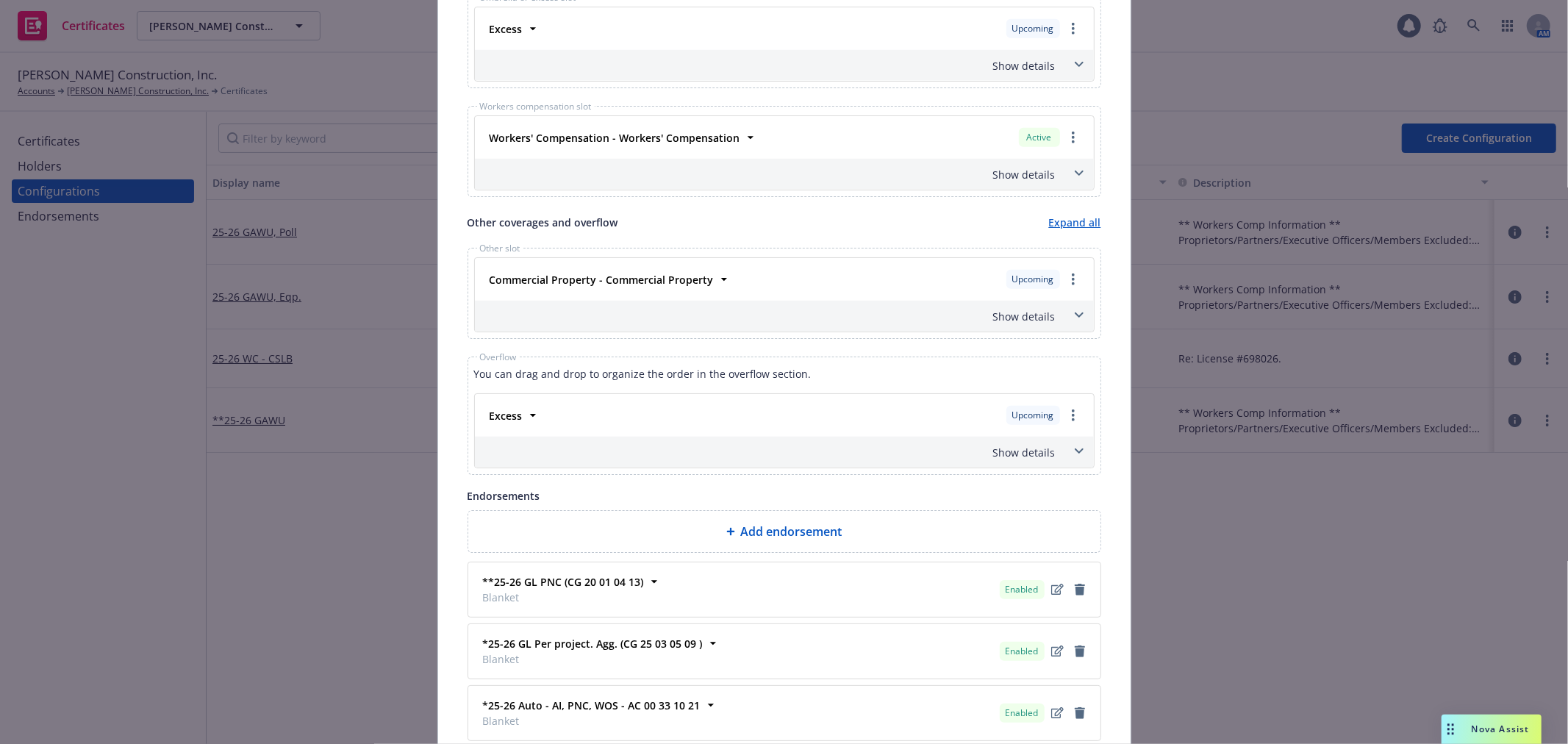
scroll to position [817, 0]
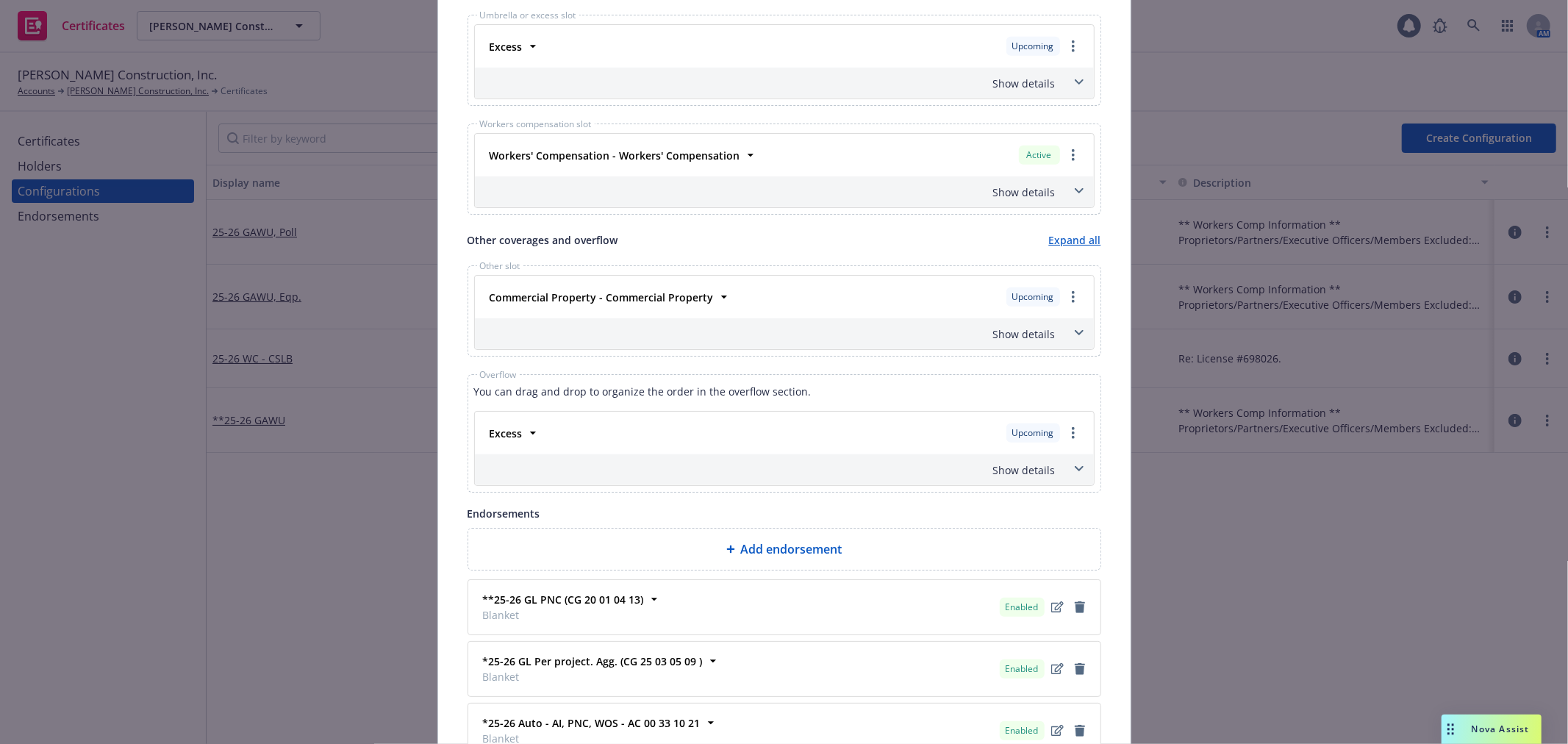
click at [1077, 486] on div "Show details" at bounding box center [784, 470] width 619 height 30
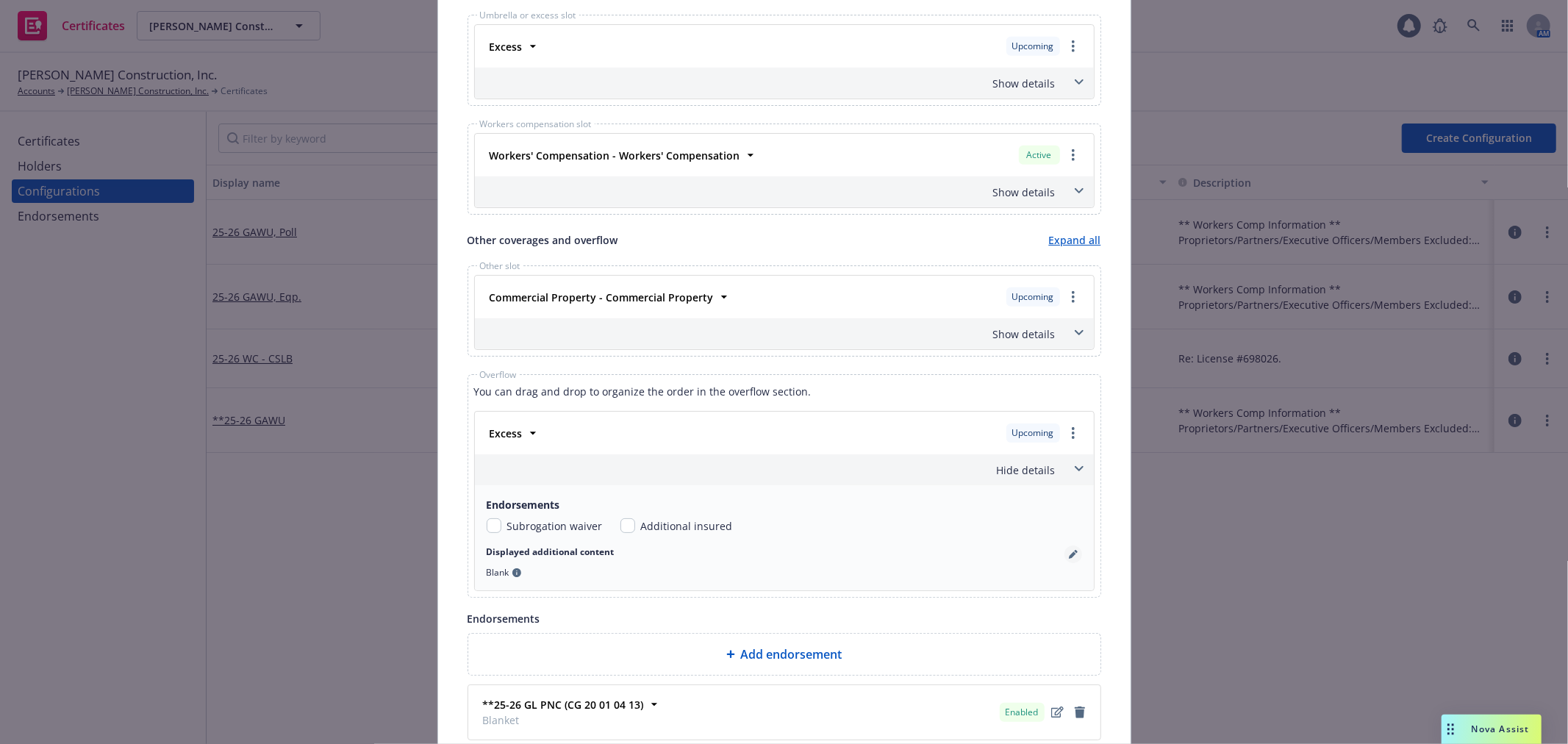
click at [1071, 554] on link "pencil" at bounding box center [1074, 554] width 18 height 18
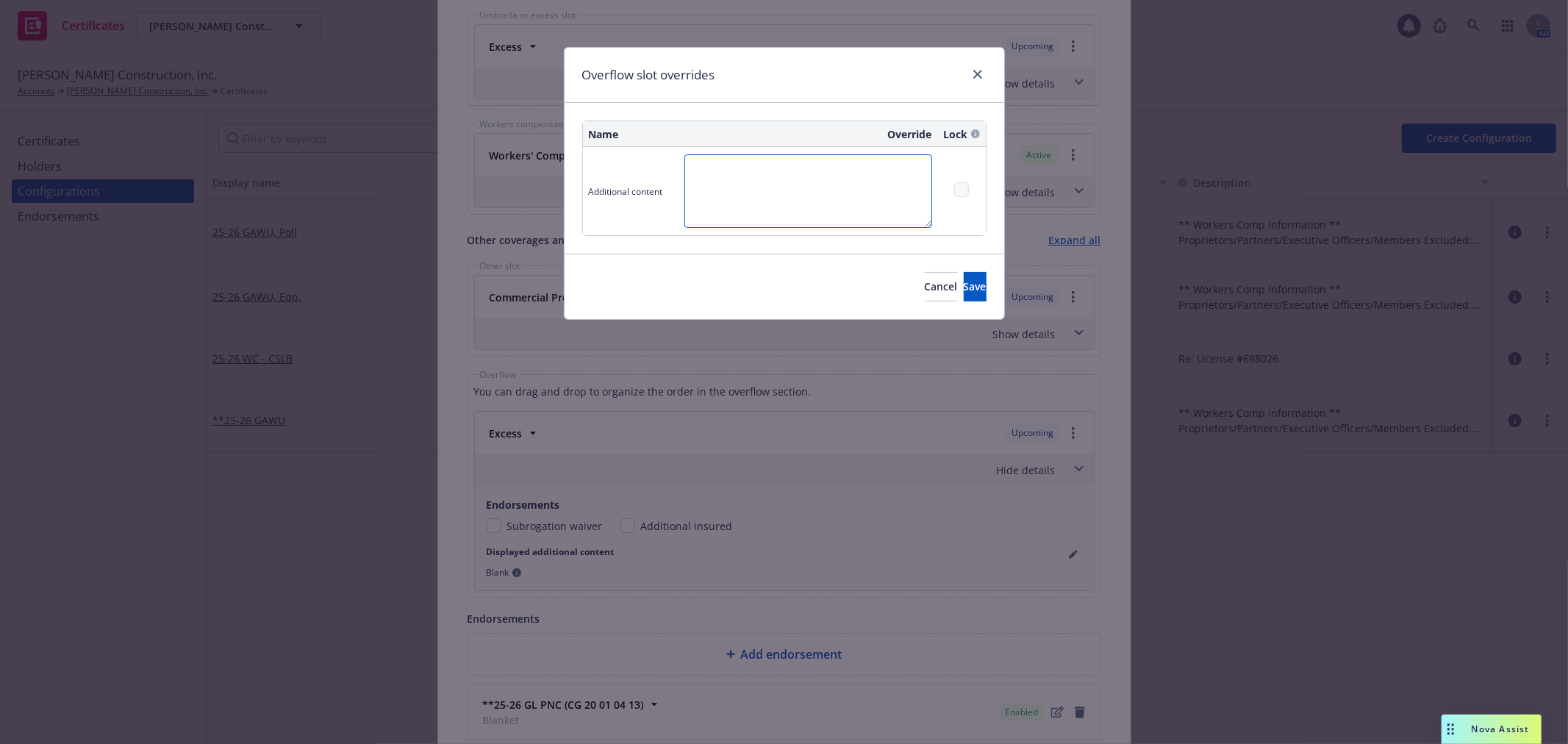
click at [767, 200] on textarea at bounding box center [809, 191] width 248 height 74
type textarea "$5M Excess of $5M"
click at [964, 300] on button "Save" at bounding box center [975, 287] width 23 height 29
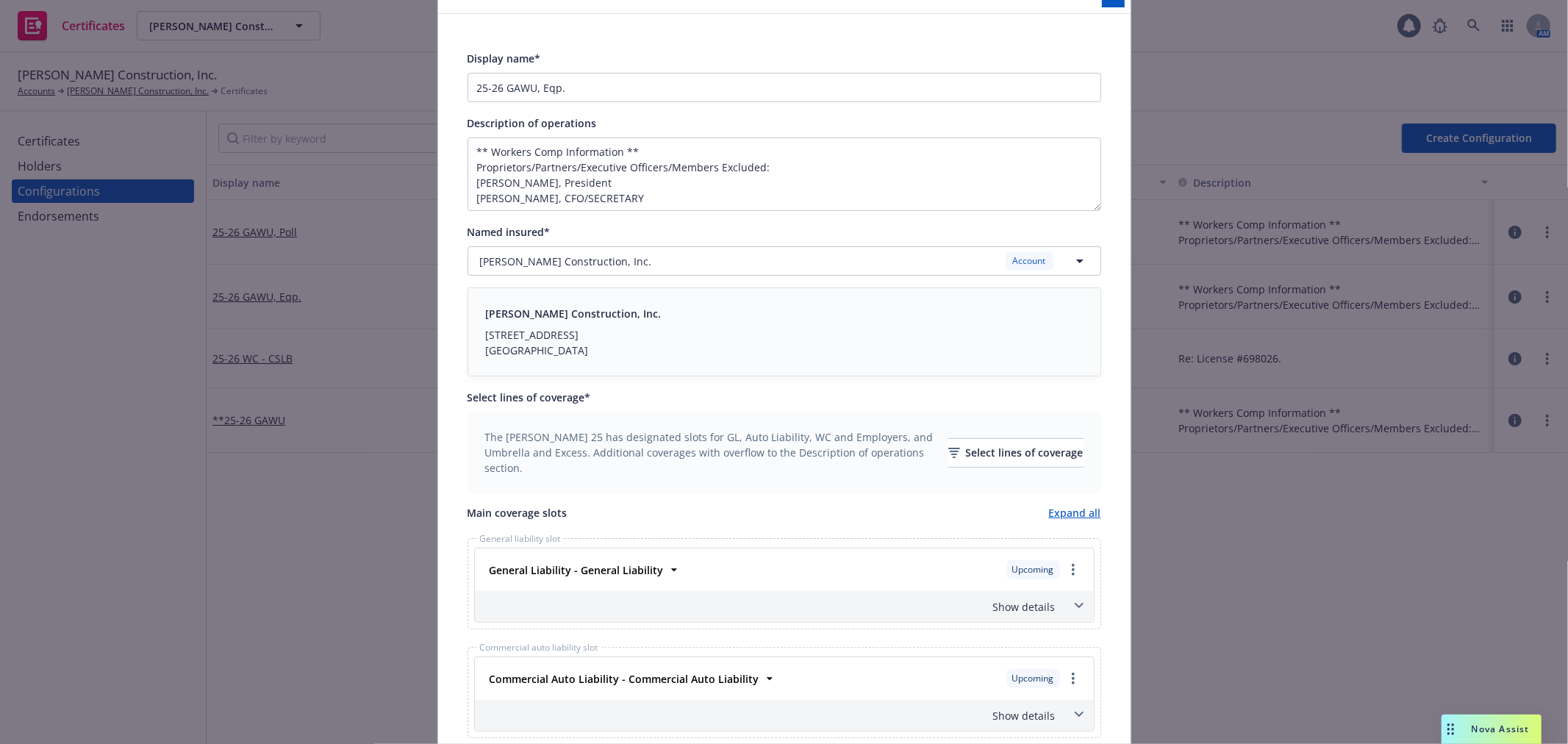
scroll to position [0, 0]
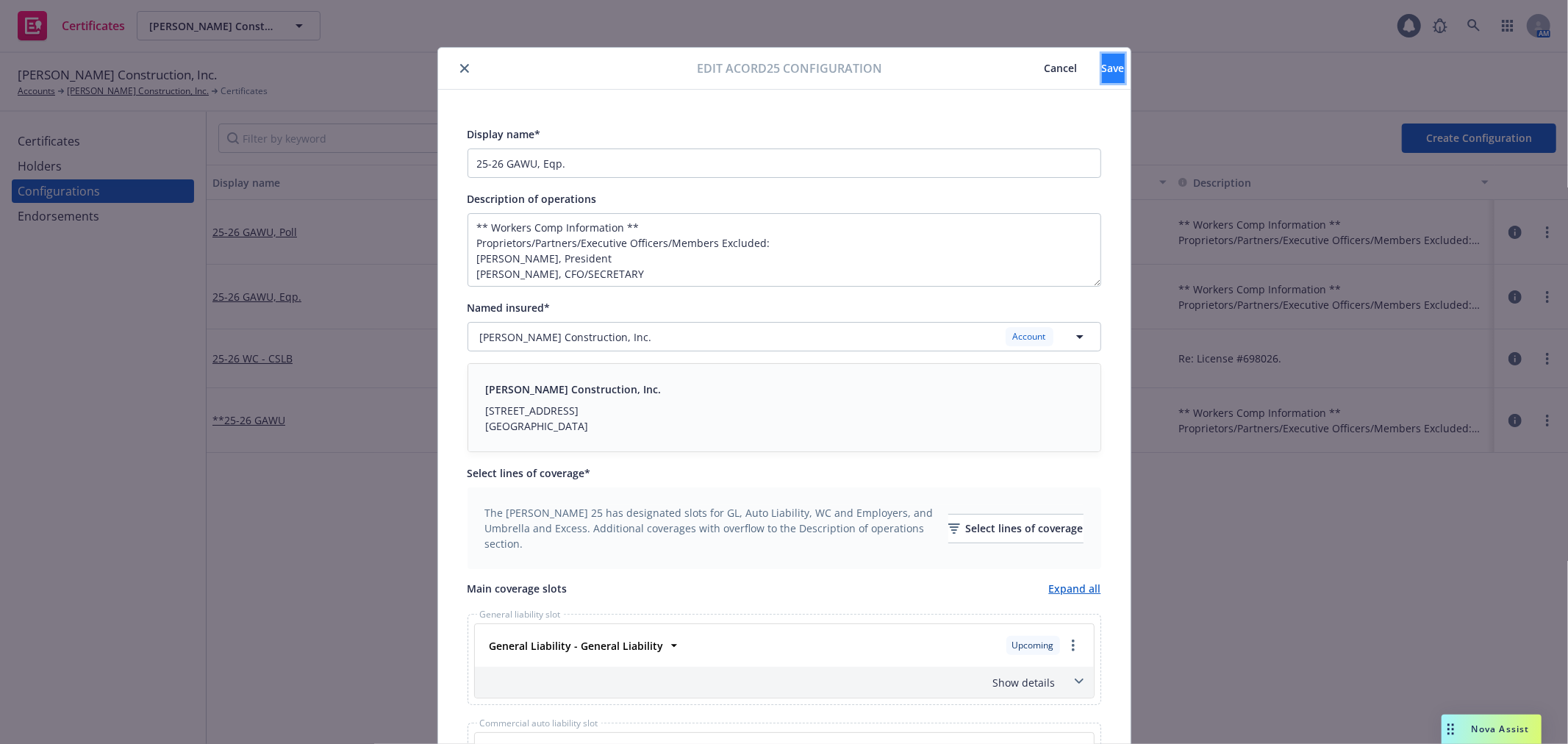
click at [1102, 74] on button "Save" at bounding box center [1113, 69] width 23 height 29
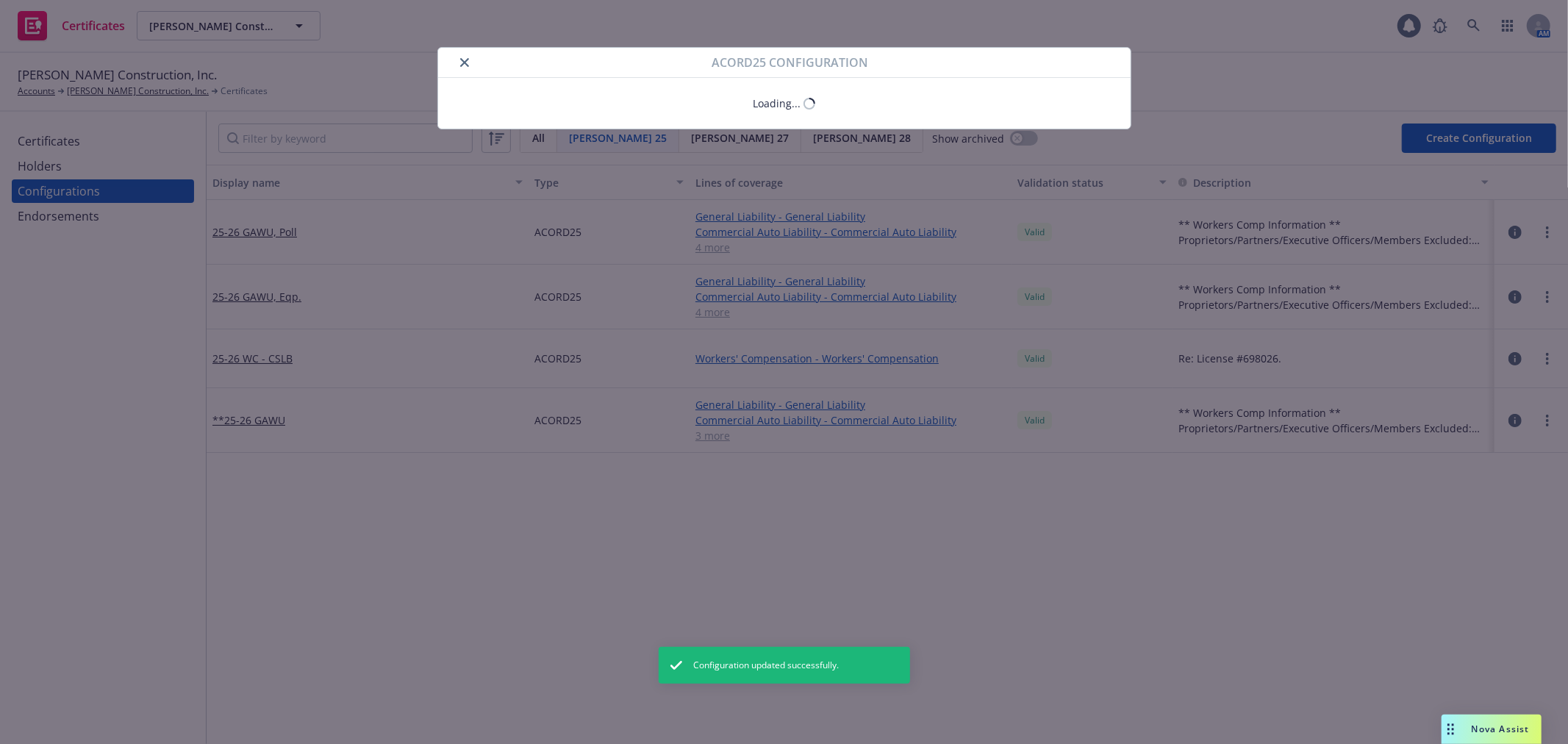
click at [461, 67] on icon "close" at bounding box center [465, 62] width 9 height 9
